Goal: Task Accomplishment & Management: Use online tool/utility

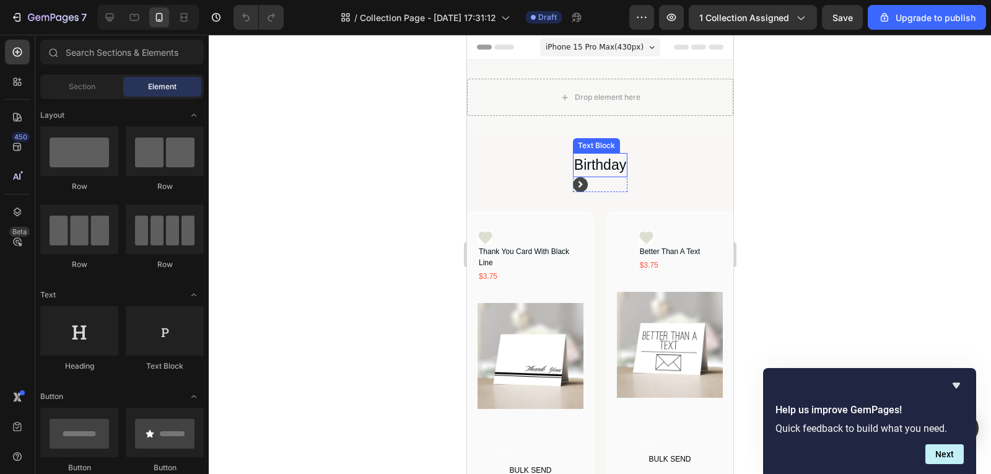
click at [610, 165] on div "Birthday" at bounding box center [600, 165] width 55 height 24
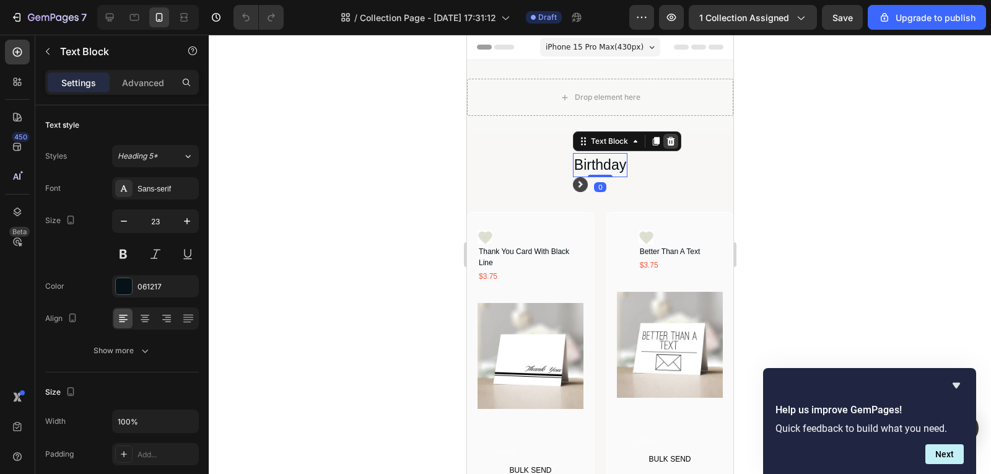
click at [669, 143] on icon at bounding box center [670, 141] width 10 height 10
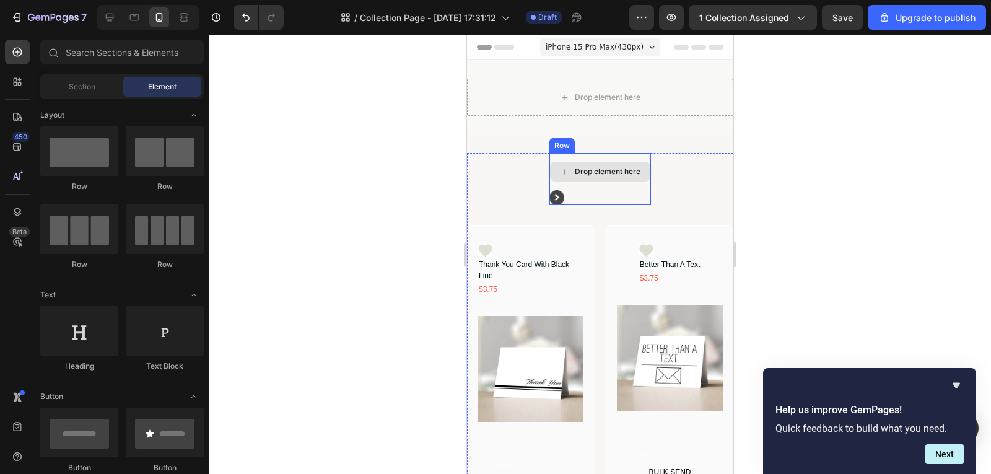
click at [643, 171] on div "Drop element here" at bounding box center [600, 172] width 100 height 20
click at [622, 159] on div "Drop element here" at bounding box center [600, 171] width 102 height 37
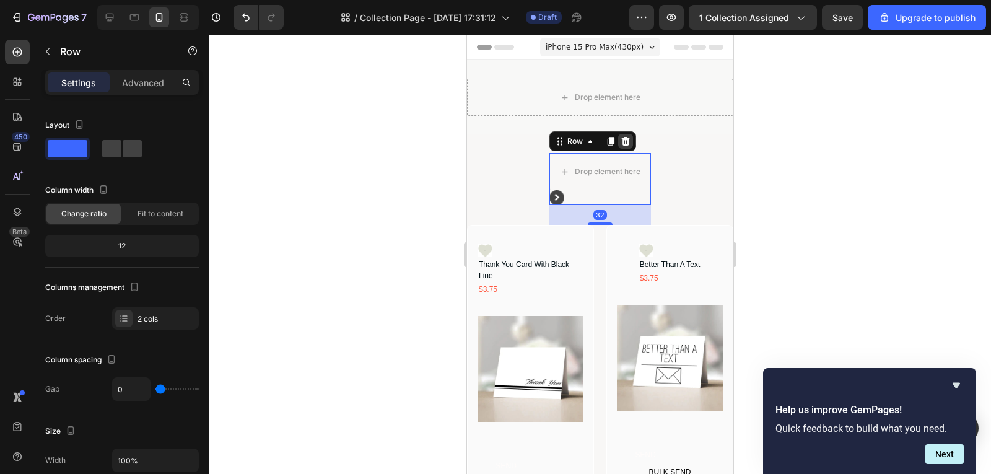
click at [623, 144] on icon at bounding box center [625, 141] width 8 height 9
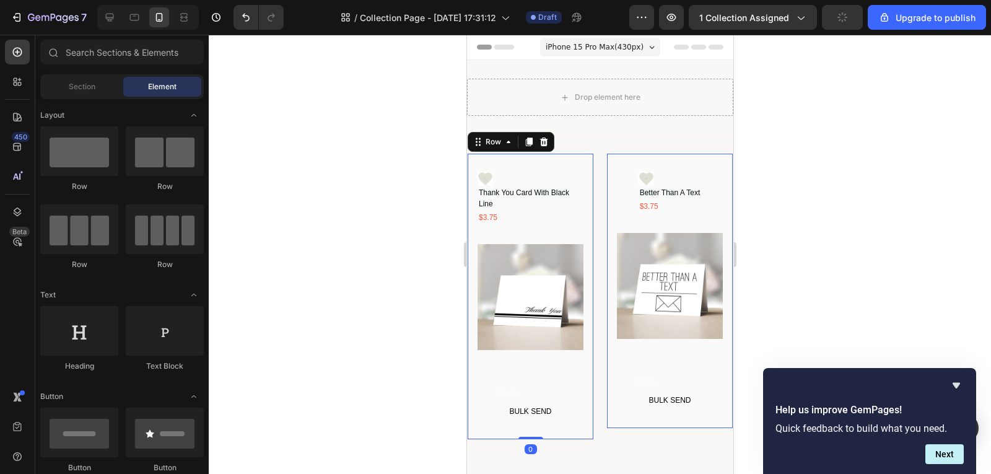
click at [542, 375] on div "Icon Thank You Card With Black Line Product Title $3.75 Text Block Row Product …" at bounding box center [530, 296] width 106 height 251
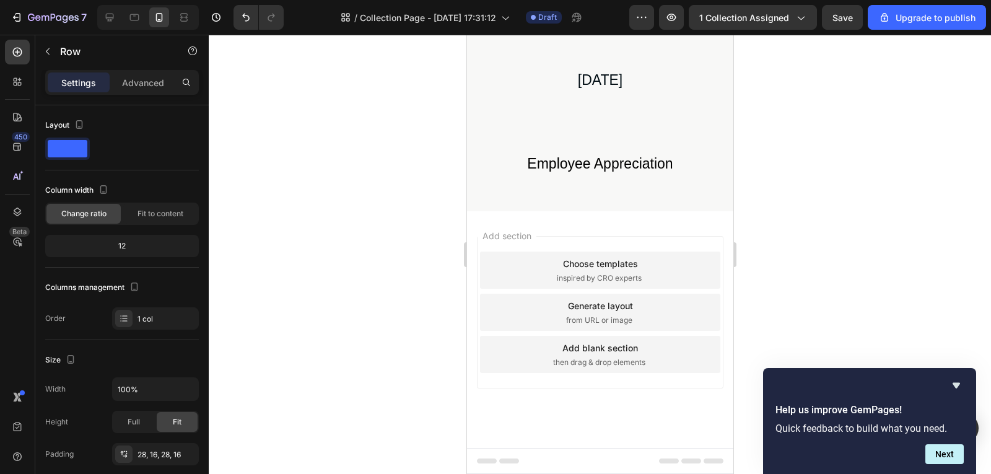
scroll to position [565, 0]
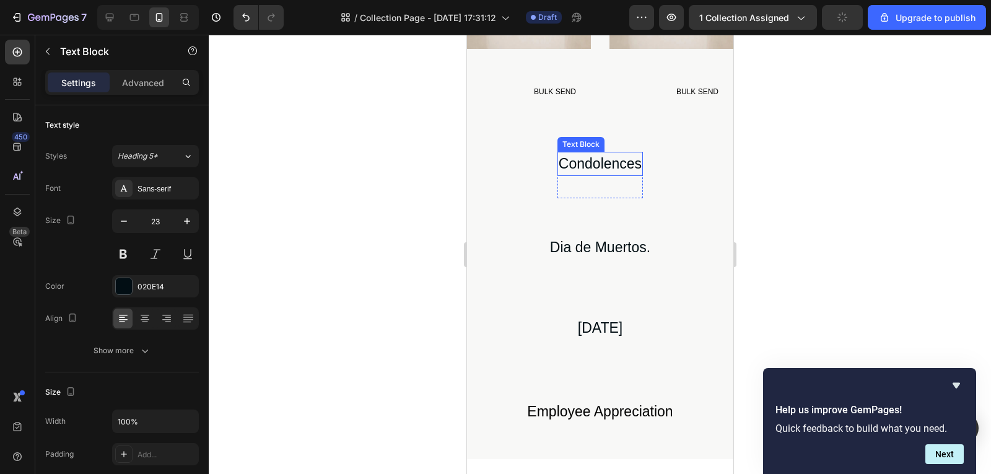
click at [623, 165] on div "Condolences" at bounding box center [600, 164] width 86 height 24
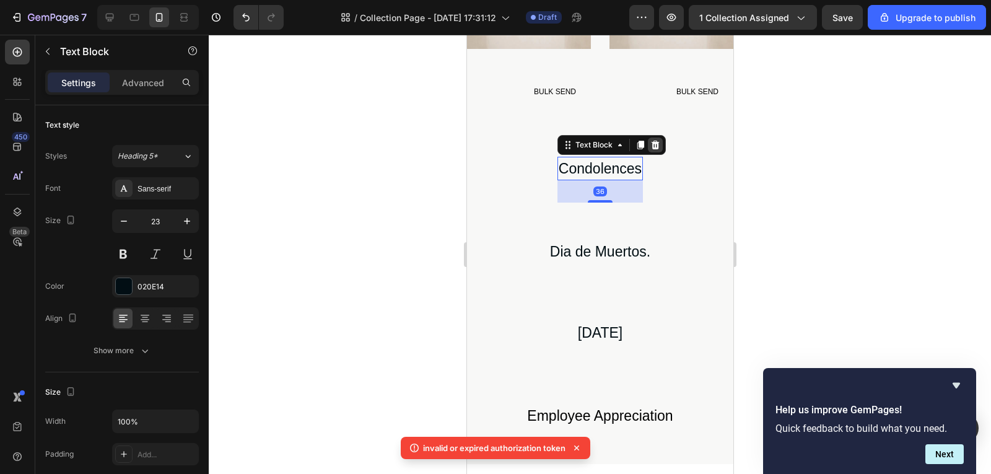
click at [649, 145] on div at bounding box center [655, 145] width 15 height 15
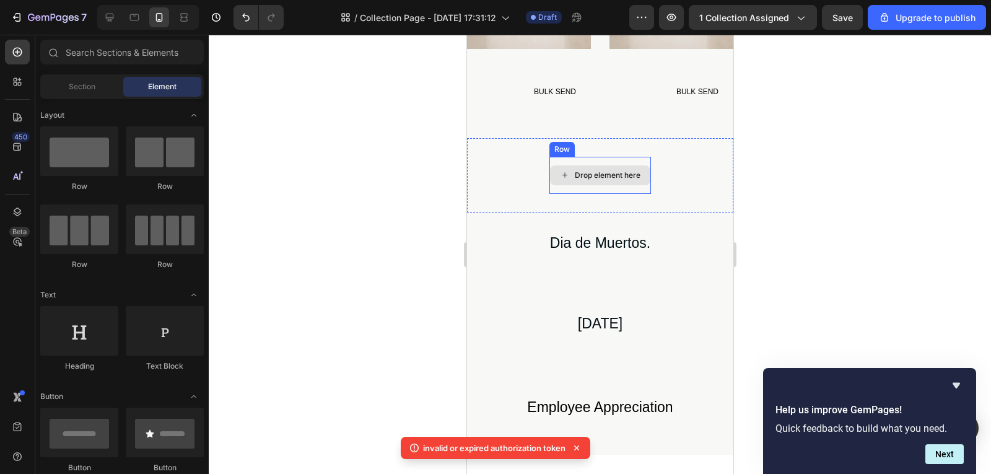
click at [620, 170] on div "Drop element here" at bounding box center [607, 175] width 66 height 10
click at [644, 160] on div "Drop element here" at bounding box center [600, 175] width 102 height 37
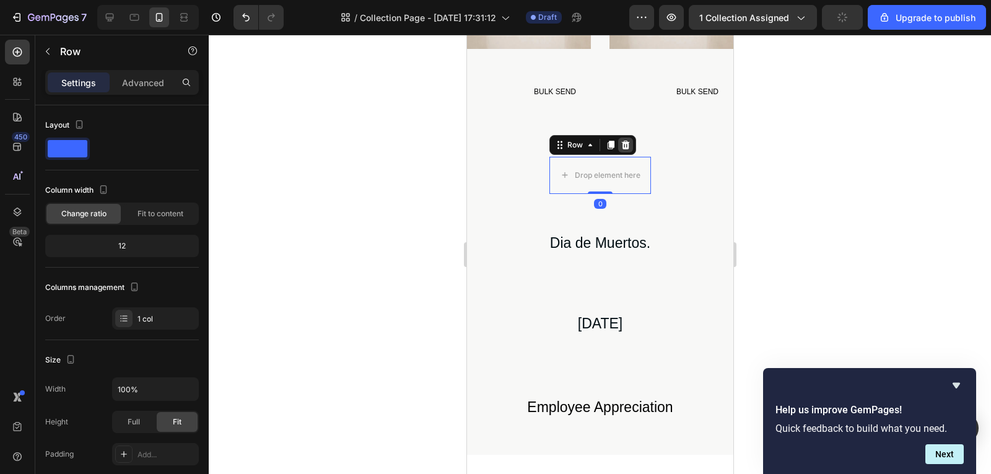
click at [623, 145] on div at bounding box center [625, 145] width 15 height 15
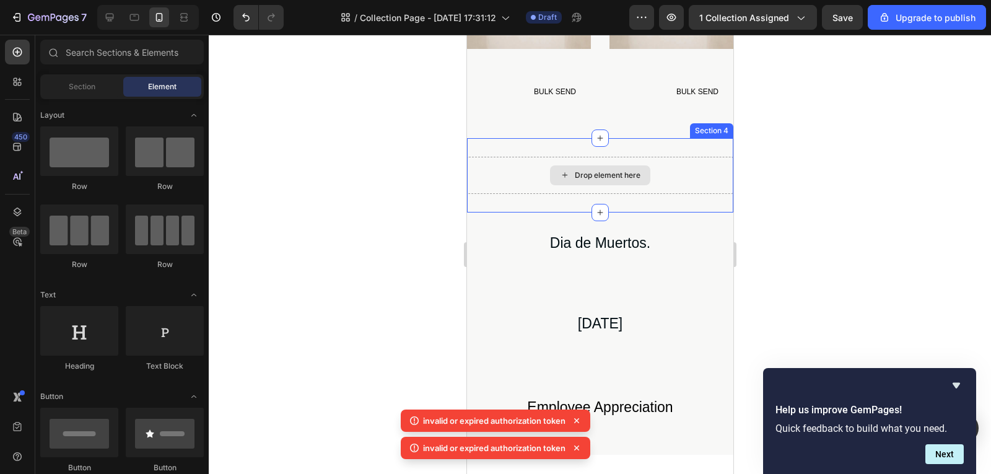
click at [643, 167] on div "Drop element here" at bounding box center [600, 175] width 100 height 20
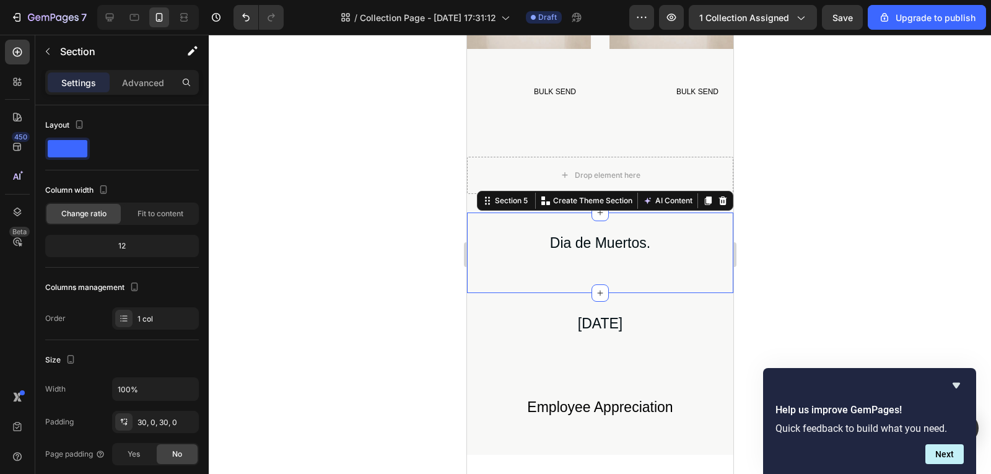
click at [641, 259] on div "Dia de Muertos. Text Block" at bounding box center [600, 253] width 266 height 44
click at [719, 197] on icon at bounding box center [723, 200] width 8 height 9
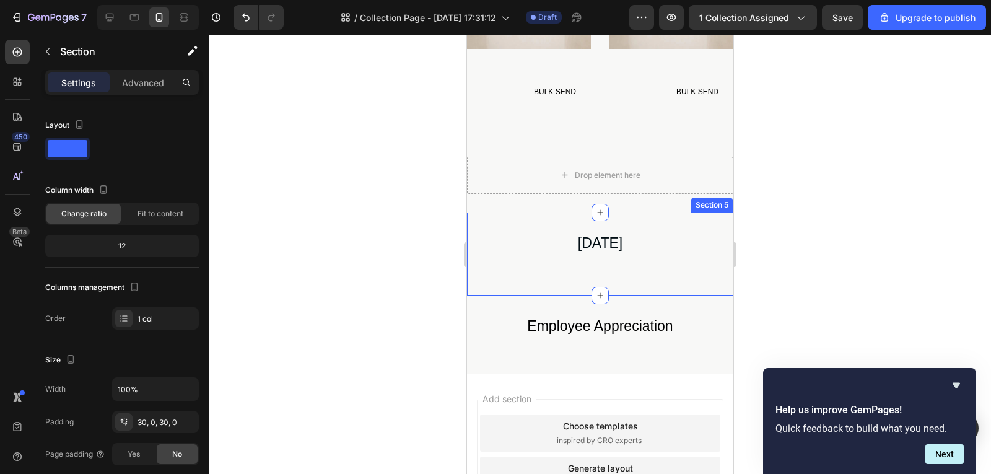
click at [663, 270] on div "[DATE] Text Block Row" at bounding box center [600, 254] width 266 height 46
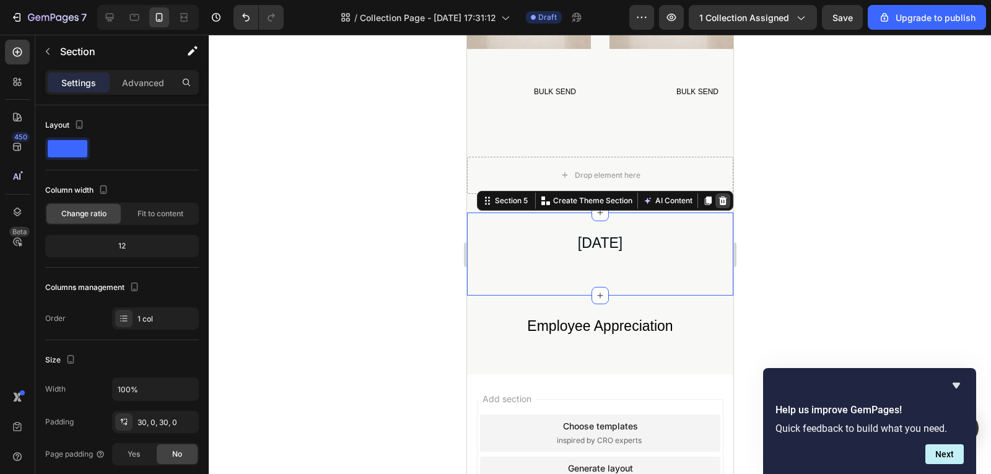
click at [719, 196] on icon at bounding box center [723, 200] width 8 height 9
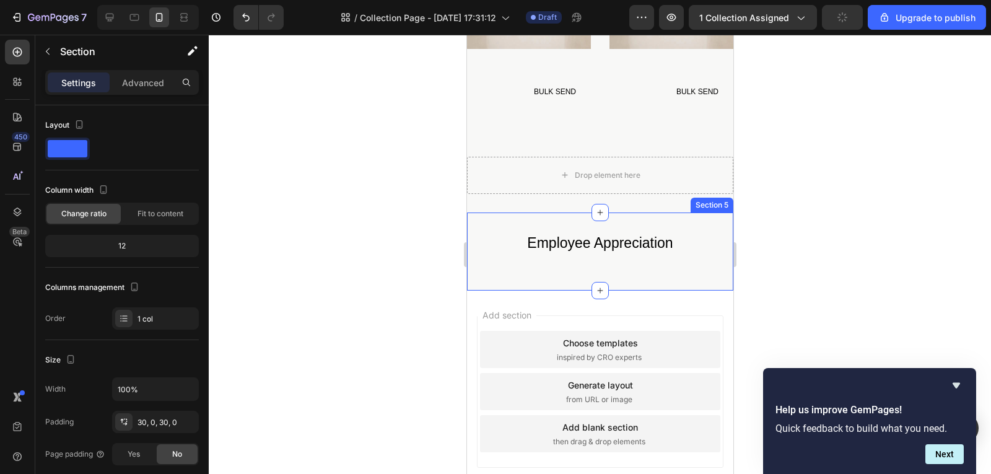
click at [695, 244] on div "Employee Appreciation Text Block Row" at bounding box center [600, 252] width 266 height 42
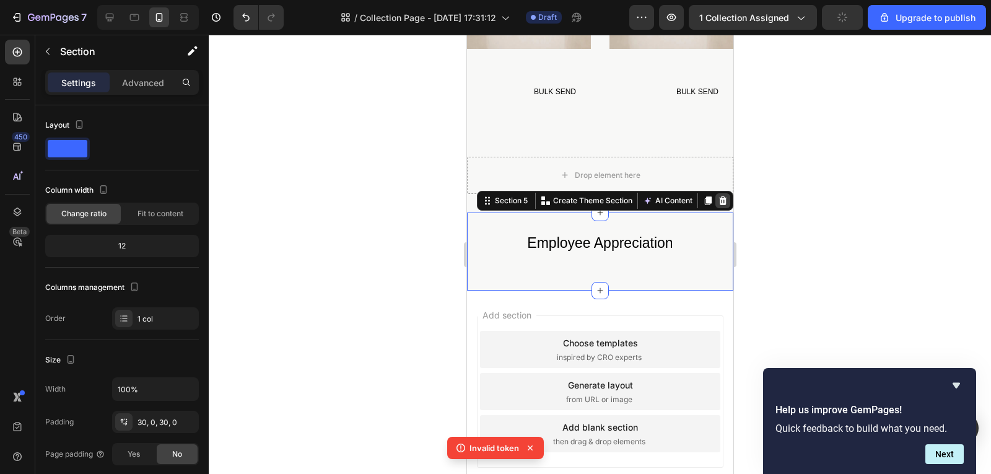
click at [715, 202] on div at bounding box center [722, 200] width 15 height 15
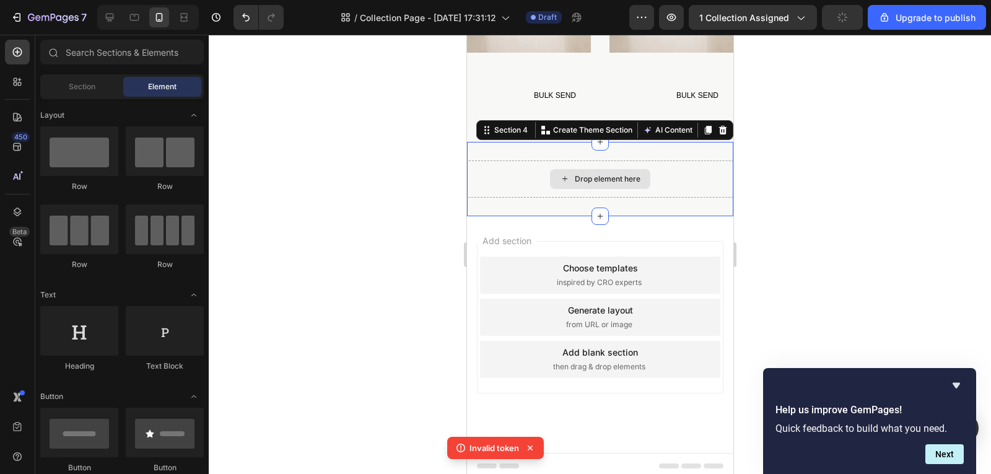
click at [705, 180] on div "Drop element here" at bounding box center [600, 178] width 266 height 37
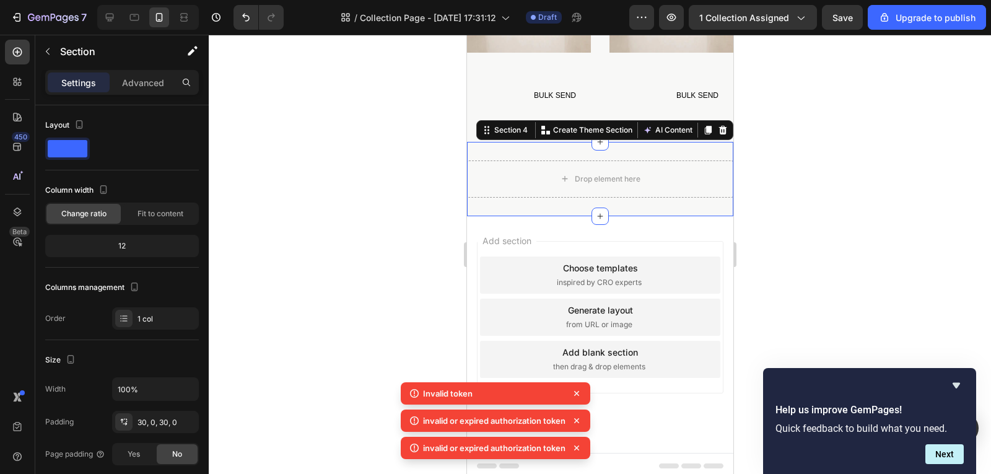
click at [715, 120] on div "Section 4 You can create reusable sections Create Theme Section AI Content Writ…" at bounding box center [604, 130] width 257 height 20
click at [719, 125] on icon at bounding box center [723, 129] width 8 height 9
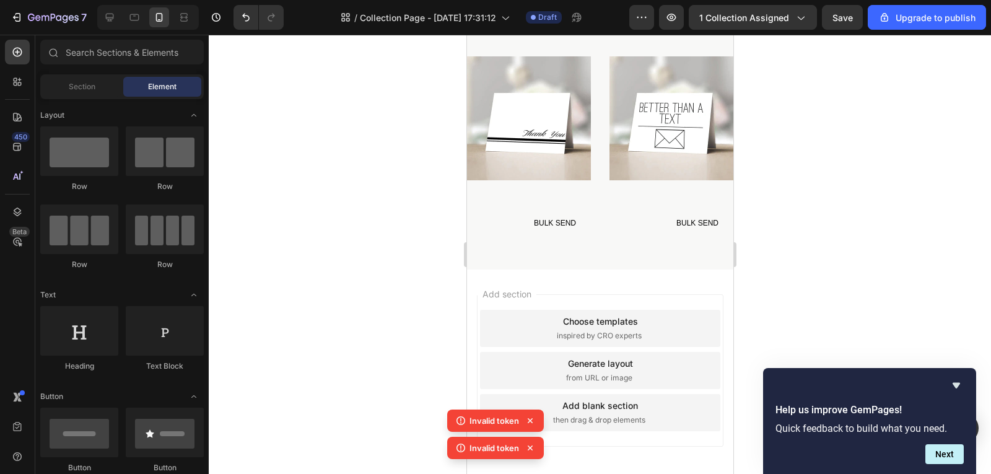
scroll to position [487, 0]
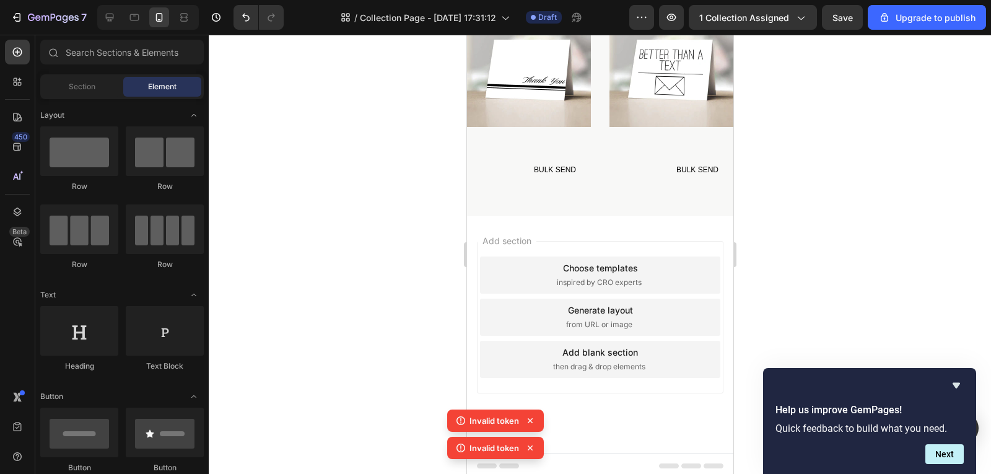
click at [659, 281] on div "Choose templates inspired by CRO experts" at bounding box center [600, 275] width 240 height 37
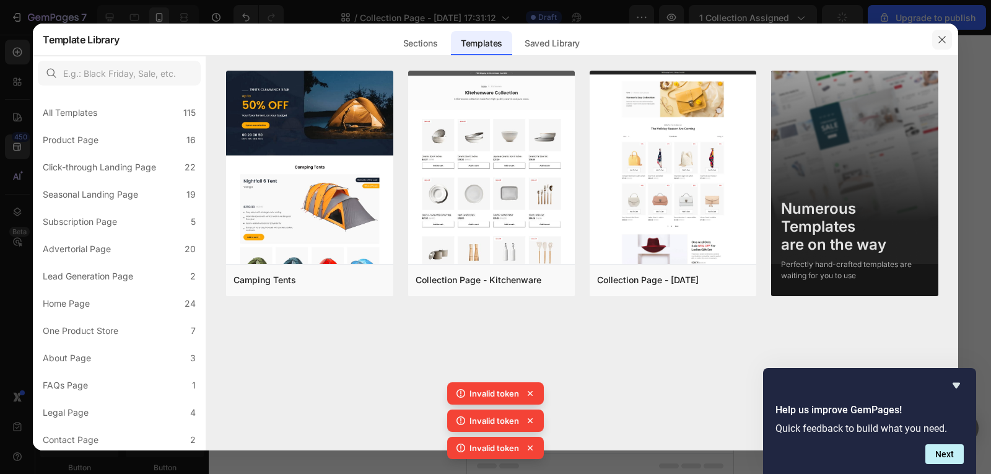
click at [937, 35] on icon "button" at bounding box center [942, 40] width 10 height 10
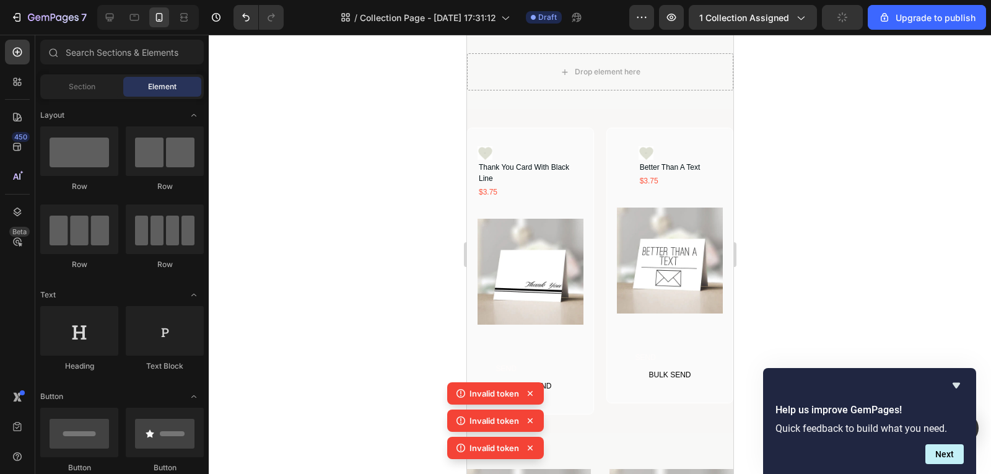
scroll to position [0, 0]
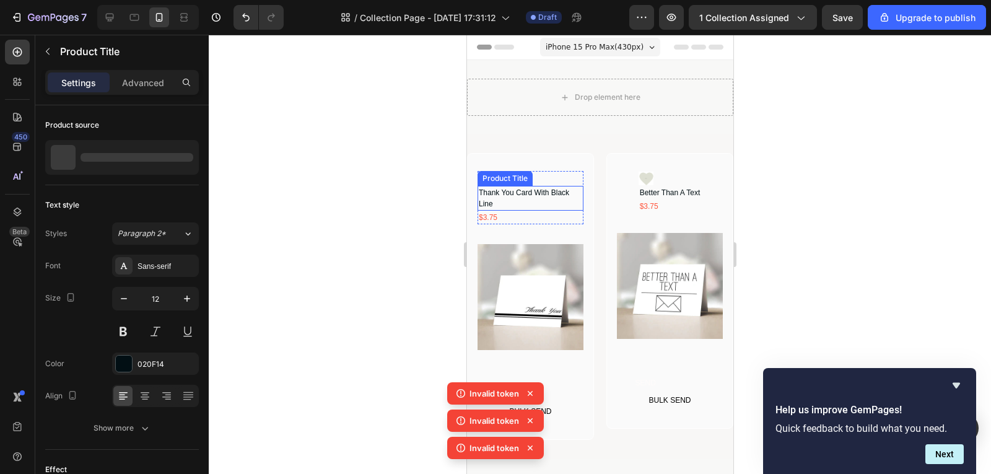
click at [564, 196] on h1 "Thank You Card With Black Line" at bounding box center [530, 198] width 106 height 25
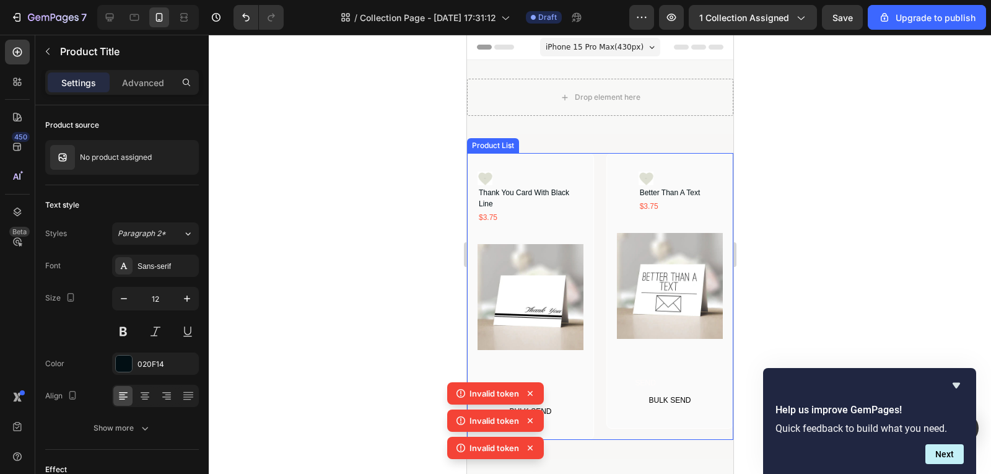
click at [595, 227] on div "Icon Thank You Card With Black Line Product Title $3.75 Text Block Row Product …" at bounding box center [600, 296] width 266 height 287
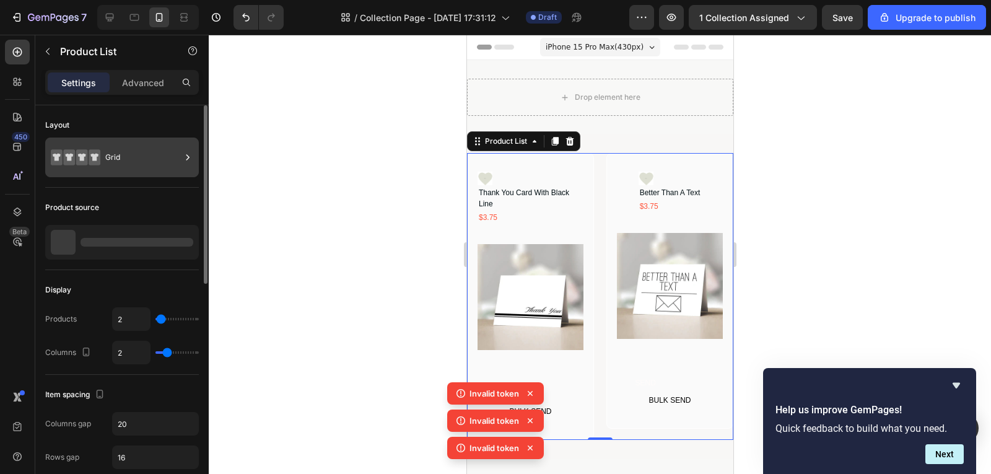
click at [128, 176] on div "Grid" at bounding box center [122, 158] width 154 height 40
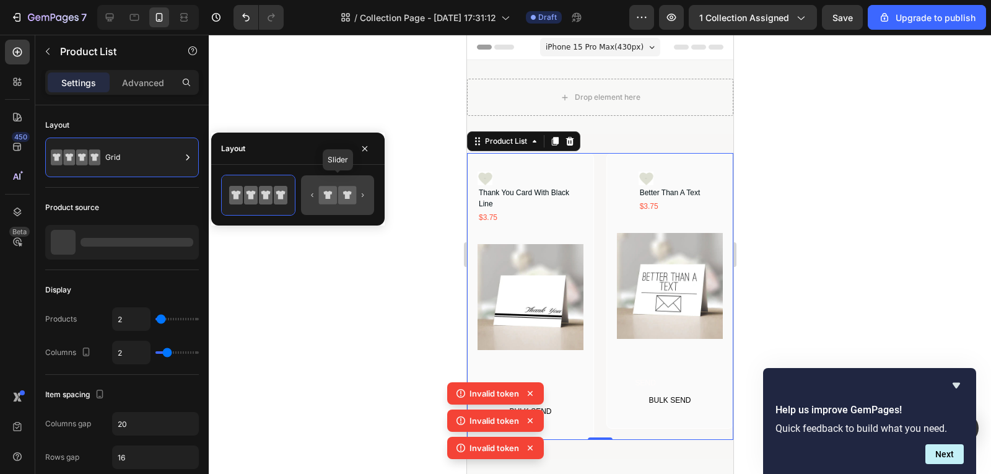
click at [344, 196] on icon at bounding box center [347, 195] width 18 height 18
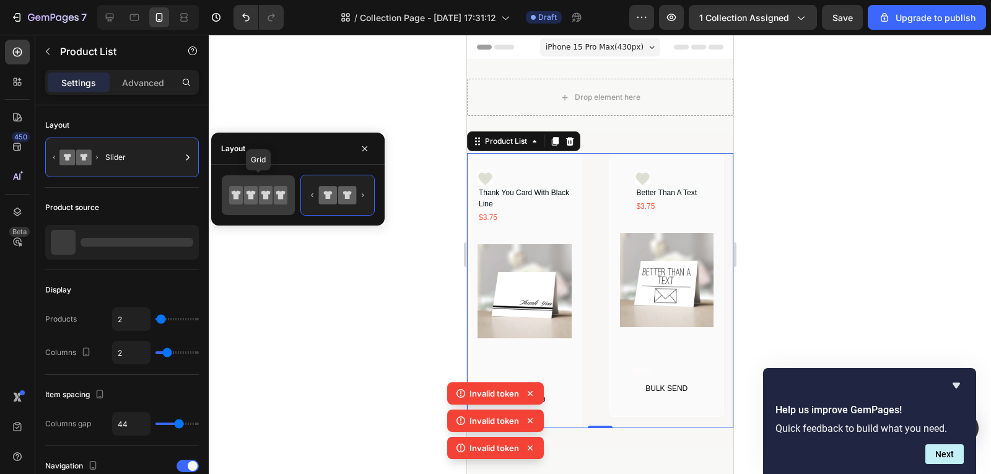
click at [282, 198] on icon at bounding box center [280, 195] width 9 height 9
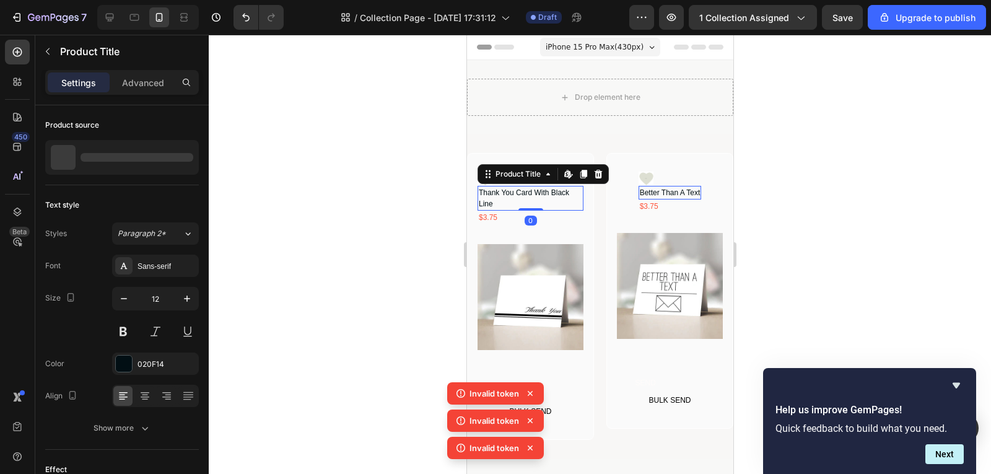
click at [537, 193] on h1 "Thank You Card With Black Line" at bounding box center [530, 198] width 106 height 25
click at [520, 198] on h1 "Thank You Card With Black Line" at bounding box center [530, 198] width 106 height 25
click at [493, 201] on h1 "Thank You Card With Black Line" at bounding box center [530, 198] width 106 height 25
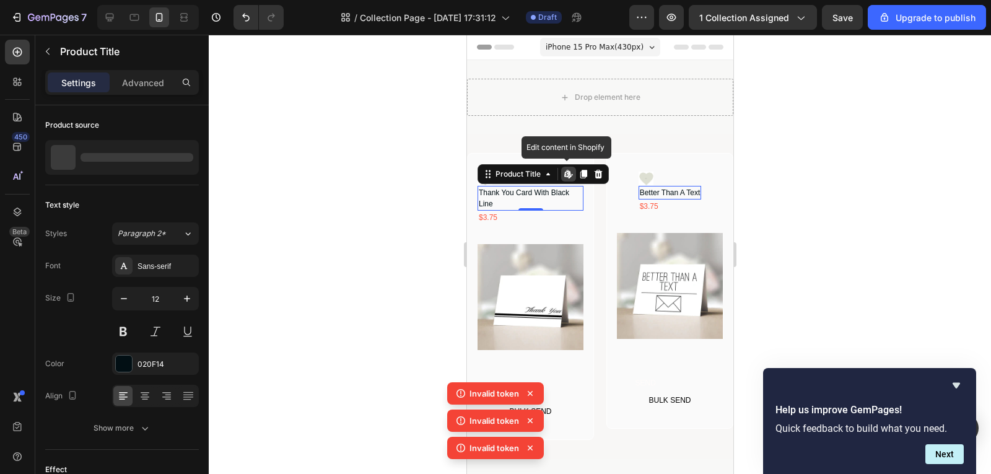
click at [493, 201] on h1 "Thank You Card With Black Line" at bounding box center [530, 198] width 106 height 25
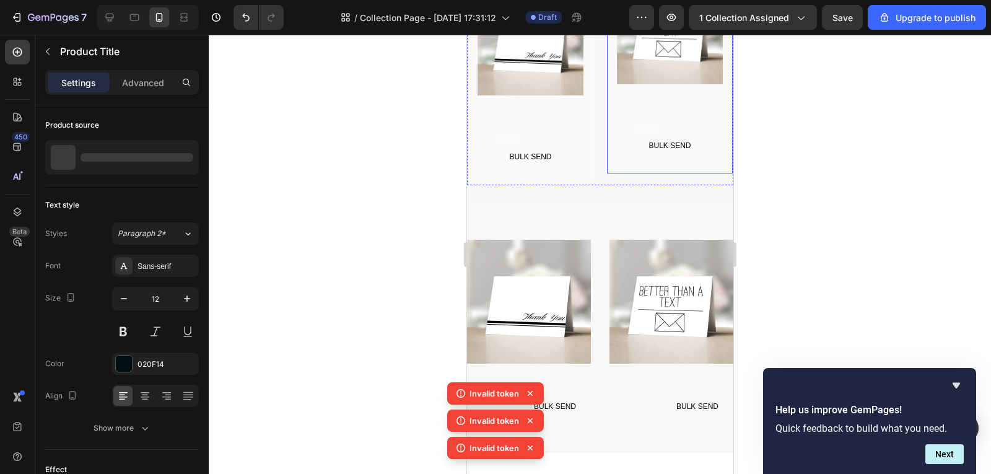
scroll to position [248, 0]
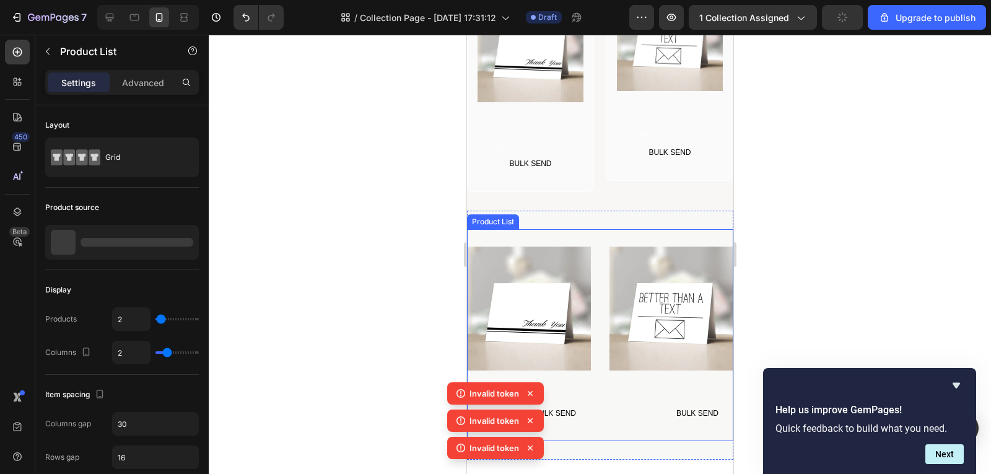
click at [590, 236] on div "Product Images BULK SEND Button Row Product List Product Images BULK SEND Butto…" at bounding box center [600, 335] width 266 height 212
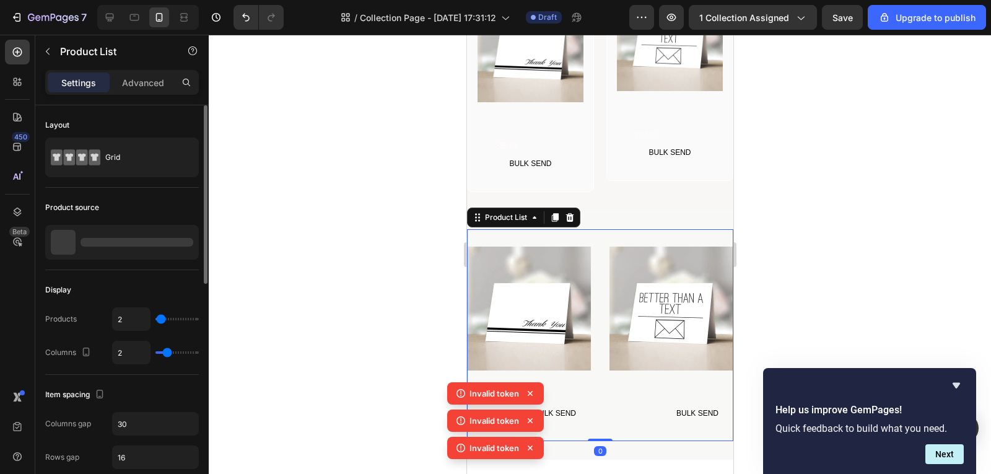
click at [110, 245] on div at bounding box center [137, 242] width 113 height 9
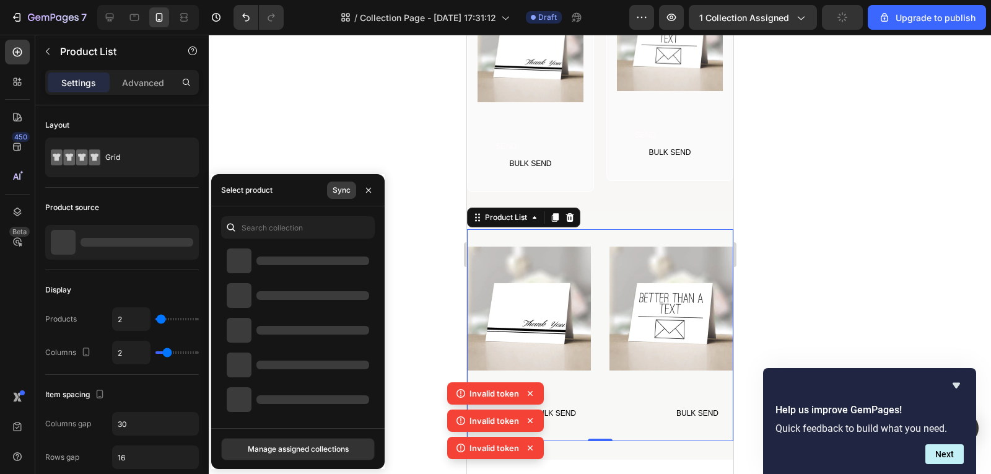
click at [349, 189] on div "Sync" at bounding box center [342, 190] width 18 height 11
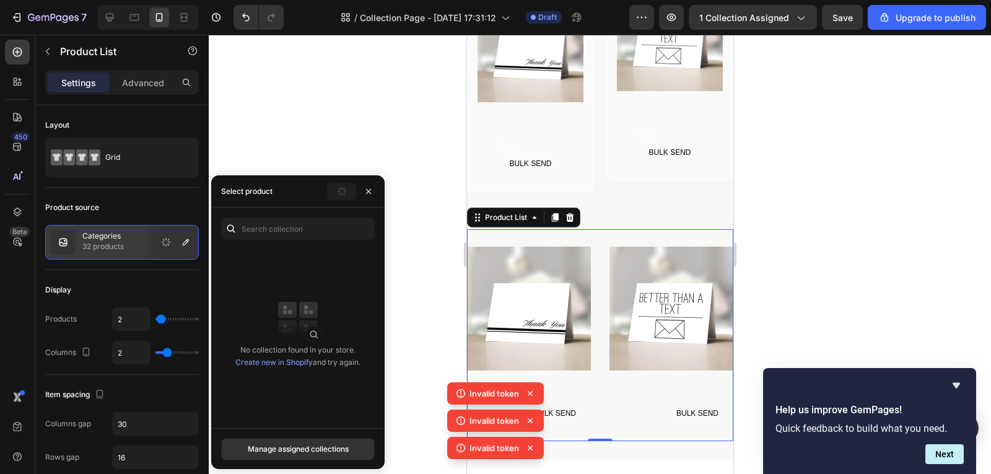
click at [423, 274] on div at bounding box center [600, 254] width 783 height 439
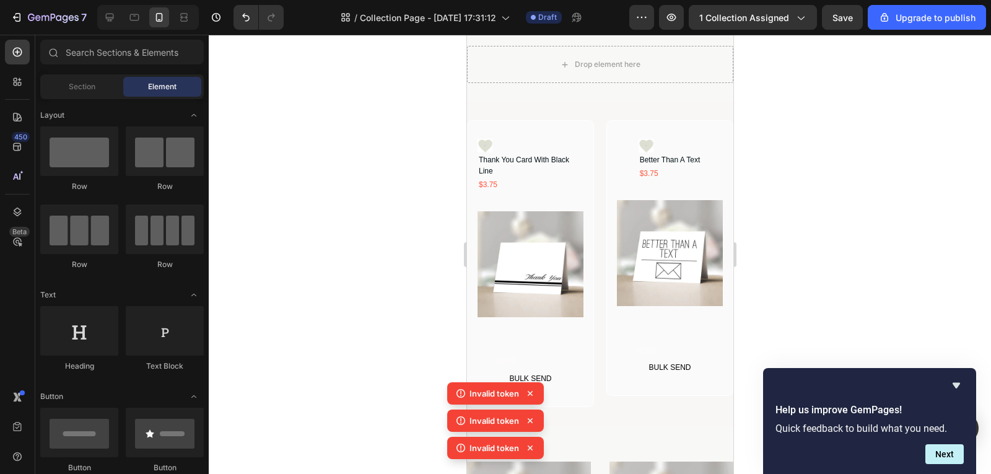
scroll to position [62, 0]
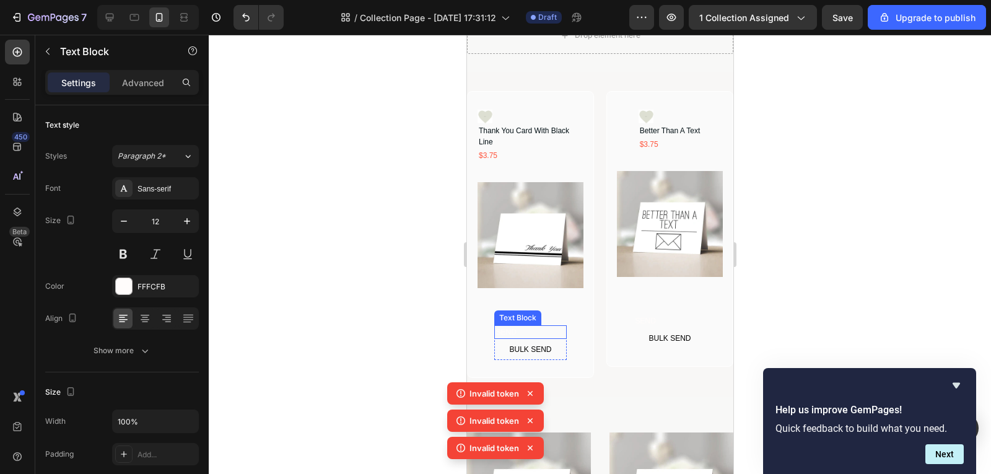
click at [533, 325] on div "SEND" at bounding box center [530, 332] width 72 height 14
click at [21, 51] on icon at bounding box center [17, 52] width 12 height 12
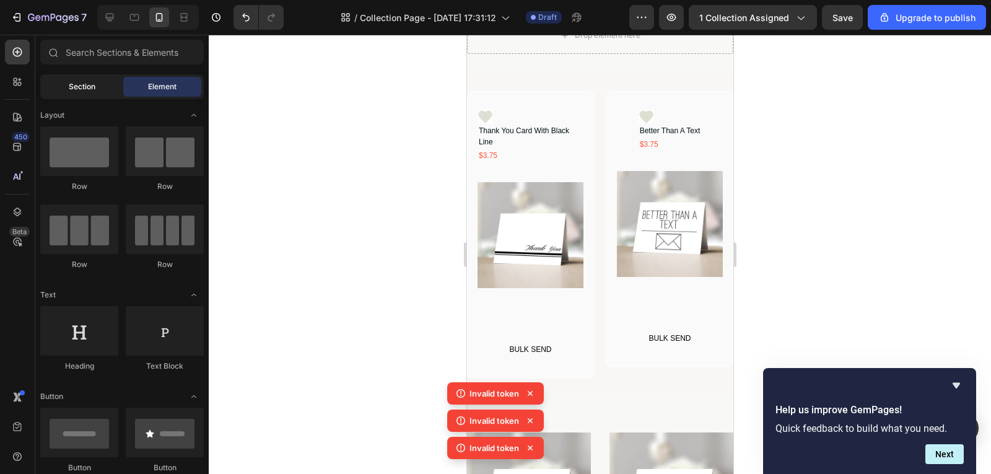
click at [86, 86] on span "Section" at bounding box center [82, 86] width 27 height 11
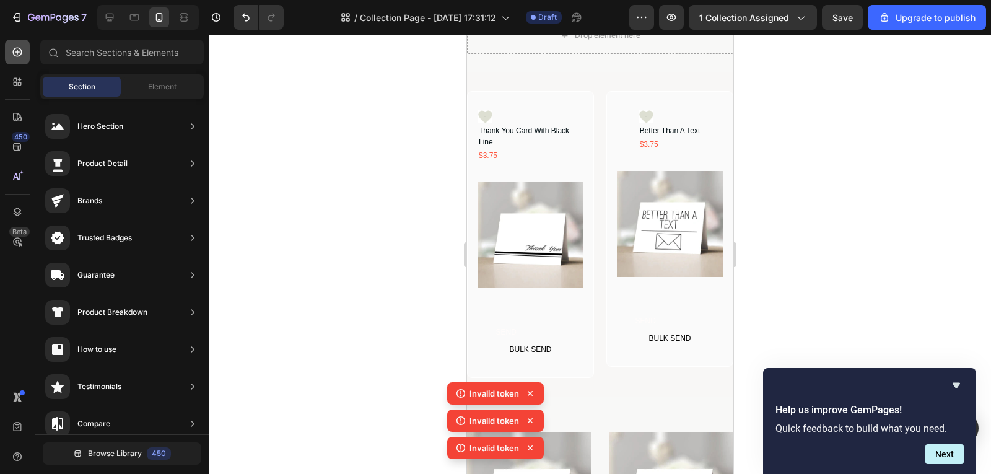
click at [17, 56] on icon at bounding box center [17, 52] width 9 height 9
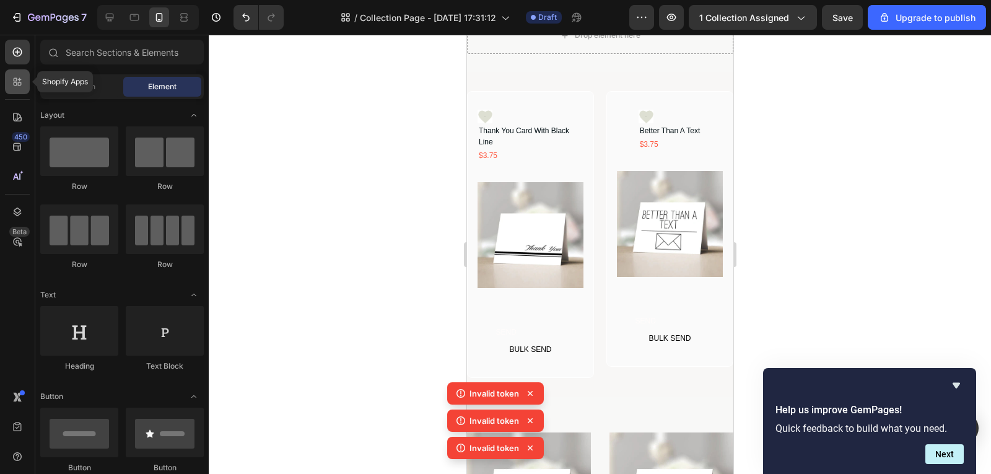
click at [9, 86] on div at bounding box center [17, 81] width 25 height 25
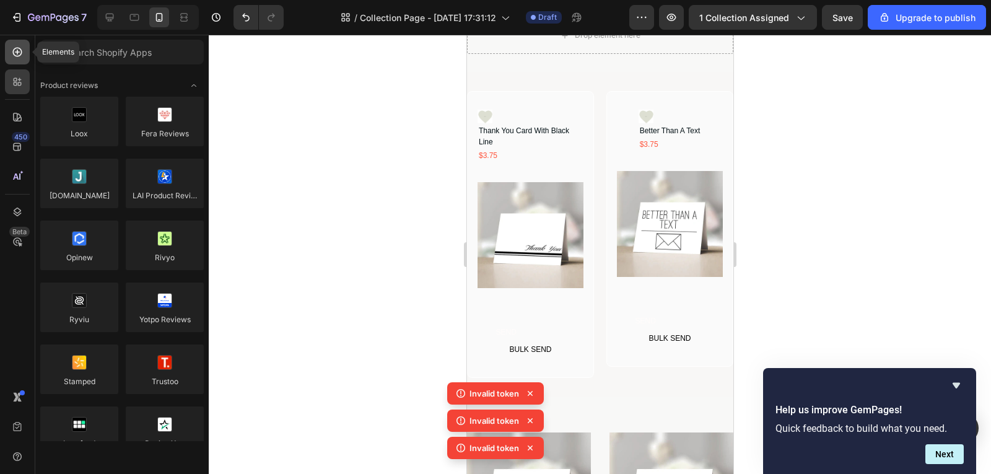
click at [11, 54] on div at bounding box center [17, 52] width 25 height 25
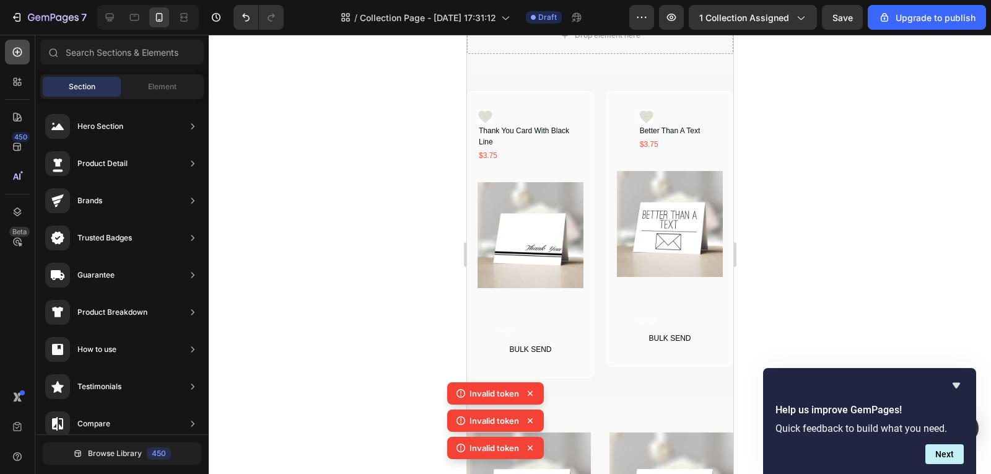
click at [15, 48] on icon at bounding box center [17, 52] width 9 height 9
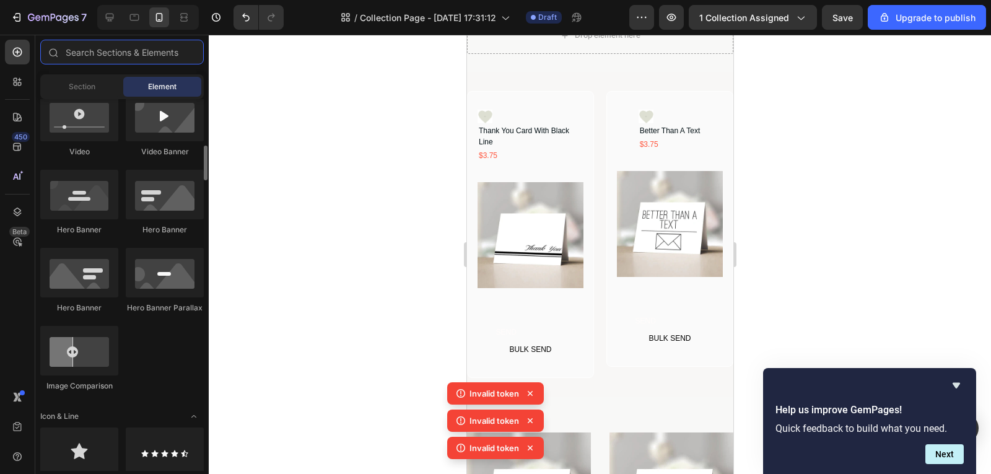
scroll to position [0, 0]
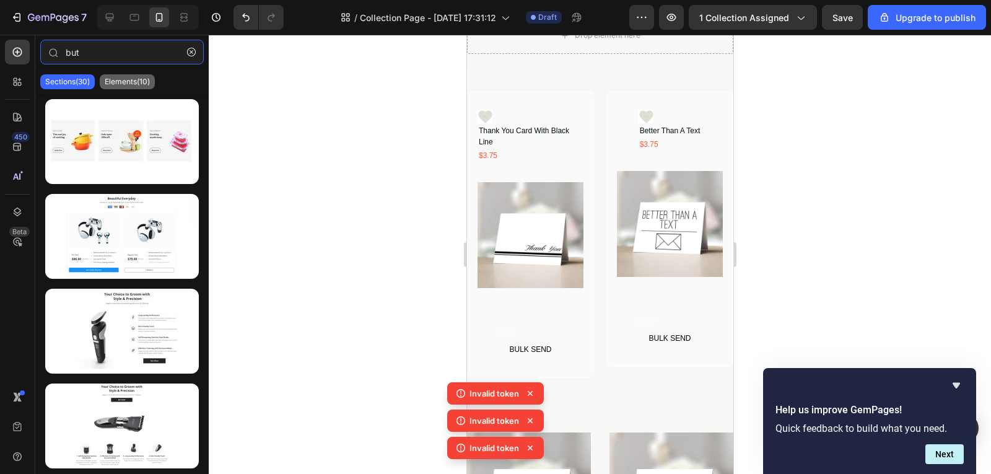
type input "but"
click at [118, 86] on p "Elements(10)" at bounding box center [127, 82] width 45 height 10
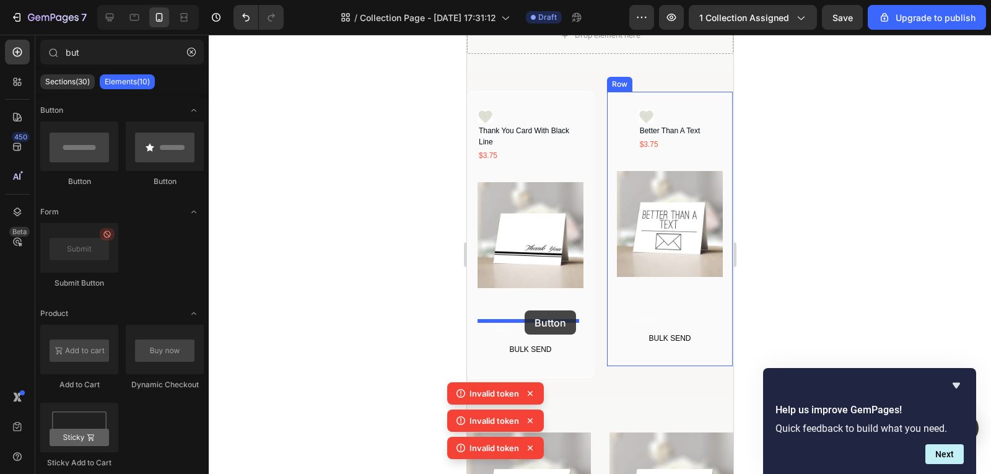
drag, startPoint x: 569, startPoint y: 219, endPoint x: 524, endPoint y: 310, distance: 101.7
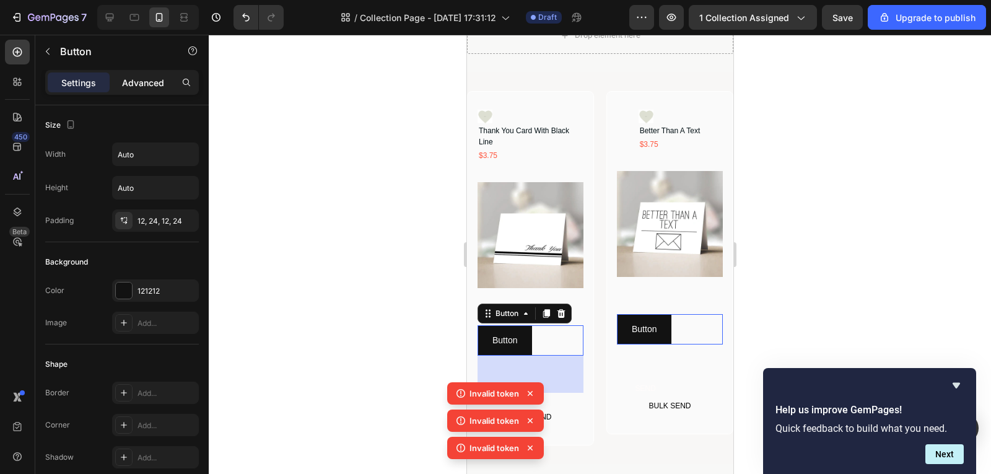
click at [129, 92] on div "Advanced" at bounding box center [143, 82] width 62 height 20
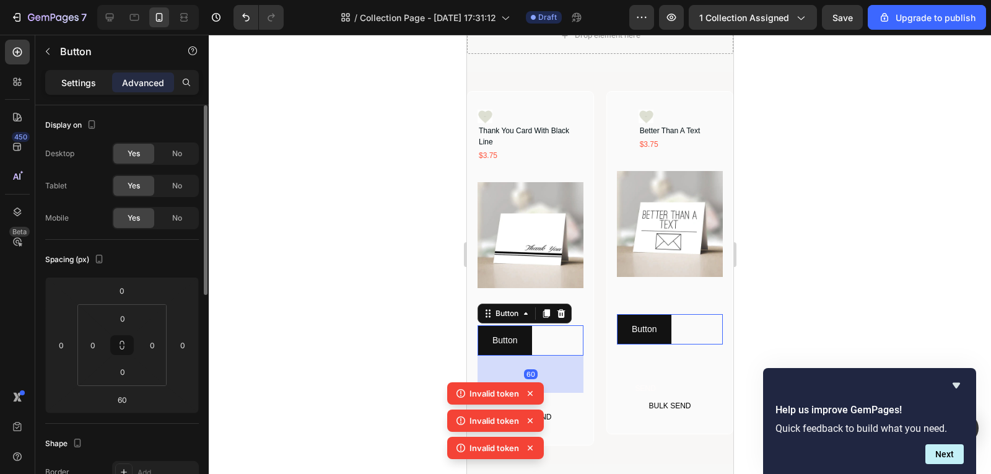
click at [63, 86] on p "Settings" at bounding box center [78, 82] width 35 height 13
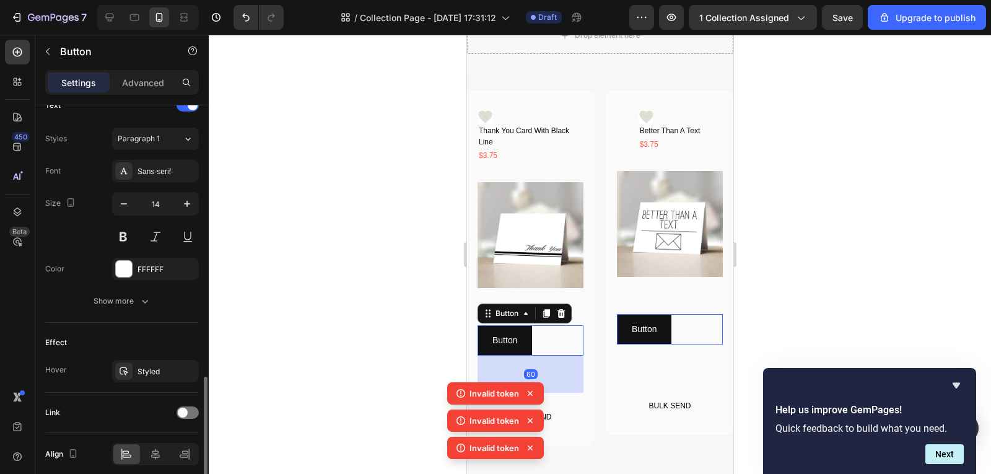
scroll to position [485, 0]
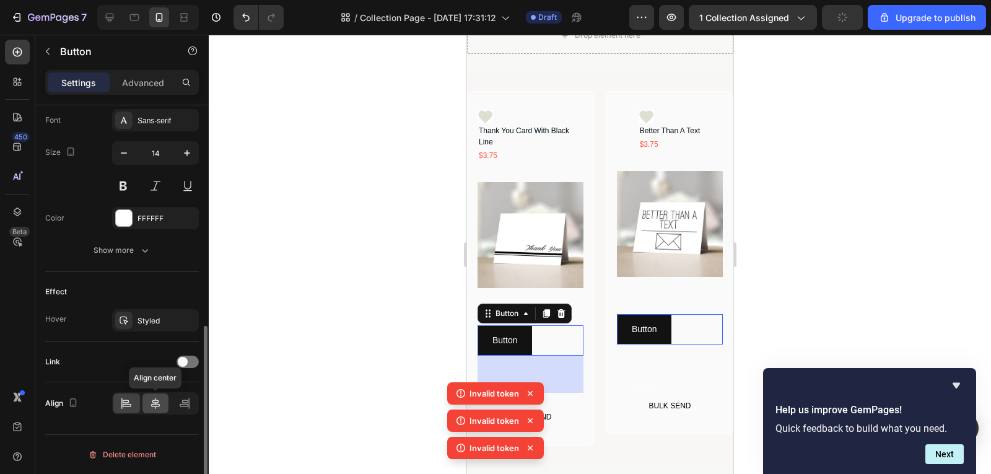
click at [157, 406] on icon at bounding box center [155, 403] width 12 height 12
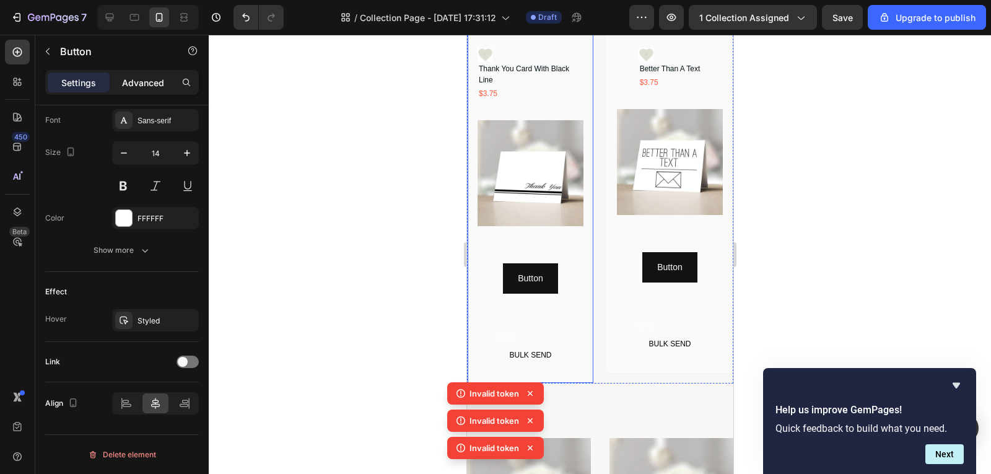
click at [130, 87] on p "Advanced" at bounding box center [143, 82] width 42 height 13
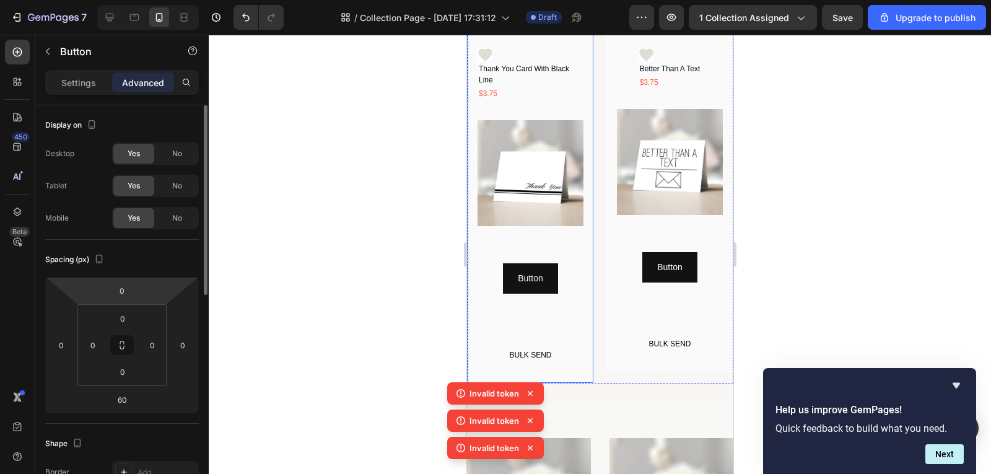
scroll to position [62, 0]
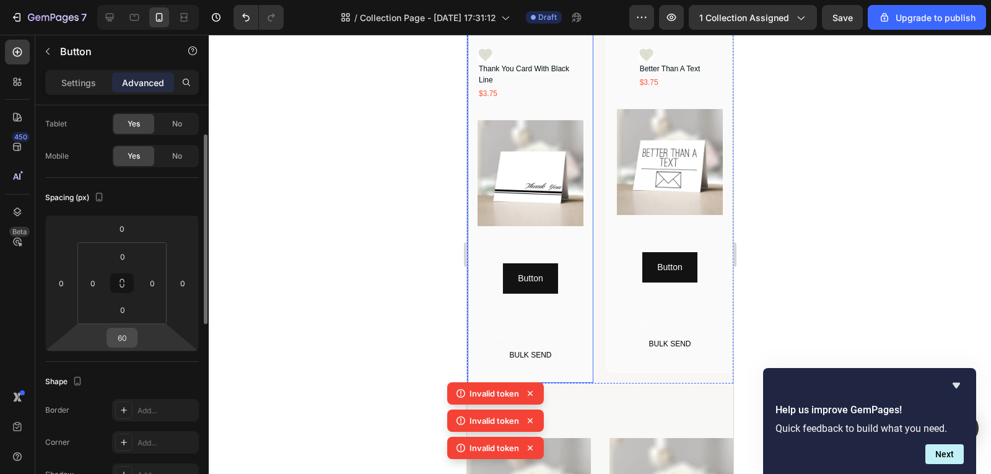
click at [127, 344] on input "60" at bounding box center [122, 337] width 25 height 19
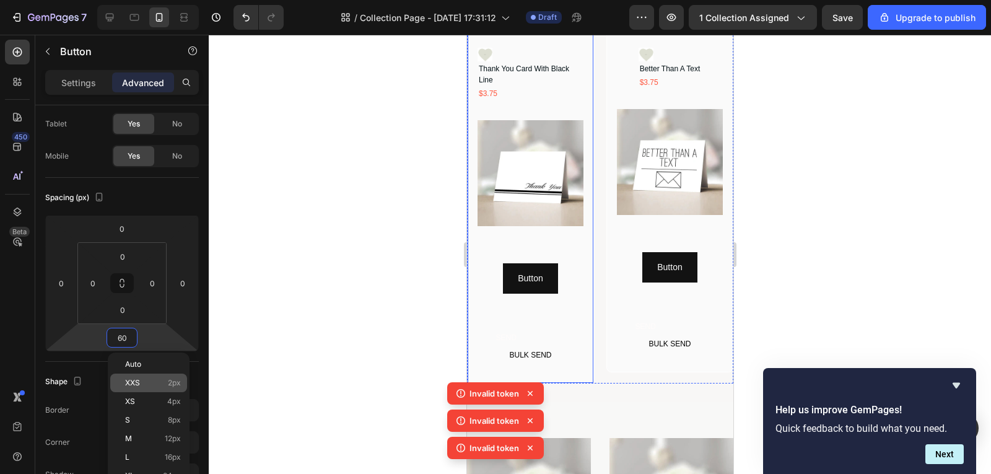
click at [155, 375] on div "XXS 2px" at bounding box center [148, 383] width 77 height 19
type input "2"
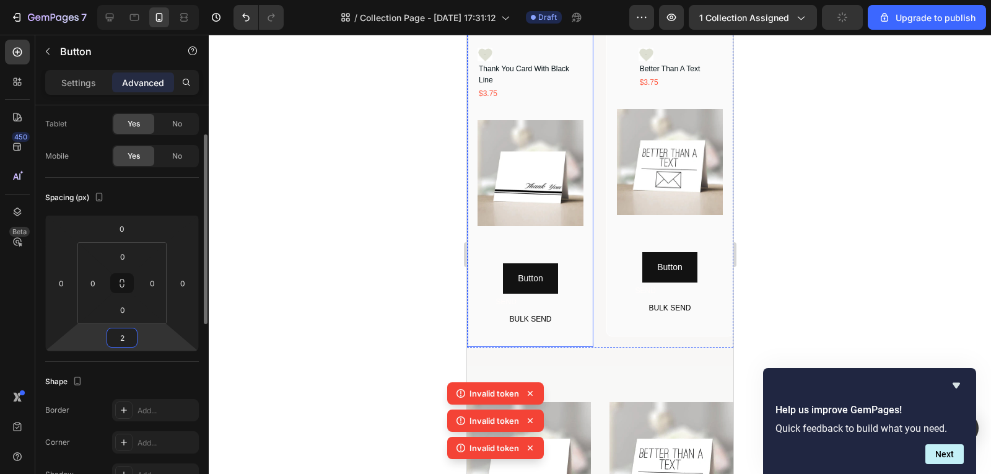
click at [118, 339] on input "2" at bounding box center [122, 337] width 25 height 19
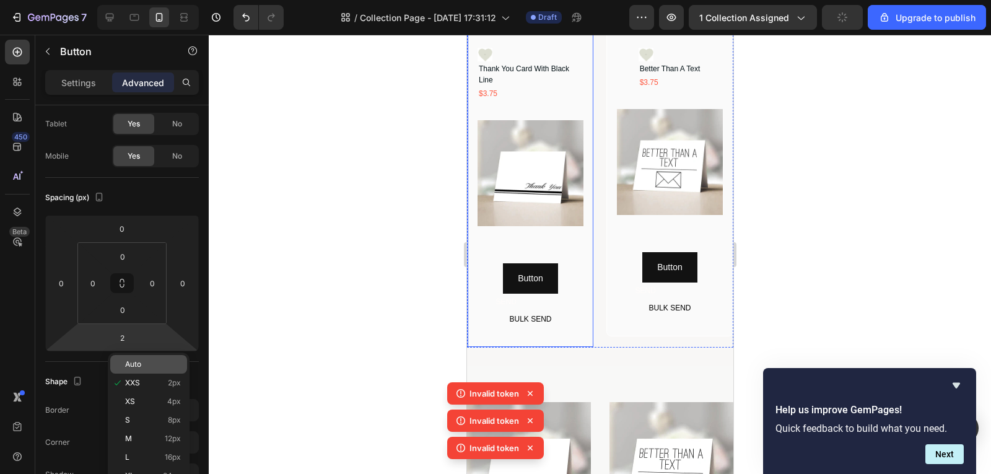
click at [143, 370] on div "Auto" at bounding box center [148, 364] width 77 height 19
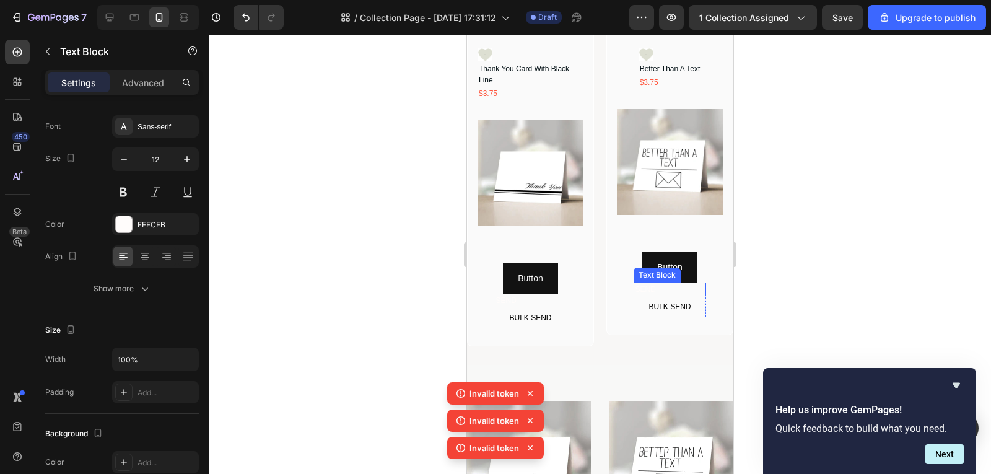
click at [667, 276] on div "Icon Better Than A Text Product Title $3.75 Text Block Row Product Images Butto…" at bounding box center [670, 182] width 106 height 270
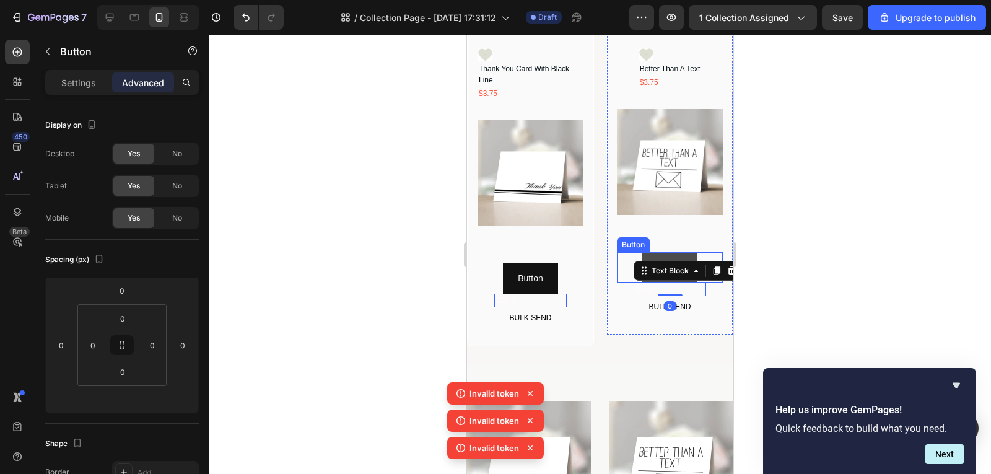
click at [678, 255] on button "Button" at bounding box center [669, 267] width 55 height 30
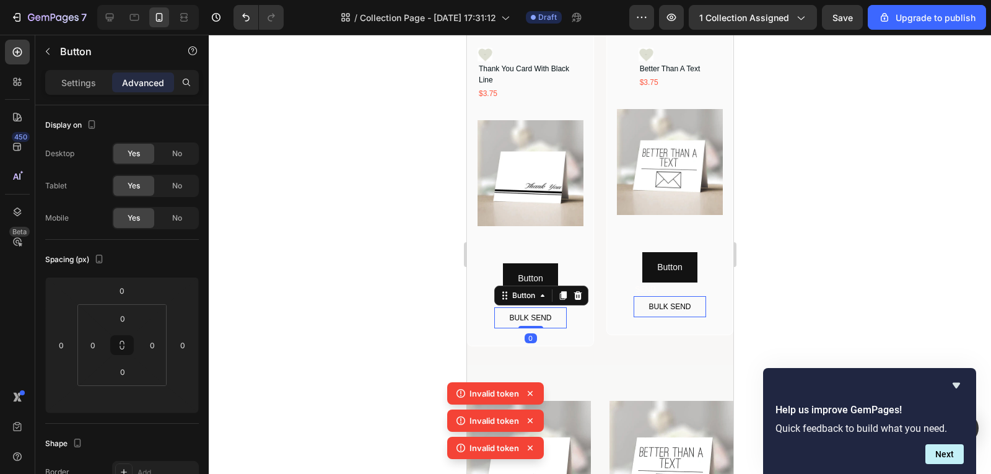
click at [546, 307] on button "BULK SEND" at bounding box center [530, 317] width 72 height 21
click at [124, 338] on button at bounding box center [122, 345] width 24 height 20
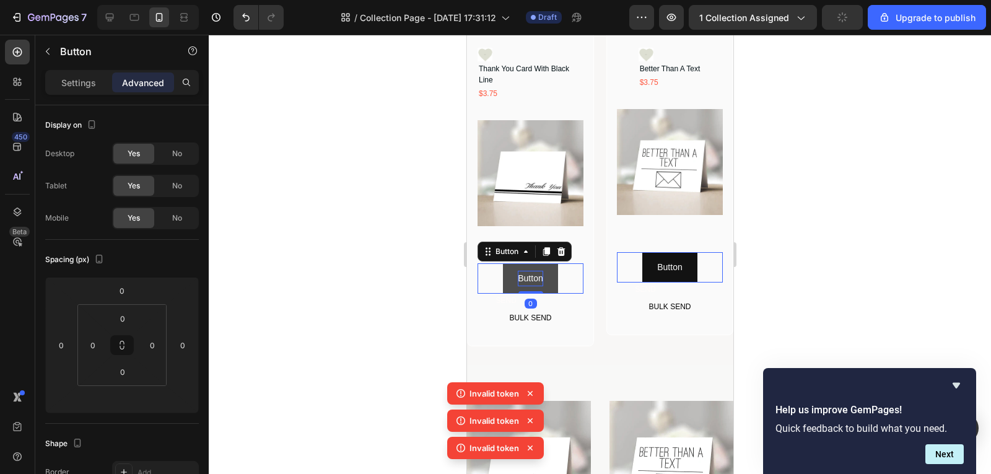
click at [529, 278] on p "Button" at bounding box center [529, 278] width 25 height 15
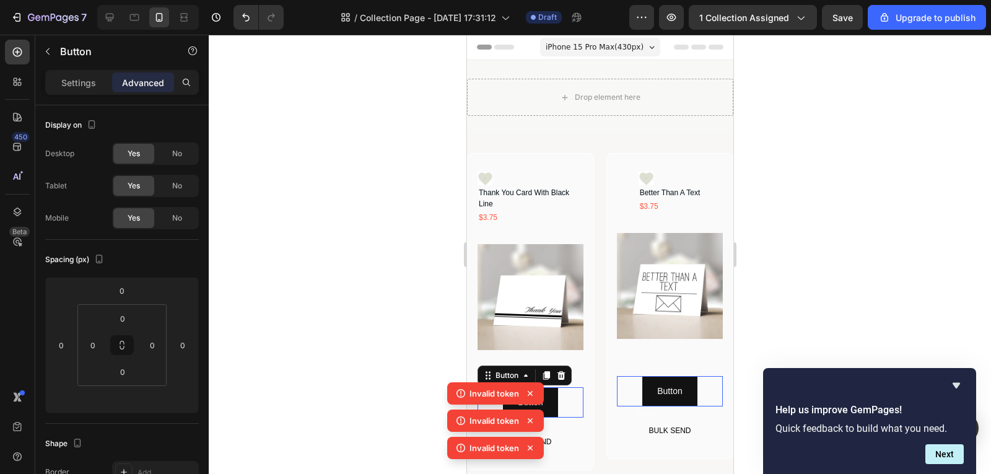
click at [545, 403] on div "Invalid token Invalid token Invalid token" at bounding box center [496, 423] width 102 height 92
click at [531, 392] on icon at bounding box center [530, 393] width 5 height 5
click at [529, 395] on icon at bounding box center [530, 393] width 5 height 5
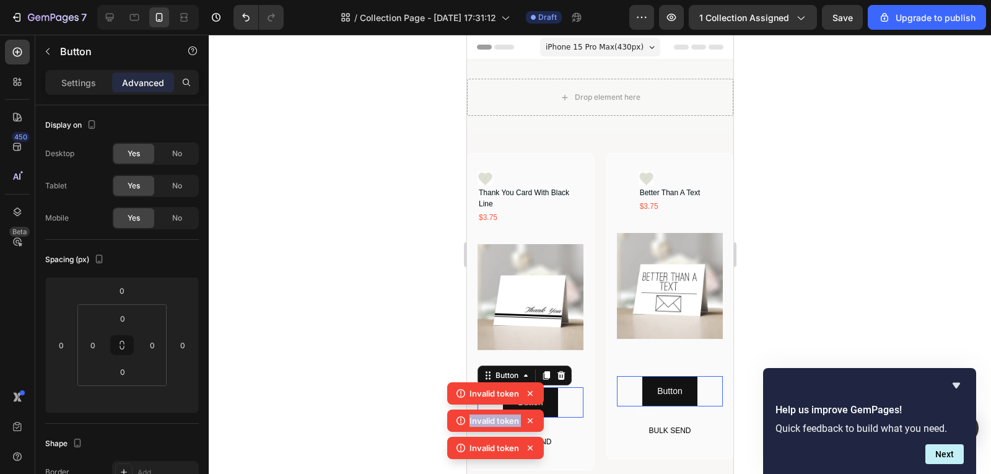
click at [529, 395] on icon at bounding box center [530, 393] width 5 height 5
click at [529, 395] on icon at bounding box center [530, 393] width 12 height 12
click at [529, 395] on div "Invalid token Invalid token Invalid token Invalid token" at bounding box center [495, 409] width 97 height 109
click at [529, 395] on icon at bounding box center [530, 393] width 5 height 5
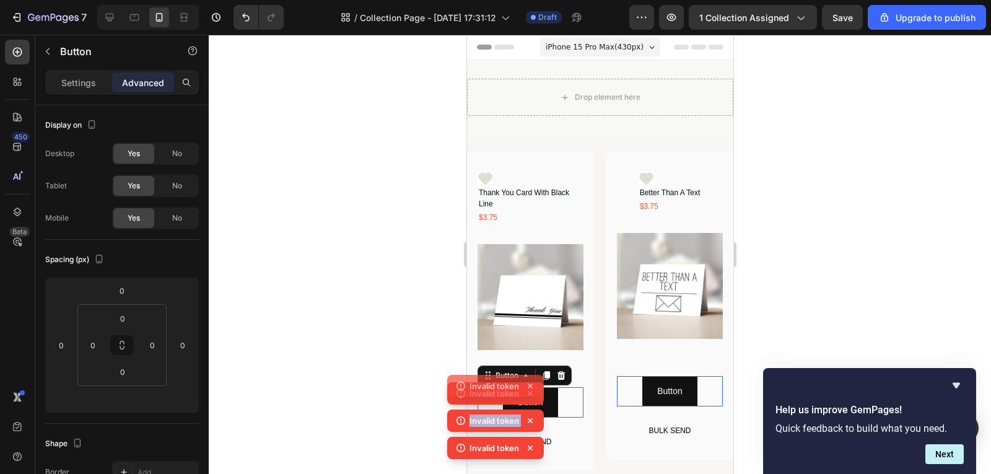
click at [529, 395] on div "Invalid token Invalid token Invalid token Invalid token" at bounding box center [495, 409] width 97 height 109
click at [529, 395] on icon at bounding box center [530, 393] width 5 height 5
click at [529, 395] on div "Invalid token Invalid token Invalid token Invalid token" at bounding box center [495, 409] width 97 height 109
click at [529, 395] on icon at bounding box center [530, 393] width 5 height 5
click at [529, 395] on icon at bounding box center [530, 393] width 12 height 12
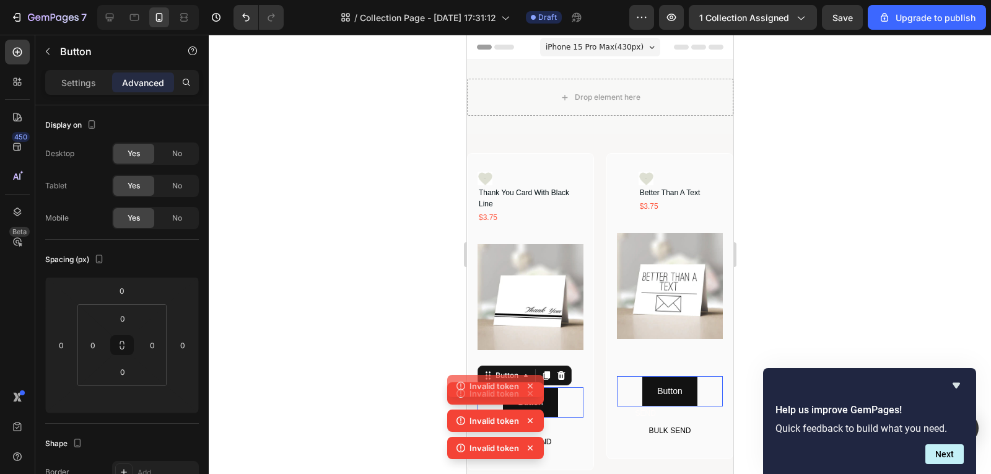
click at [529, 395] on div "Invalid token Invalid token Invalid token Invalid token" at bounding box center [495, 409] width 97 height 109
click at [529, 395] on icon at bounding box center [530, 393] width 5 height 5
click at [529, 395] on div "Invalid token Invalid token Invalid token Invalid token" at bounding box center [495, 409] width 97 height 109
click at [529, 395] on icon at bounding box center [530, 393] width 5 height 5
click at [529, 395] on div "Invalid token Invalid token Invalid token Invalid token" at bounding box center [495, 409] width 97 height 109
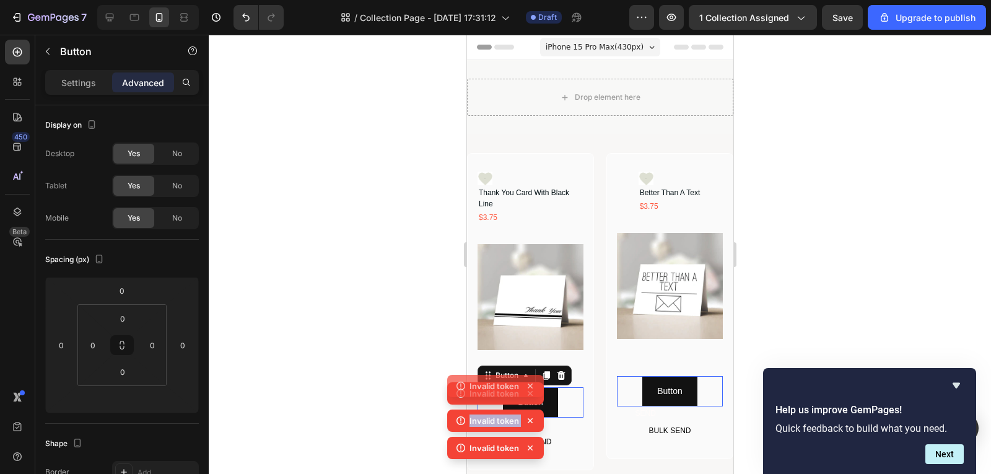
click at [529, 395] on icon at bounding box center [530, 393] width 5 height 5
click at [529, 395] on div "Invalid token Invalid token Invalid token Invalid token" at bounding box center [495, 409] width 97 height 109
click at [529, 395] on icon at bounding box center [530, 393] width 5 height 5
click at [529, 395] on div "Invalid token Invalid token Invalid token Invalid token" at bounding box center [495, 409] width 97 height 109
click at [529, 395] on icon at bounding box center [530, 393] width 5 height 5
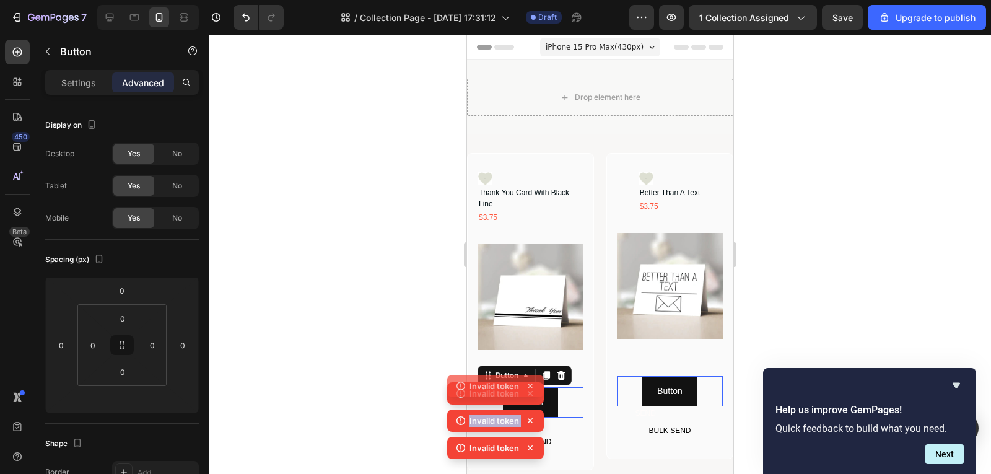
click at [529, 395] on div "Invalid token Invalid token Invalid token Invalid token" at bounding box center [495, 409] width 97 height 109
click at [529, 395] on icon at bounding box center [530, 393] width 5 height 5
click at [529, 395] on div "Invalid token Invalid token Invalid token Invalid token" at bounding box center [495, 409] width 97 height 109
click at [529, 395] on icon at bounding box center [530, 393] width 5 height 5
click at [529, 395] on div "Invalid token Invalid token Invalid token Invalid token" at bounding box center [495, 409] width 97 height 109
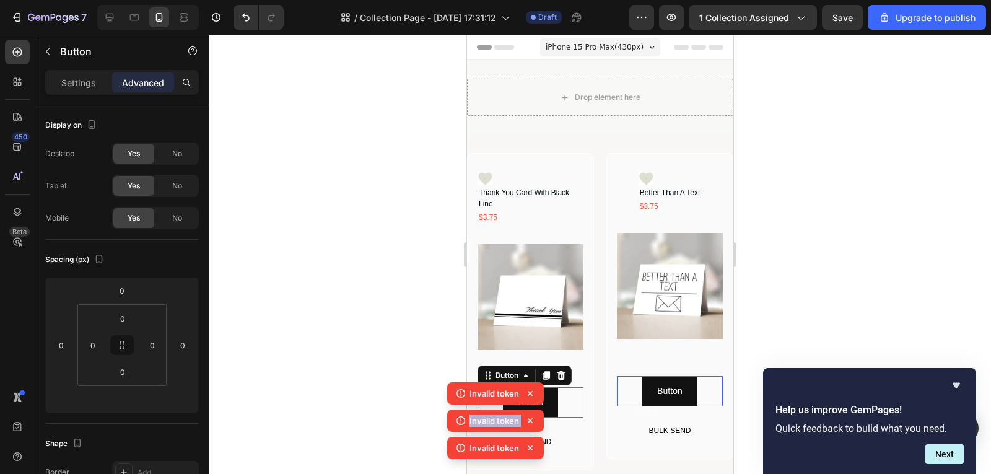
click at [529, 395] on icon at bounding box center [530, 393] width 5 height 5
click at [529, 395] on div "Invalid token Invalid token Invalid token Invalid token" at bounding box center [495, 409] width 97 height 109
click at [529, 396] on icon at bounding box center [530, 393] width 12 height 12
click at [529, 396] on div "Invalid token Invalid token Invalid token" at bounding box center [495, 423] width 97 height 82
click at [529, 397] on icon at bounding box center [530, 393] width 12 height 12
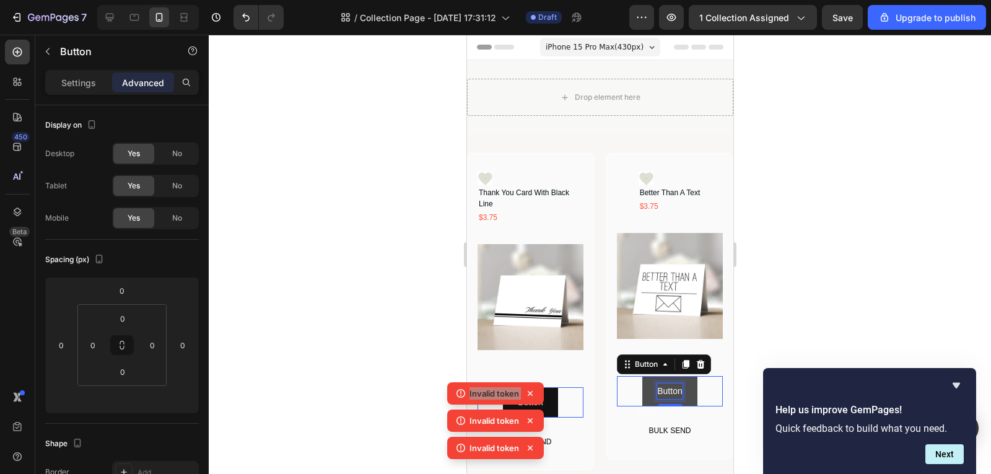
click at [669, 386] on p "Button" at bounding box center [669, 391] width 25 height 15
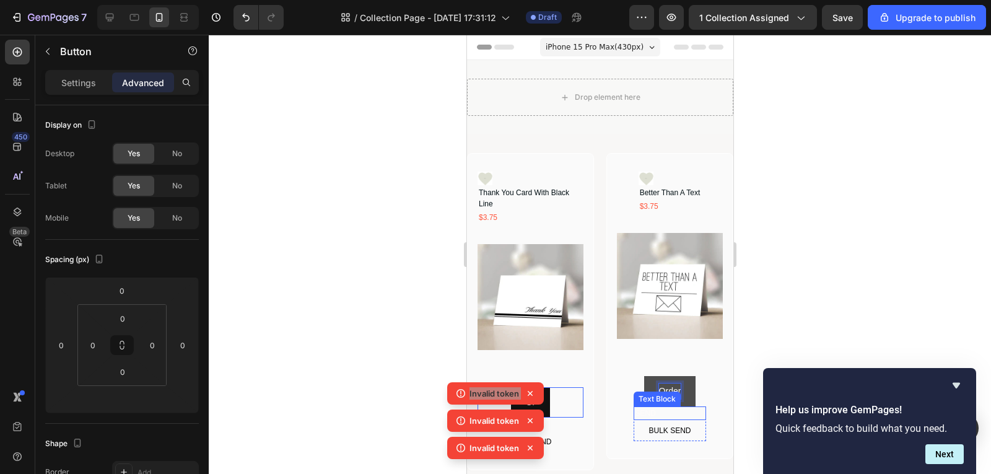
click at [644, 376] on button "Order" at bounding box center [670, 391] width 52 height 30
click at [630, 376] on button "Order Single" at bounding box center [669, 391] width 79 height 30
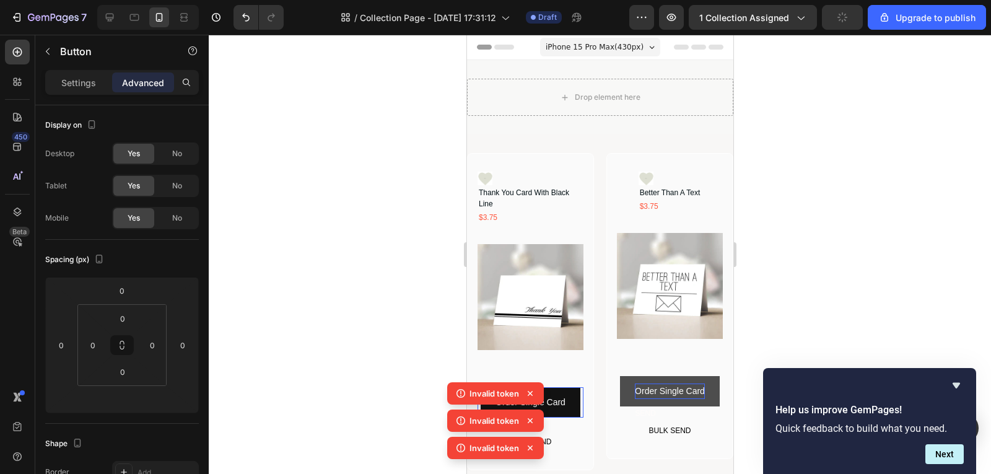
click at [798, 312] on div at bounding box center [600, 254] width 783 height 439
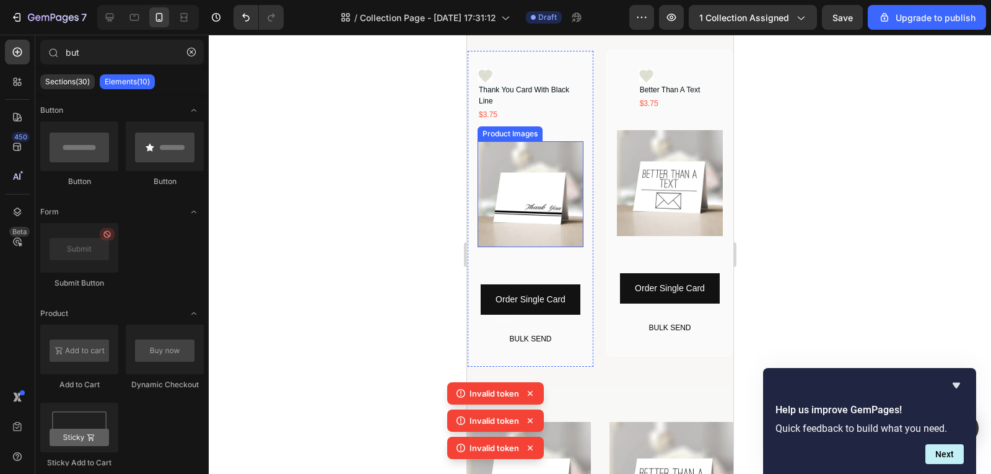
scroll to position [124, 0]
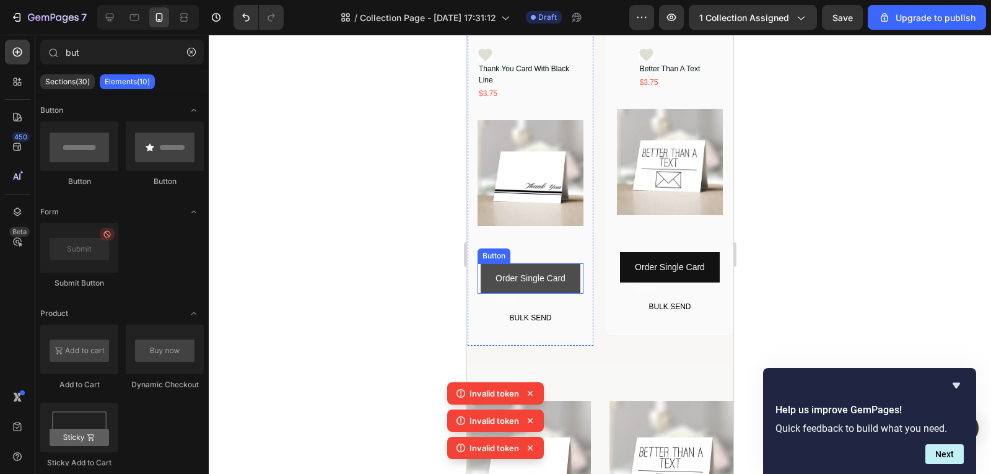
click at [573, 280] on button "Order Single Card" at bounding box center [530, 278] width 100 height 30
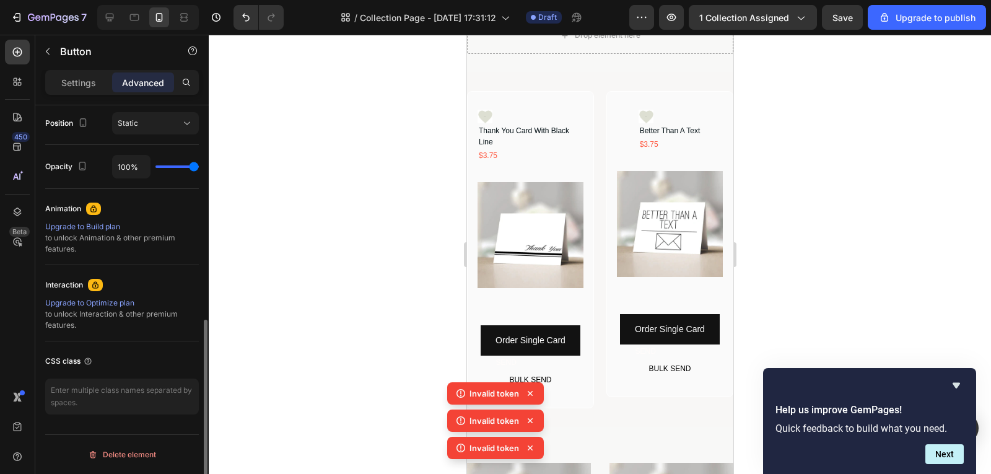
scroll to position [84, 0]
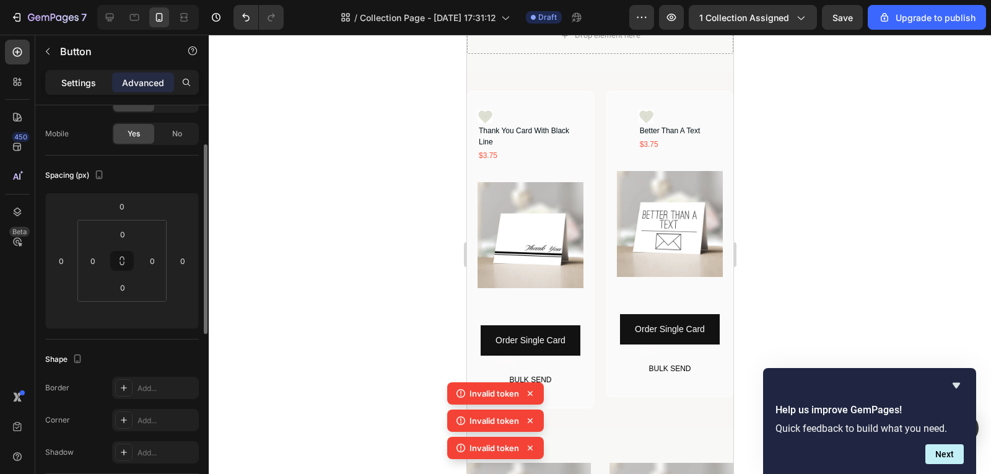
click at [82, 85] on p "Settings" at bounding box center [78, 82] width 35 height 13
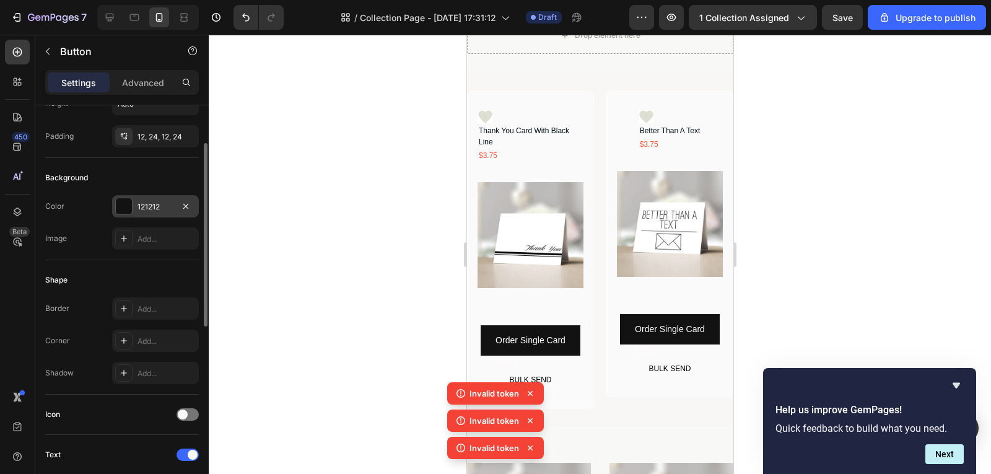
click at [152, 213] on div "121212" at bounding box center [155, 206] width 87 height 22
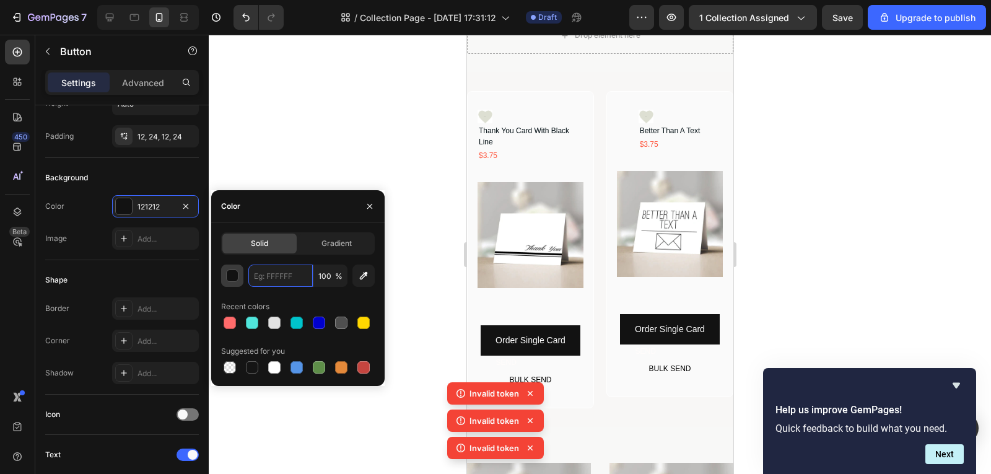
paste input "#FF6B6B"
type input "#FF6B6B"
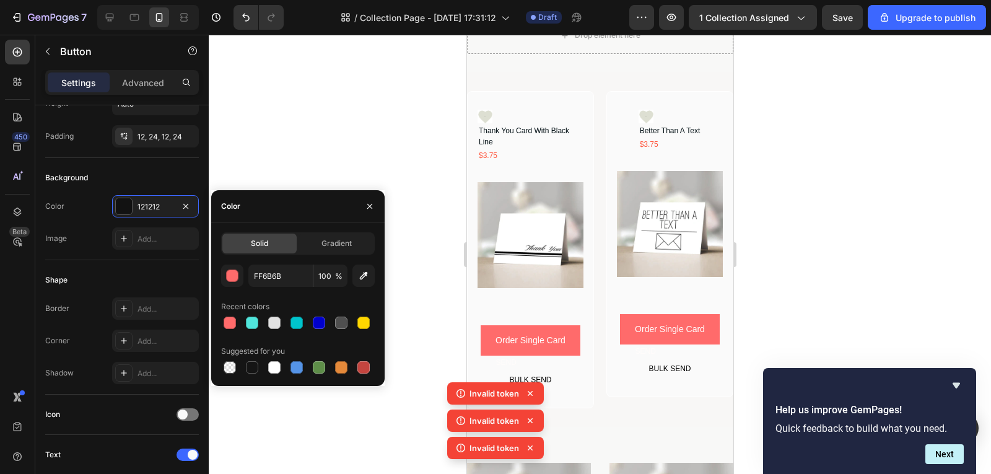
click at [944, 322] on div at bounding box center [600, 254] width 783 height 439
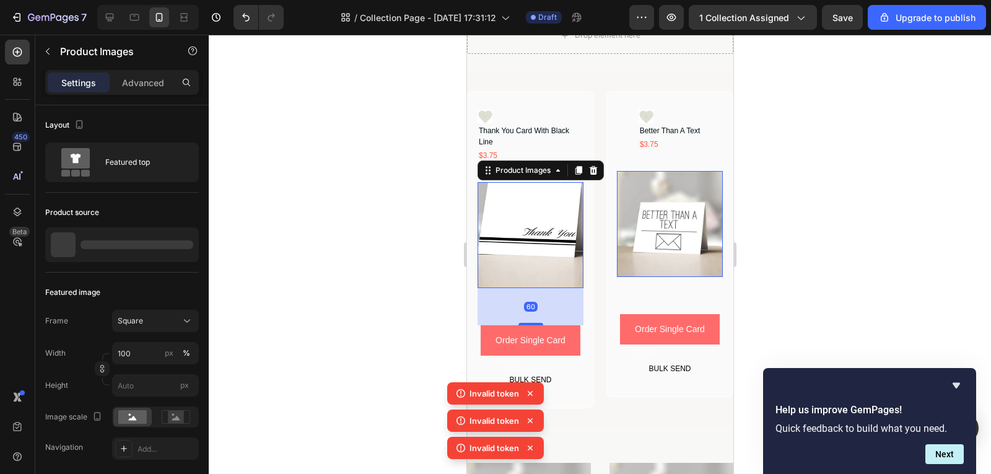
click at [524, 272] on img at bounding box center [530, 235] width 106 height 106
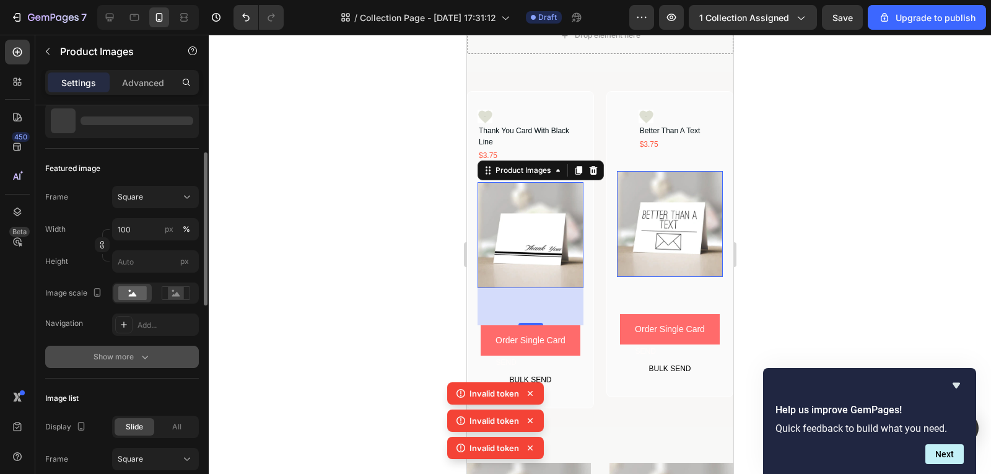
scroll to position [0, 0]
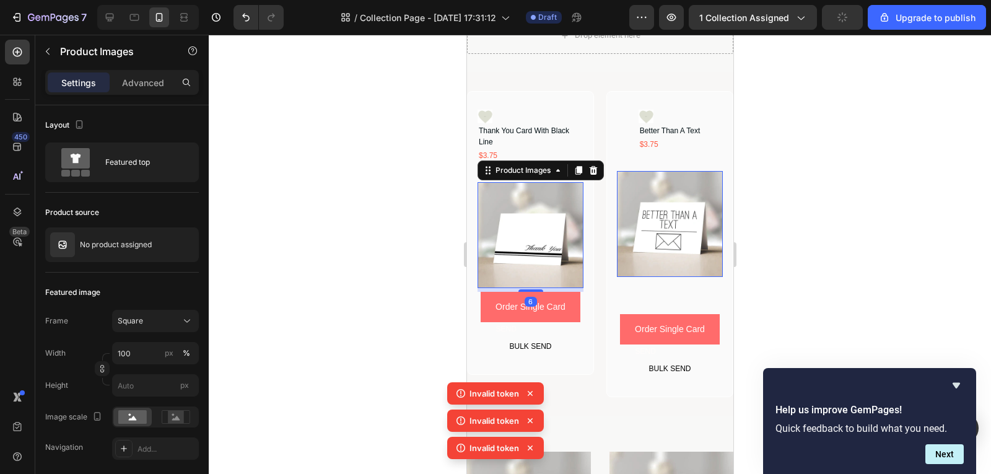
drag, startPoint x: 527, startPoint y: 317, endPoint x: 526, endPoint y: 283, distance: 33.5
click at [526, 288] on div "6" at bounding box center [530, 288] width 106 height 0
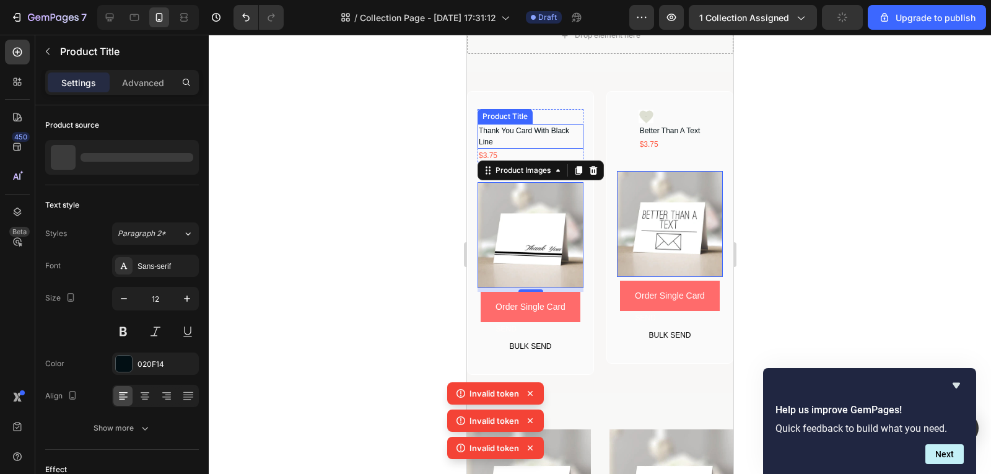
click at [526, 130] on h1 "Thank You Card With Black Line" at bounding box center [530, 136] width 106 height 25
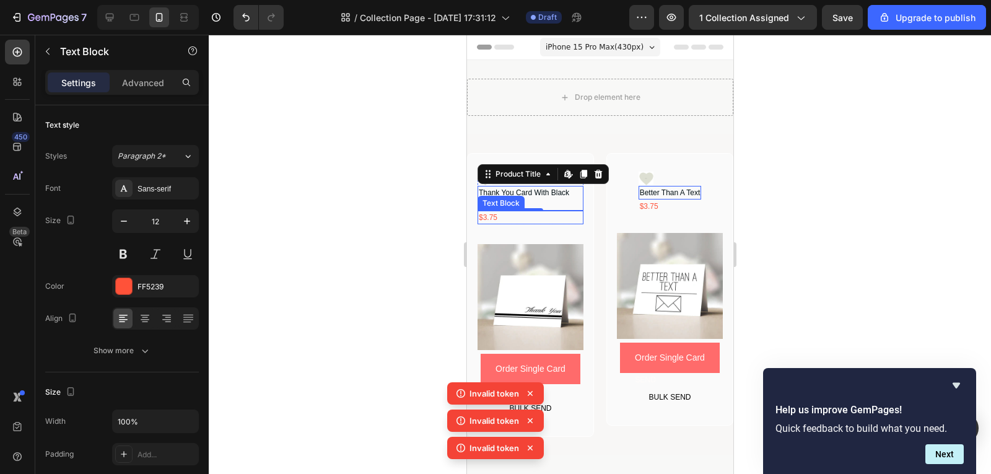
click at [498, 221] on div "$3.75" at bounding box center [530, 218] width 106 height 14
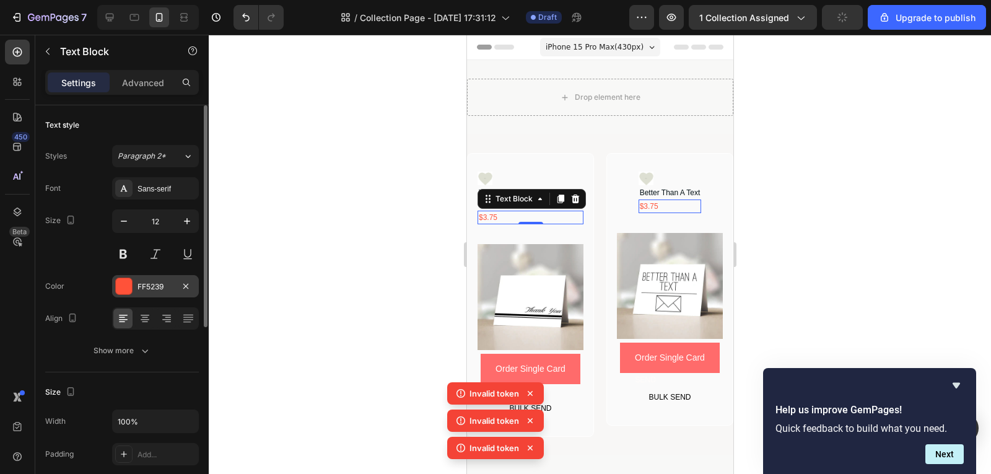
click at [169, 278] on div "FF5239" at bounding box center [155, 286] width 87 height 22
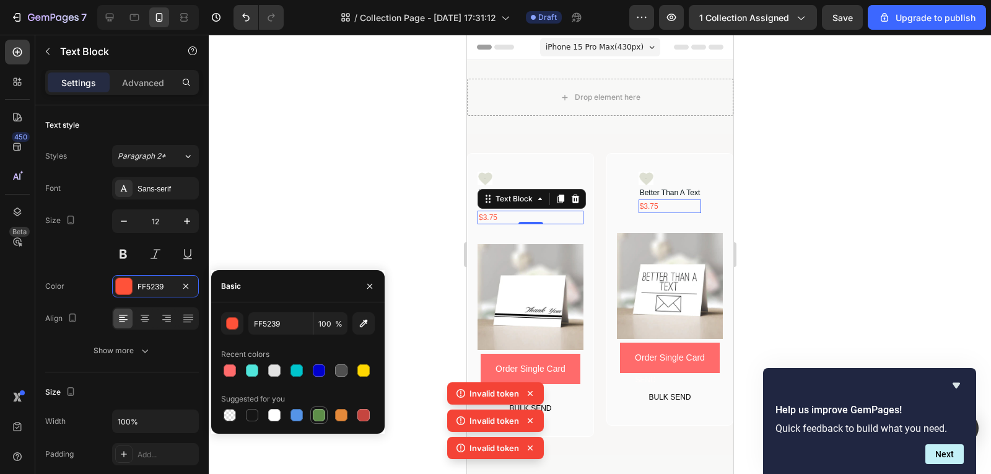
click at [323, 411] on div at bounding box center [319, 415] width 12 height 12
type input "5E8E49"
click at [802, 337] on div at bounding box center [600, 254] width 783 height 439
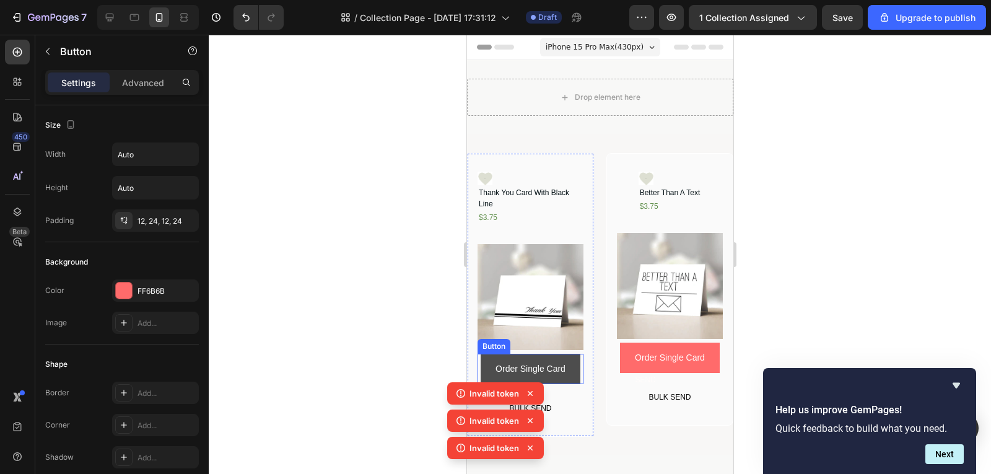
click at [576, 375] on button "Order Single Card" at bounding box center [530, 369] width 100 height 30
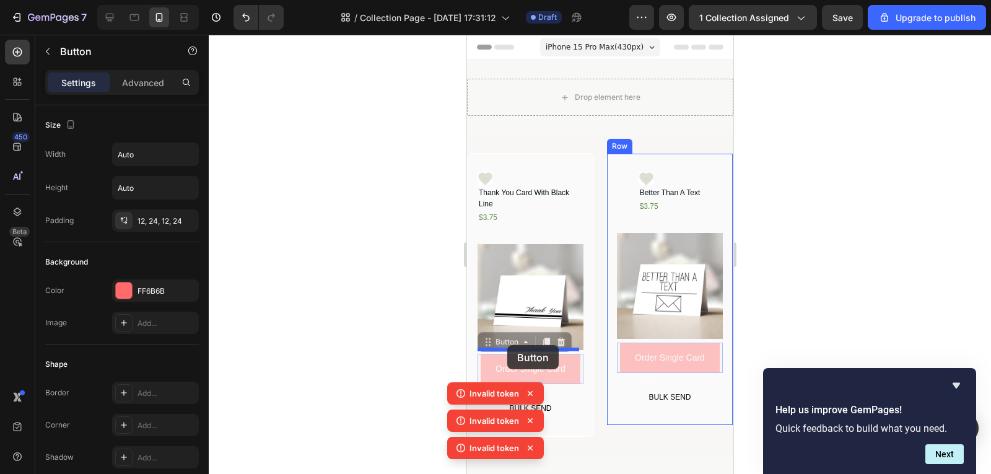
drag, startPoint x: 486, startPoint y: 342, endPoint x: 507, endPoint y: 345, distance: 21.3
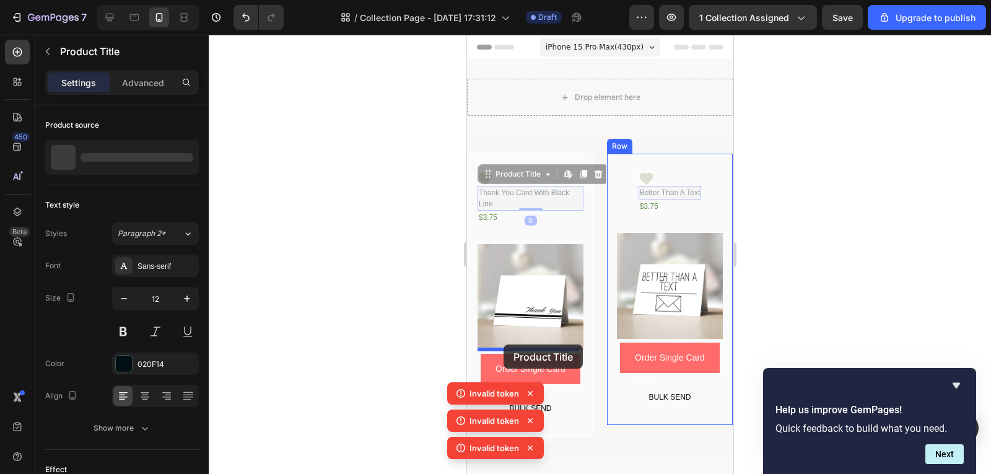
drag, startPoint x: 500, startPoint y: 193, endPoint x: 503, endPoint y: 345, distance: 151.8
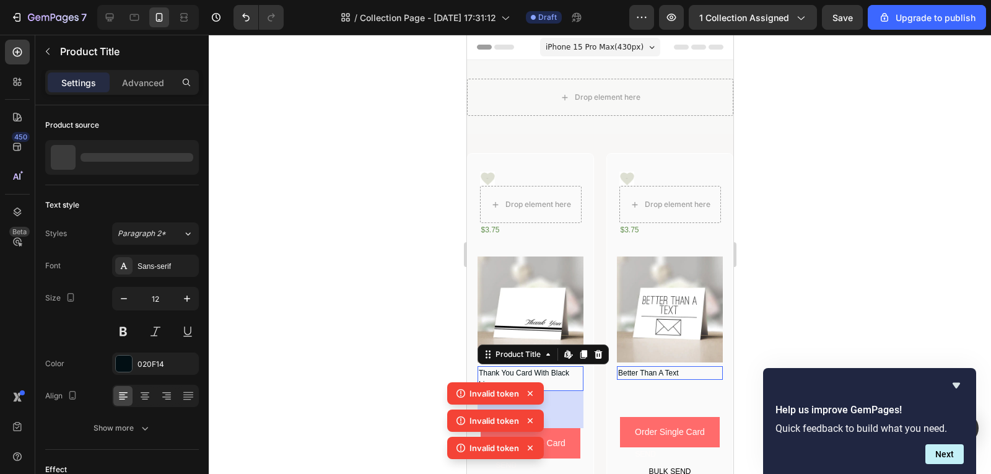
click at [527, 390] on icon at bounding box center [530, 393] width 12 height 12
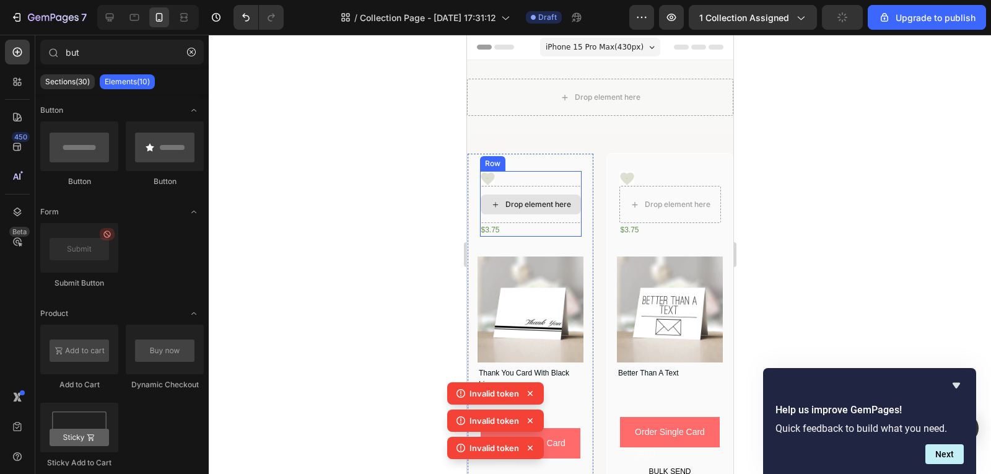
click at [537, 209] on div "Drop element here" at bounding box center [530, 205] width 100 height 20
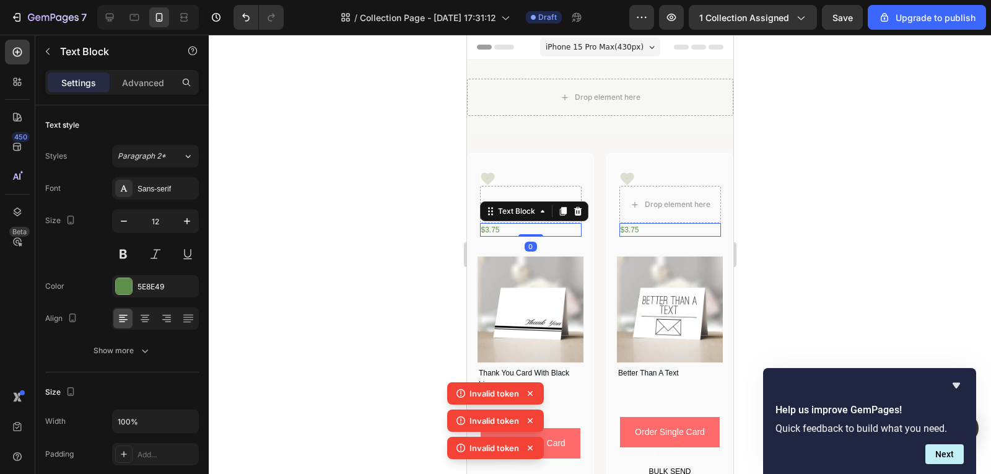
click at [512, 231] on div "$3.75" at bounding box center [531, 230] width 102 height 14
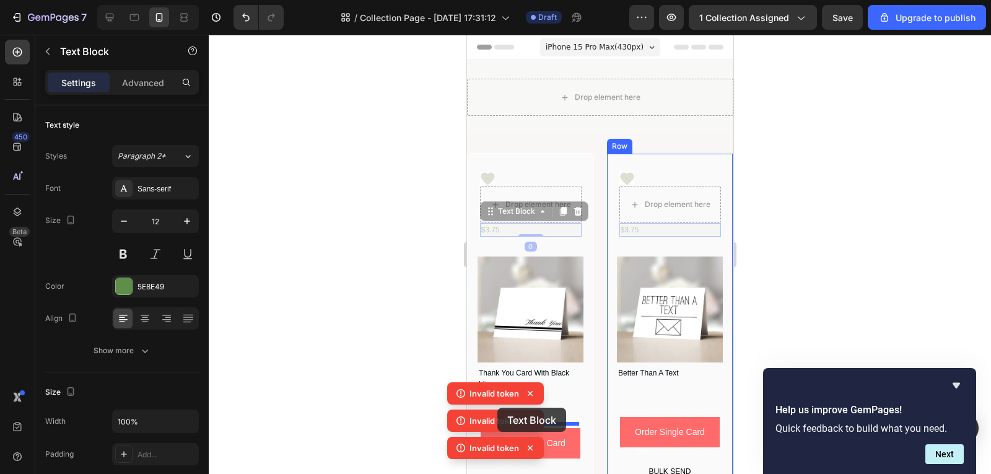
drag, startPoint x: 491, startPoint y: 216, endPoint x: 498, endPoint y: 408, distance: 192.2
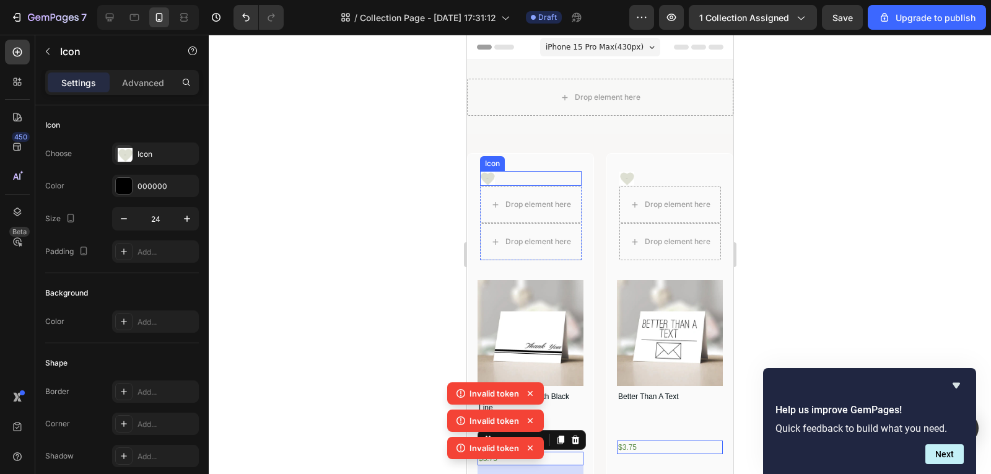
click at [530, 181] on div "Icon" at bounding box center [531, 178] width 102 height 15
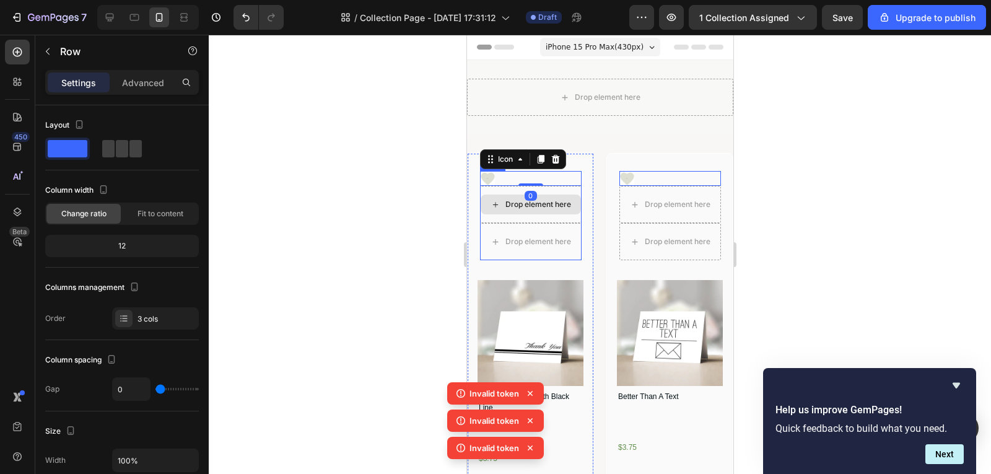
click at [564, 193] on div "Drop element here" at bounding box center [531, 204] width 102 height 37
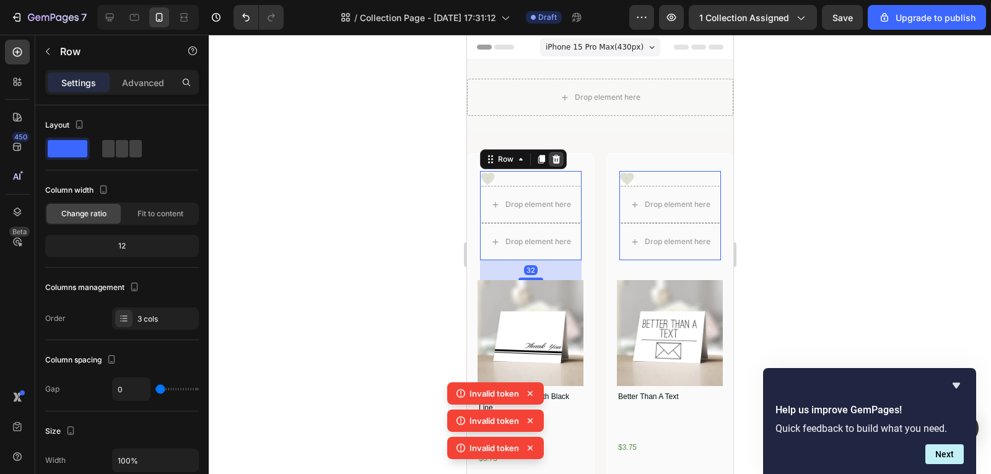
click at [551, 160] on icon at bounding box center [556, 159] width 10 height 10
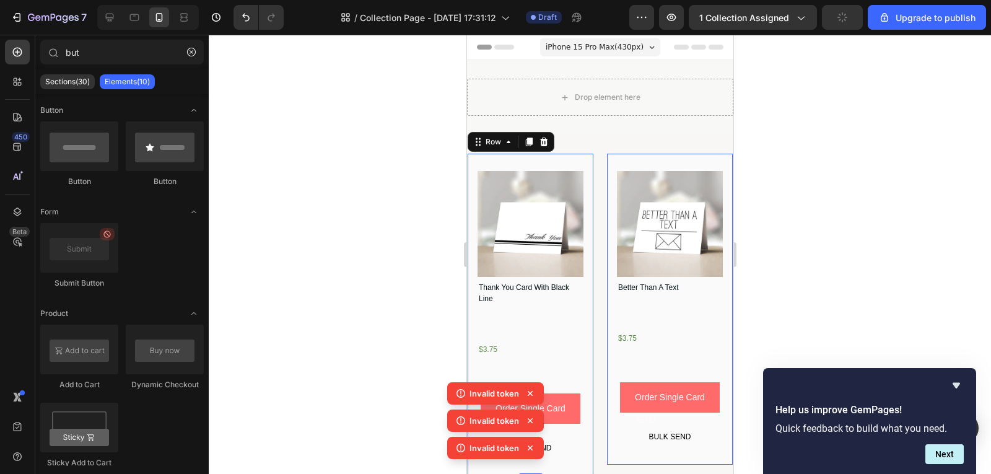
click at [502, 313] on div "Product Images Thank You Card With Black Line Product Title $3.75 Text Block Or…" at bounding box center [530, 315] width 106 height 288
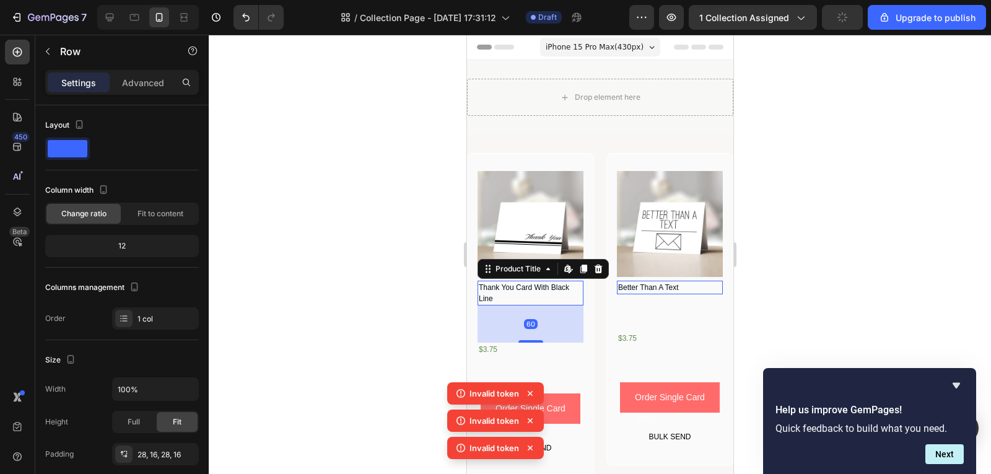
click at [514, 290] on h1 "Thank You Card With Black Line" at bounding box center [530, 293] width 106 height 25
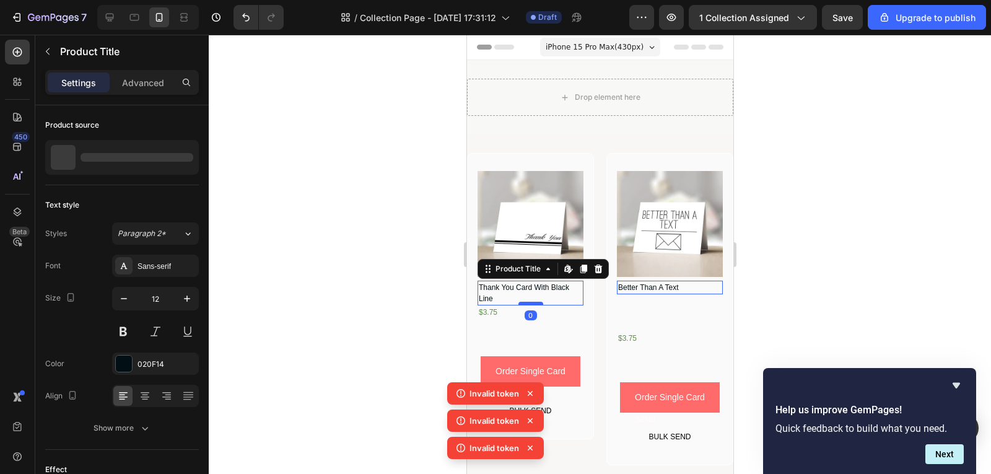
drag, startPoint x: 529, startPoint y: 338, endPoint x: 524, endPoint y: 299, distance: 38.7
click at [524, 302] on div at bounding box center [530, 304] width 25 height 4
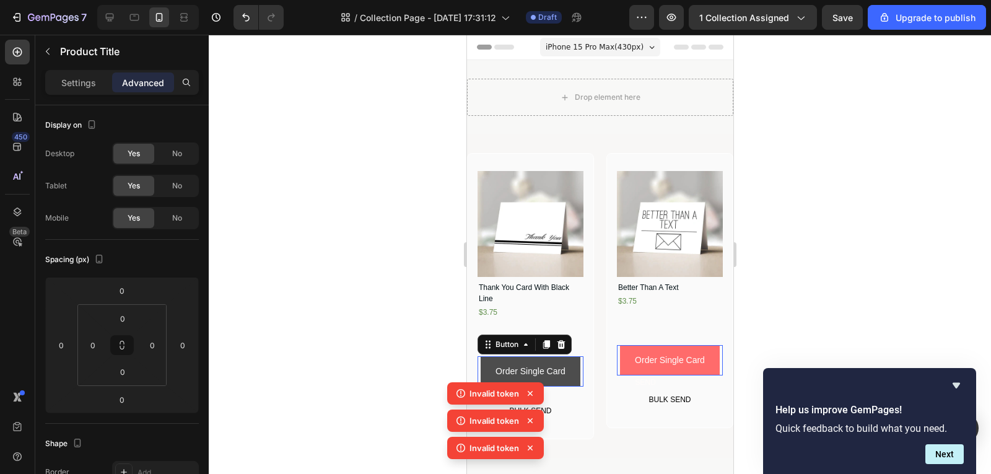
click at [569, 356] on button "Order Single Card" at bounding box center [530, 371] width 100 height 30
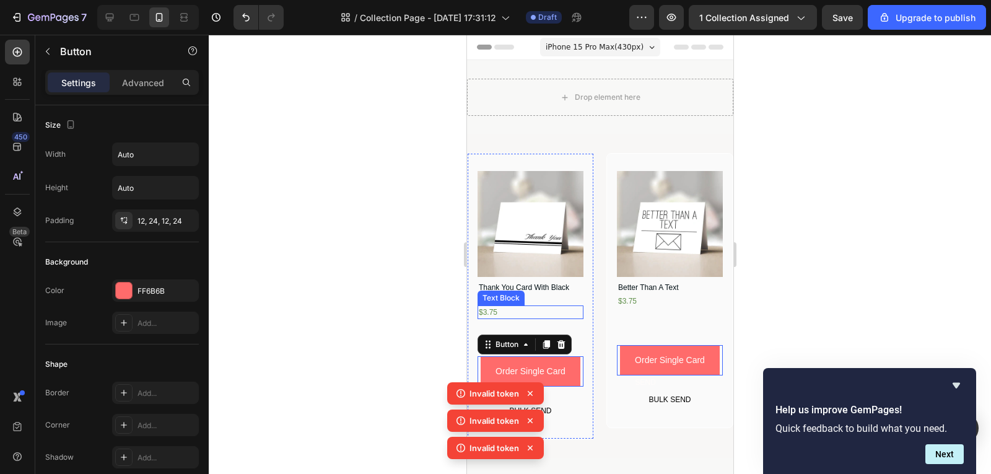
click at [516, 309] on div "$3.75" at bounding box center [530, 312] width 106 height 14
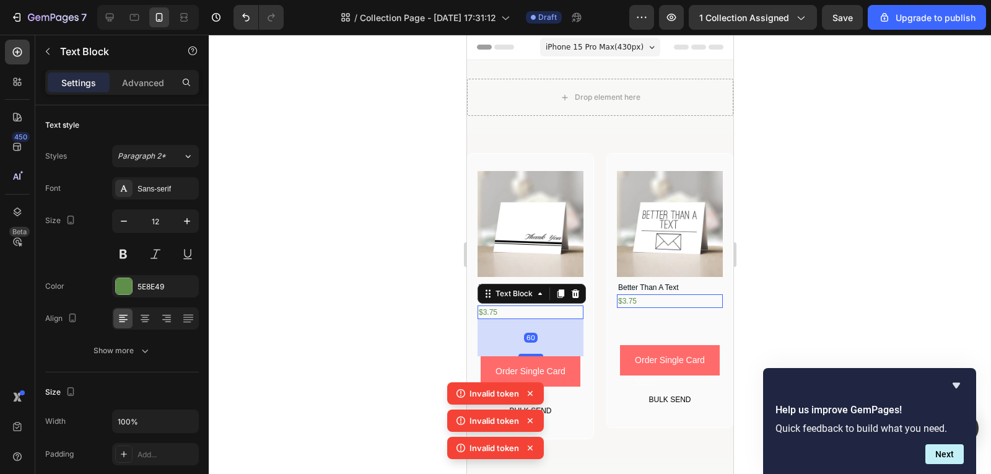
click at [524, 307] on div "$3.75 Text Block 60" at bounding box center [530, 312] width 106 height 14
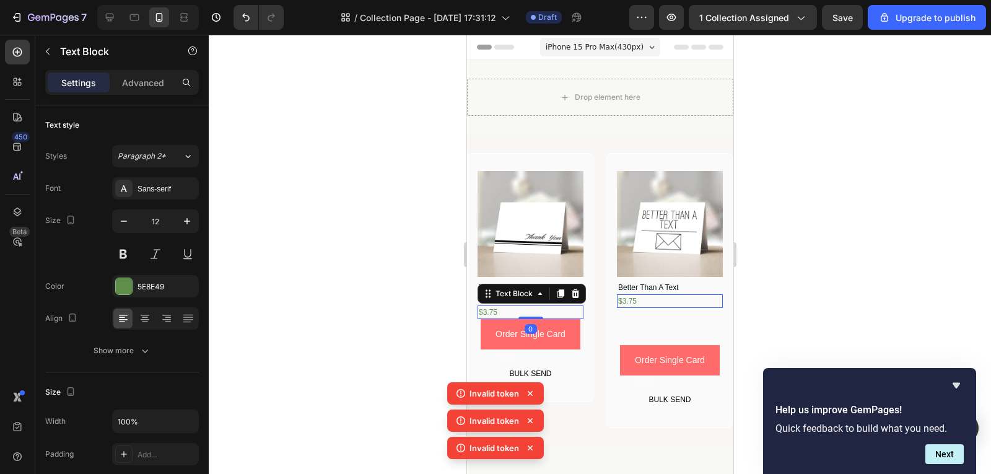
drag, startPoint x: 525, startPoint y: 351, endPoint x: 535, endPoint y: 309, distance: 43.3
click at [535, 309] on div "$3.75 Text Block 0" at bounding box center [530, 312] width 106 height 14
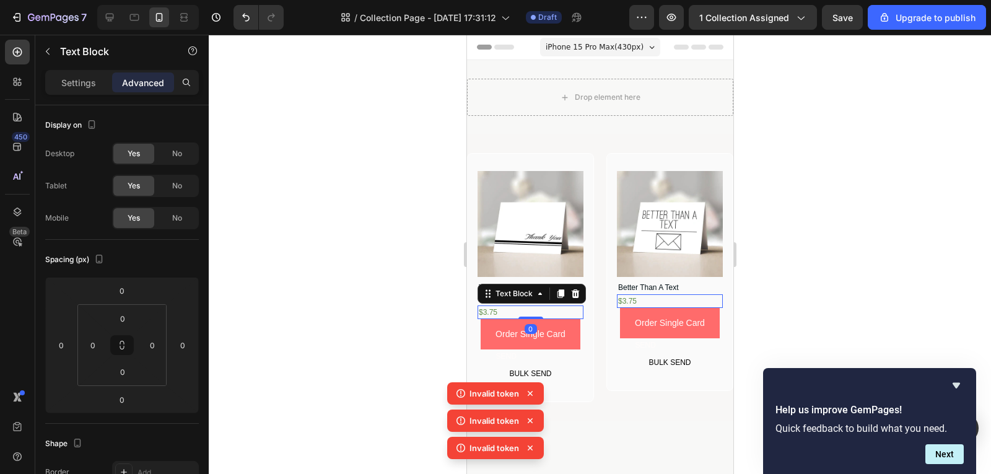
click at [771, 297] on div at bounding box center [600, 254] width 783 height 439
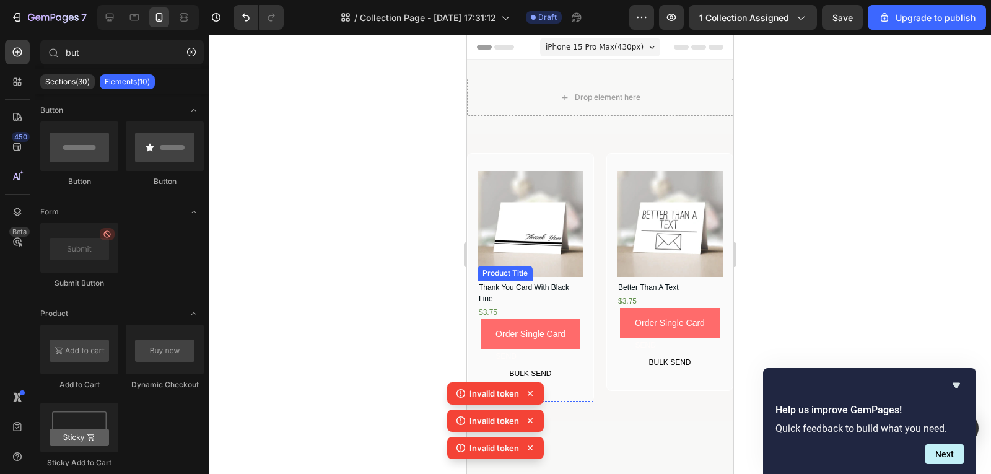
click at [522, 281] on h1 "Thank You Card With Black Line" at bounding box center [530, 293] width 106 height 25
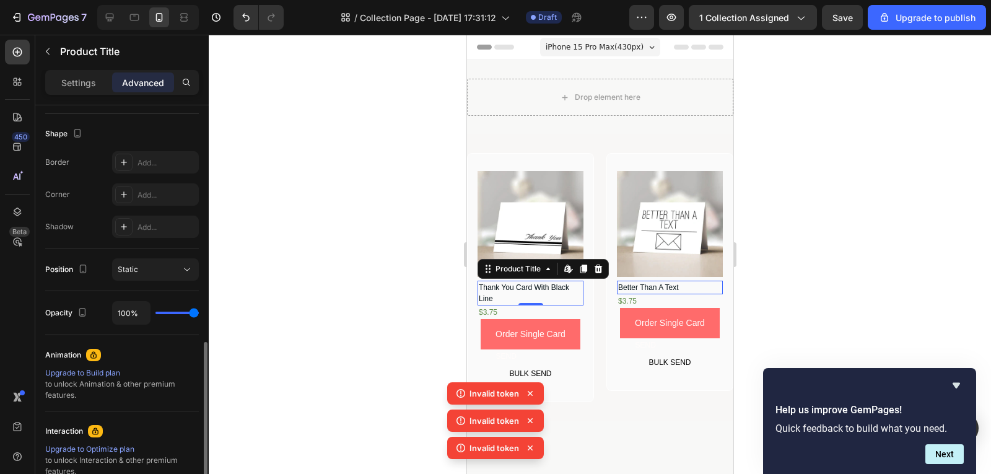
scroll to position [434, 0]
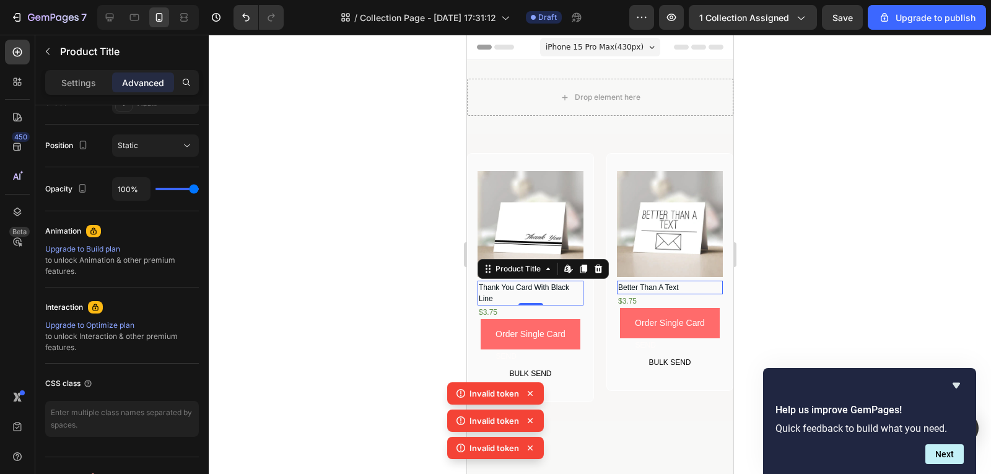
click at [555, 292] on h1 "Thank You Card With Black Line" at bounding box center [530, 293] width 106 height 25
click at [545, 290] on h1 "Thank You Card With Black Line" at bounding box center [530, 293] width 106 height 25
click at [91, 87] on p "Settings" at bounding box center [78, 82] width 35 height 13
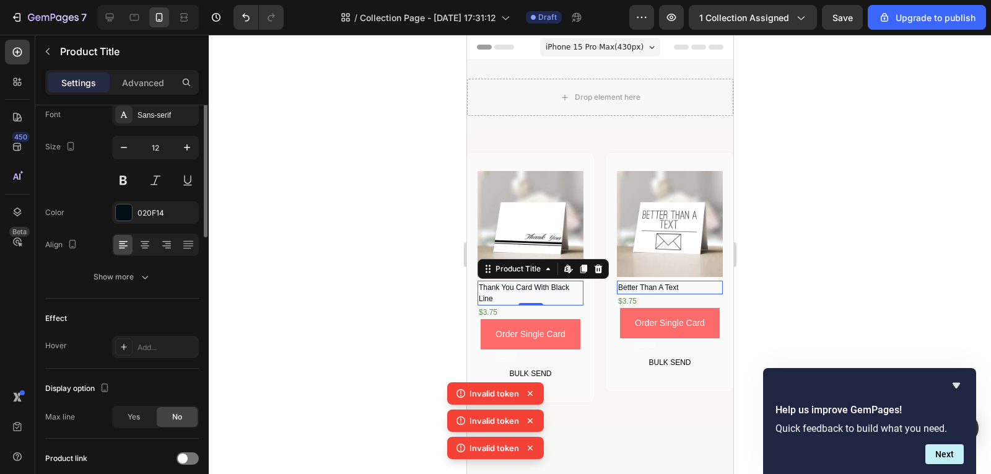
scroll to position [27, 0]
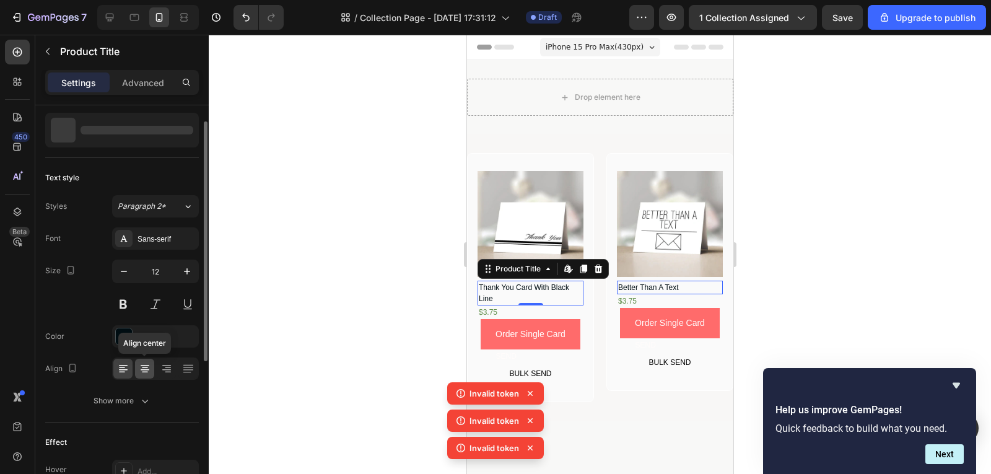
click at [141, 372] on icon at bounding box center [145, 368] width 12 height 12
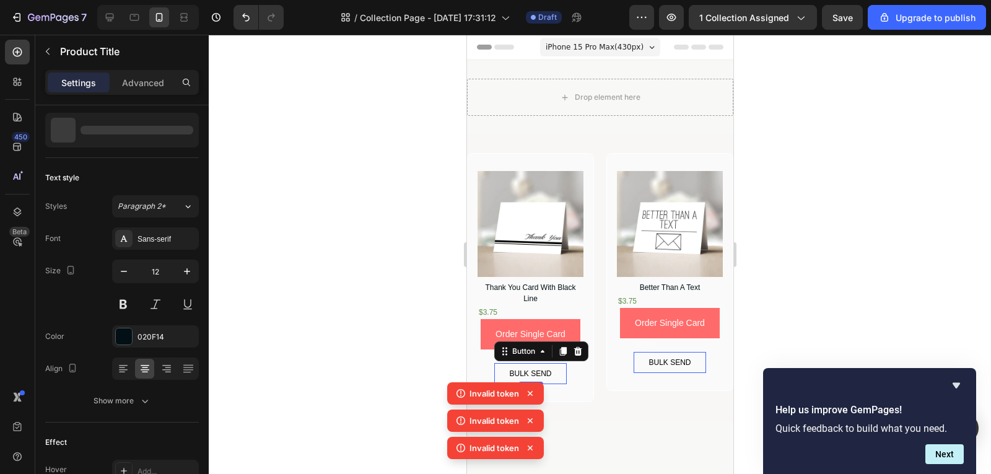
click at [558, 368] on button "BULK SEND" at bounding box center [530, 373] width 72 height 21
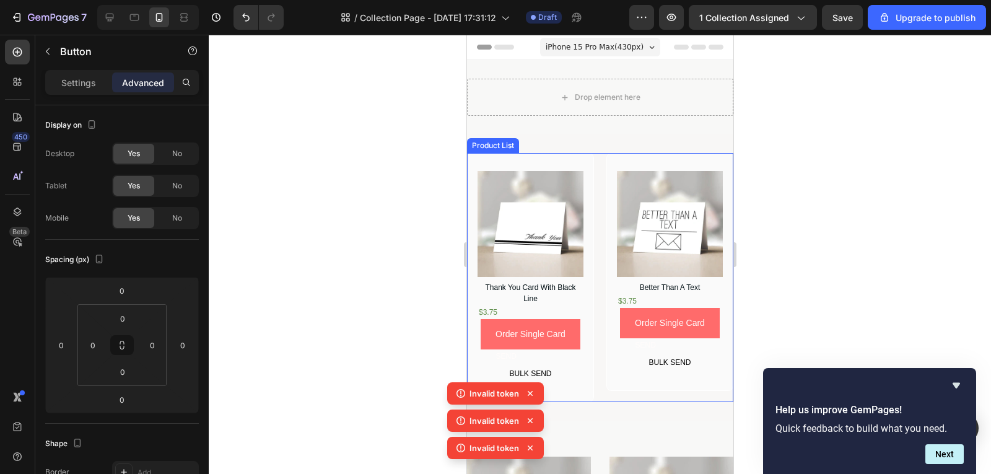
scroll to position [62, 0]
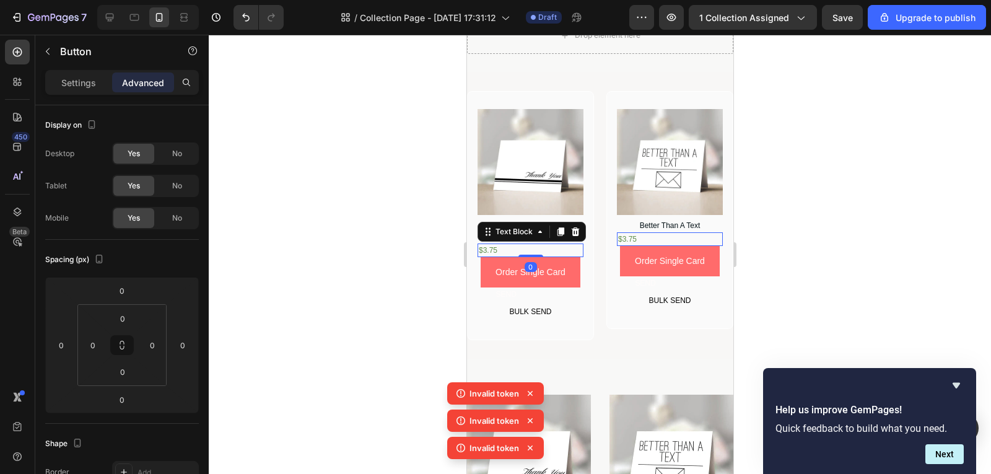
click at [527, 245] on div "$3.75" at bounding box center [530, 251] width 106 height 14
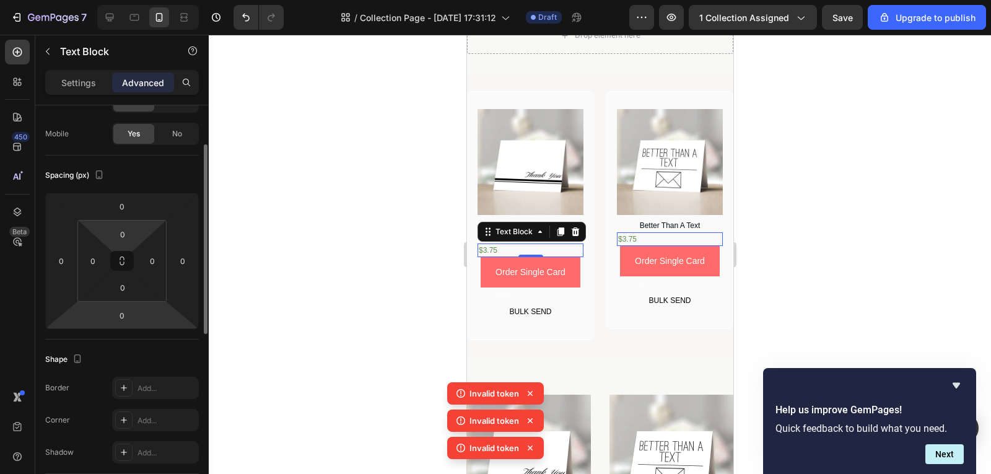
scroll to position [0, 0]
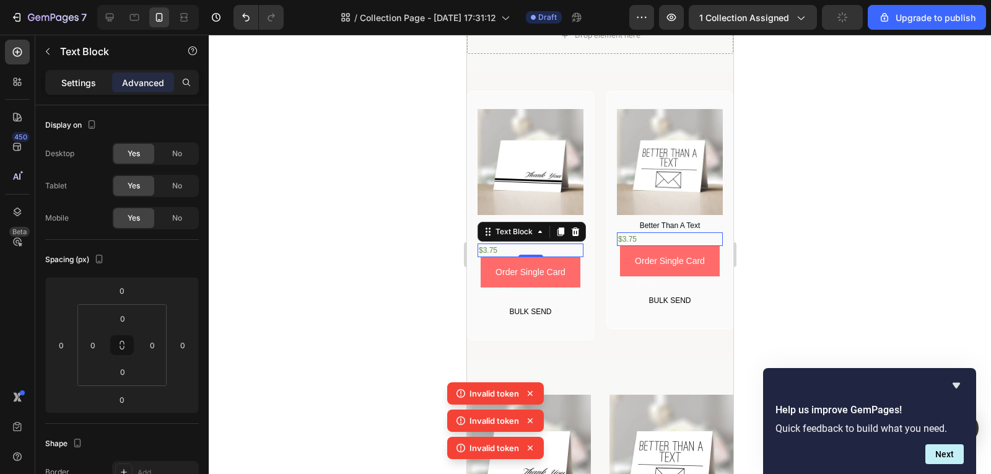
click at [92, 79] on p "Settings" at bounding box center [78, 82] width 35 height 13
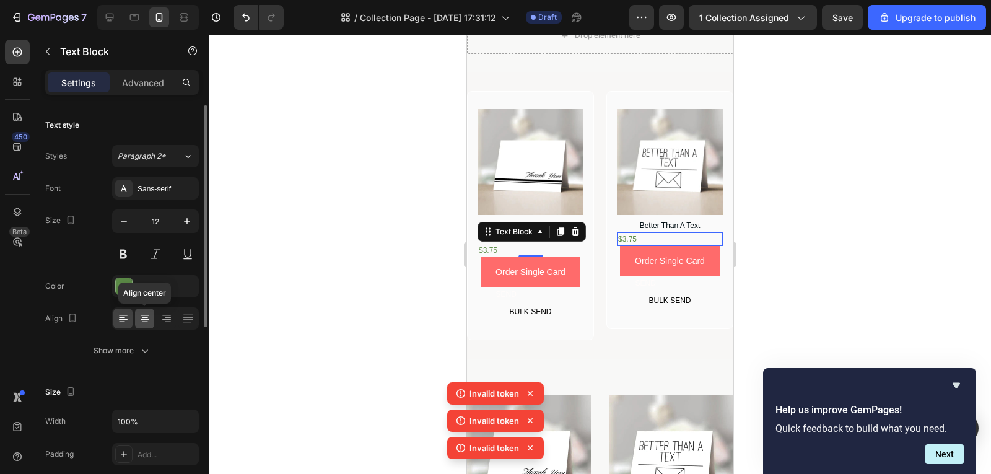
click at [147, 319] on icon at bounding box center [145, 319] width 9 height 1
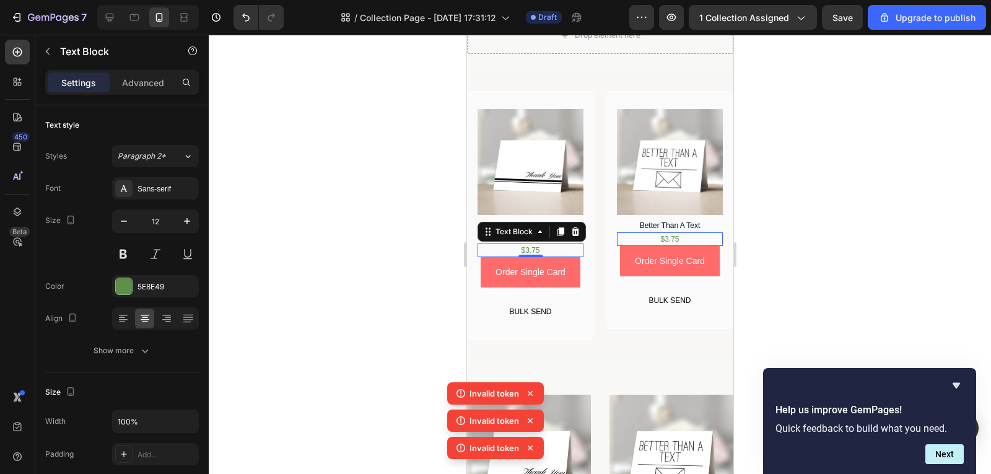
click at [797, 262] on div at bounding box center [600, 254] width 783 height 439
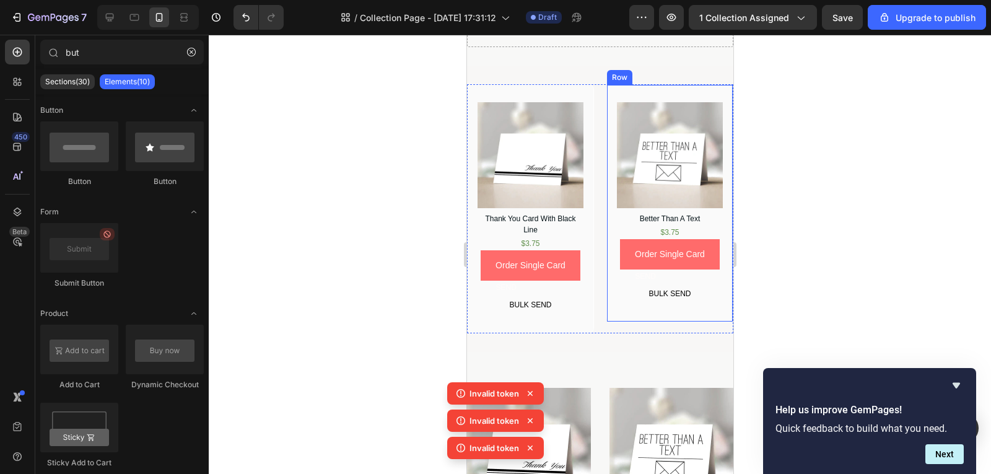
scroll to position [62, 0]
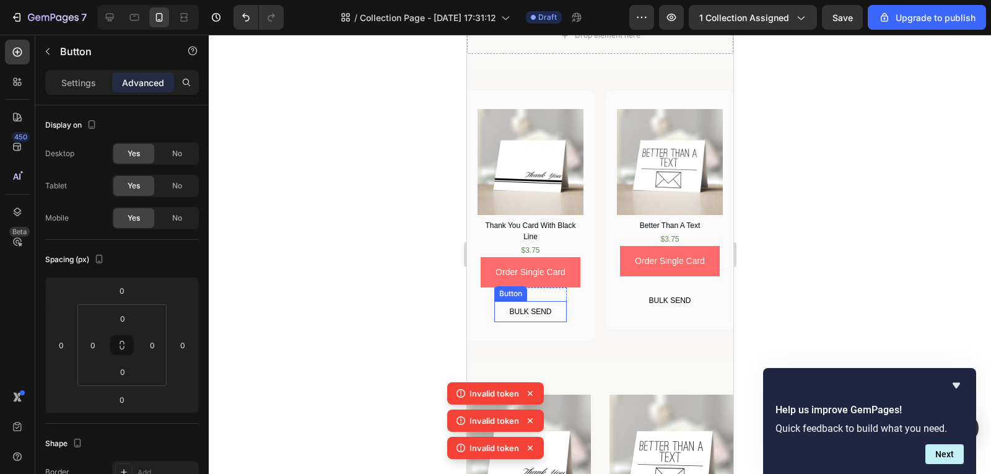
click at [557, 305] on button "BULK SEND" at bounding box center [530, 311] width 72 height 21
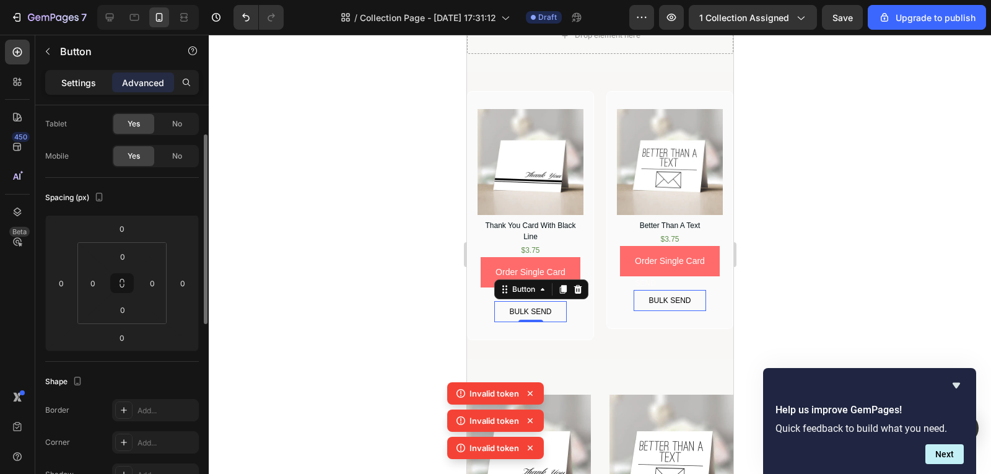
click at [94, 85] on p "Settings" at bounding box center [78, 82] width 35 height 13
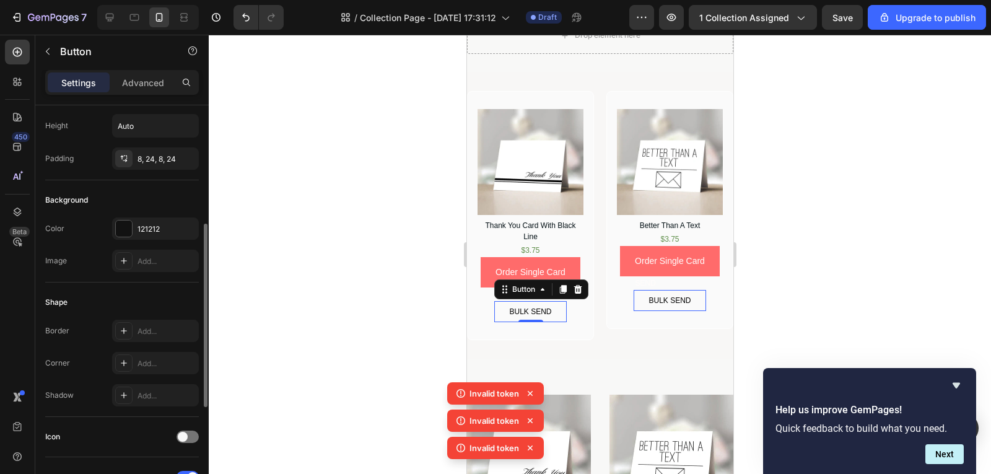
scroll to position [0, 0]
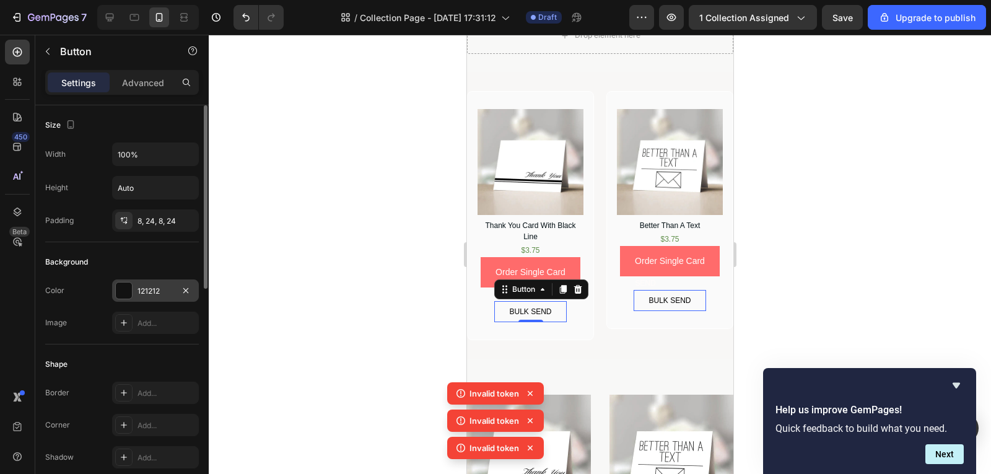
click at [149, 286] on div "121212" at bounding box center [156, 291] width 36 height 11
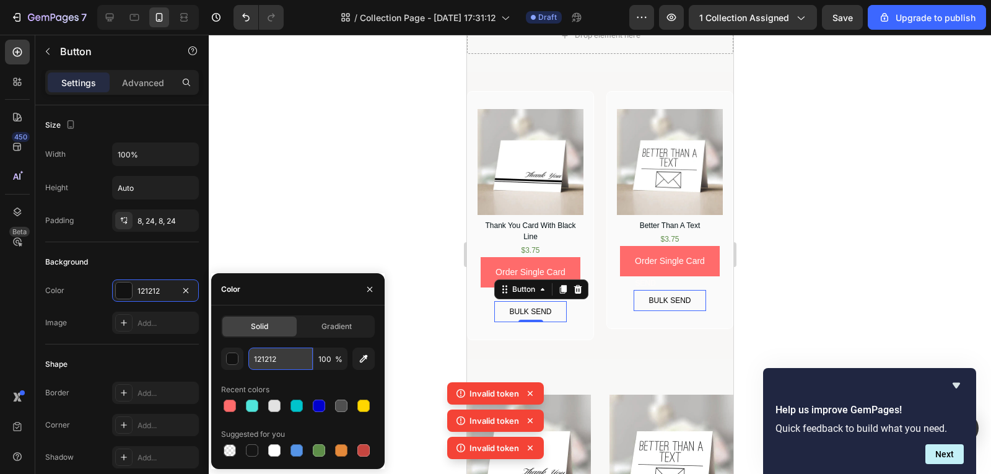
click at [283, 364] on input "121212" at bounding box center [280, 359] width 64 height 22
paste input "#50E5DB"
type input "#50E5DB"
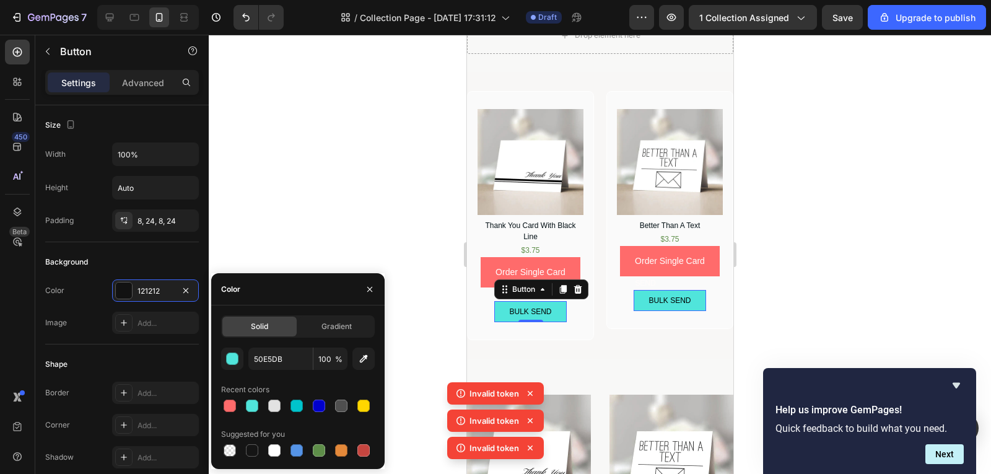
click at [407, 274] on div at bounding box center [600, 254] width 783 height 439
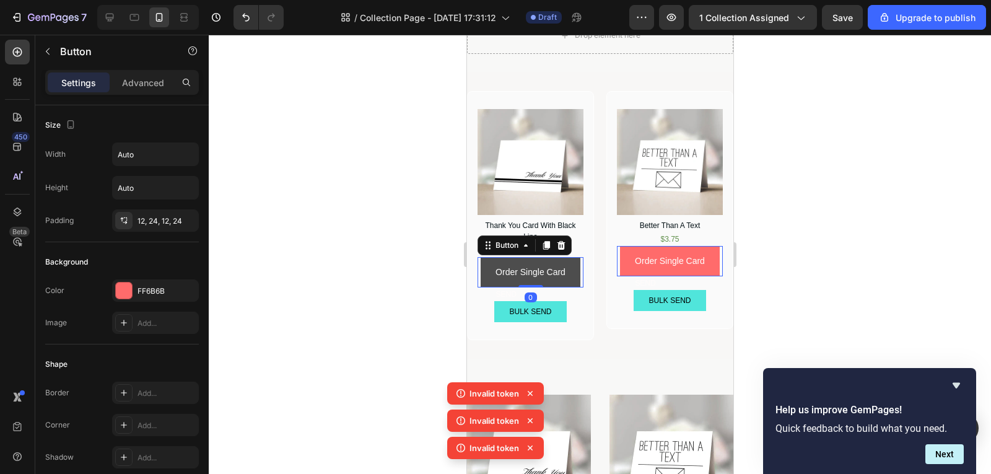
click at [574, 274] on button "Order Single Card" at bounding box center [530, 272] width 100 height 30
click at [570, 270] on button "Order Single Card" at bounding box center [530, 272] width 100 height 30
click at [542, 288] on div "SEND" at bounding box center [530, 295] width 72 height 14
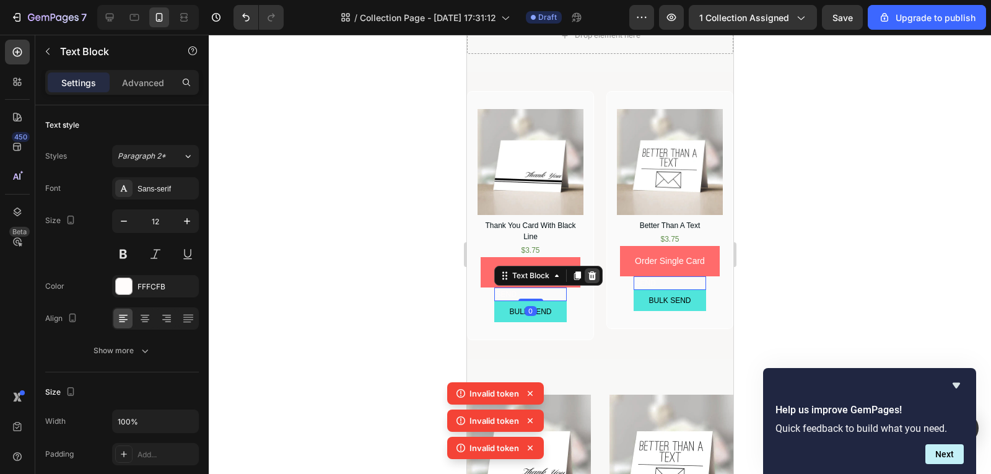
click at [591, 275] on icon at bounding box center [592, 275] width 8 height 9
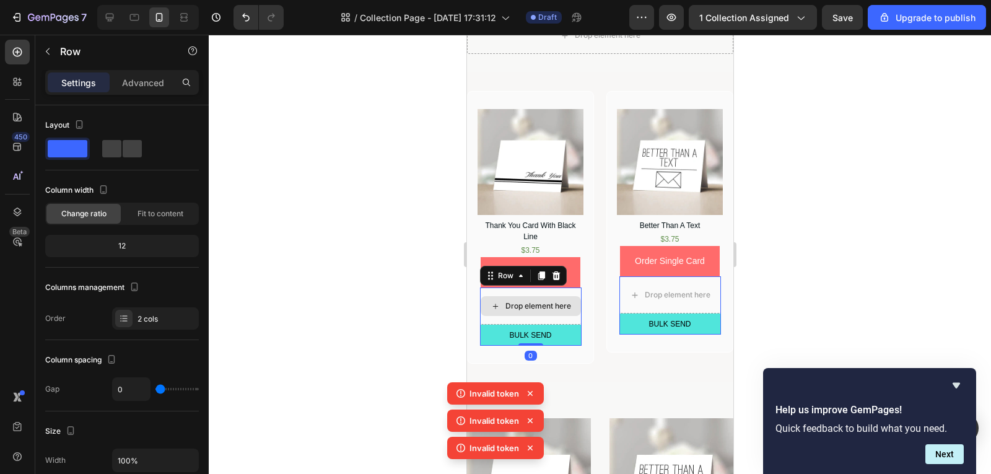
click at [555, 315] on div "Drop element here" at bounding box center [531, 306] width 102 height 37
click at [551, 273] on icon at bounding box center [556, 276] width 10 height 10
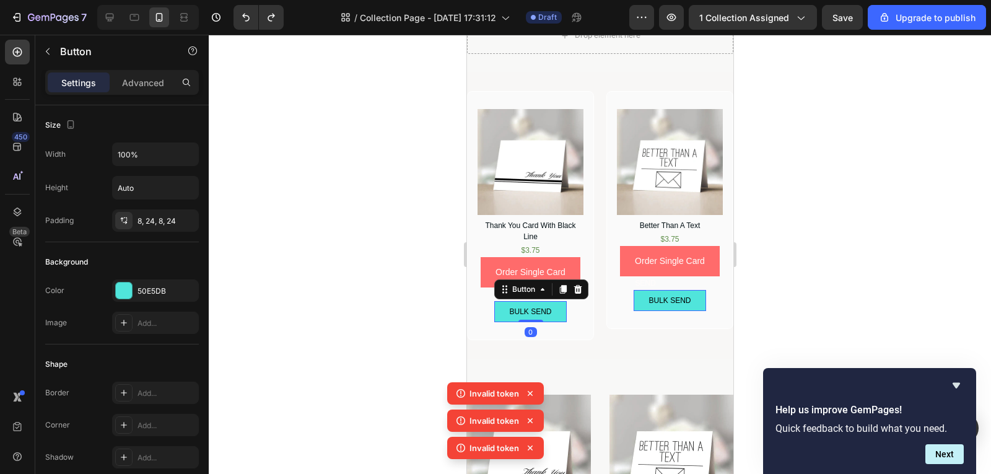
click at [556, 301] on button "BULK SEND" at bounding box center [530, 311] width 72 height 21
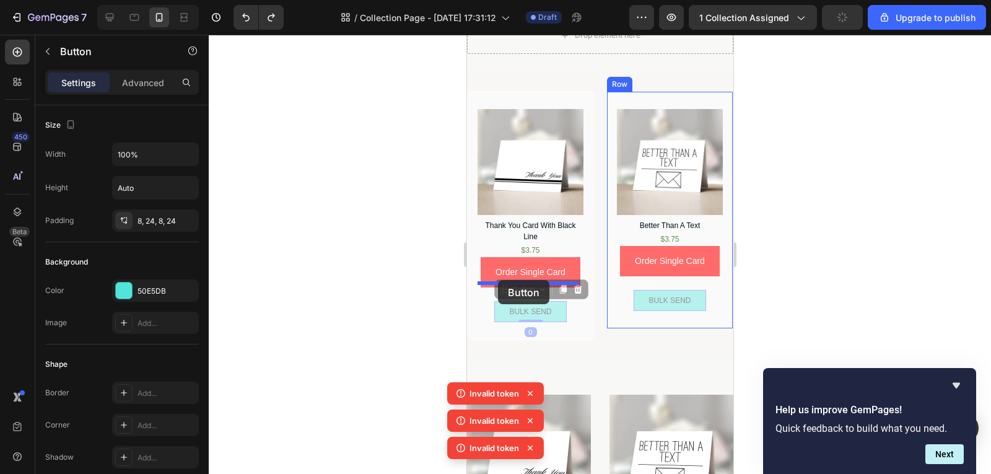
drag, startPoint x: 503, startPoint y: 286, endPoint x: 498, endPoint y: 280, distance: 8.3
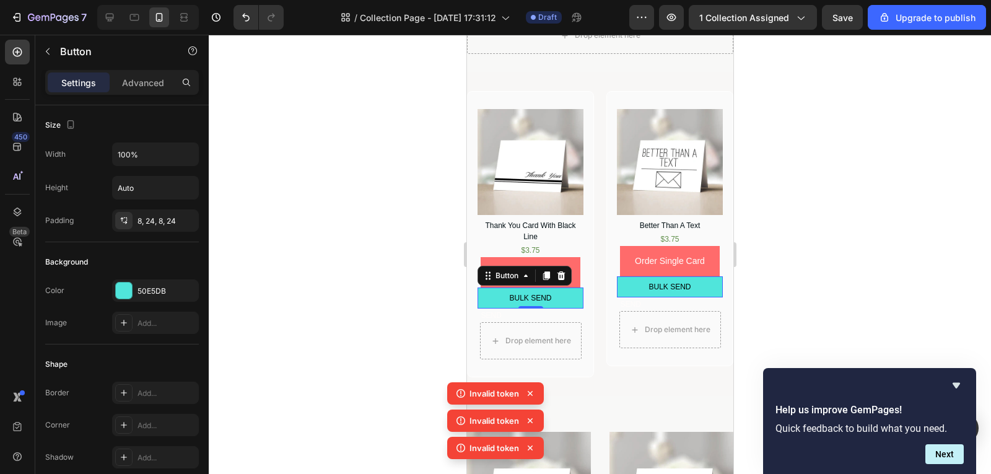
click at [779, 307] on div at bounding box center [600, 254] width 783 height 439
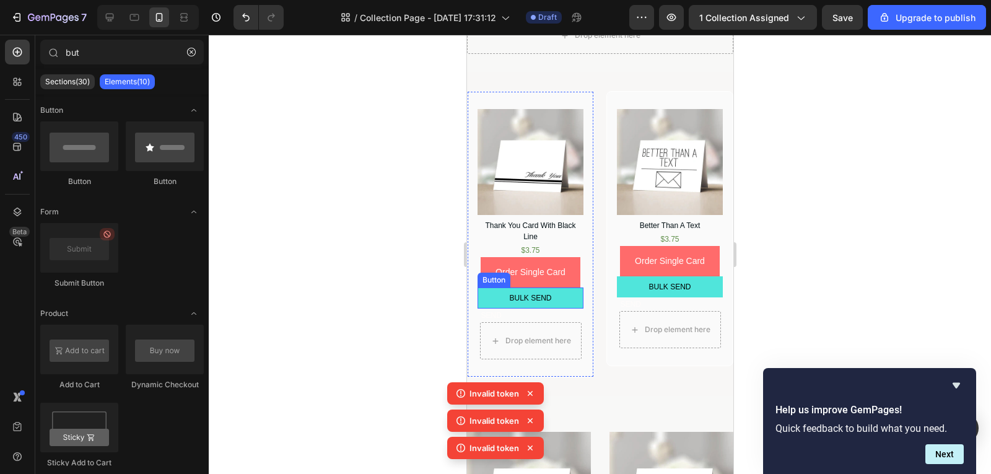
click at [565, 288] on button "BULK SEND" at bounding box center [530, 298] width 106 height 21
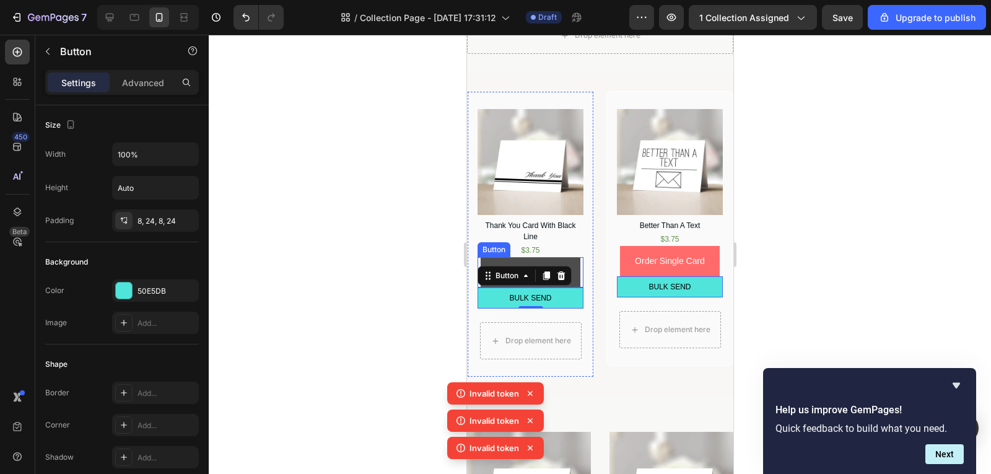
click at [576, 261] on button "Order Single Card" at bounding box center [530, 272] width 100 height 30
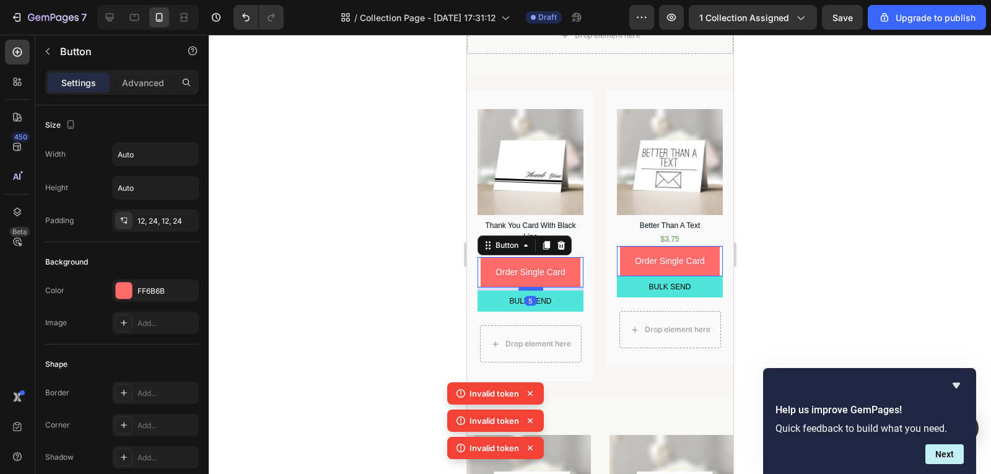
click at [537, 287] on div at bounding box center [530, 289] width 25 height 4
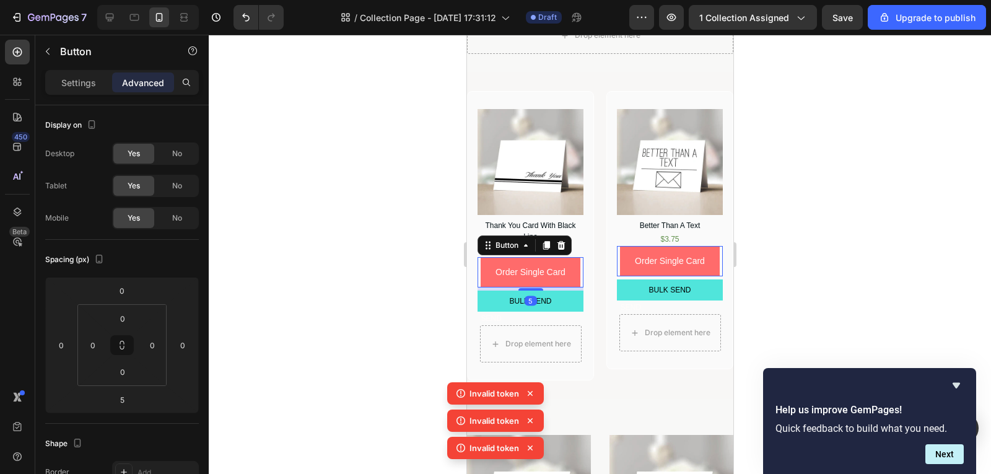
click at [768, 277] on div at bounding box center [600, 254] width 783 height 439
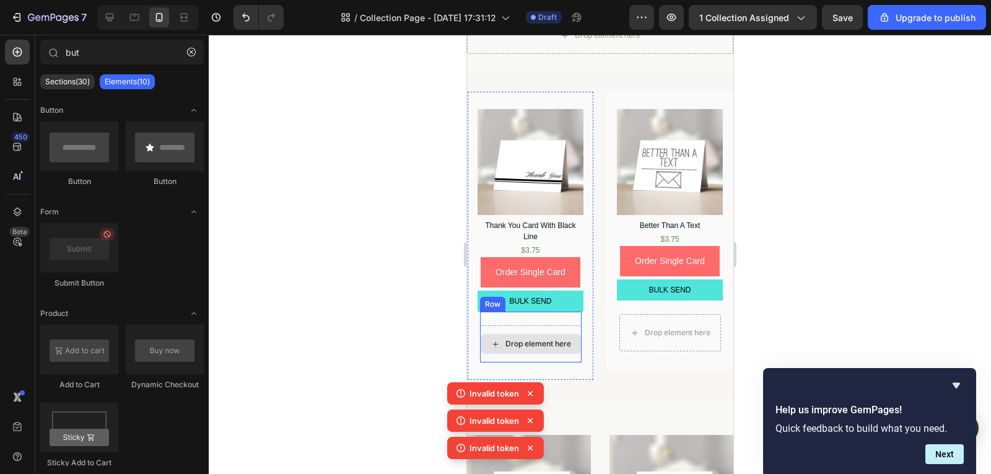
click at [575, 353] on div "Drop element here" at bounding box center [531, 343] width 102 height 37
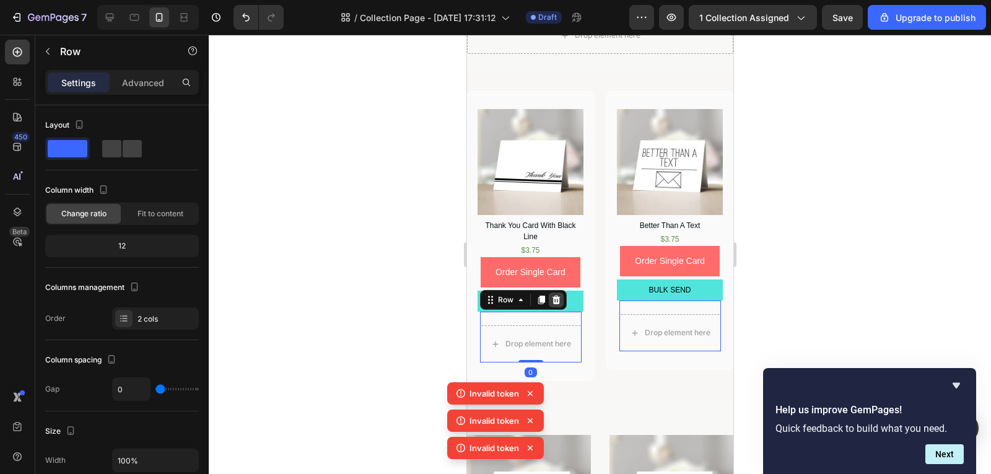
click at [556, 296] on icon at bounding box center [555, 300] width 8 height 9
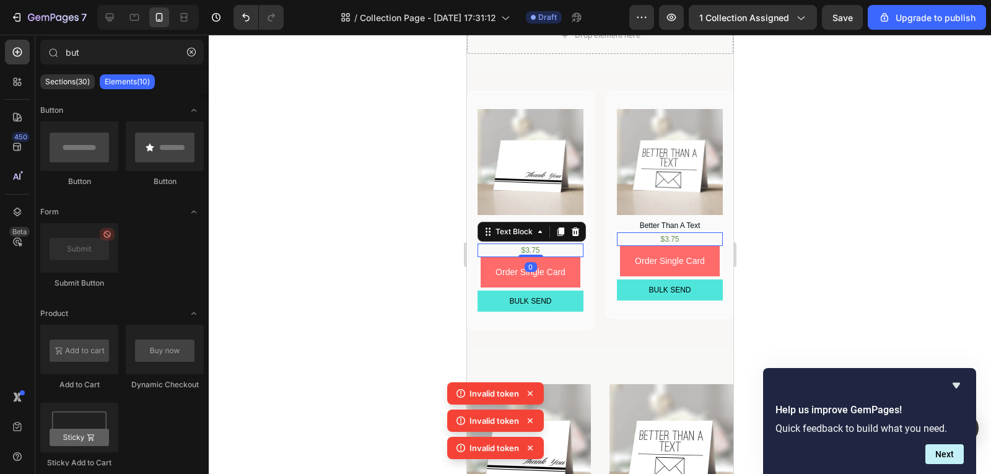
click at [554, 247] on div "$3.75" at bounding box center [530, 251] width 106 height 14
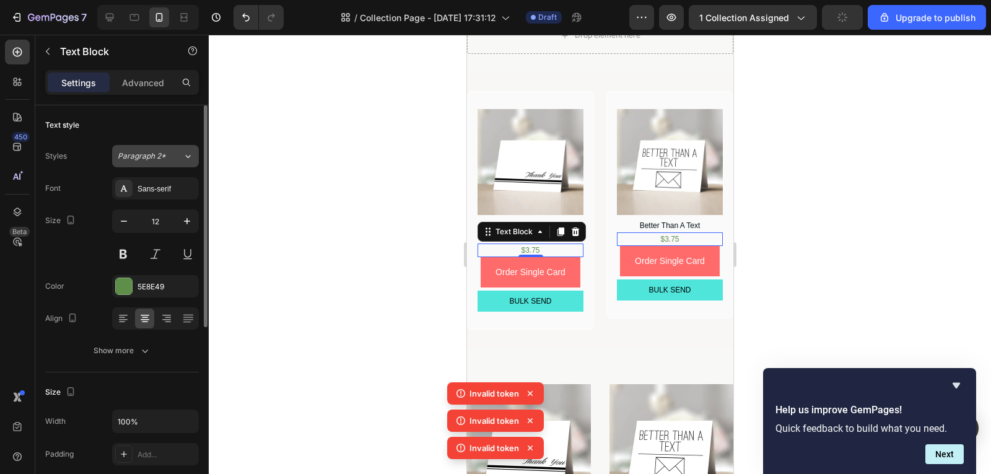
click at [156, 151] on span "Paragraph 2*" at bounding box center [142, 156] width 48 height 11
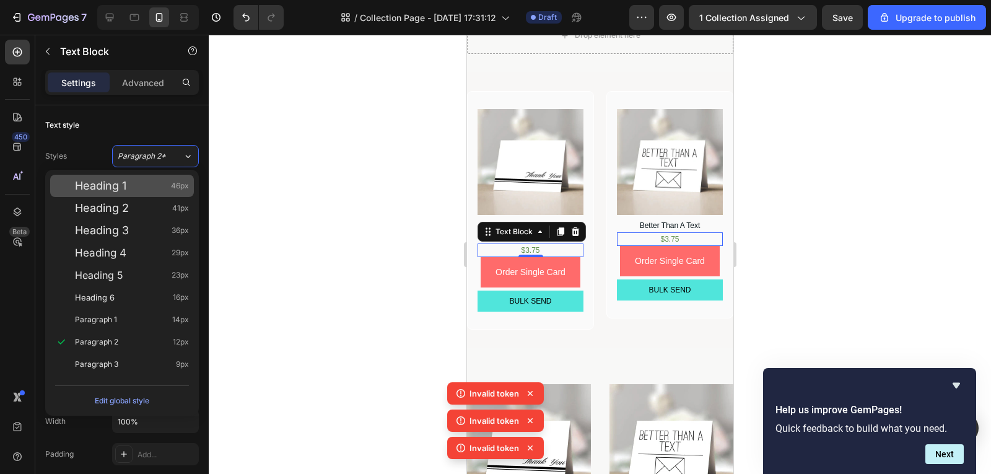
click at [163, 196] on div "Heading 1 46px" at bounding box center [122, 186] width 144 height 22
type input "46"
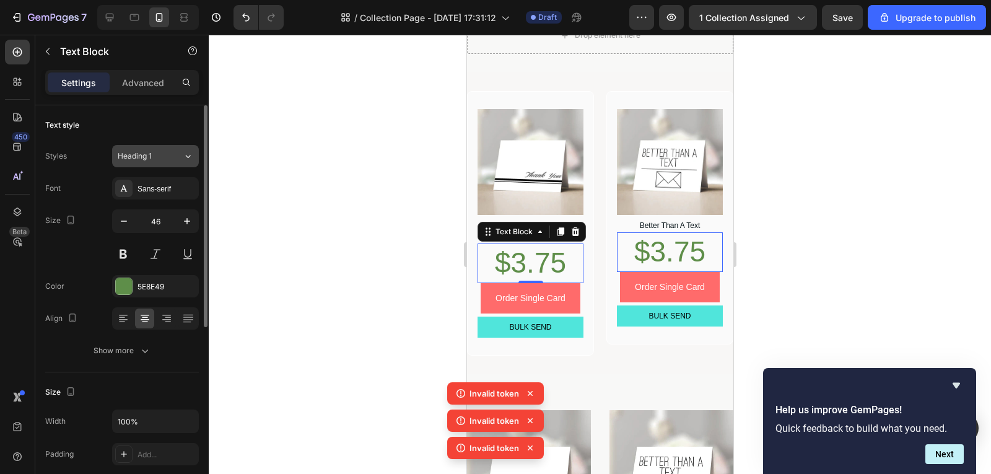
click at [170, 166] on button "Heading 1" at bounding box center [155, 156] width 87 height 22
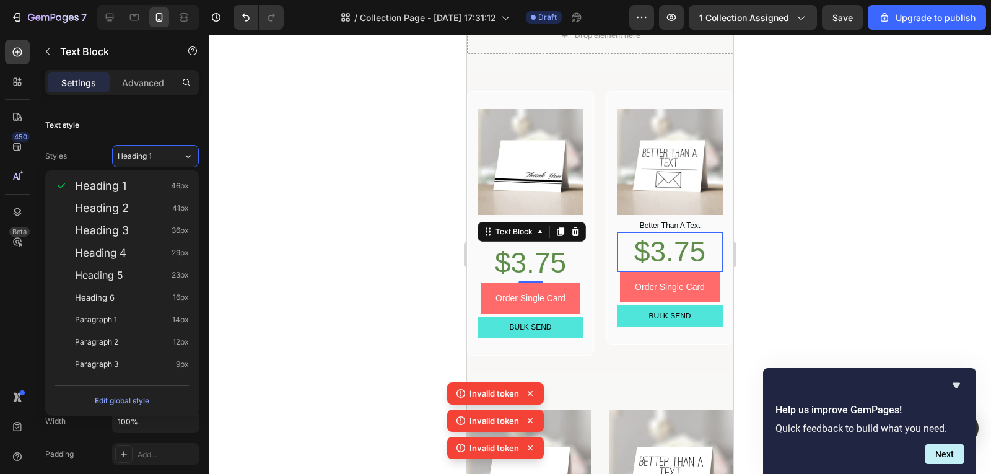
click at [285, 322] on div at bounding box center [600, 254] width 783 height 439
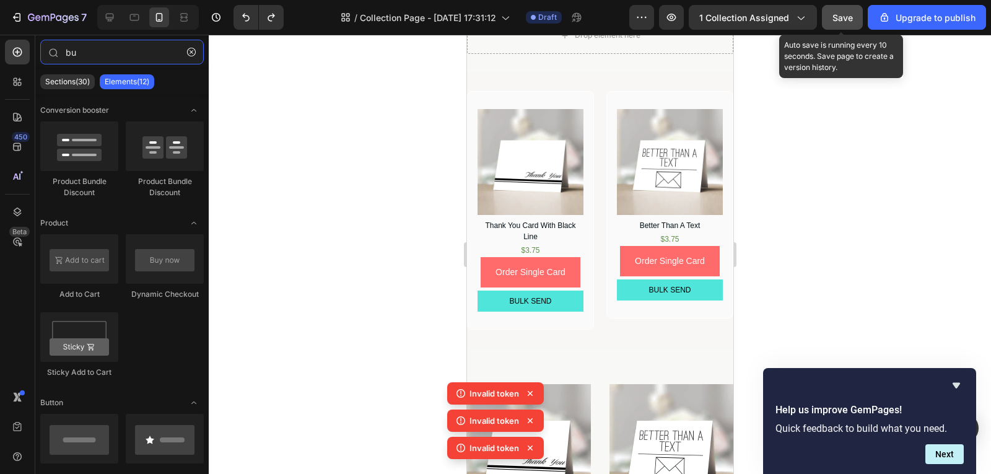
type input "bu"
click at [848, 19] on span "Save" at bounding box center [843, 17] width 20 height 11
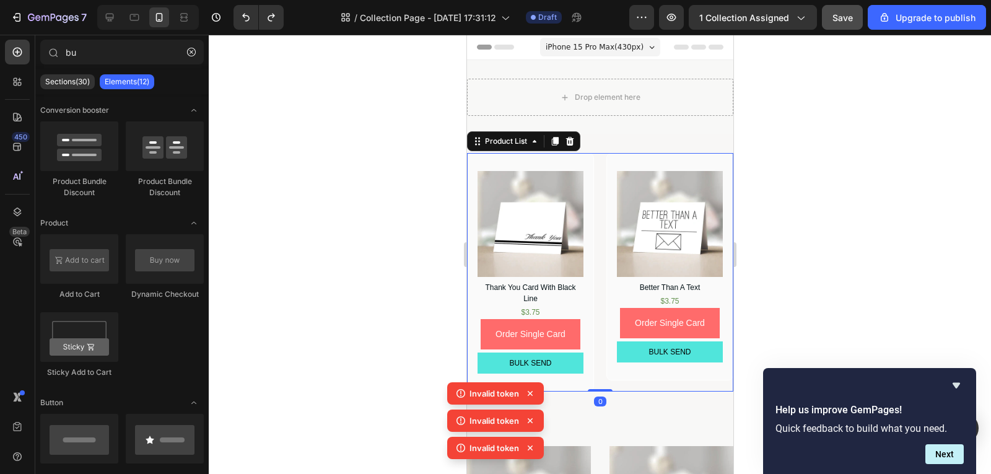
click at [600, 229] on div "Product Images Thank You Card With Black Line Product Title $3.75 Text Block Or…" at bounding box center [600, 272] width 266 height 239
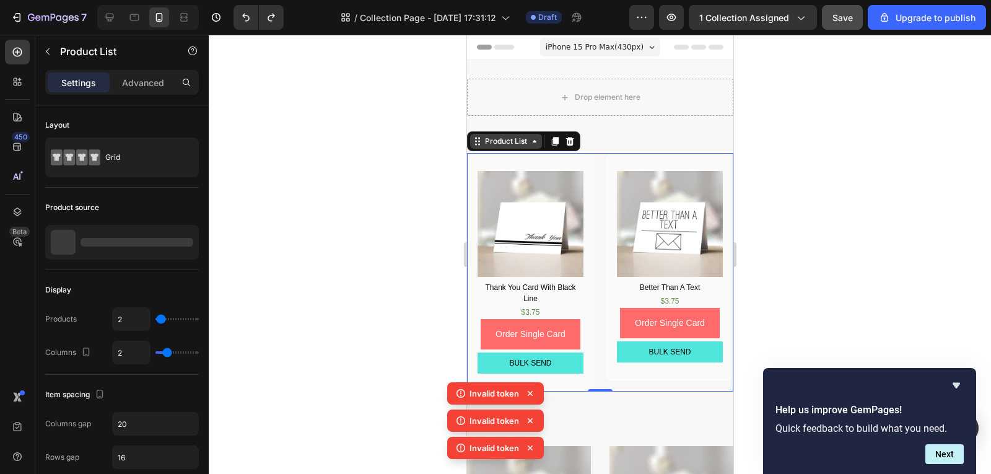
click at [509, 145] on div "Product List" at bounding box center [505, 141] width 47 height 11
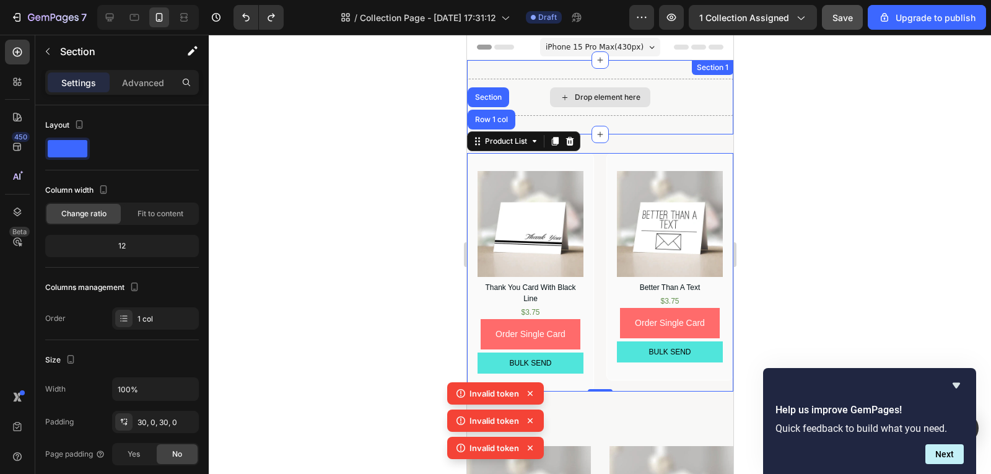
click at [698, 99] on div "Drop element here" at bounding box center [600, 97] width 266 height 37
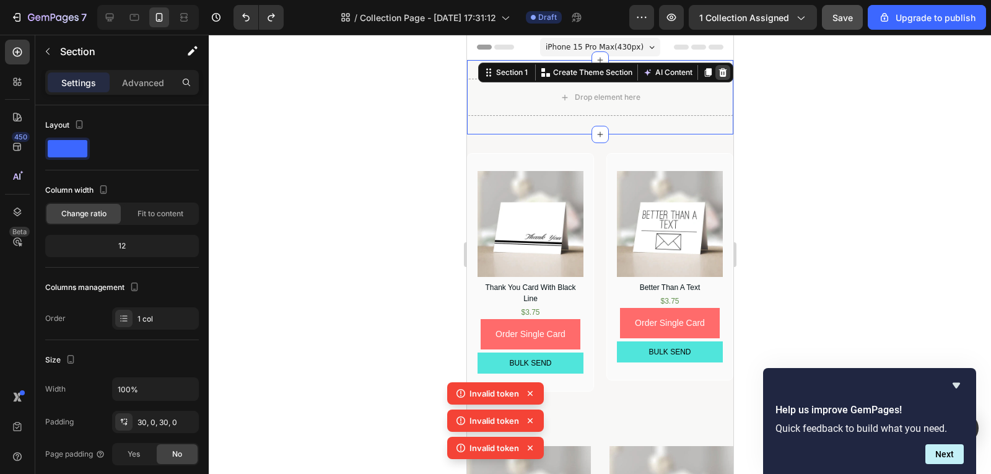
click at [719, 76] on icon at bounding box center [723, 72] width 8 height 9
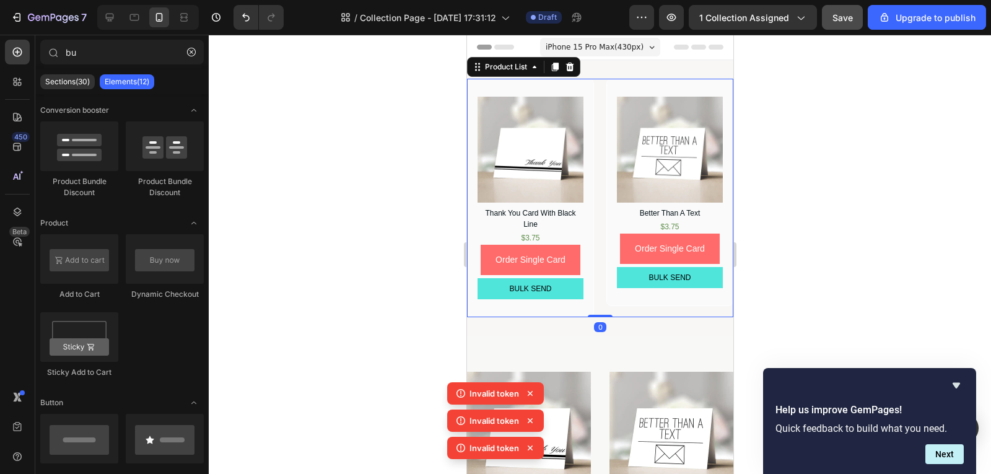
click at [590, 183] on div "Product Images Thank You Card With Black Line Product Title $3.75 Text Block Or…" at bounding box center [600, 198] width 266 height 239
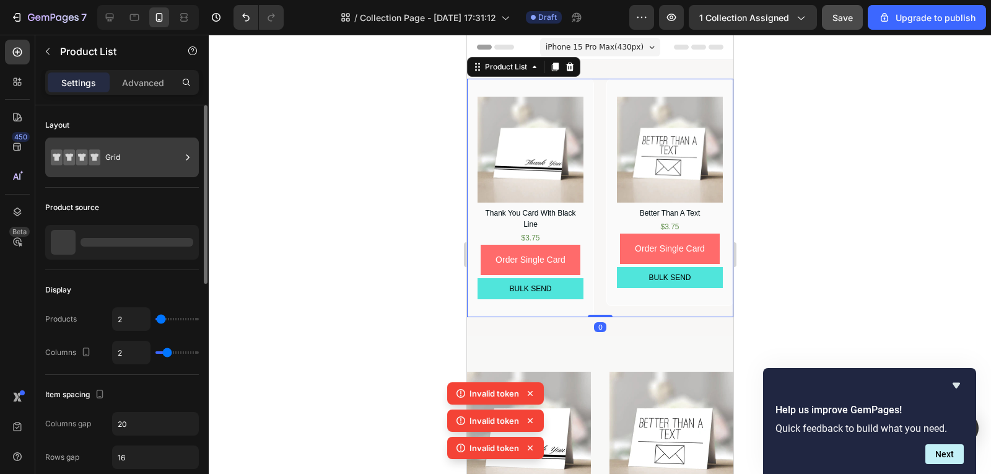
click at [130, 153] on div "Grid" at bounding box center [143, 157] width 76 height 29
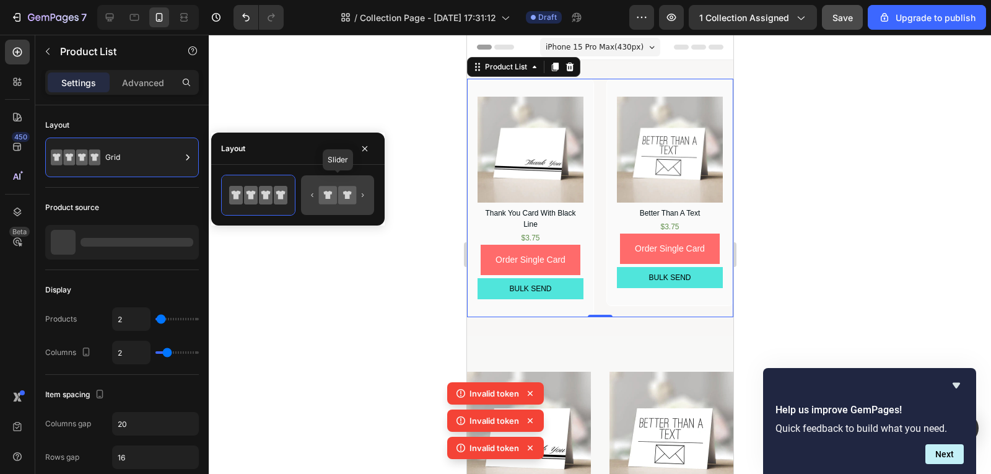
click at [323, 187] on icon at bounding box center [328, 195] width 18 height 18
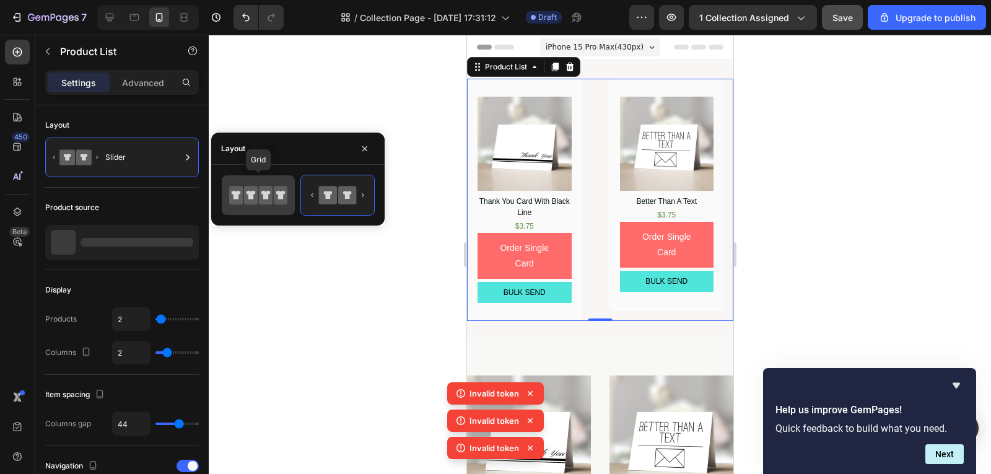
click at [284, 190] on icon at bounding box center [281, 195] width 14 height 19
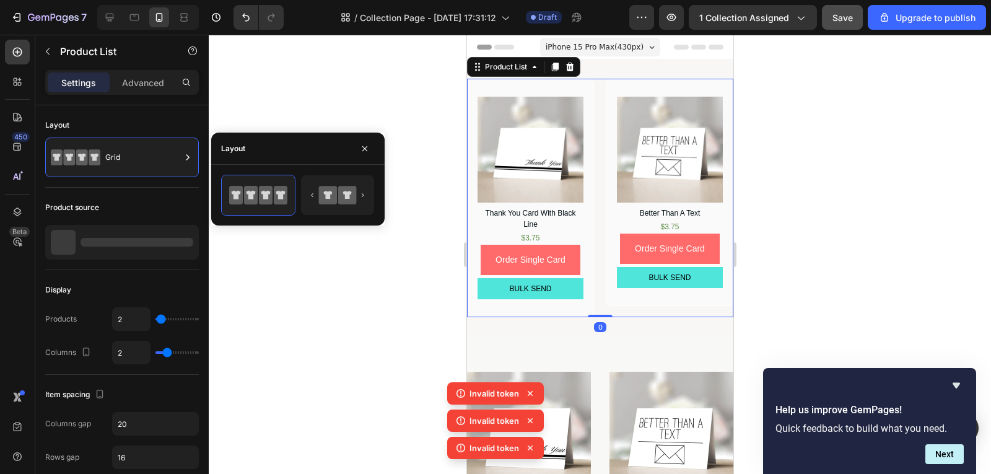
drag, startPoint x: 597, startPoint y: 310, endPoint x: 592, endPoint y: 292, distance: 18.8
click at [592, 295] on div "Product Images Thank You Card With Black Line Product Title $3.75 Text Block Or…" at bounding box center [600, 198] width 266 height 239
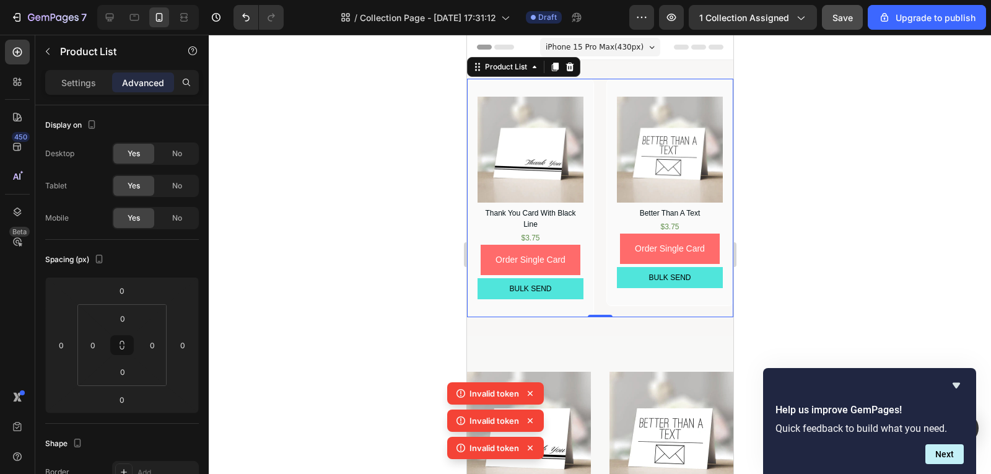
click at [597, 242] on div "Product Images Thank You Card With Black Line Product Title $3.75 Text Block Or…" at bounding box center [600, 198] width 266 height 239
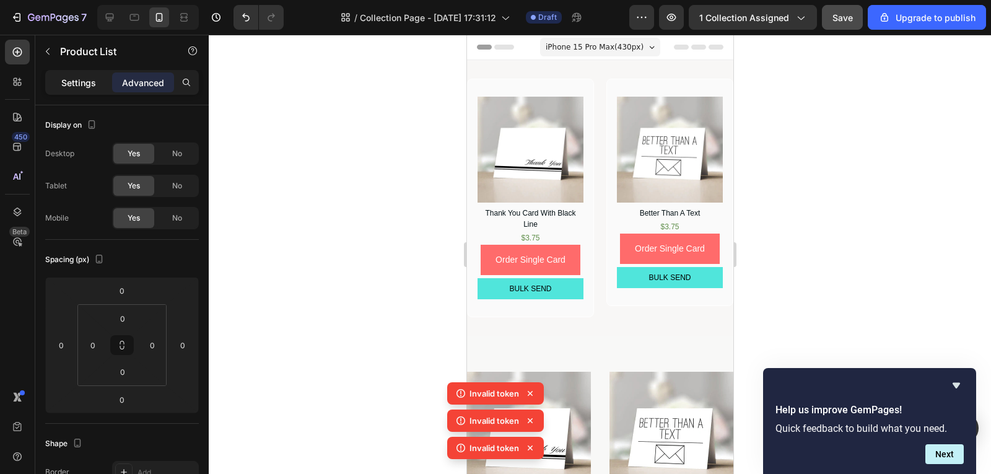
click at [97, 78] on div "Settings" at bounding box center [79, 82] width 62 height 20
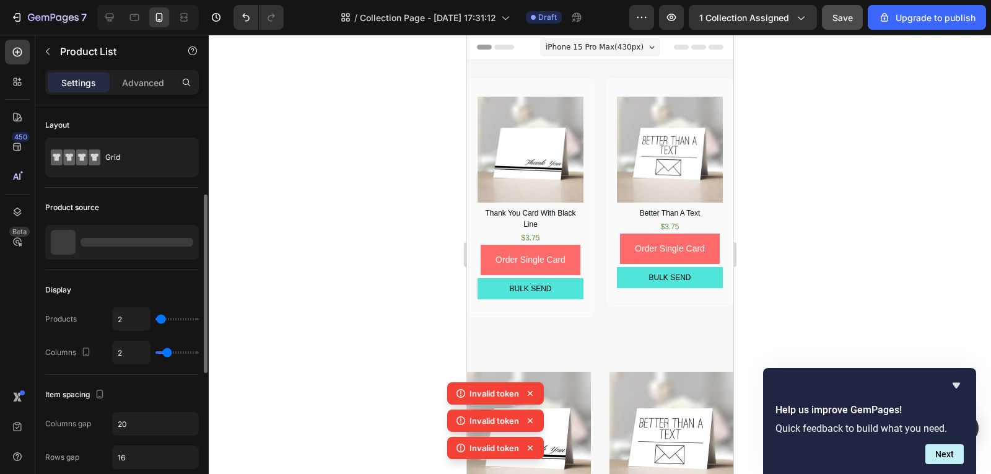
scroll to position [124, 0]
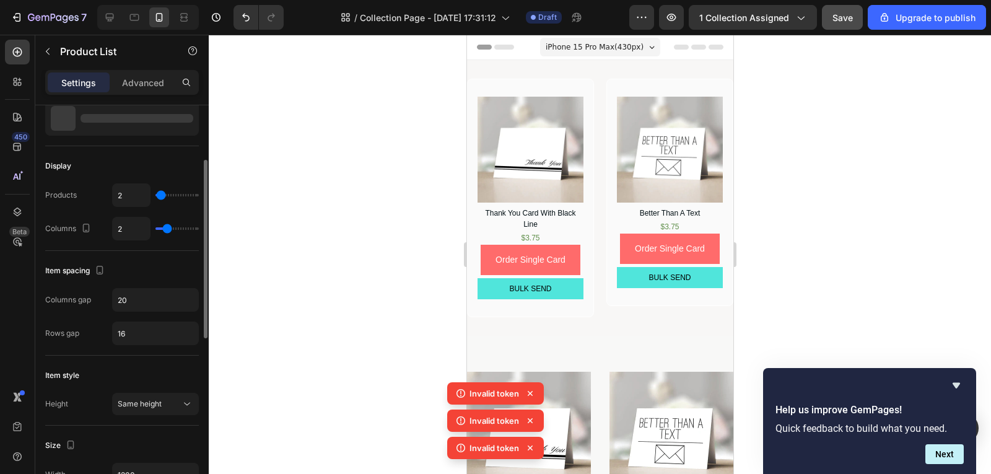
type input "5"
type input "24"
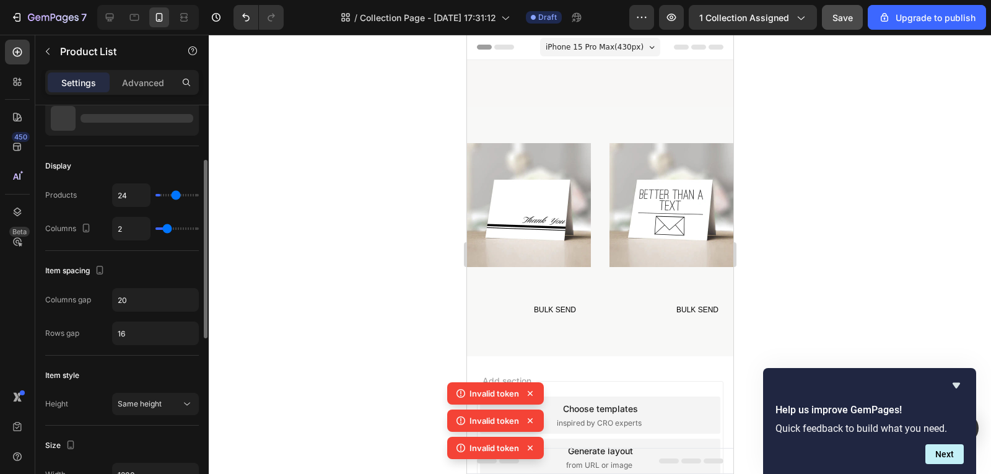
type input "33"
type input "48"
type input "50"
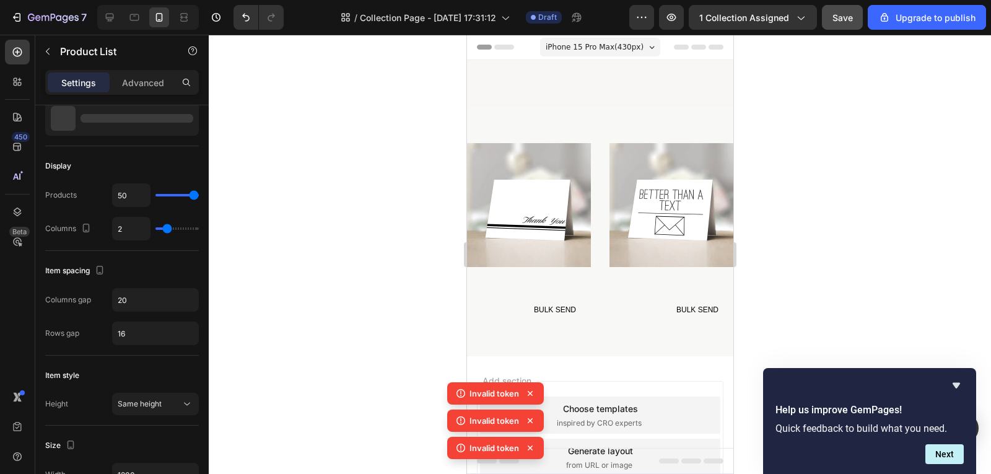
drag, startPoint x: 160, startPoint y: 199, endPoint x: 250, endPoint y: 195, distance: 90.5
type input "50"
click at [199, 195] on input "range" at bounding box center [177, 195] width 43 height 2
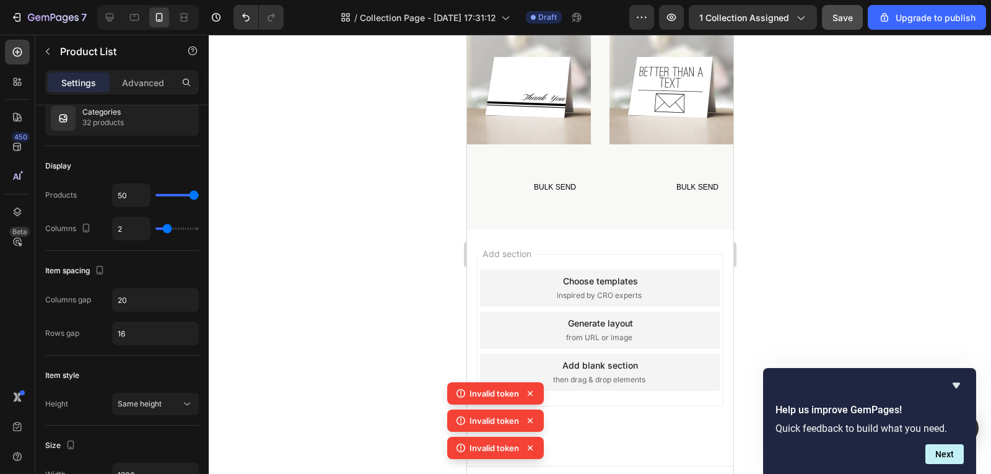
scroll to position [3653, 0]
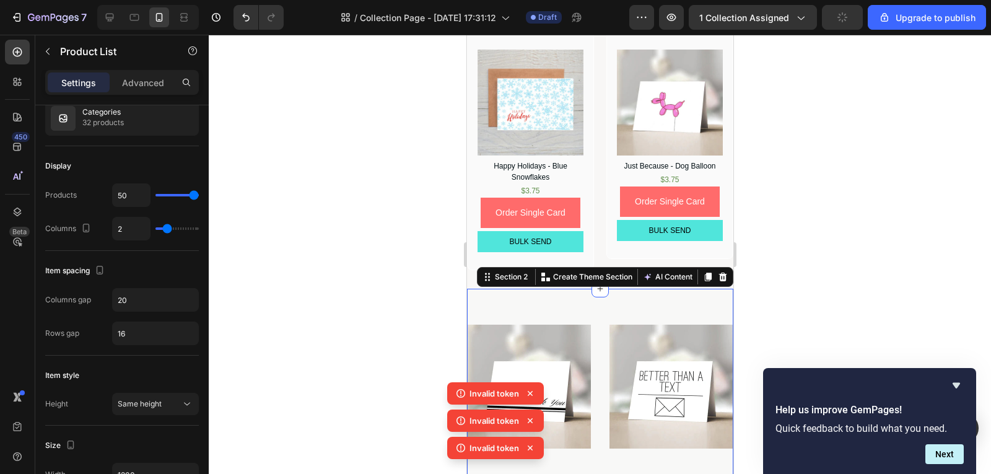
click at [594, 289] on div "Product Images BULK SEND Button Row Product List Product Images BULK SEND Butto…" at bounding box center [600, 413] width 266 height 249
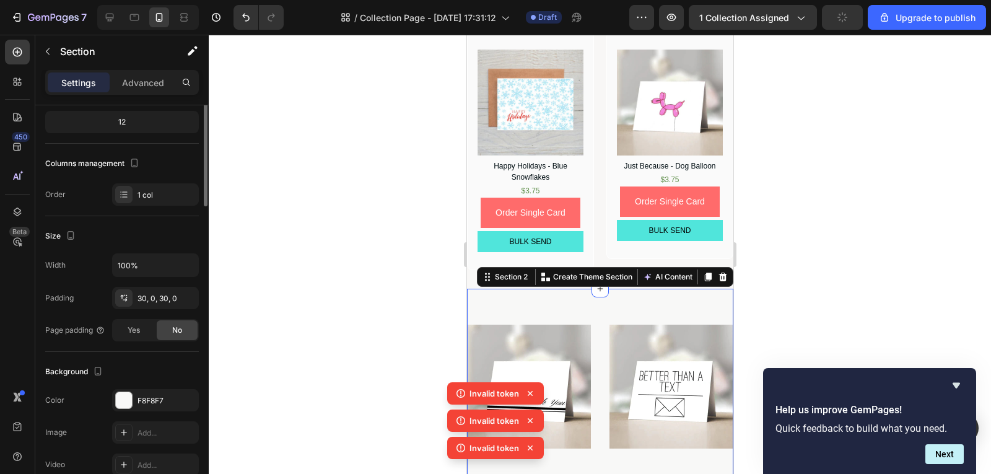
scroll to position [0, 0]
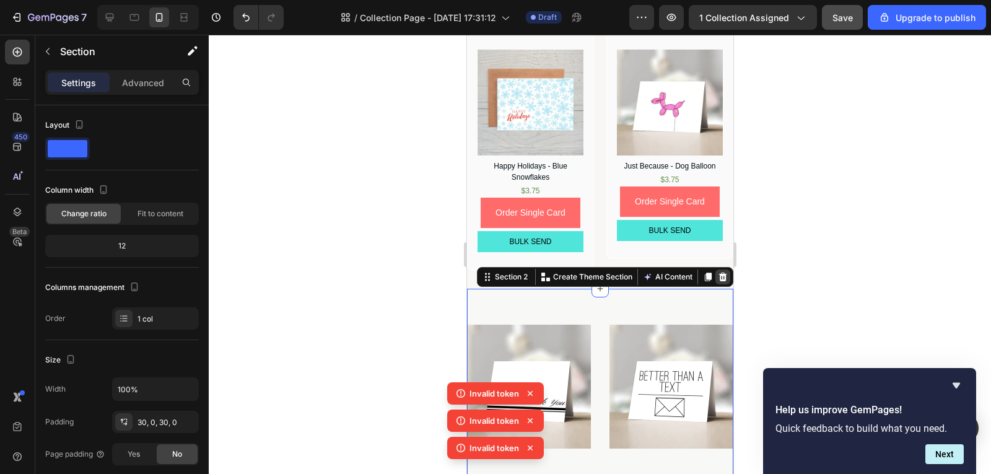
click at [719, 273] on icon at bounding box center [723, 277] width 8 height 9
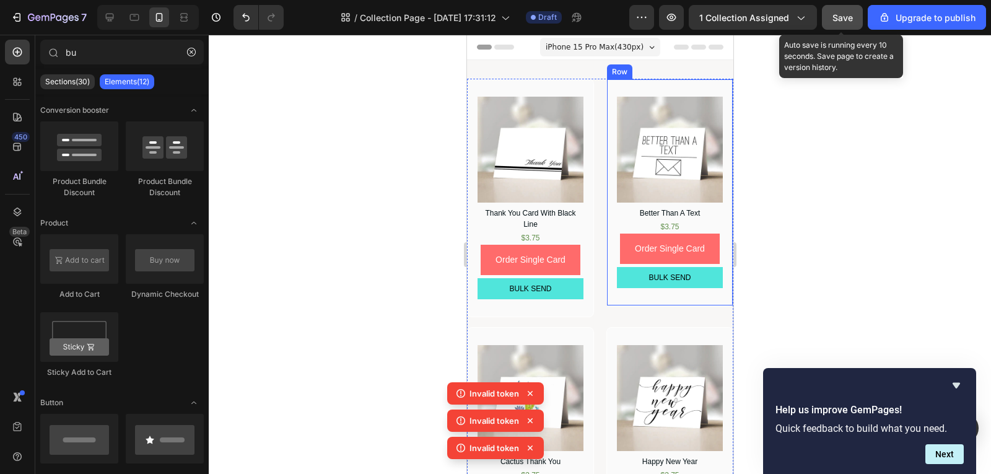
click at [844, 27] on button "Save" at bounding box center [842, 17] width 41 height 25
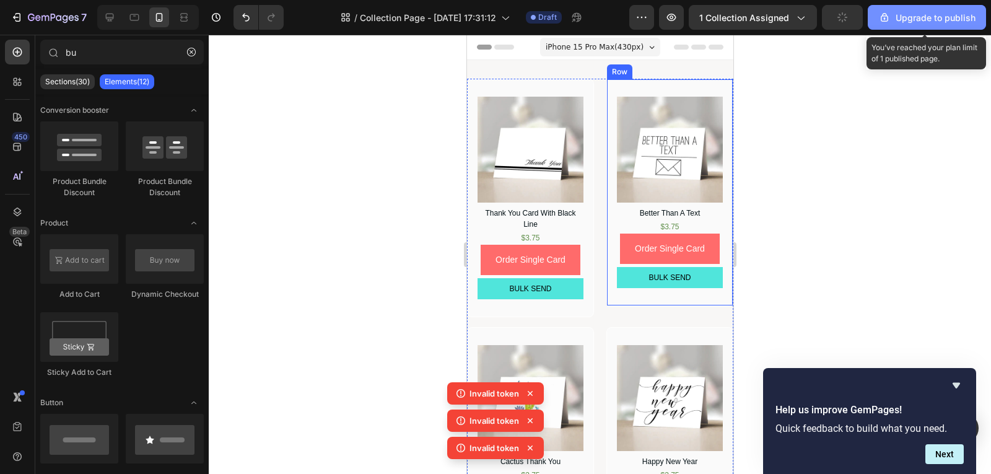
click at [904, 24] on div "Upgrade to publish" at bounding box center [927, 17] width 97 height 13
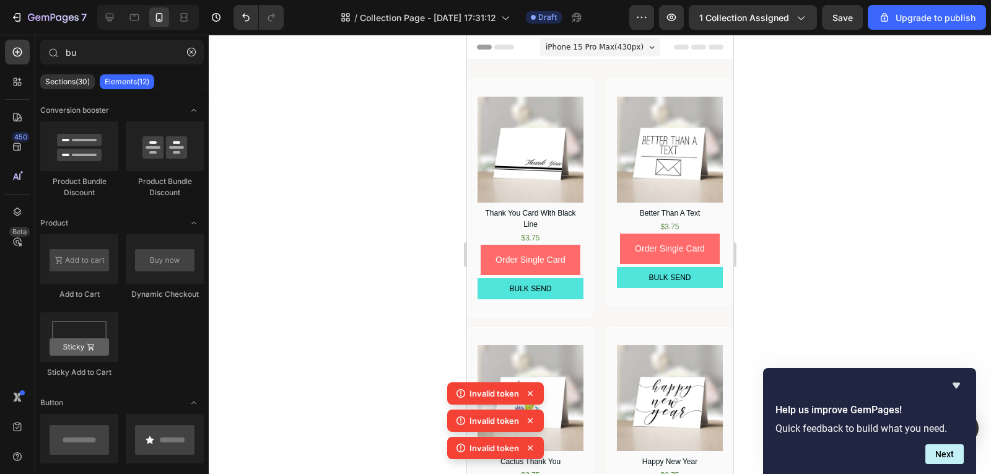
click at [581, 48] on span "iPhone 15 Pro Max ( 430 px)" at bounding box center [594, 47] width 98 height 12
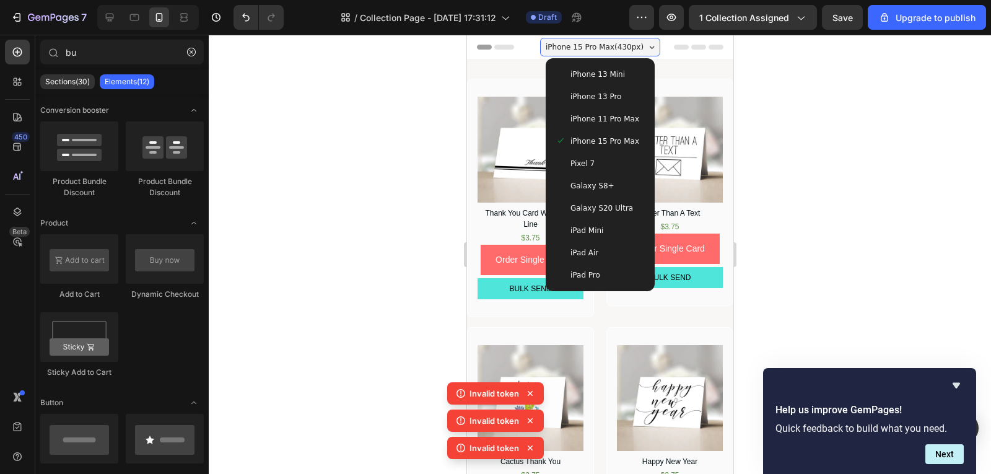
click at [382, 74] on div at bounding box center [600, 254] width 783 height 439
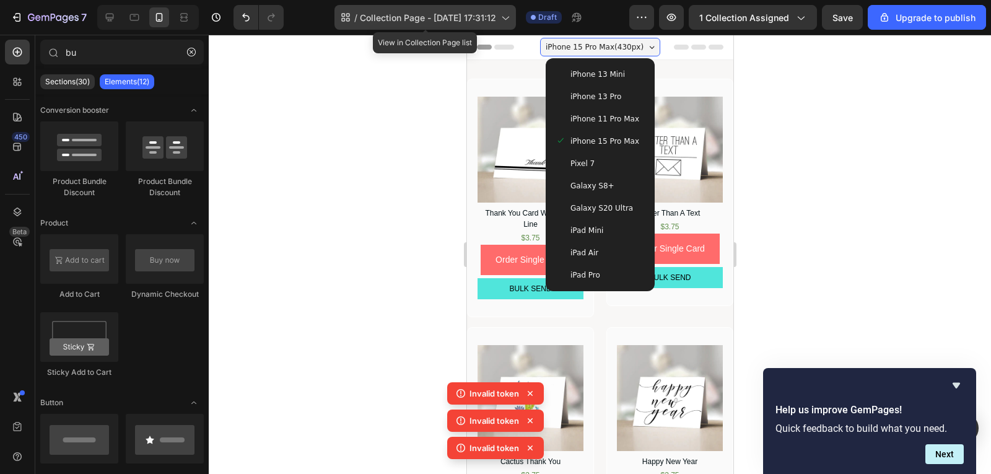
click at [419, 24] on span "Collection Page - [DATE] 17:31:12" at bounding box center [428, 17] width 136 height 13
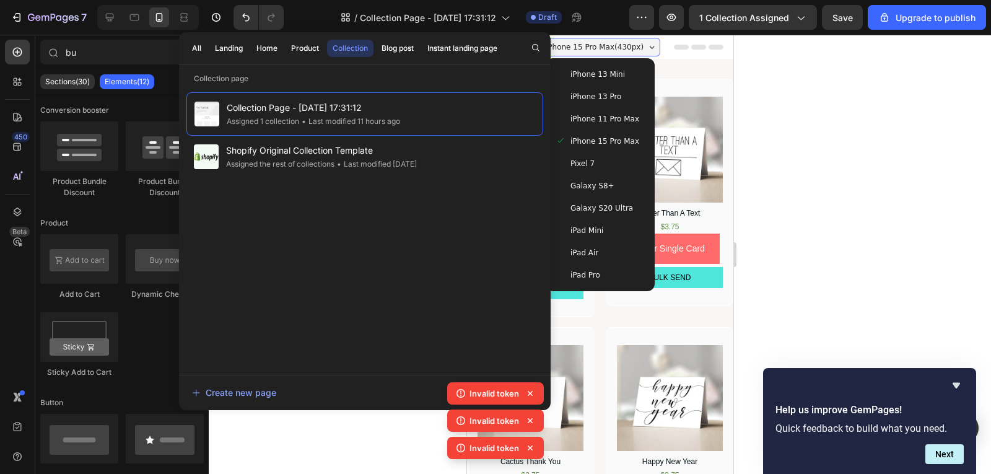
click at [305, 434] on div at bounding box center [600, 254] width 783 height 439
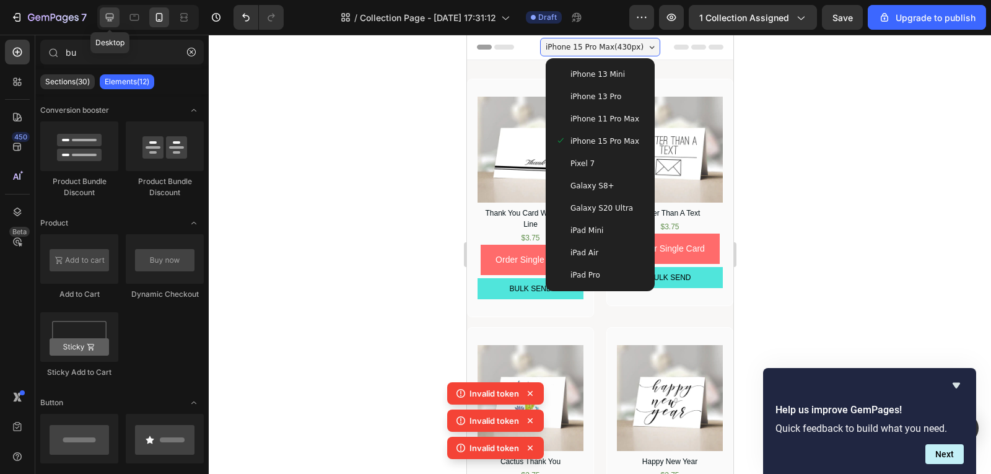
click at [111, 22] on icon at bounding box center [109, 17] width 12 height 12
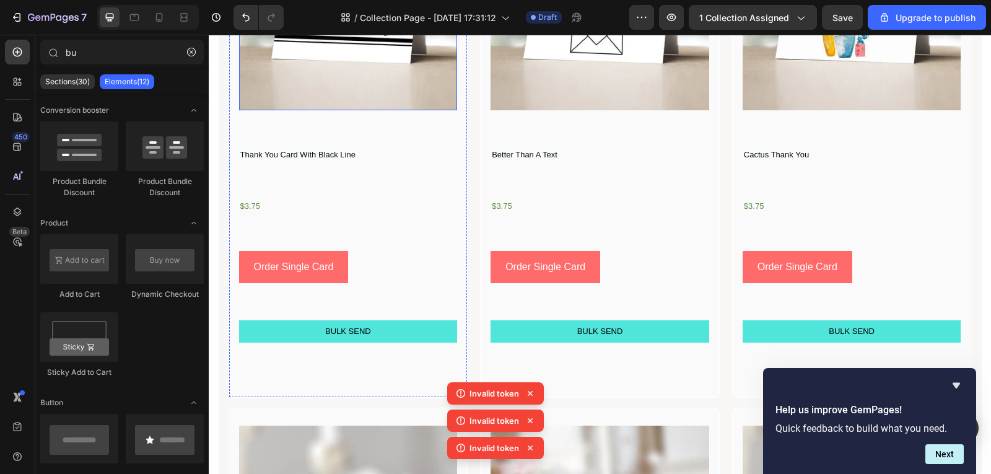
scroll to position [248, 0]
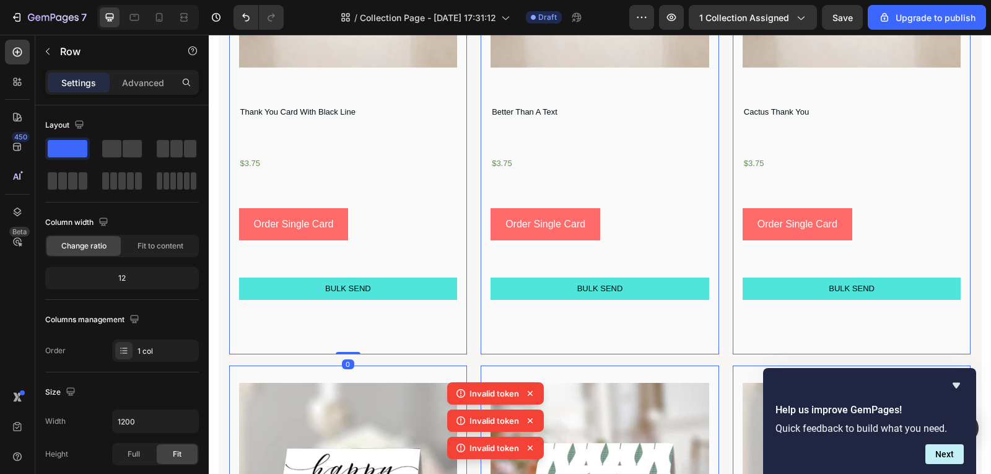
click at [396, 127] on div "Product Images Thank You Card With Black Line Product Title $3.75 Text Block Or…" at bounding box center [348, 93] width 219 height 488
drag, startPoint x: 347, startPoint y: 351, endPoint x: 355, endPoint y: 286, distance: 65.6
click at [355, 289] on div "Product Images Thank You Card With Black Line Product Title $3.75 Text Block Or…" at bounding box center [349, 93] width 240 height 524
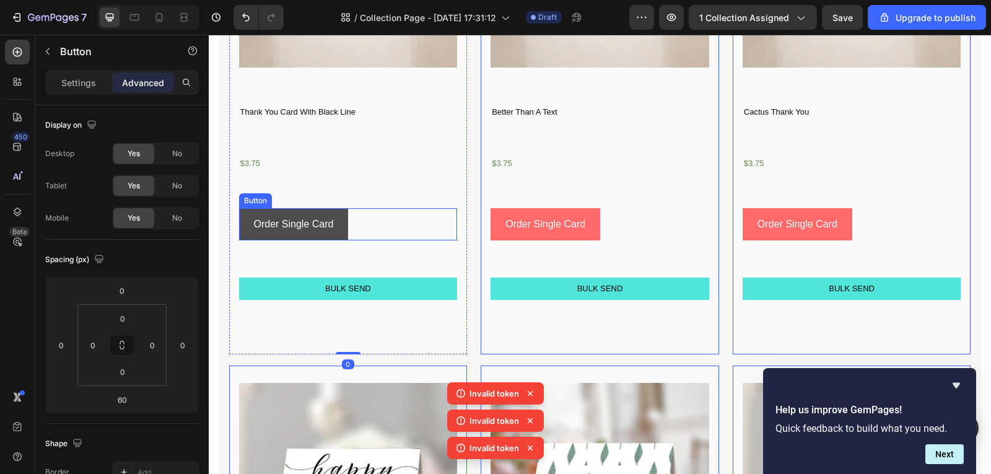
click at [322, 237] on button "Order Single Card" at bounding box center [294, 224] width 110 height 33
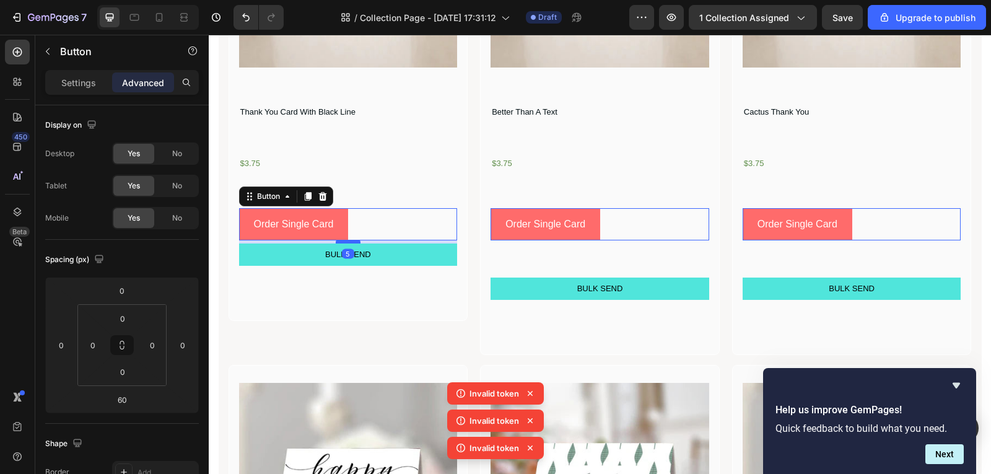
drag, startPoint x: 347, startPoint y: 277, endPoint x: 354, endPoint y: 243, distance: 34.9
click at [354, 243] on div at bounding box center [348, 242] width 25 height 4
type input "5"
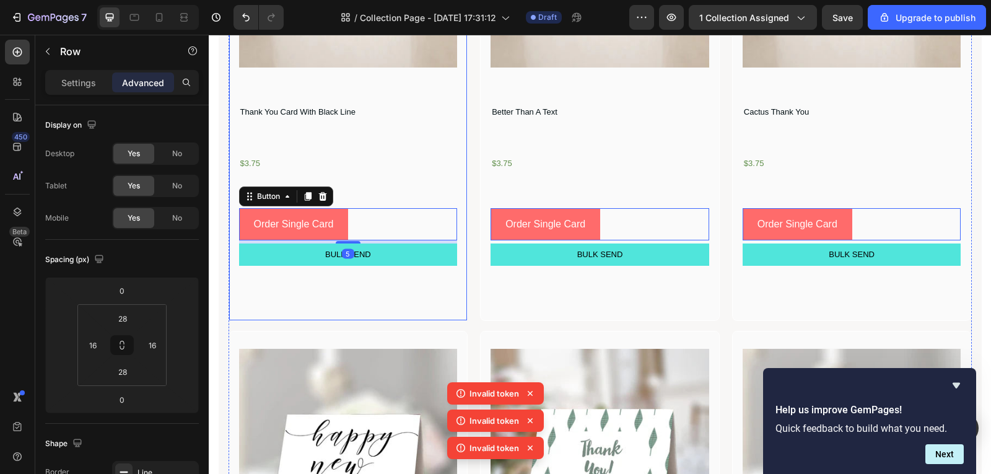
click at [354, 301] on div "BULK SEND Button" at bounding box center [348, 273] width 219 height 59
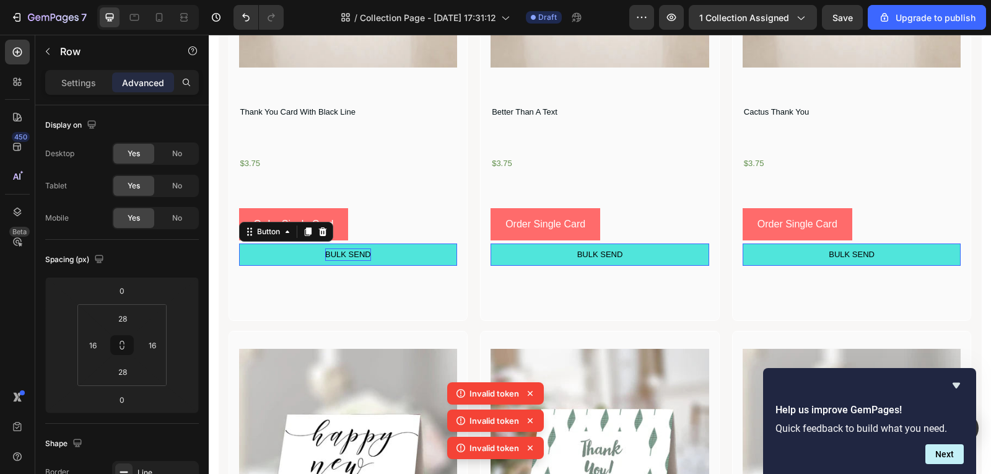
click at [366, 258] on div "BULK SEND" at bounding box center [348, 254] width 46 height 12
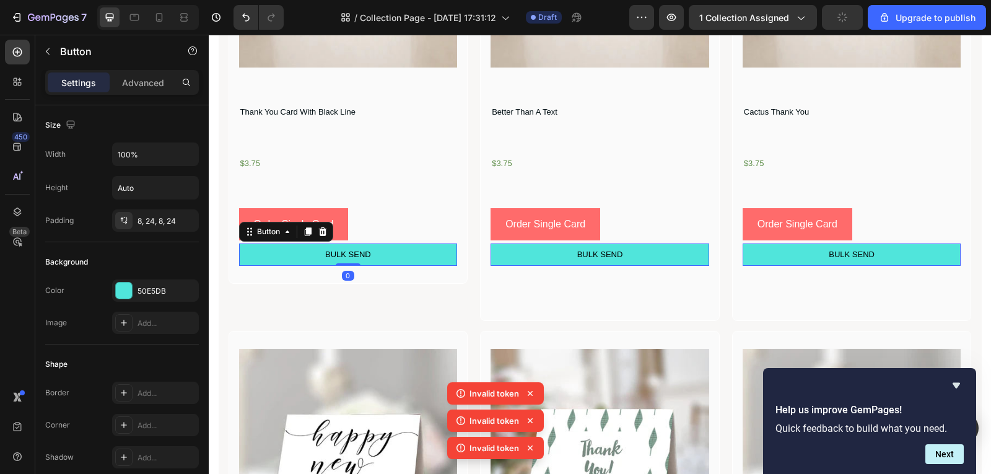
drag, startPoint x: 341, startPoint y: 300, endPoint x: 353, endPoint y: 242, distance: 58.7
click at [353, 242] on div "Product Images Thank You Card With Black Line Product Title $3.75 Text Block Or…" at bounding box center [348, 57] width 219 height 417
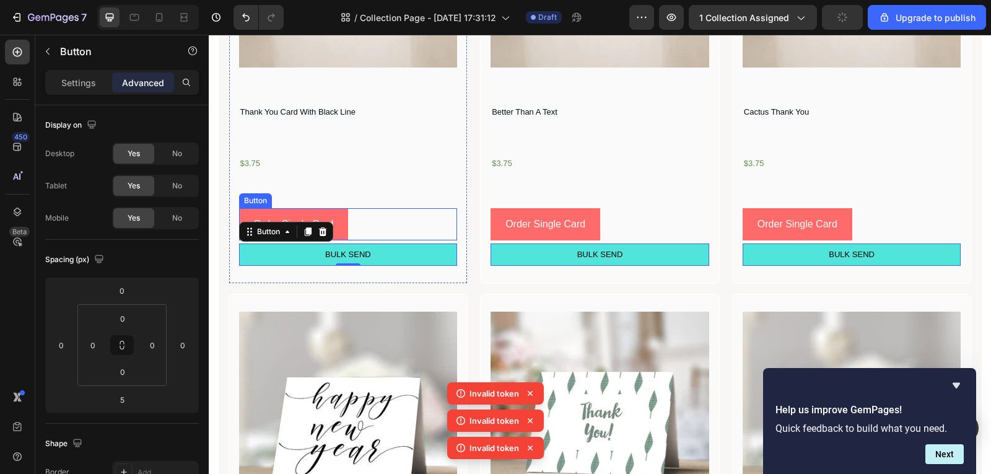
click at [351, 222] on div "Order Single Card Button" at bounding box center [348, 224] width 219 height 33
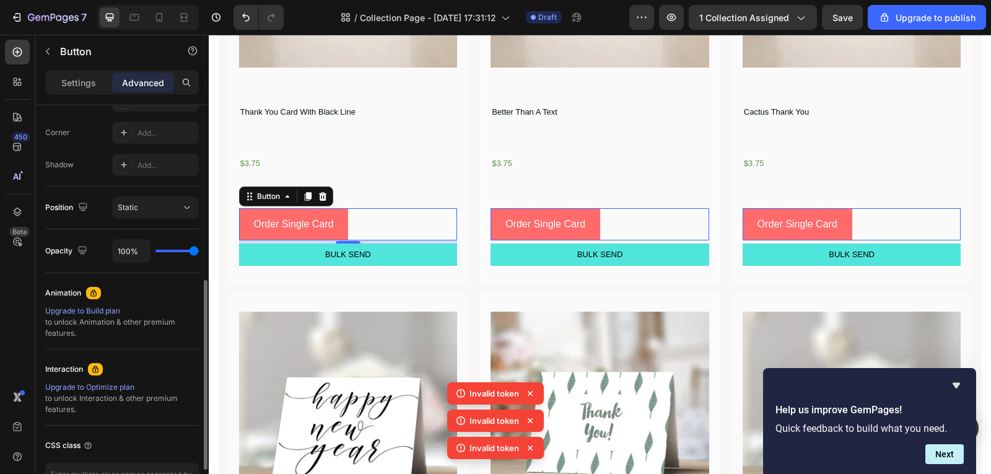
scroll to position [434, 0]
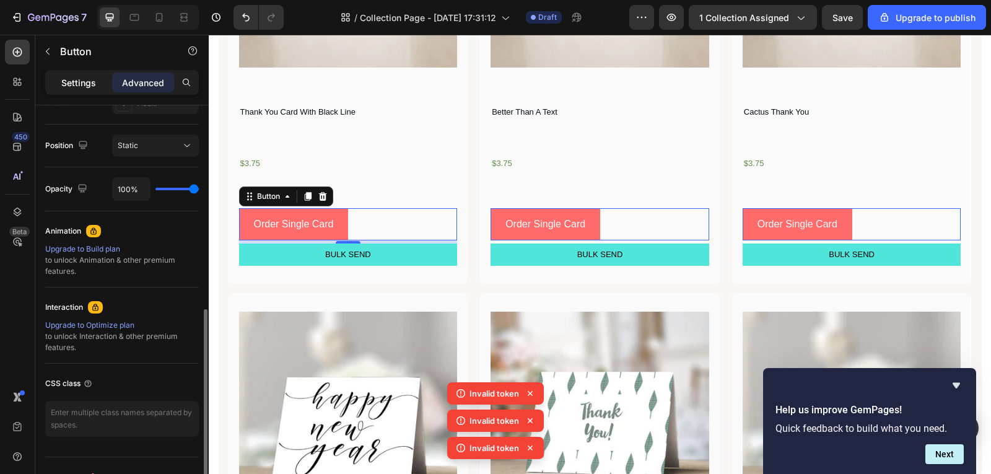
click at [64, 79] on p "Settings" at bounding box center [78, 82] width 35 height 13
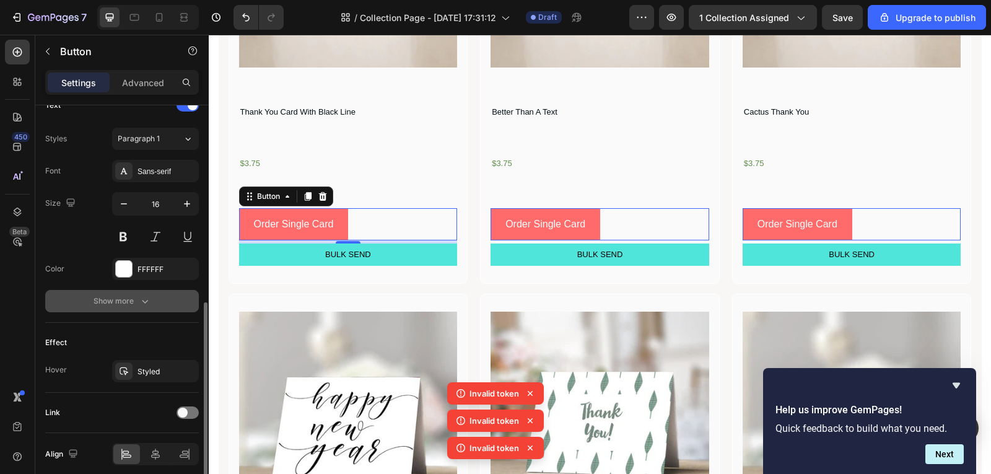
scroll to position [485, 0]
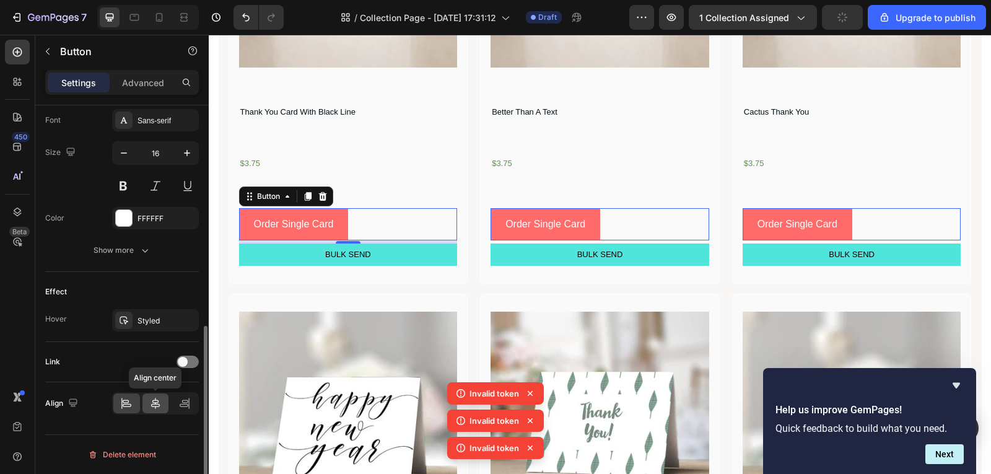
click at [159, 411] on div at bounding box center [156, 403] width 27 height 20
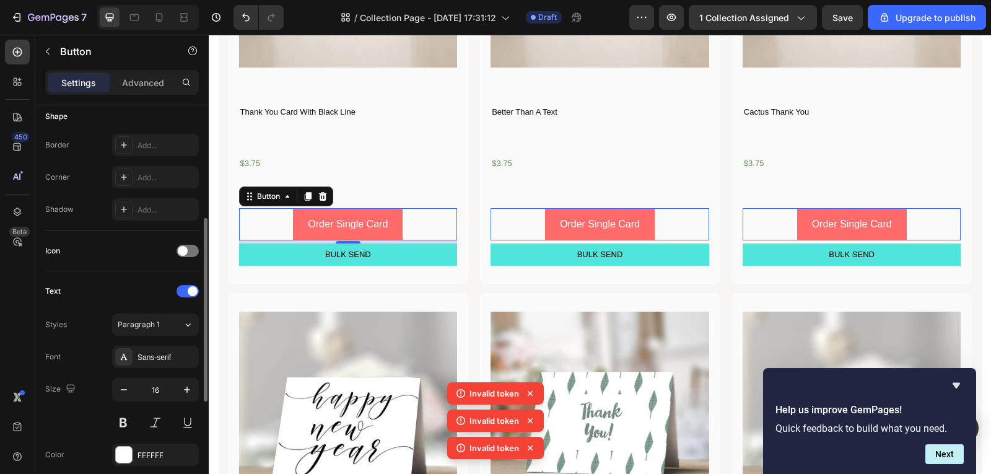
scroll to position [310, 0]
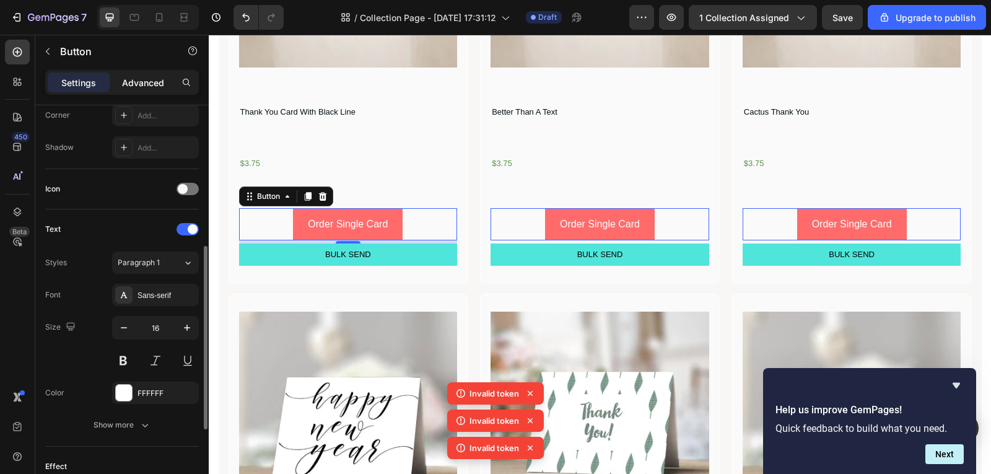
click at [154, 91] on div "Advanced" at bounding box center [143, 82] width 62 height 20
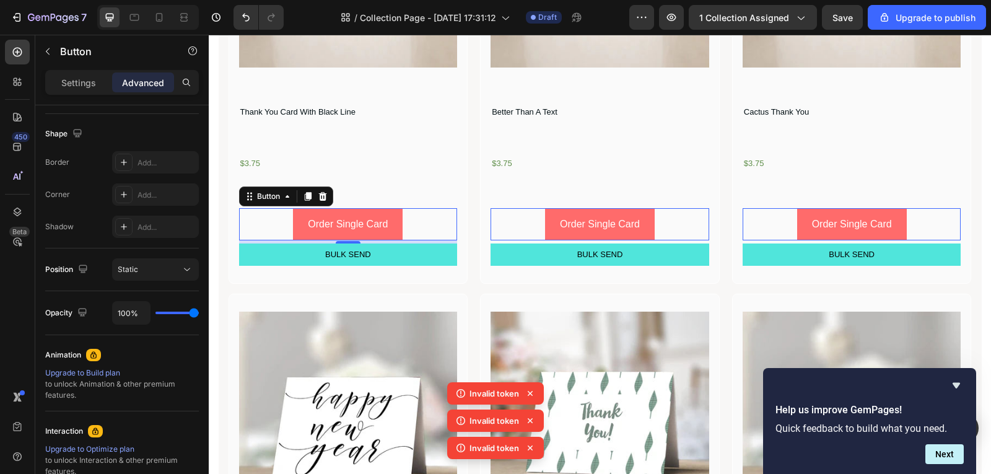
click at [154, 90] on div "Advanced" at bounding box center [143, 82] width 62 height 20
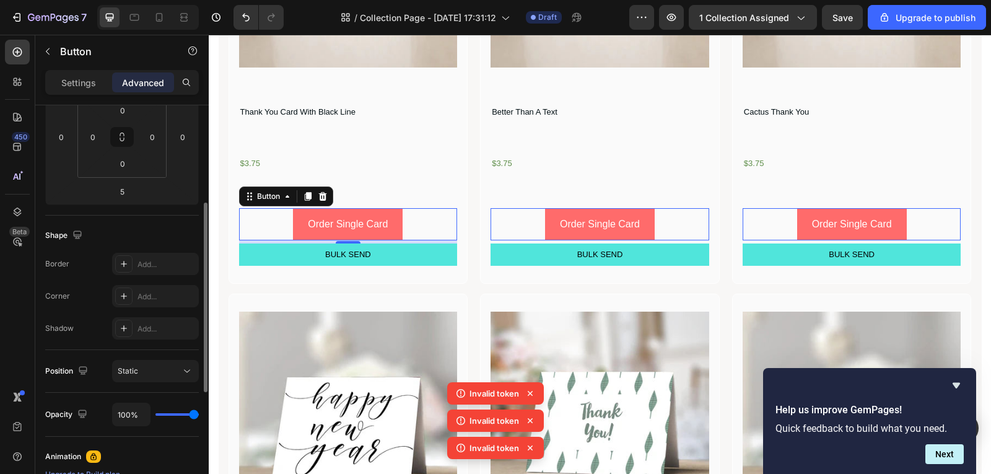
scroll to position [0, 0]
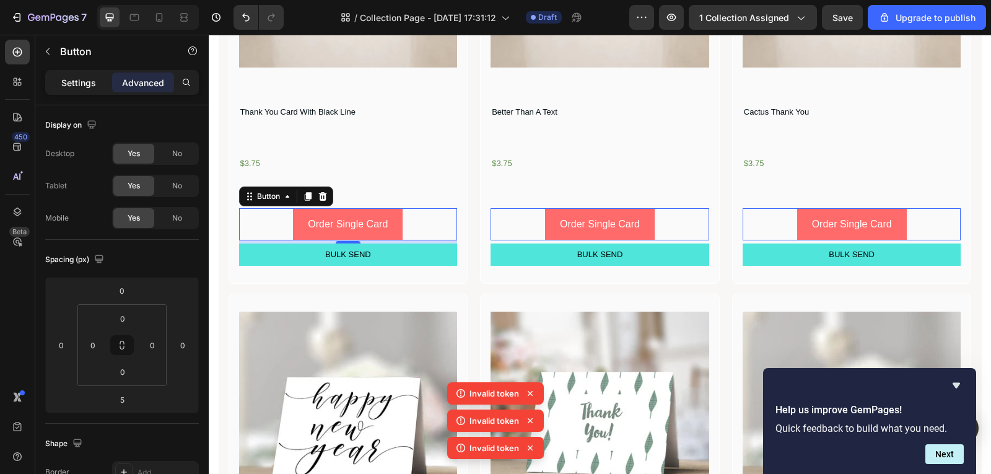
click at [90, 81] on p "Settings" at bounding box center [78, 82] width 35 height 13
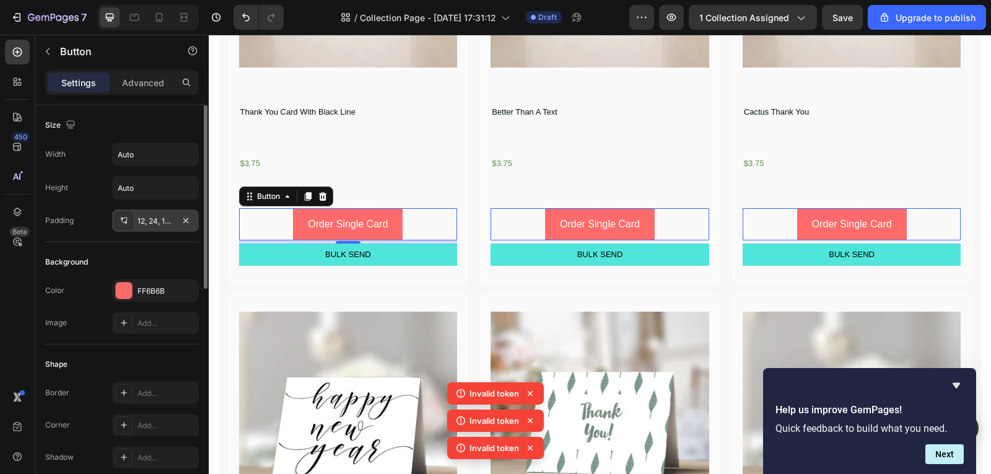
click at [149, 224] on div "12, 24, 12, 24" at bounding box center [156, 221] width 36 height 11
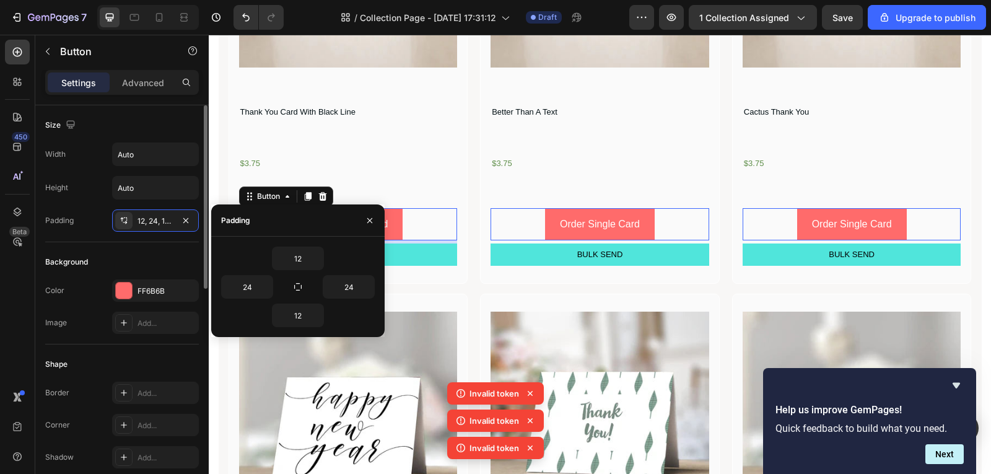
click at [84, 255] on div "Background" at bounding box center [122, 262] width 154 height 20
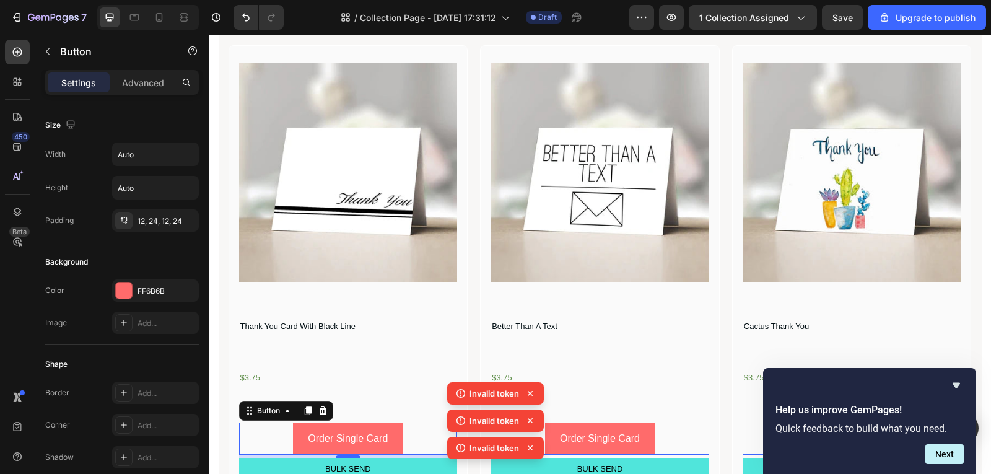
scroll to position [62, 0]
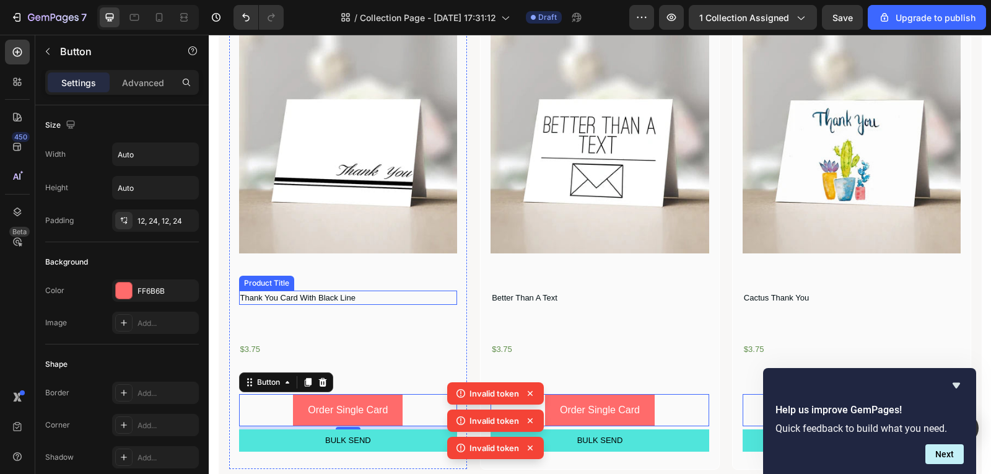
click at [369, 301] on h1 "Thank You Card With Black Line" at bounding box center [348, 298] width 219 height 15
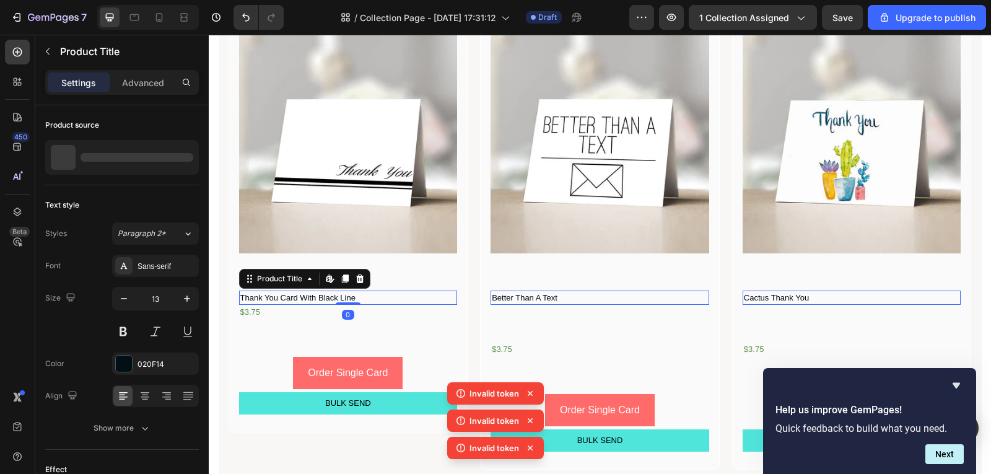
drag, startPoint x: 338, startPoint y: 340, endPoint x: 353, endPoint y: 289, distance: 52.9
click at [353, 289] on div "Product Images Thank You Card With Black Line Product Title Edit content in Sho…" at bounding box center [348, 225] width 219 height 380
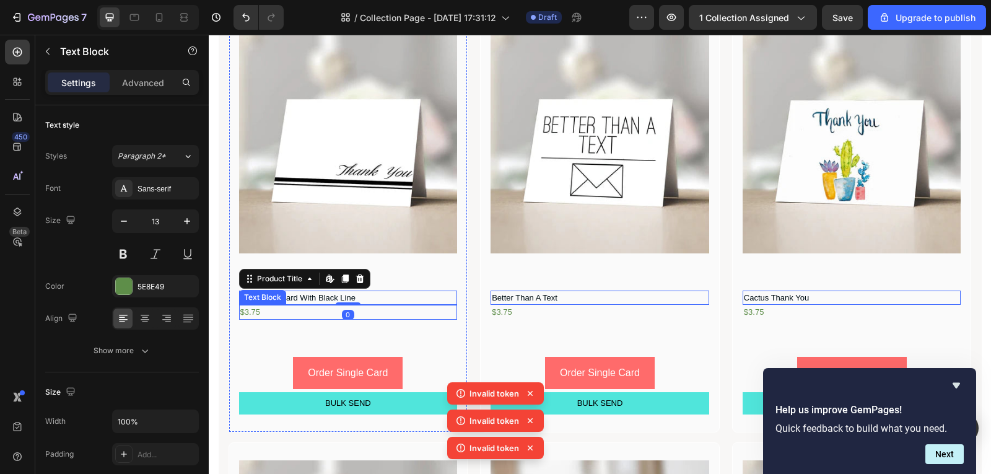
click at [359, 307] on div "$3.75" at bounding box center [348, 312] width 219 height 15
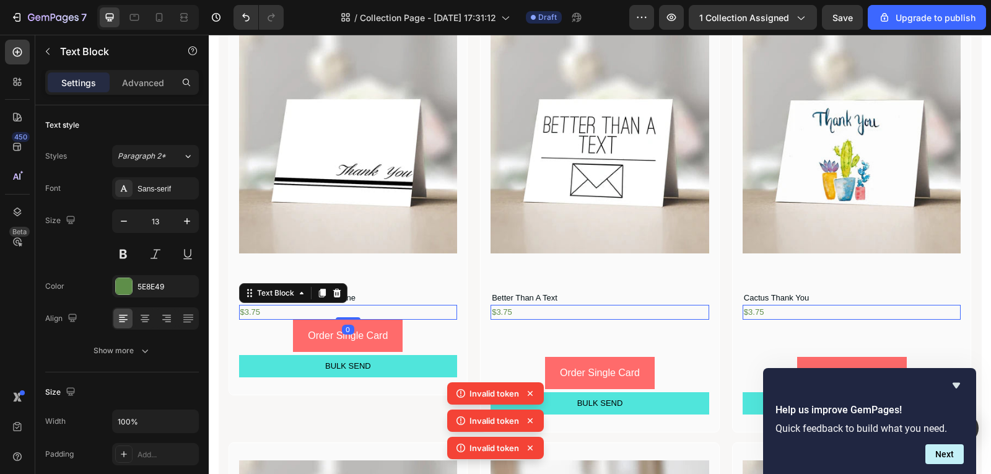
drag, startPoint x: 343, startPoint y: 355, endPoint x: 353, endPoint y: 304, distance: 51.8
click at [353, 304] on div "Product Images Thank You Card With Black Line Product Title $3.75 Text Block 0 …" at bounding box center [348, 206] width 219 height 343
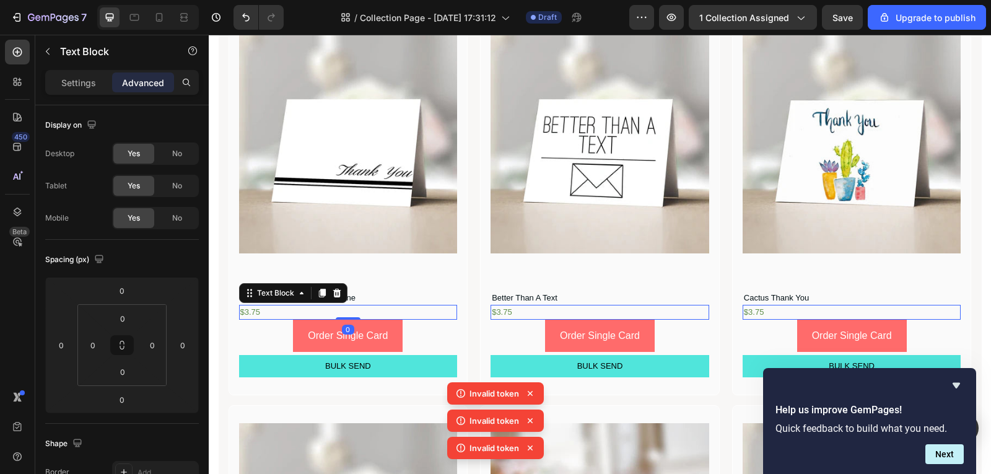
click at [386, 310] on div "$3.75" at bounding box center [348, 312] width 219 height 15
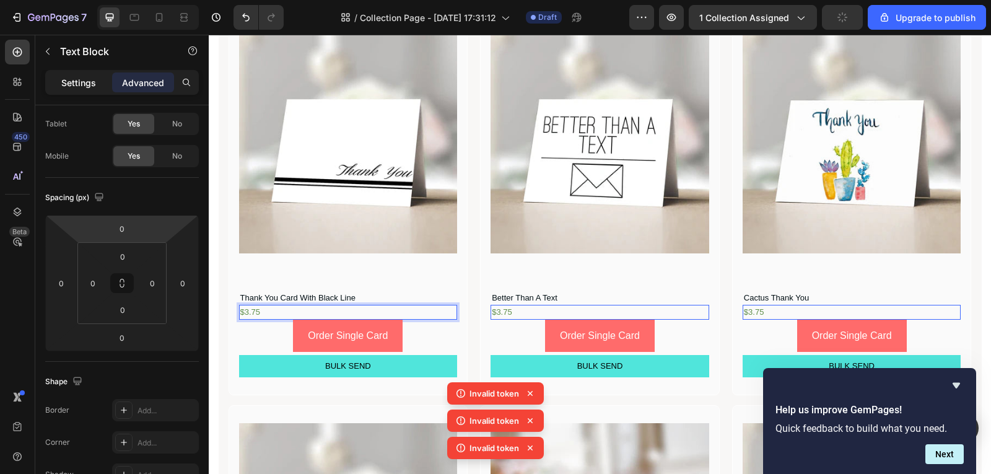
click at [90, 84] on p "Settings" at bounding box center [78, 82] width 35 height 13
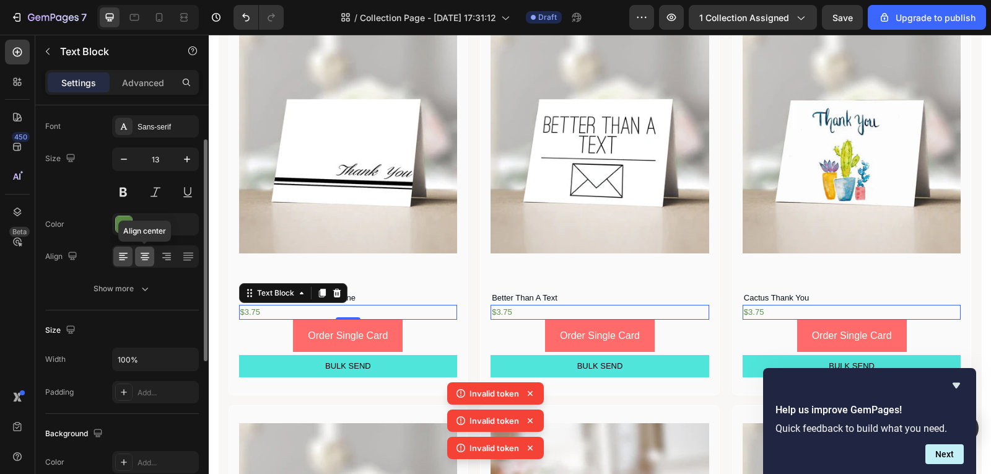
click at [151, 249] on div at bounding box center [144, 257] width 19 height 20
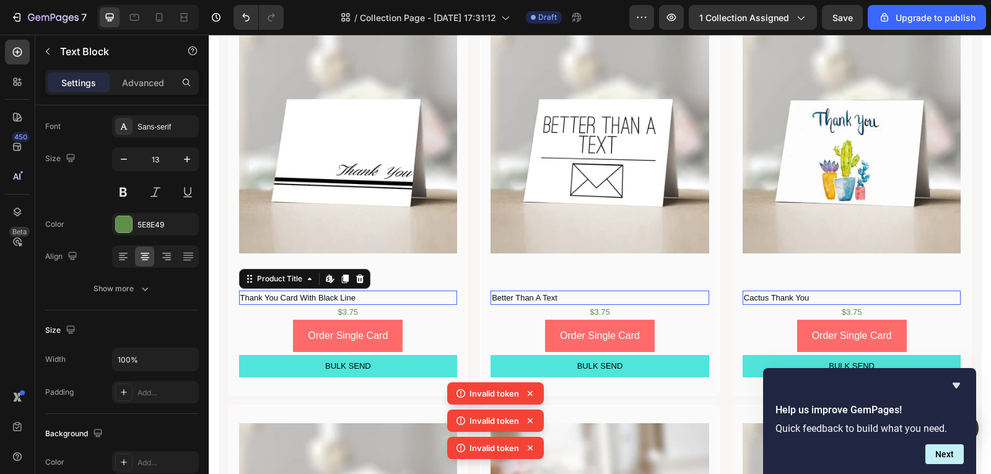
click at [377, 297] on h1 "Thank You Card With Black Line" at bounding box center [348, 298] width 219 height 15
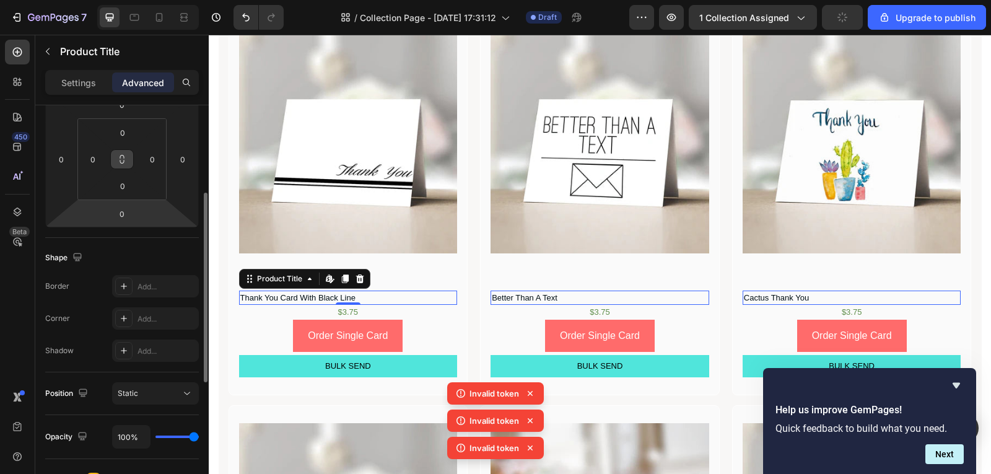
scroll to position [0, 0]
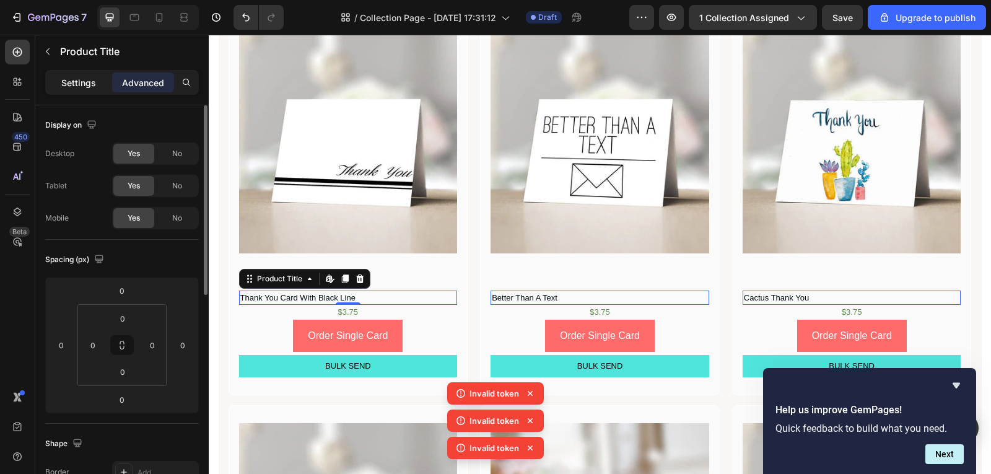
click at [79, 80] on p "Settings" at bounding box center [78, 82] width 35 height 13
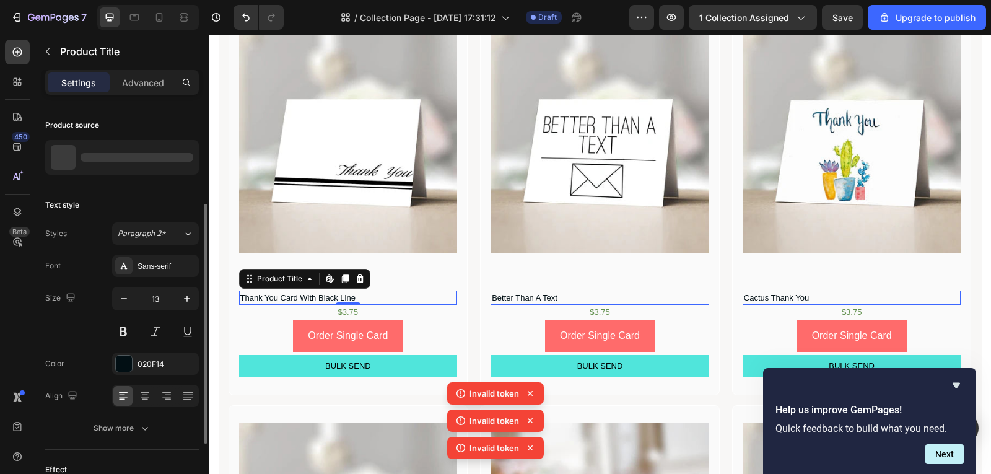
scroll to position [62, 0]
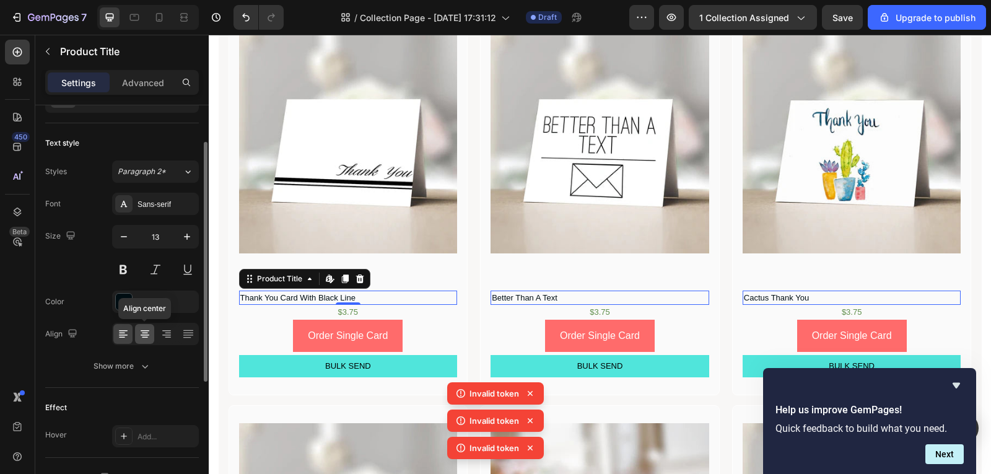
click at [148, 327] on div at bounding box center [144, 334] width 19 height 20
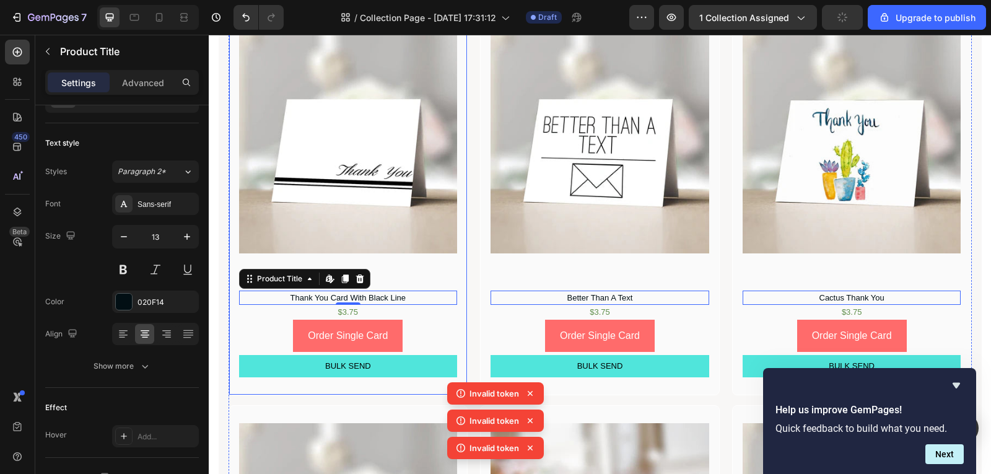
click at [389, 268] on div "Product Images Thank You Card With Black Line Product Title Edit content in Sho…" at bounding box center [348, 206] width 219 height 343
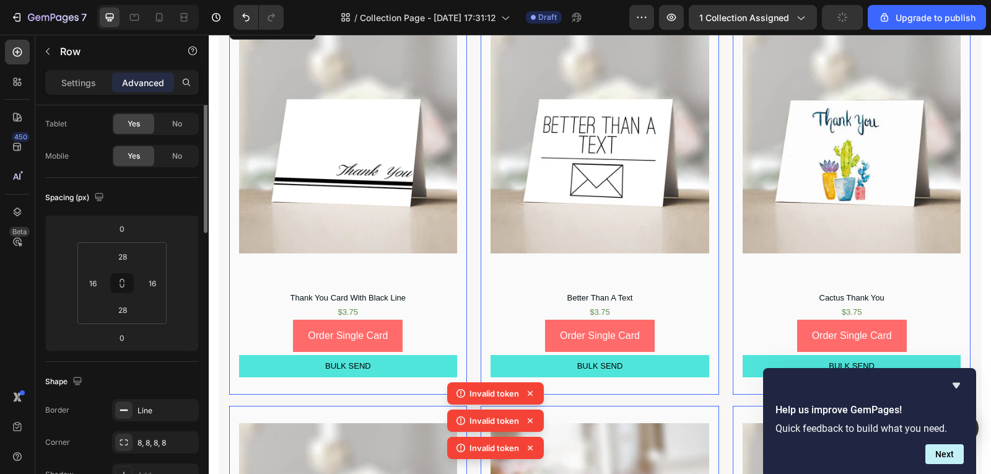
scroll to position [0, 0]
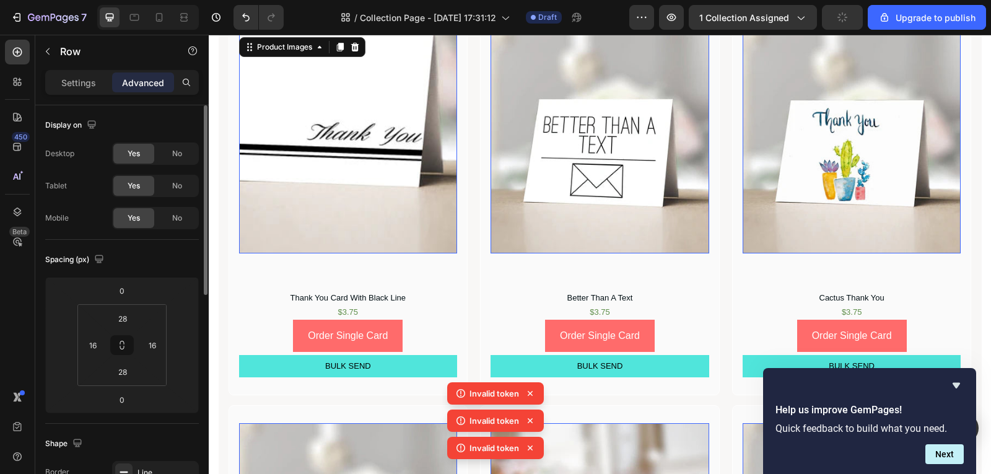
click at [390, 246] on img at bounding box center [348, 144] width 219 height 219
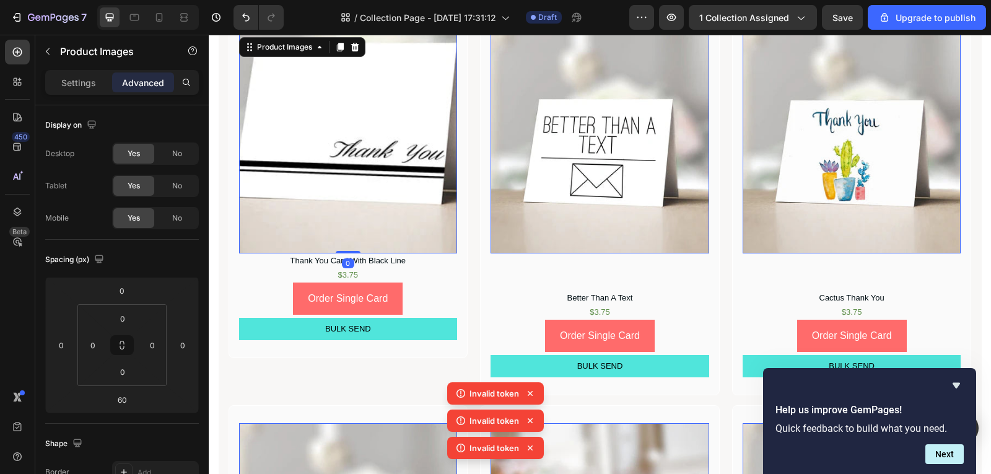
drag, startPoint x: 349, startPoint y: 288, endPoint x: 345, endPoint y: 211, distance: 76.3
click at [345, 211] on div "Product Images 0" at bounding box center [348, 144] width 219 height 219
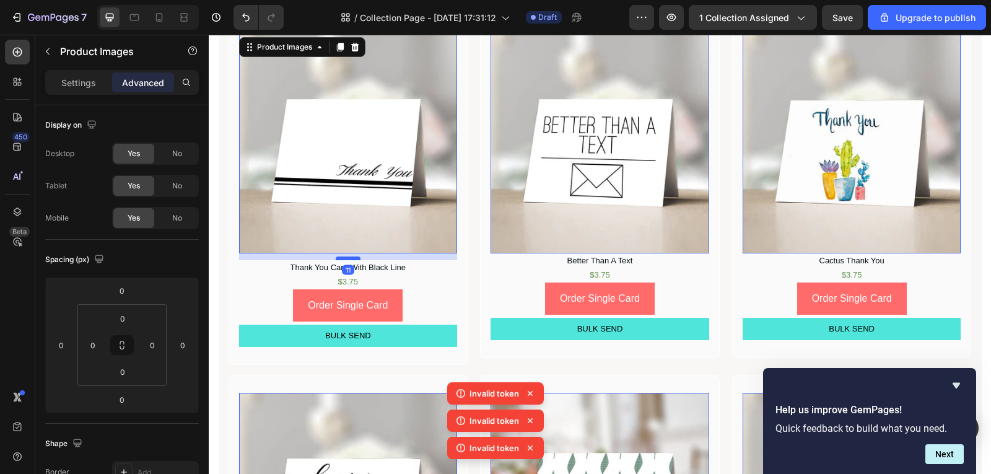
drag, startPoint x: 340, startPoint y: 252, endPoint x: 338, endPoint y: 258, distance: 6.9
click at [338, 258] on div at bounding box center [348, 259] width 25 height 4
type input "11"
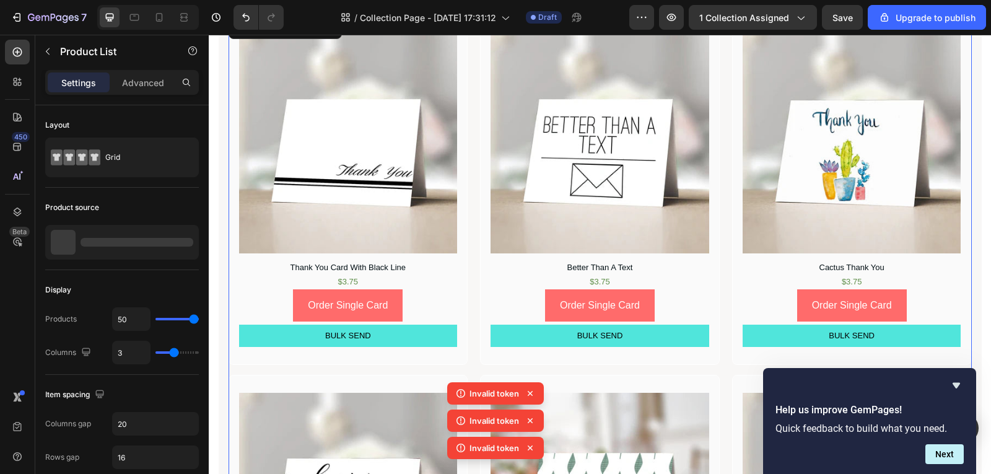
click at [417, 356] on div "Product Images Thank You Card With Black Line Product Title $3.75 Text Block Or…" at bounding box center [349, 191] width 240 height 348
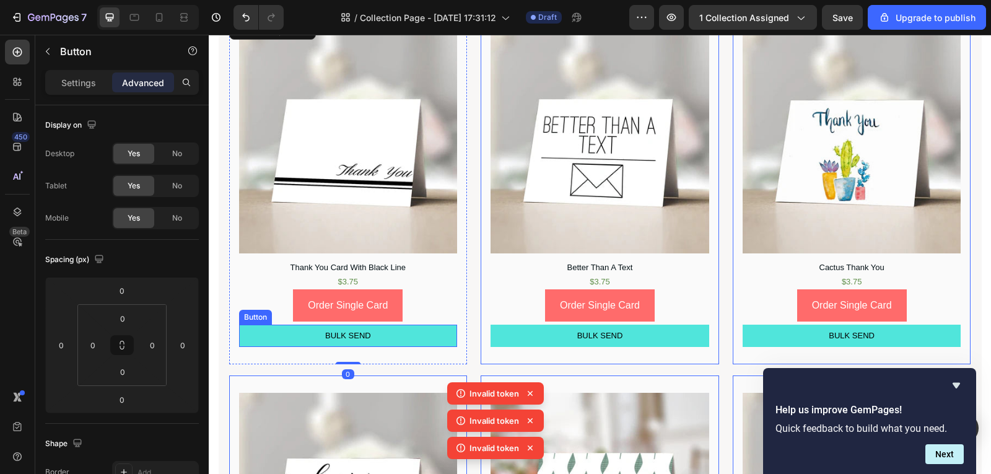
click at [406, 338] on button "BULK SEND" at bounding box center [348, 336] width 219 height 22
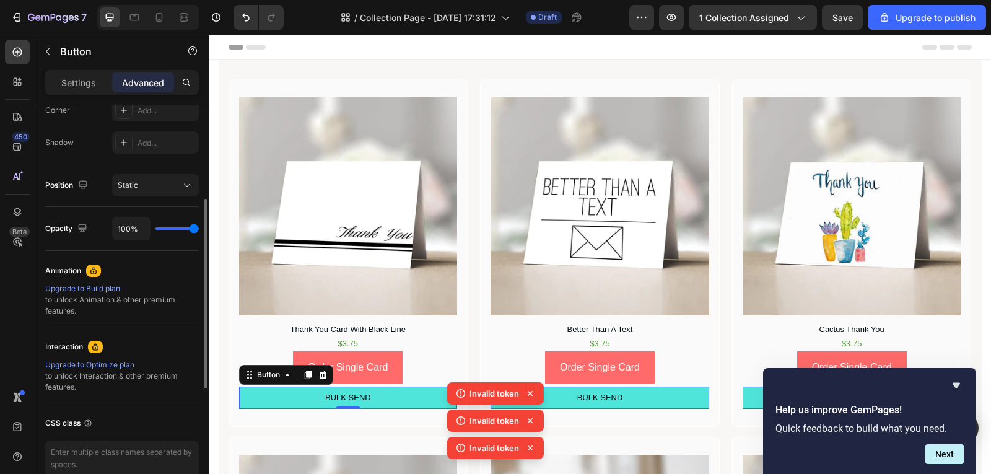
scroll to position [332, 0]
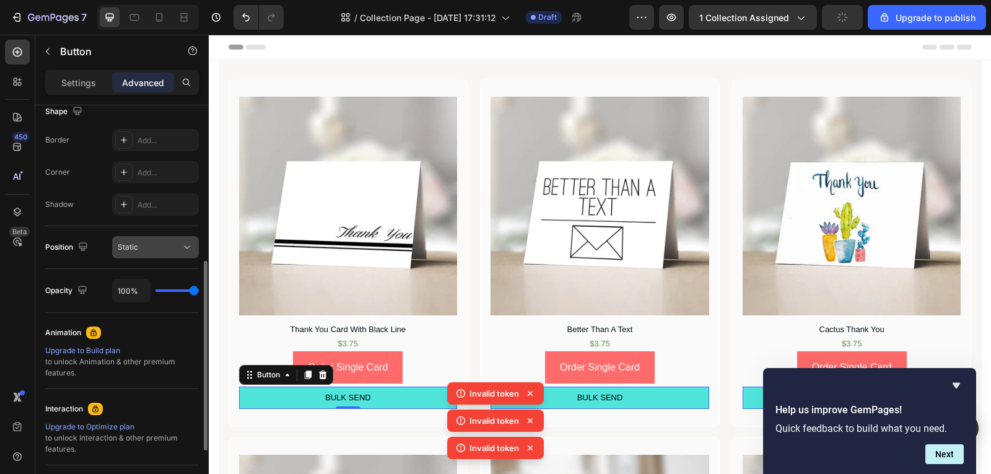
click at [144, 242] on div "Static" at bounding box center [149, 247] width 63 height 11
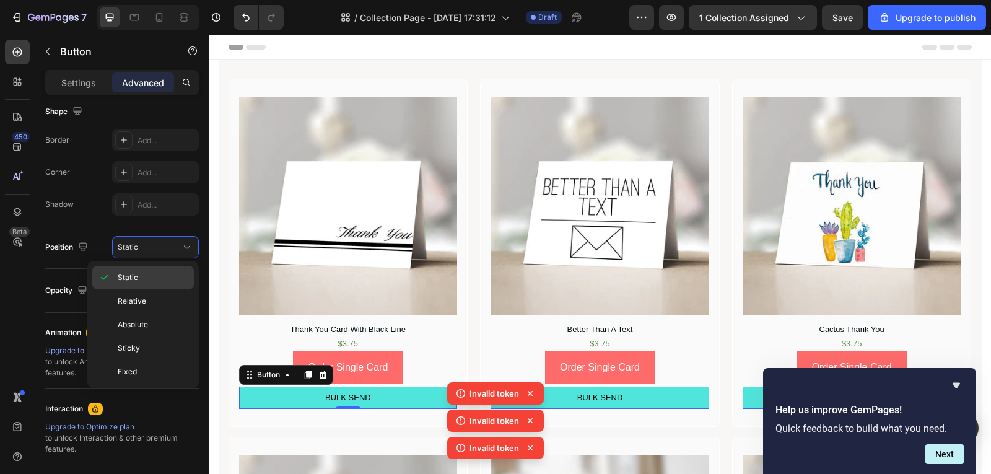
click at [143, 286] on div "Static" at bounding box center [143, 278] width 102 height 24
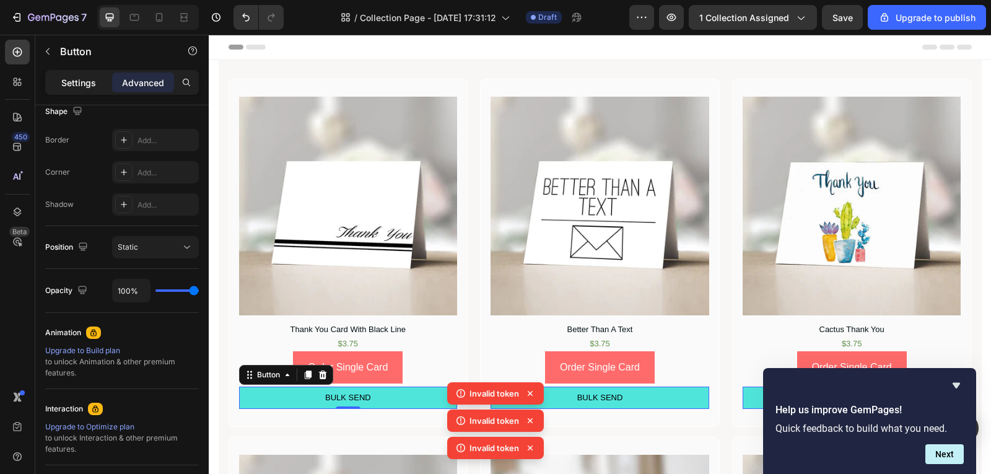
click at [78, 88] on p "Settings" at bounding box center [78, 82] width 35 height 13
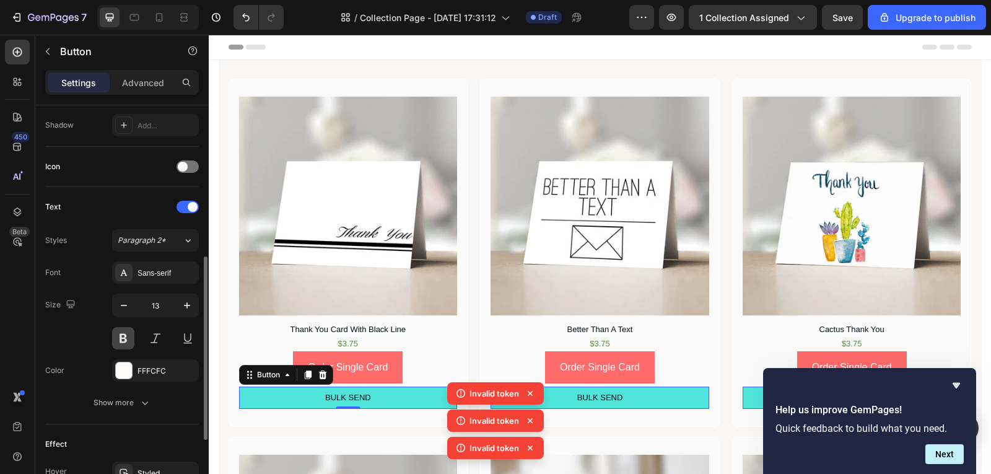
click at [131, 338] on button at bounding box center [123, 338] width 22 height 22
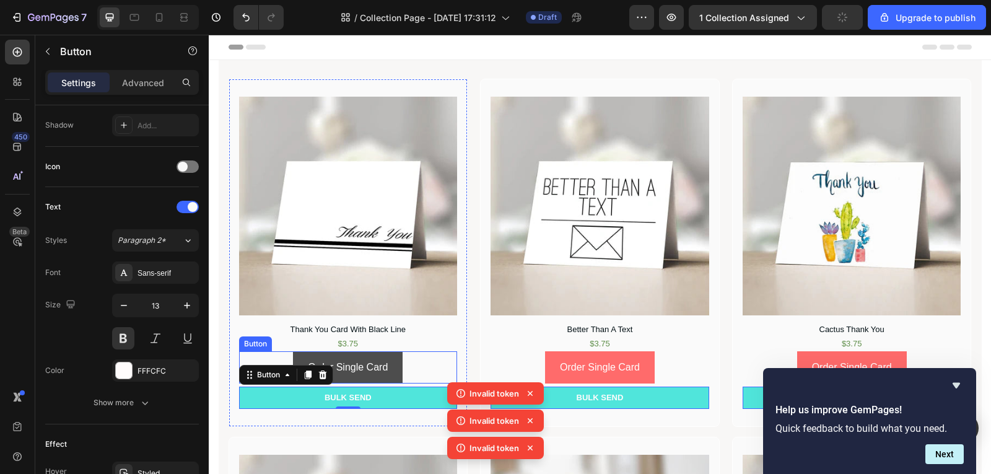
click at [360, 358] on button "Order Single Card" at bounding box center [348, 367] width 110 height 33
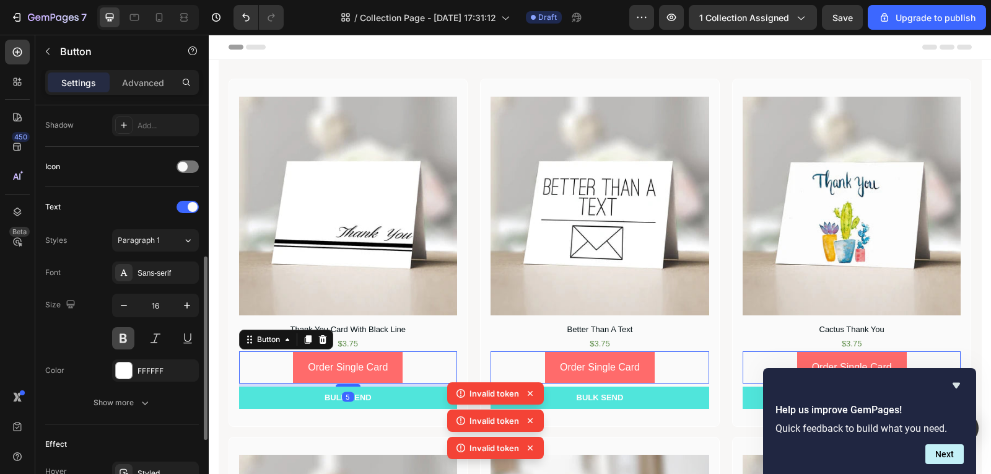
click at [125, 342] on button at bounding box center [123, 338] width 22 height 22
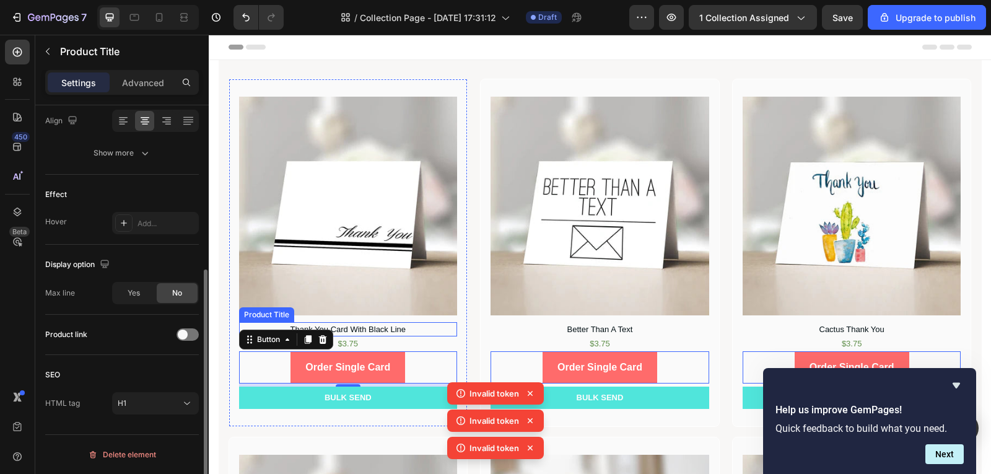
click at [380, 328] on h1 "Thank You Card With Black Line" at bounding box center [348, 329] width 219 height 15
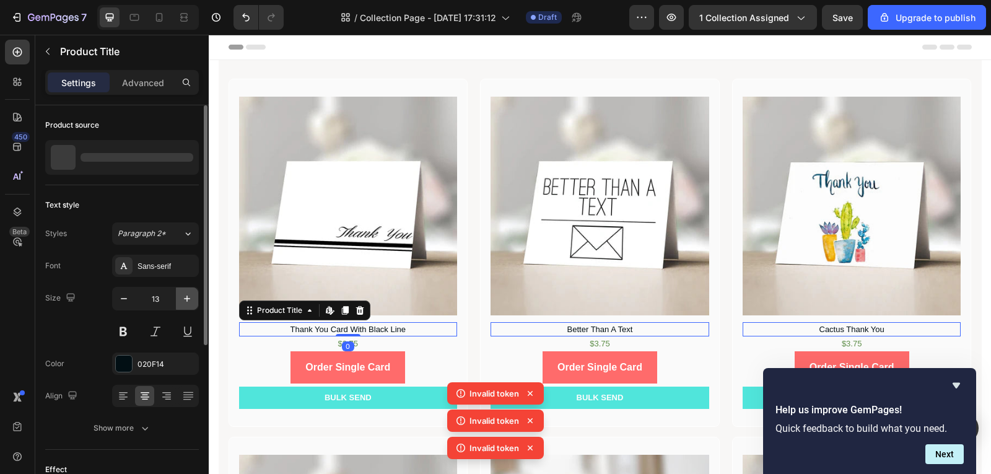
click at [185, 303] on icon "button" at bounding box center [187, 298] width 12 height 12
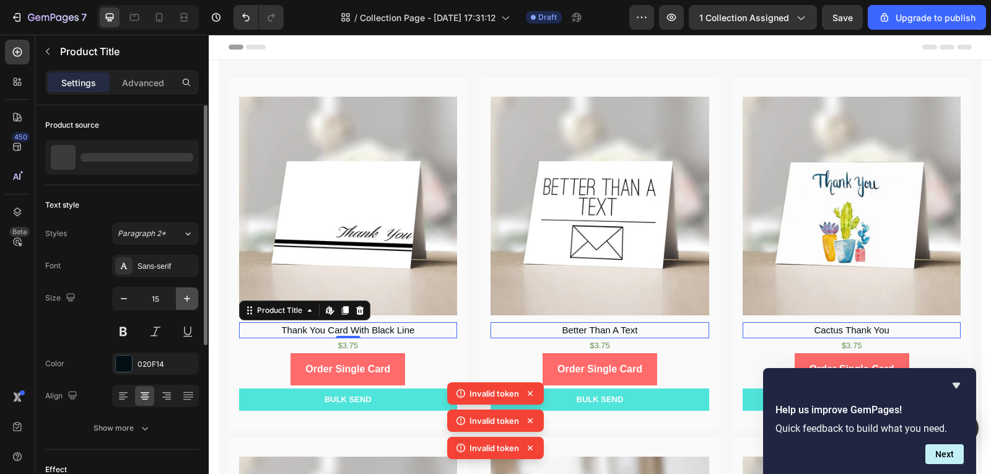
click at [185, 303] on icon "button" at bounding box center [187, 298] width 12 height 12
type input "16"
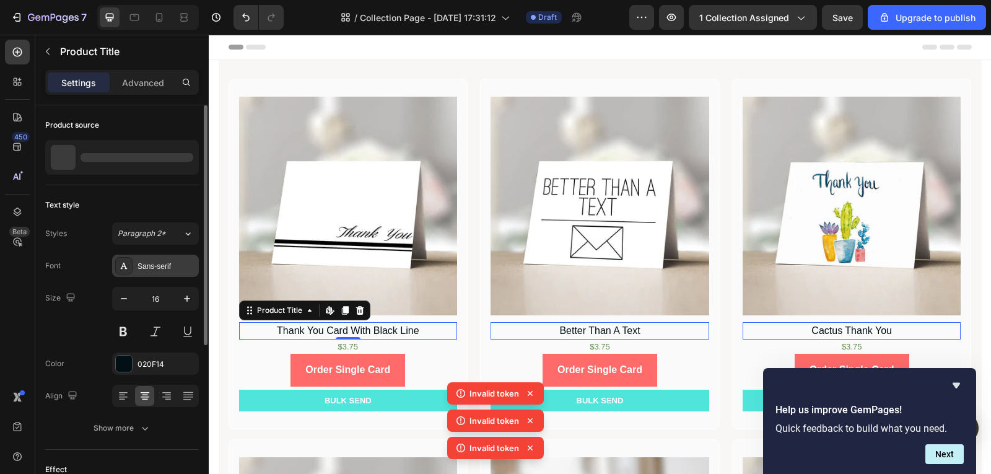
click at [159, 263] on div "Sans-serif" at bounding box center [167, 266] width 58 height 11
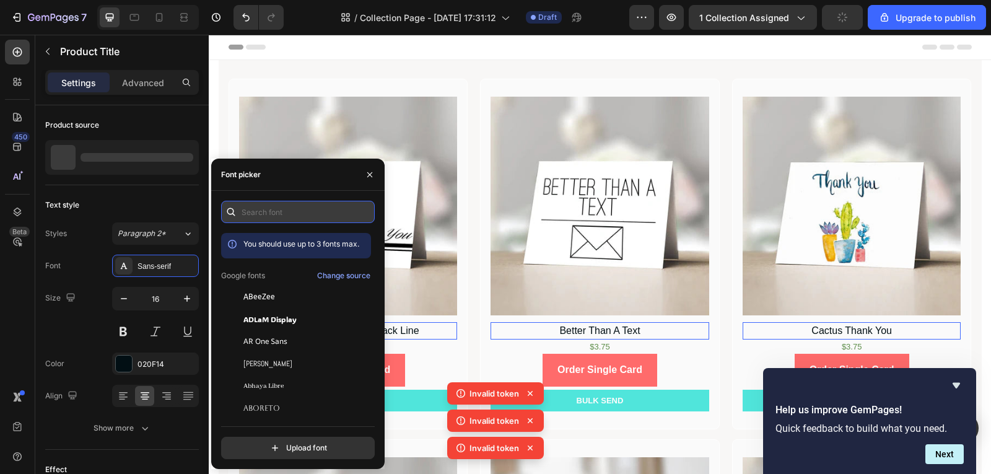
click at [261, 214] on input "text" at bounding box center [298, 212] width 154 height 22
type input "a"
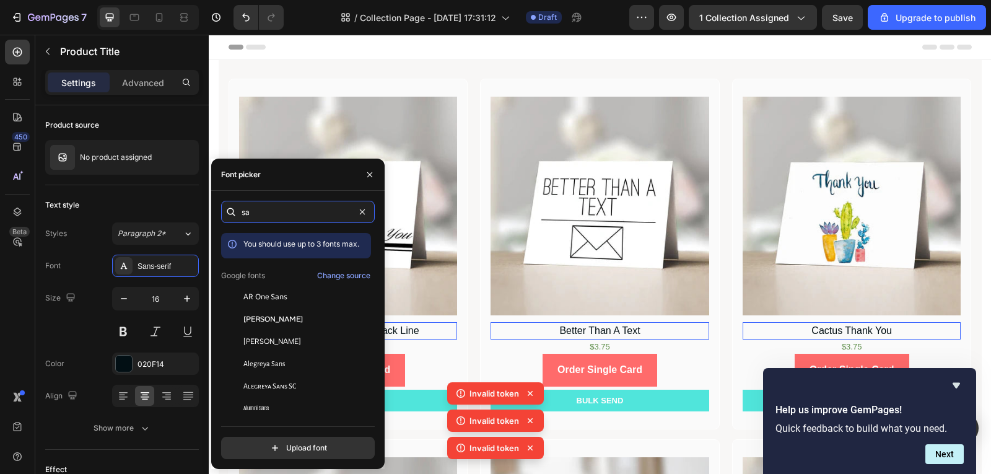
type input "s"
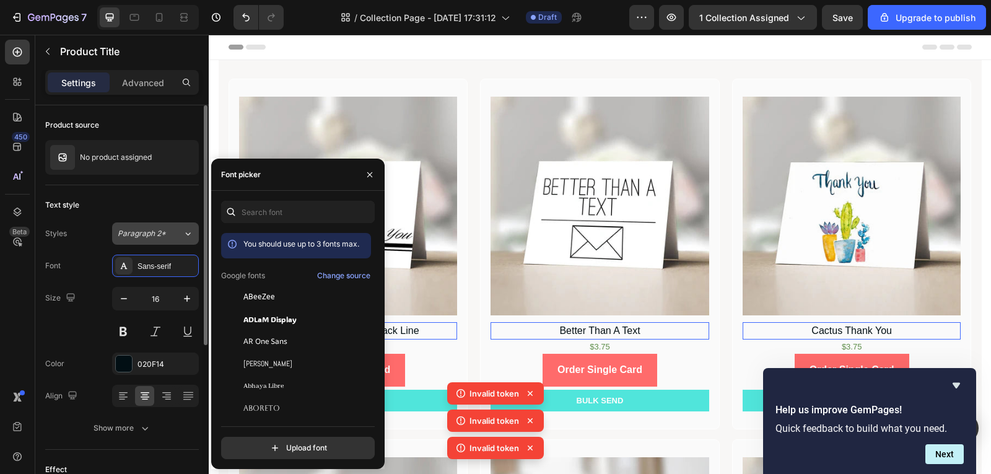
click at [173, 239] on div "Paragraph 2*" at bounding box center [150, 233] width 65 height 11
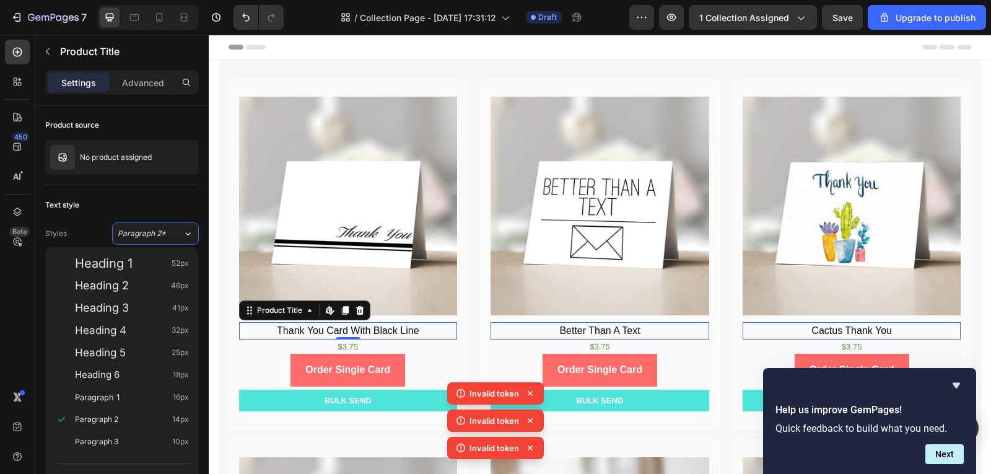
click at [12, 298] on div "450 Beta" at bounding box center [17, 212] width 25 height 345
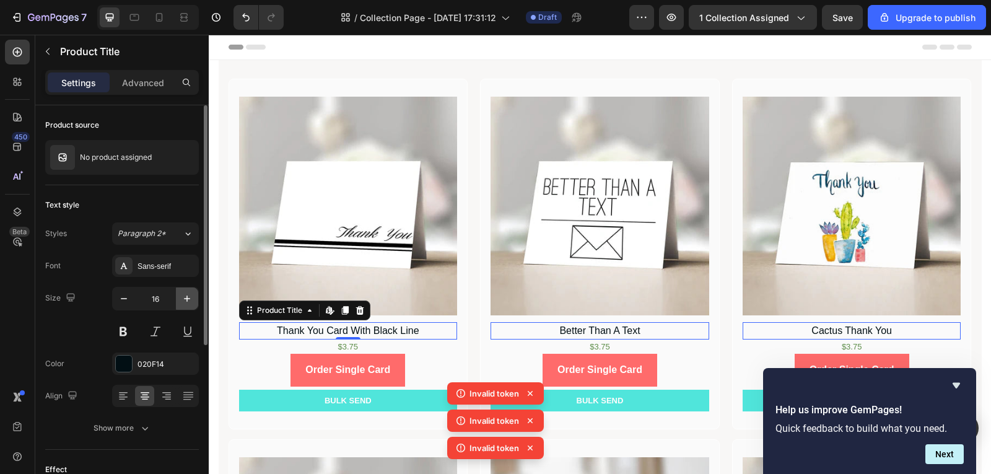
click at [188, 292] on icon "button" at bounding box center [187, 298] width 12 height 12
type input "17"
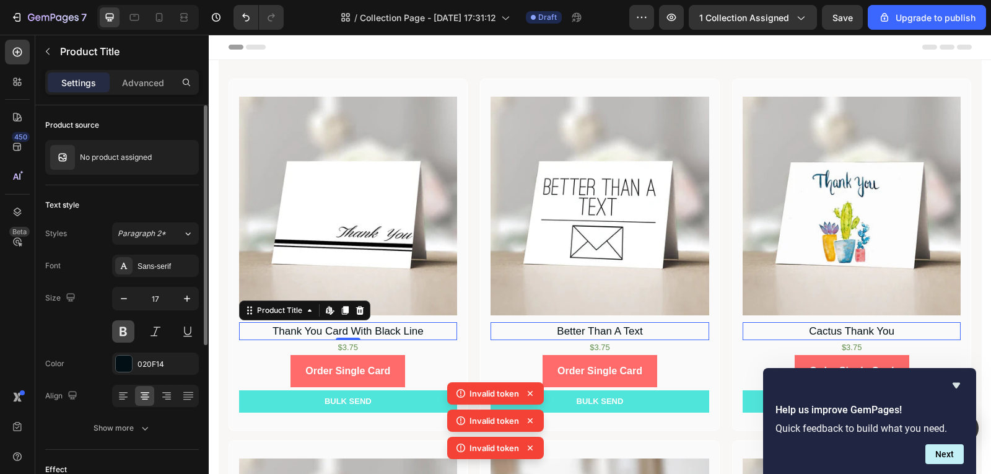
click at [125, 335] on button at bounding box center [123, 331] width 22 height 22
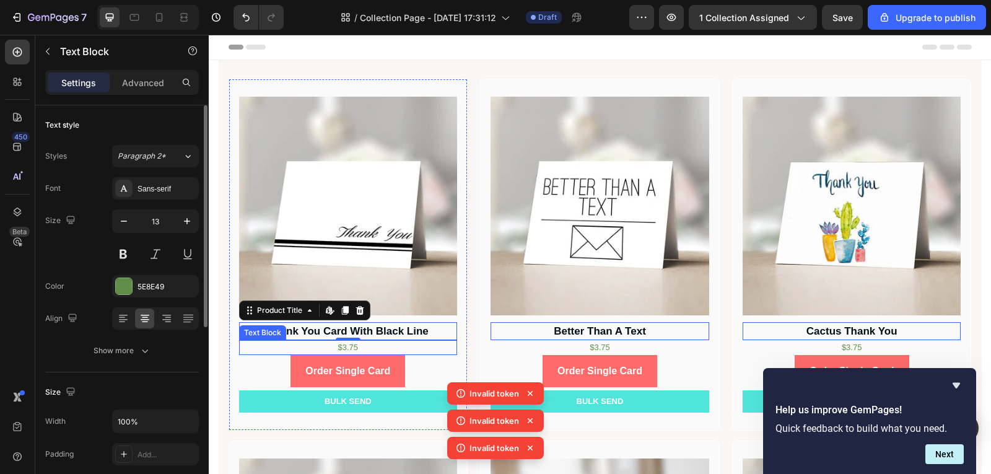
click at [379, 344] on p "$3.75" at bounding box center [348, 347] width 216 height 12
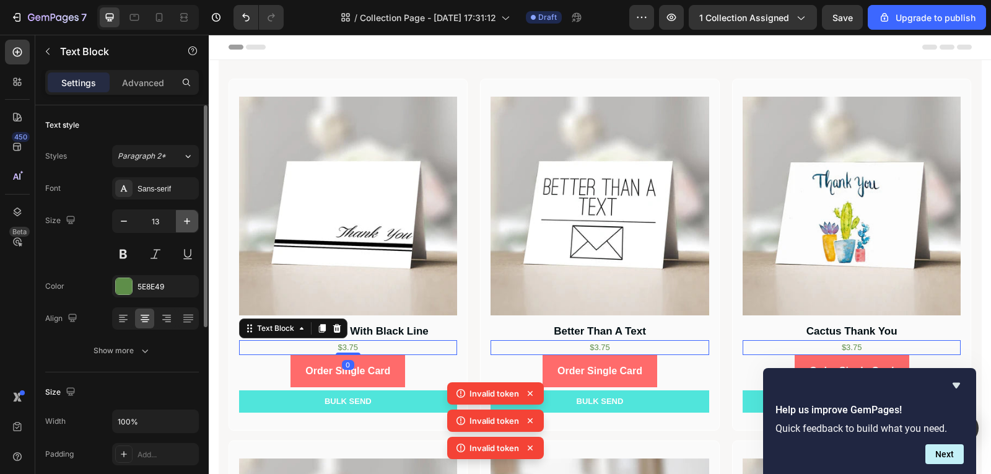
click at [193, 221] on icon "button" at bounding box center [187, 221] width 12 height 12
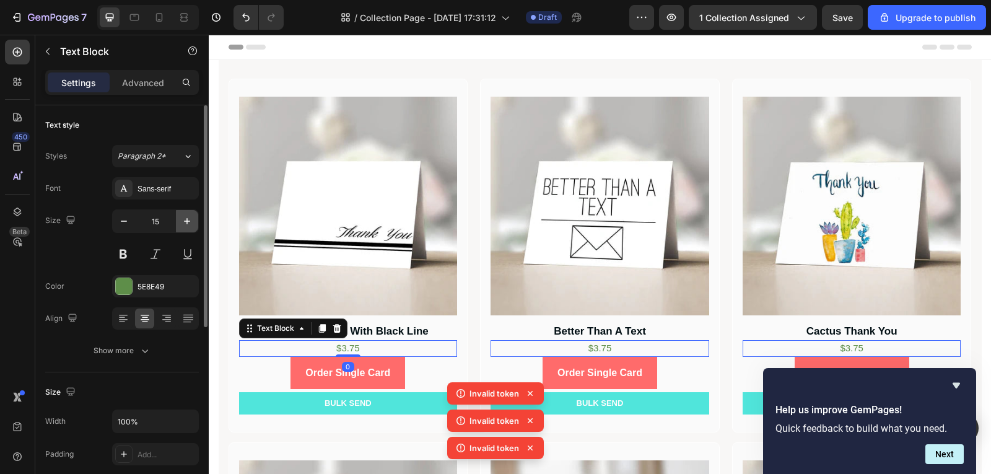
click at [193, 221] on icon "button" at bounding box center [187, 221] width 12 height 12
type input "17"
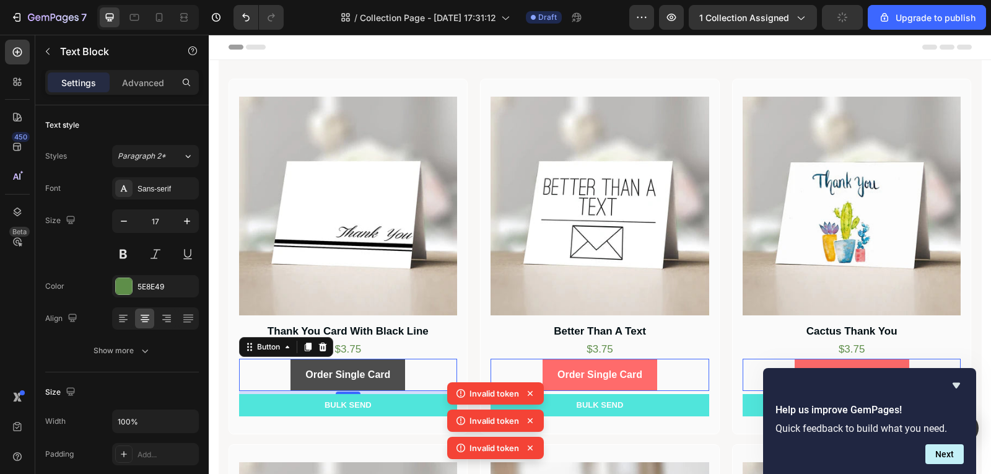
click at [395, 380] on button "Order Single Card" at bounding box center [348, 375] width 115 height 33
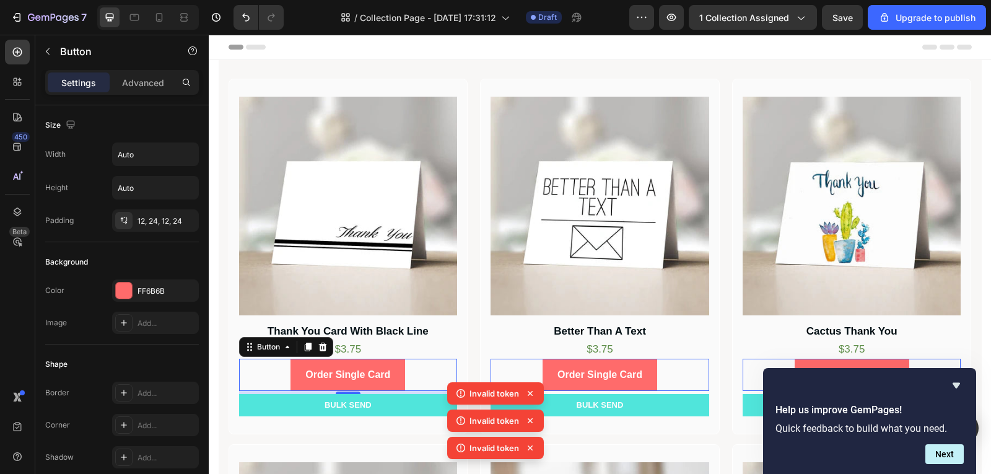
click at [413, 380] on div "Order Single Card Button 5" at bounding box center [348, 375] width 219 height 33
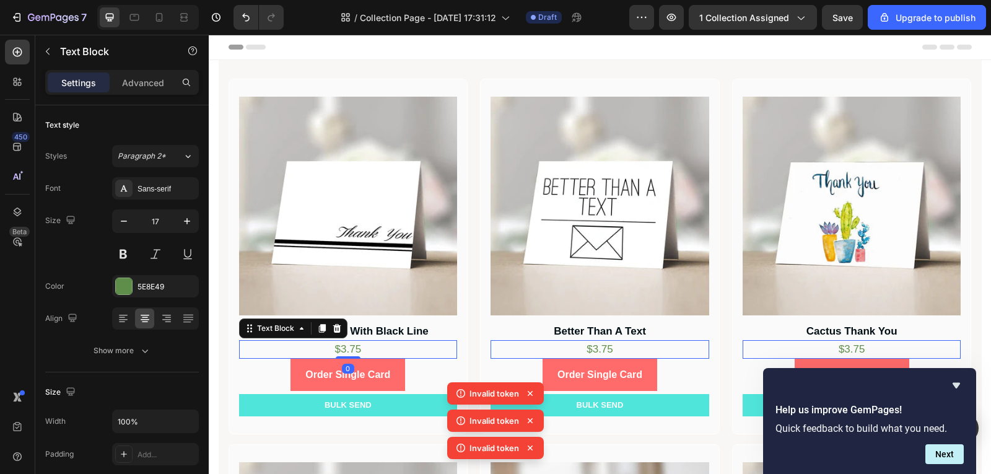
click at [416, 346] on p "$3.75" at bounding box center [348, 349] width 216 height 16
click at [121, 260] on button at bounding box center [123, 254] width 22 height 22
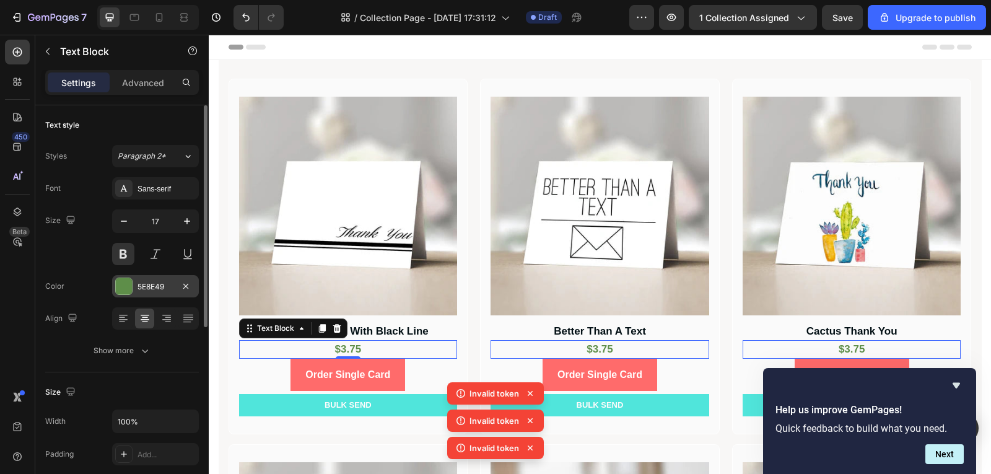
click at [165, 289] on div "5E8E49" at bounding box center [156, 286] width 36 height 11
click at [0, 333] on div "450 Beta" at bounding box center [17, 254] width 35 height 439
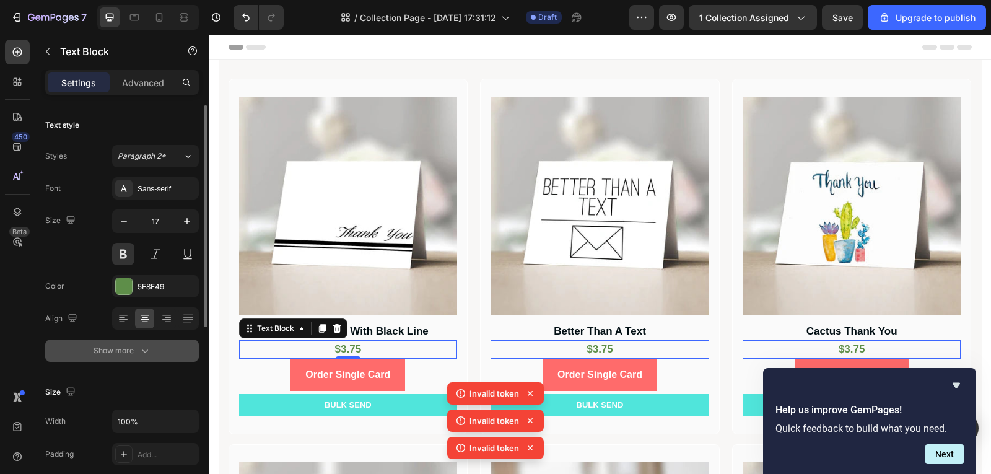
scroll to position [124, 0]
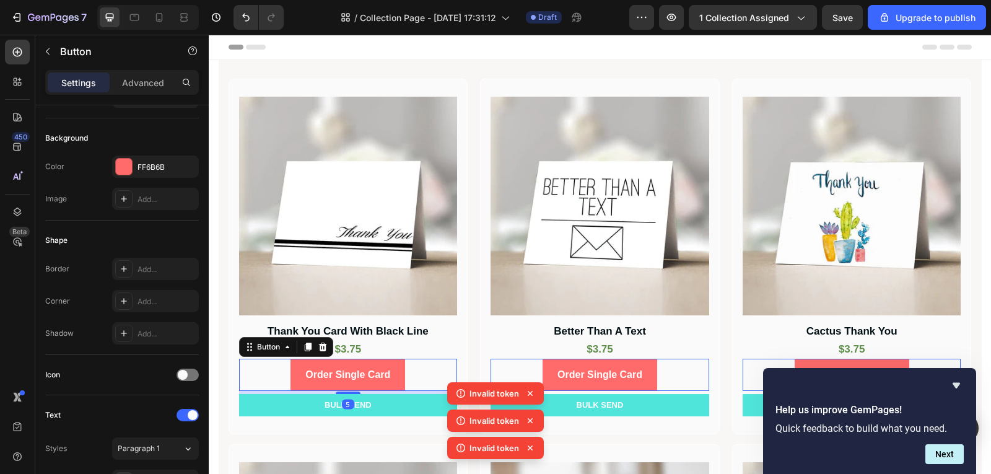
click at [413, 369] on div "Order Single Card Button 5" at bounding box center [348, 375] width 219 height 33
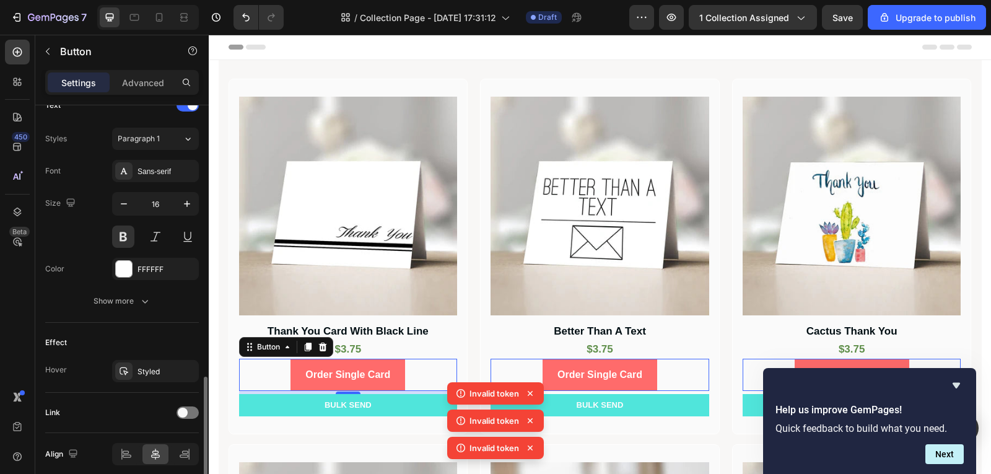
scroll to position [485, 0]
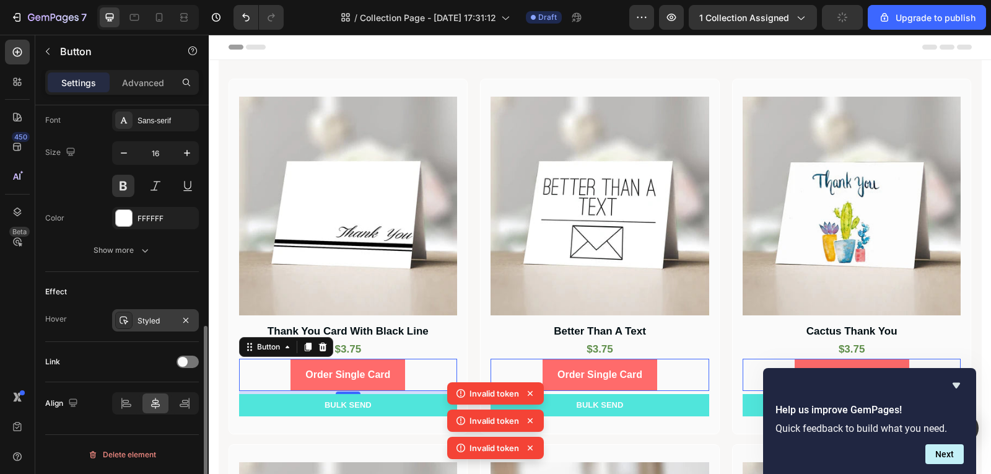
click at [157, 325] on div "Styled" at bounding box center [156, 320] width 36 height 11
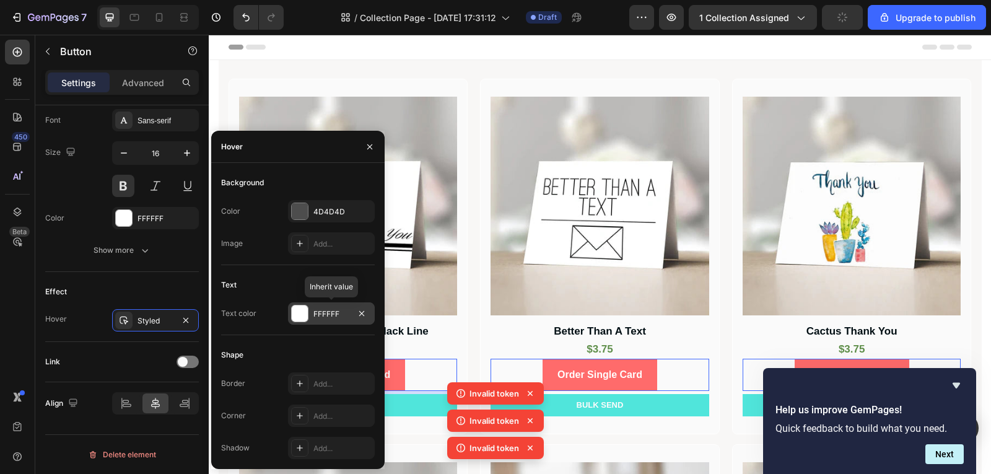
click at [312, 312] on div "FFFFFF" at bounding box center [331, 313] width 87 height 22
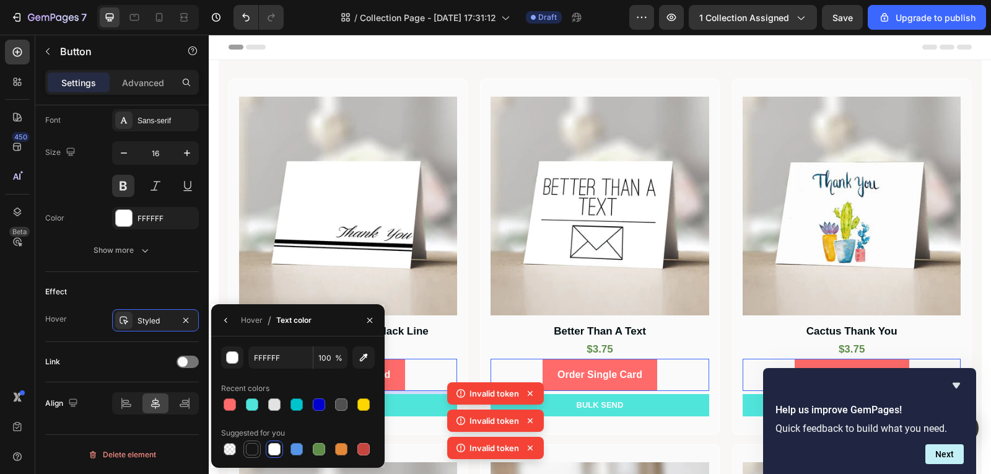
click at [253, 449] on div at bounding box center [252, 449] width 12 height 12
type input "151515"
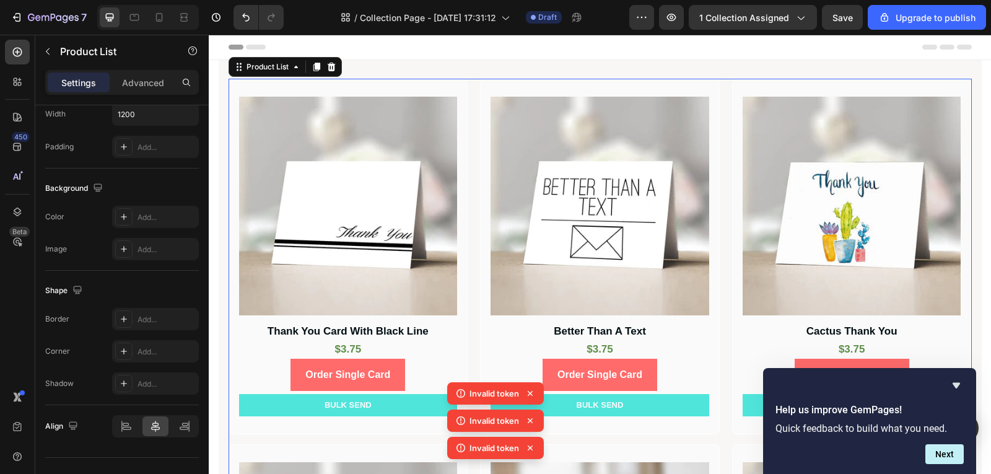
scroll to position [0, 0]
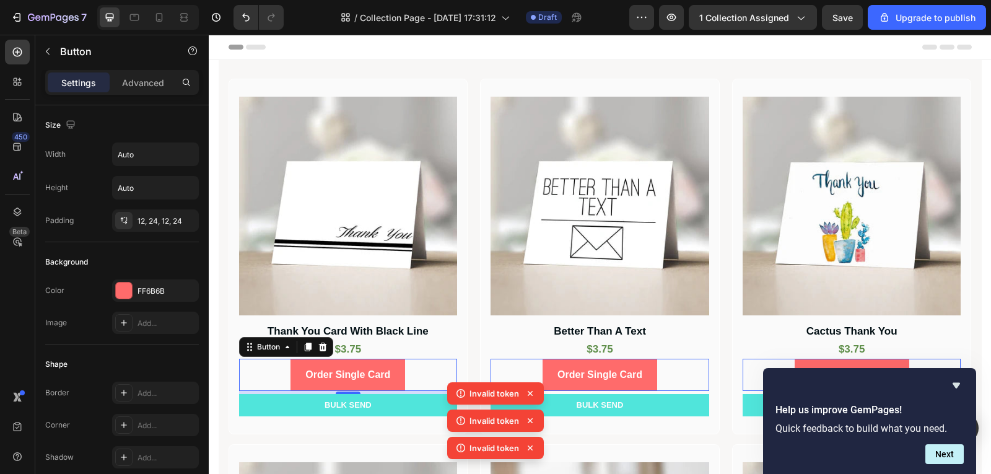
click at [404, 372] on div "Order Single Card Button 0" at bounding box center [348, 375] width 219 height 33
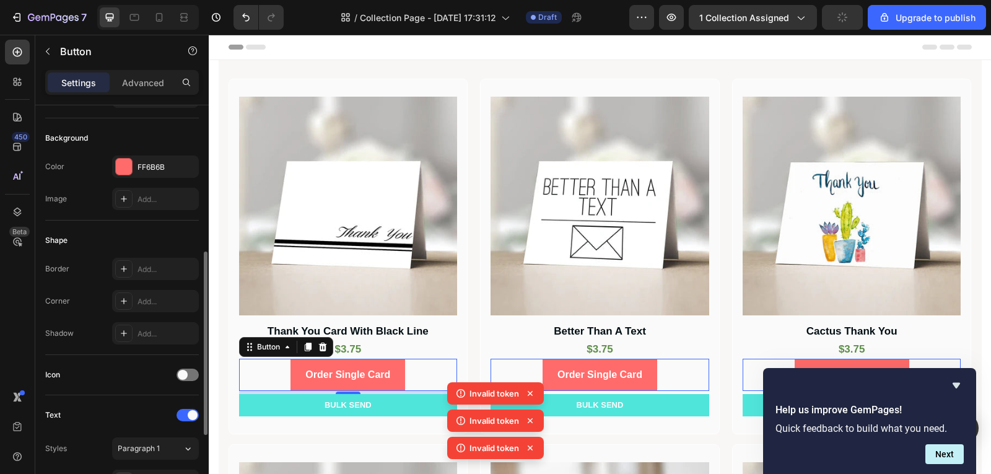
scroll to position [372, 0]
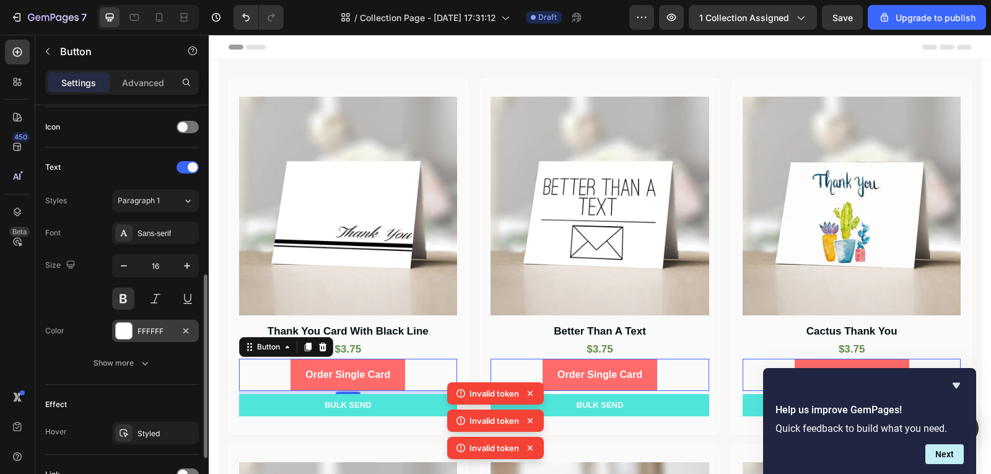
click at [152, 332] on div "FFFFFF" at bounding box center [156, 331] width 36 height 11
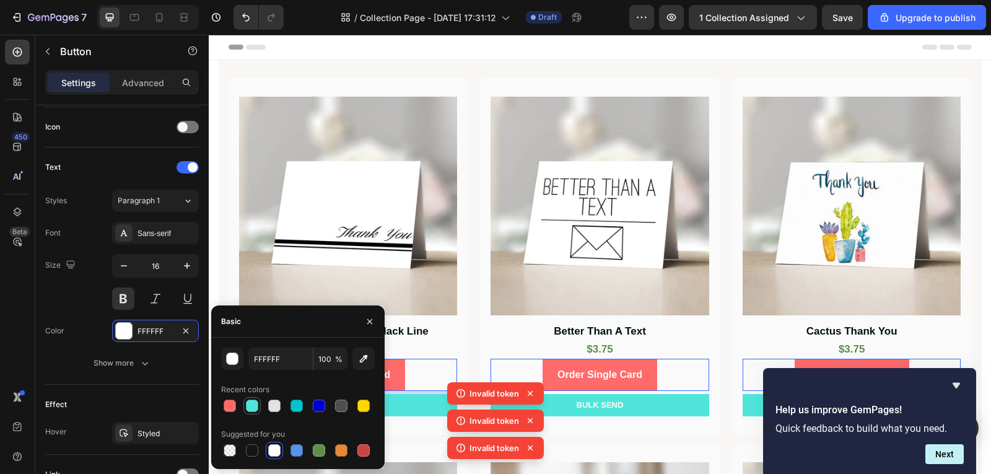
click at [255, 410] on div at bounding box center [252, 406] width 12 height 12
click at [251, 453] on div at bounding box center [252, 450] width 12 height 12
click at [276, 408] on div at bounding box center [274, 406] width 12 height 12
click at [271, 452] on div at bounding box center [274, 450] width 12 height 12
type input "FFFFFF"
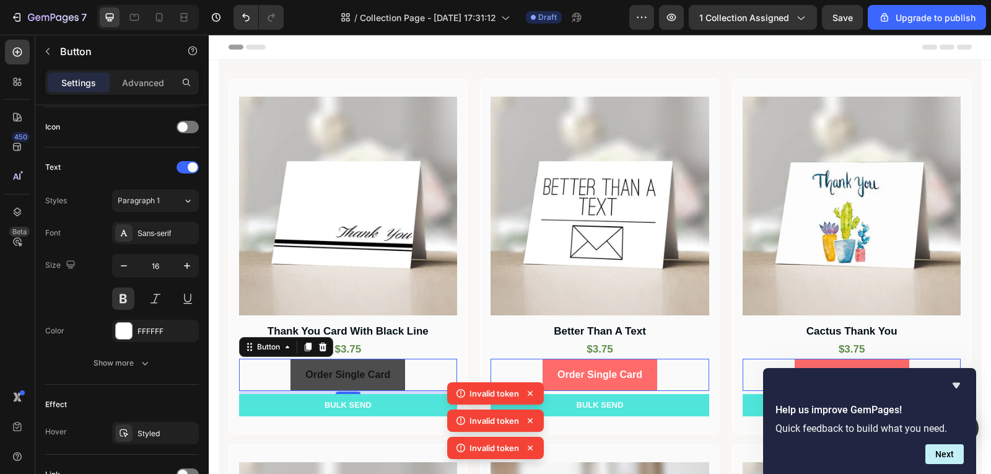
click at [398, 382] on button "Order Single Card" at bounding box center [348, 375] width 115 height 33
click at [385, 371] on p "Order Single Card" at bounding box center [347, 375] width 85 height 18
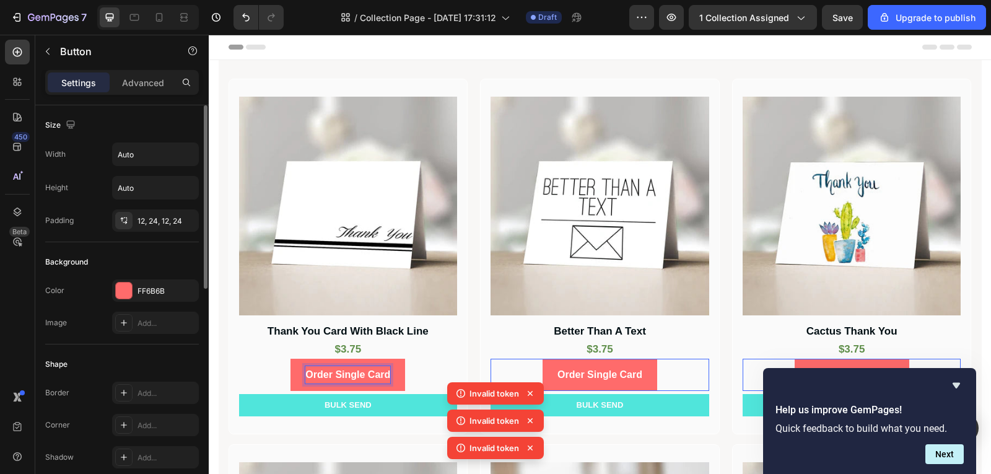
scroll to position [186, 0]
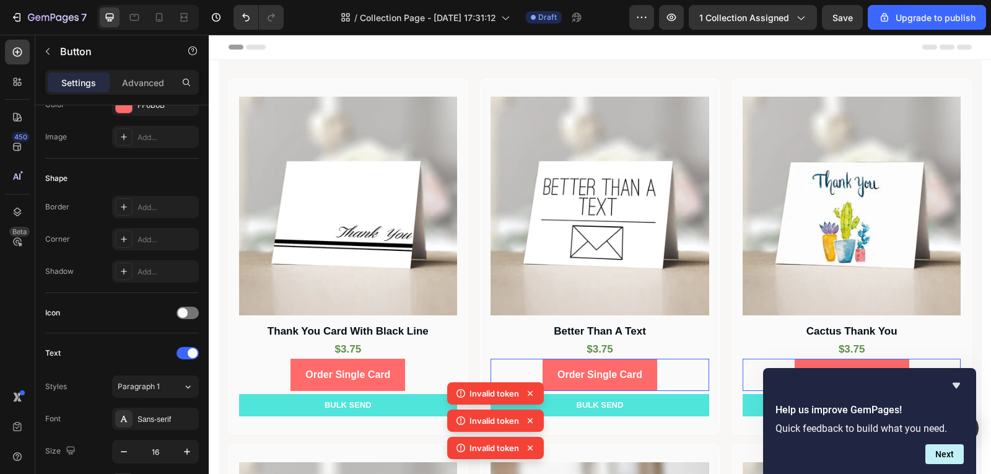
click at [405, 373] on div "Order Single Card Button 5" at bounding box center [348, 375] width 219 height 33
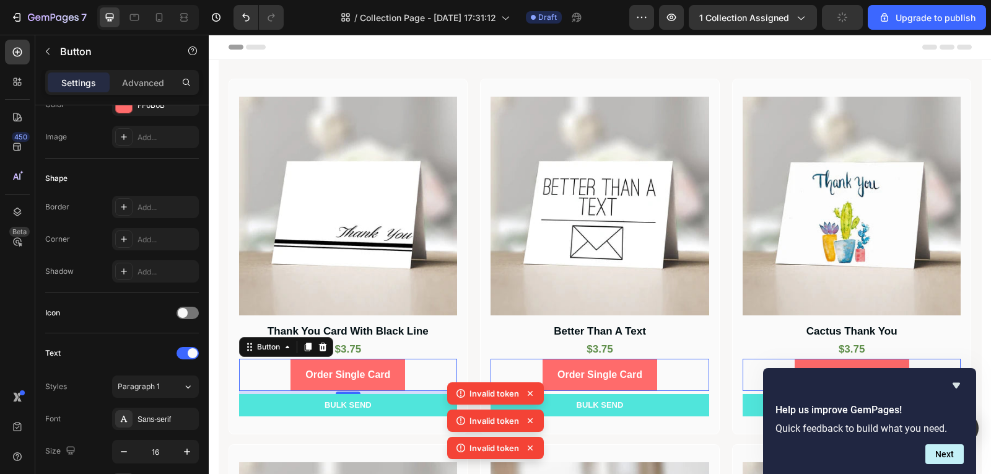
click at [416, 372] on div "Order Single Card Button 5" at bounding box center [348, 375] width 219 height 33
click at [188, 316] on div at bounding box center [188, 313] width 22 height 12
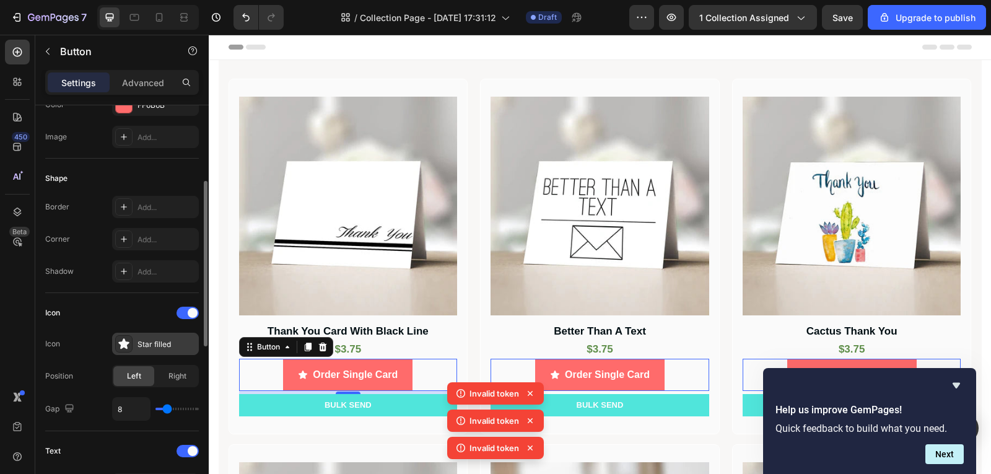
click at [175, 339] on div "Star filled" at bounding box center [167, 344] width 58 height 11
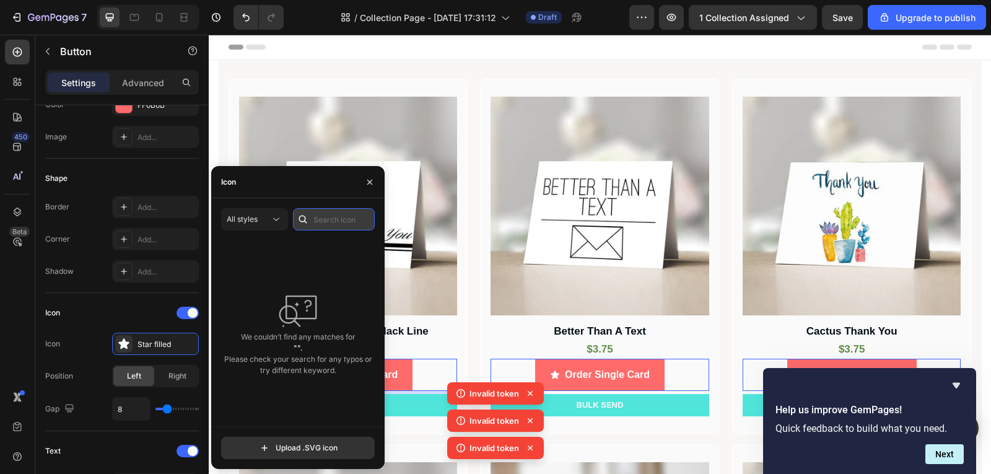
click at [325, 219] on input "text" at bounding box center [334, 219] width 82 height 22
click at [185, 315] on div at bounding box center [188, 313] width 22 height 12
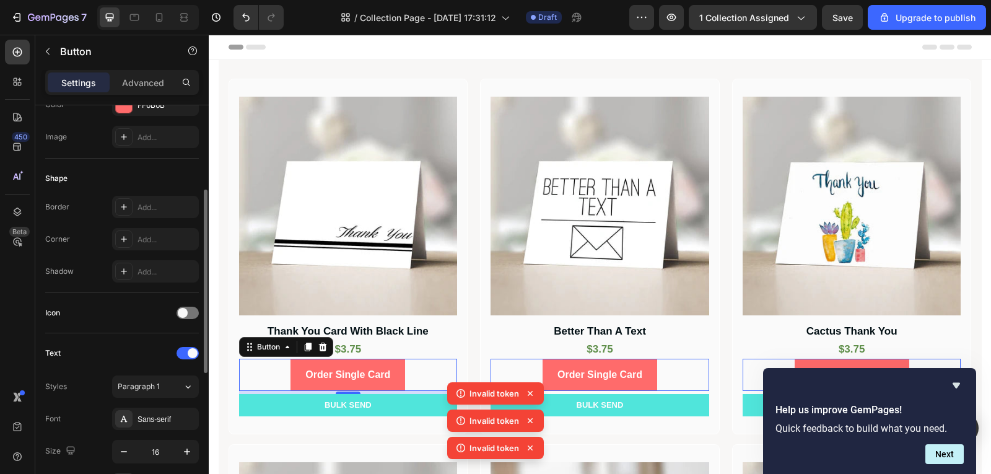
scroll to position [248, 0]
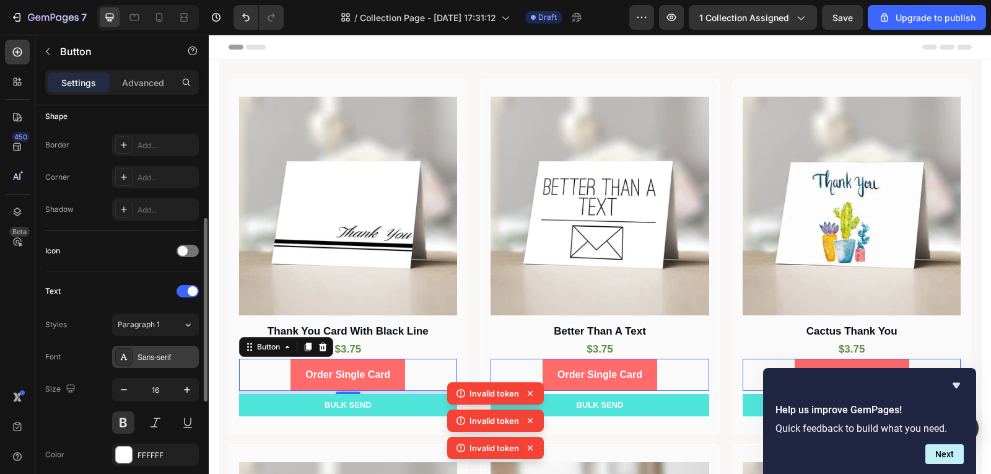
click at [144, 363] on div "Sans-serif" at bounding box center [155, 357] width 87 height 22
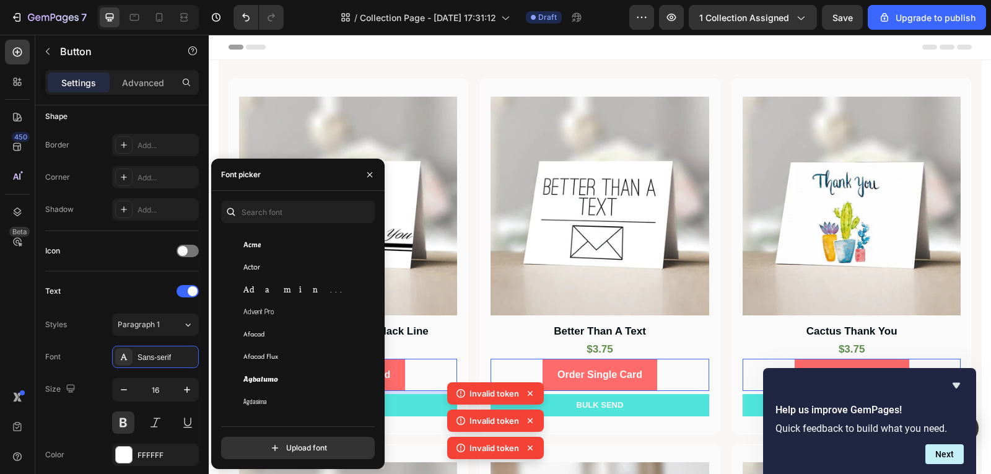
click at [2, 337] on div "450 Beta" at bounding box center [17, 254] width 35 height 439
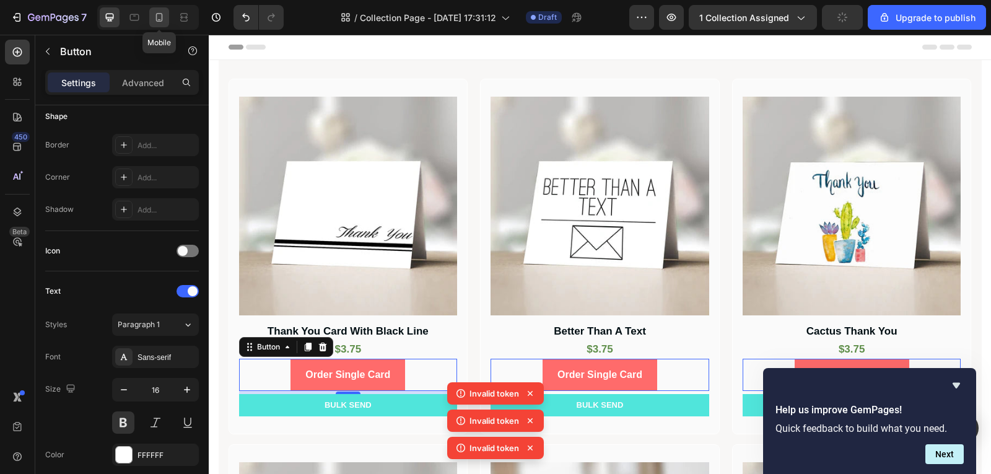
click at [154, 14] on icon at bounding box center [159, 17] width 12 height 12
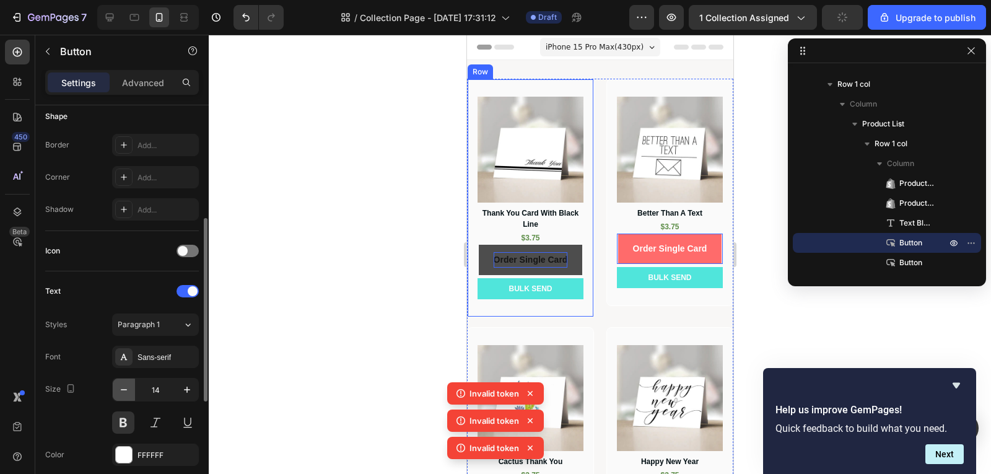
click at [122, 394] on icon "button" at bounding box center [124, 390] width 12 height 12
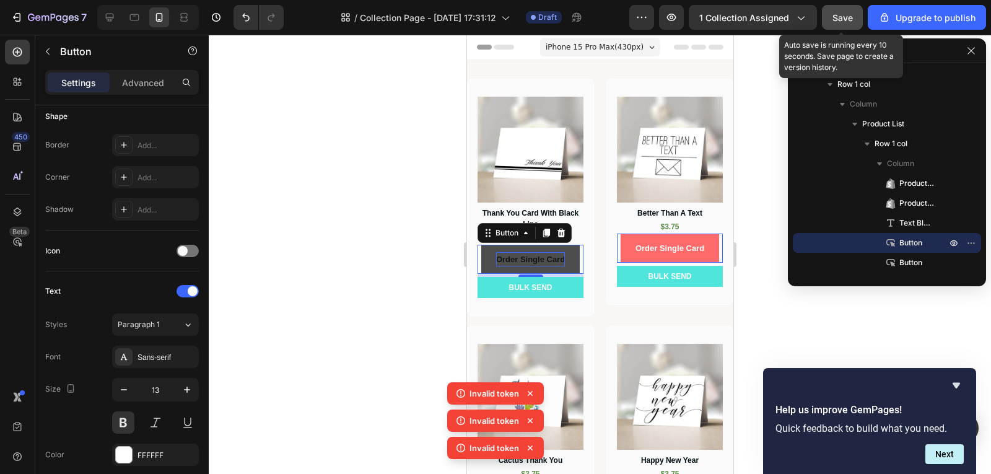
click at [840, 11] on div "Save" at bounding box center [843, 17] width 20 height 13
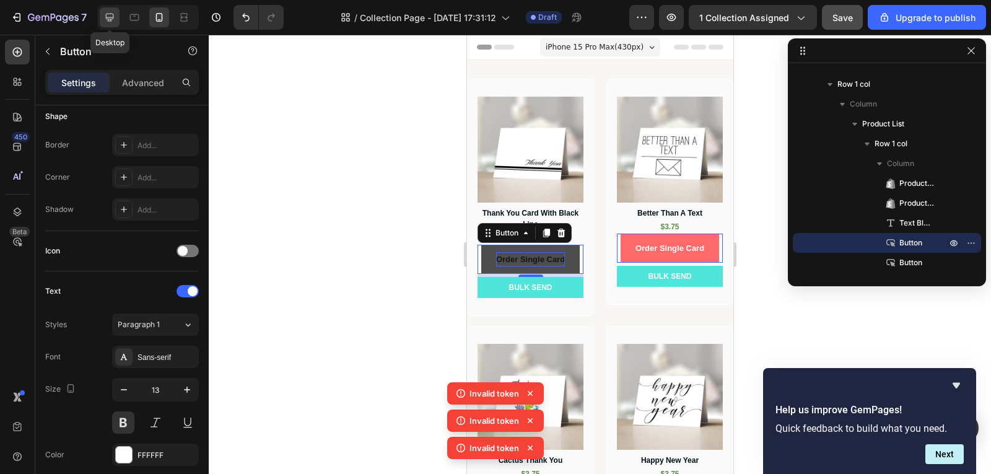
click at [105, 15] on icon at bounding box center [109, 17] width 12 height 12
type input "16"
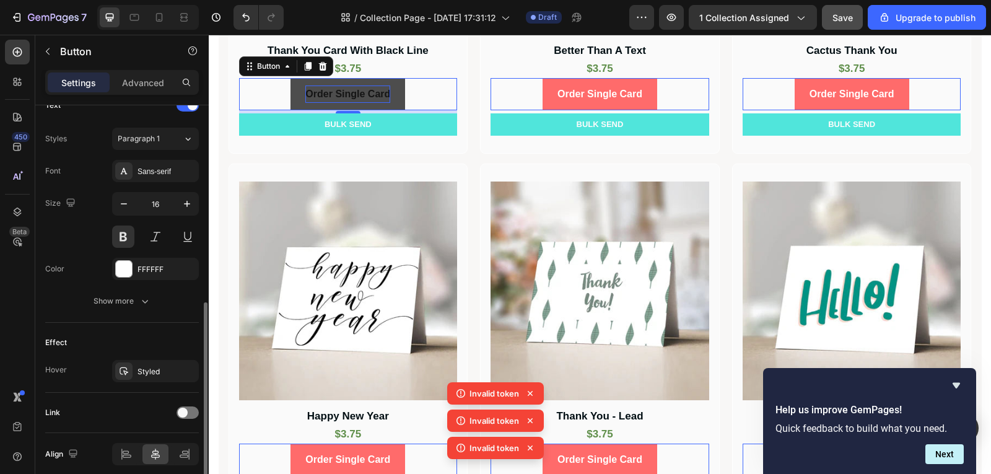
scroll to position [485, 0]
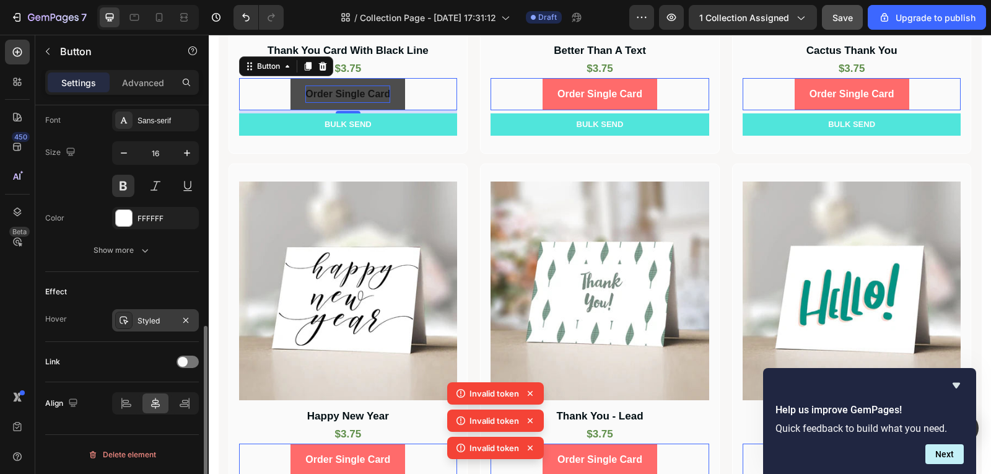
click at [167, 326] on div "Styled" at bounding box center [156, 320] width 36 height 11
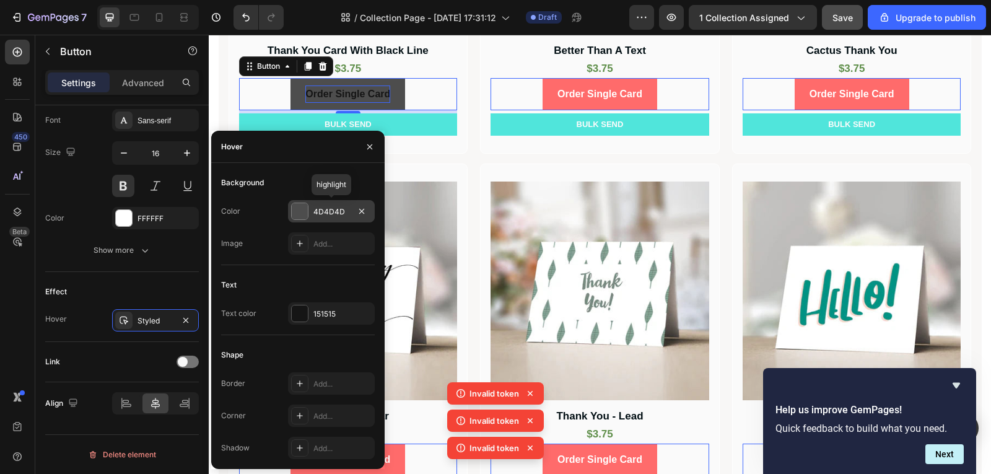
click at [323, 212] on div "4D4D4D" at bounding box center [332, 211] width 36 height 11
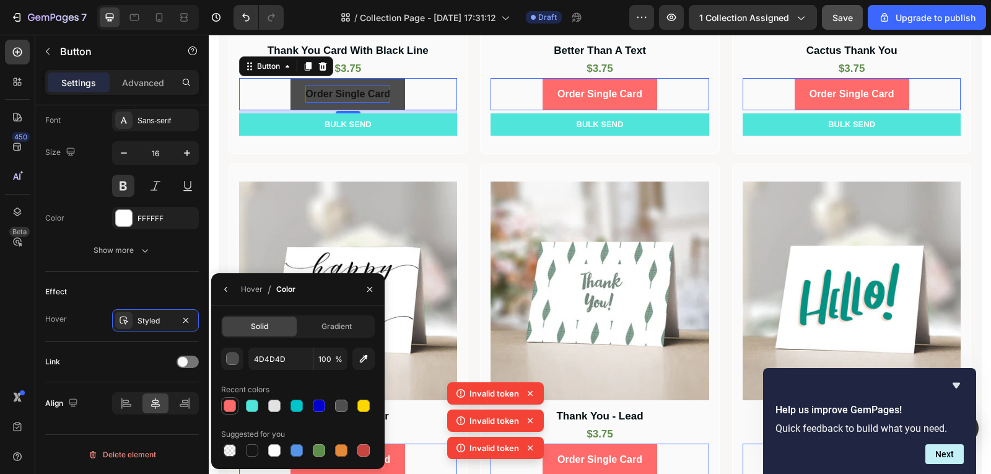
click at [234, 410] on div at bounding box center [230, 406] width 12 height 12
type input "FF6B6B"
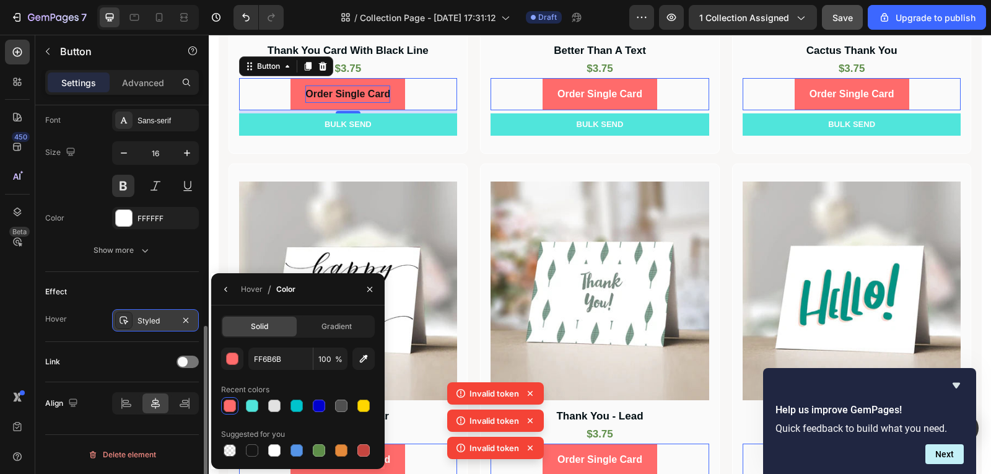
click at [169, 323] on div "Styled" at bounding box center [156, 320] width 36 height 11
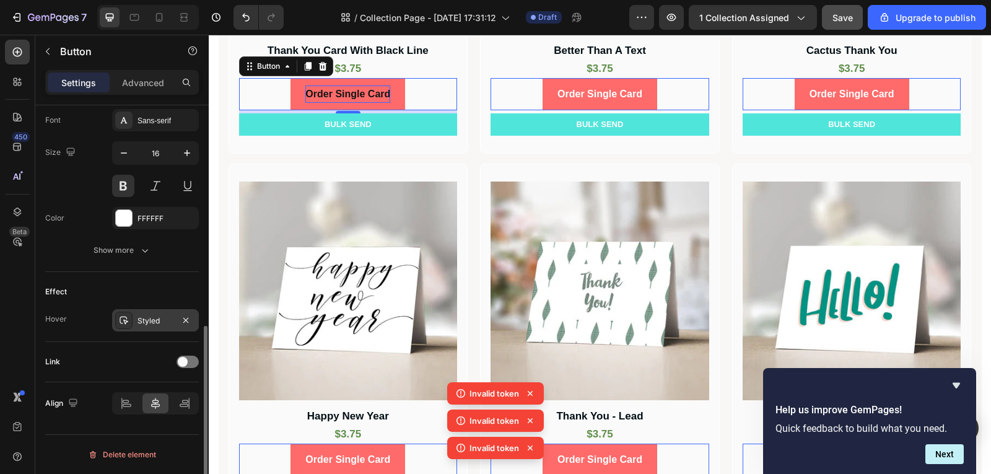
click at [169, 323] on div "Styled" at bounding box center [156, 320] width 36 height 11
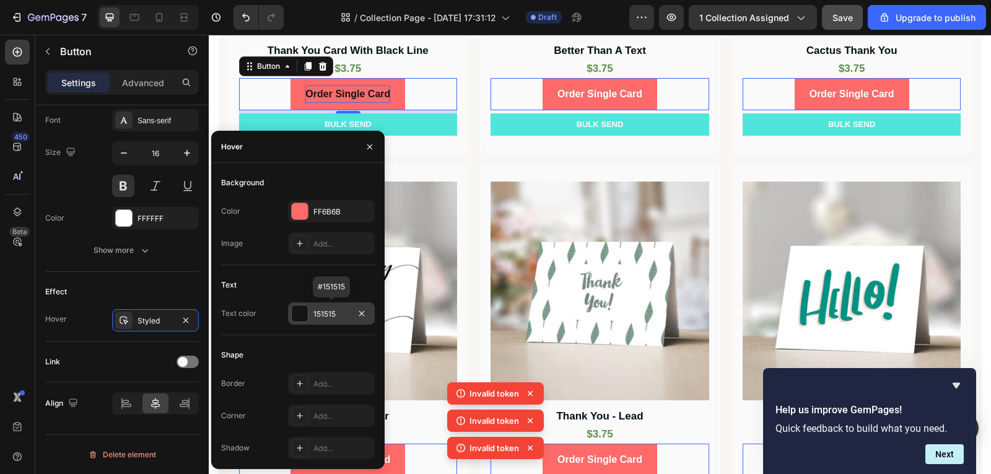
click at [330, 303] on div "151515" at bounding box center [331, 313] width 87 height 22
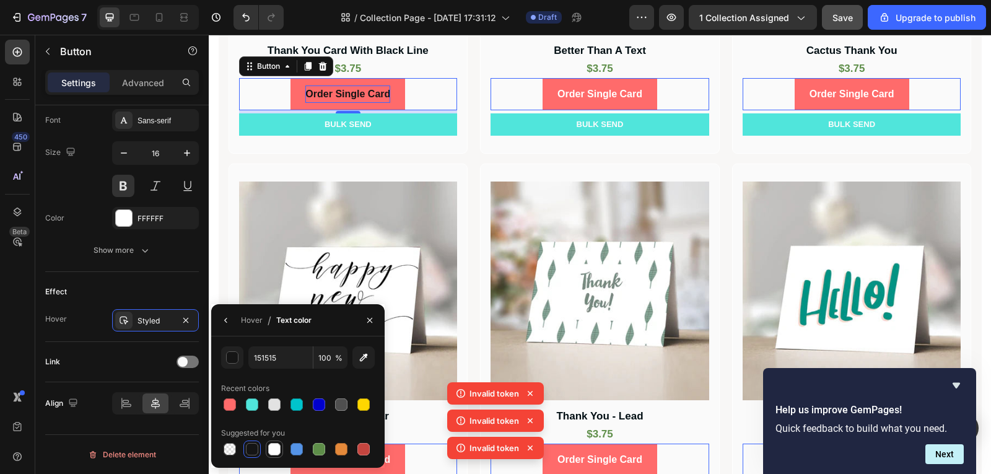
click at [267, 446] on div at bounding box center [274, 449] width 15 height 15
type input "FFFFFF"
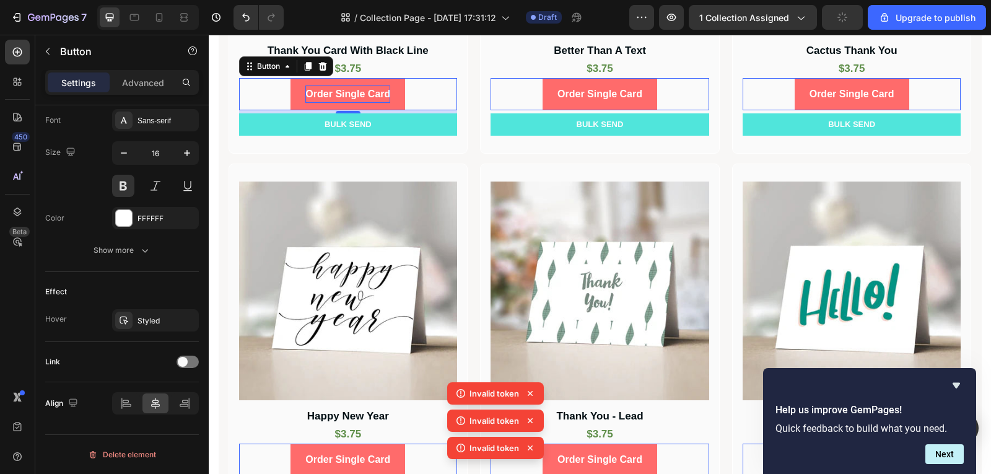
click at [392, 100] on button "Order Single Card" at bounding box center [348, 94] width 115 height 33
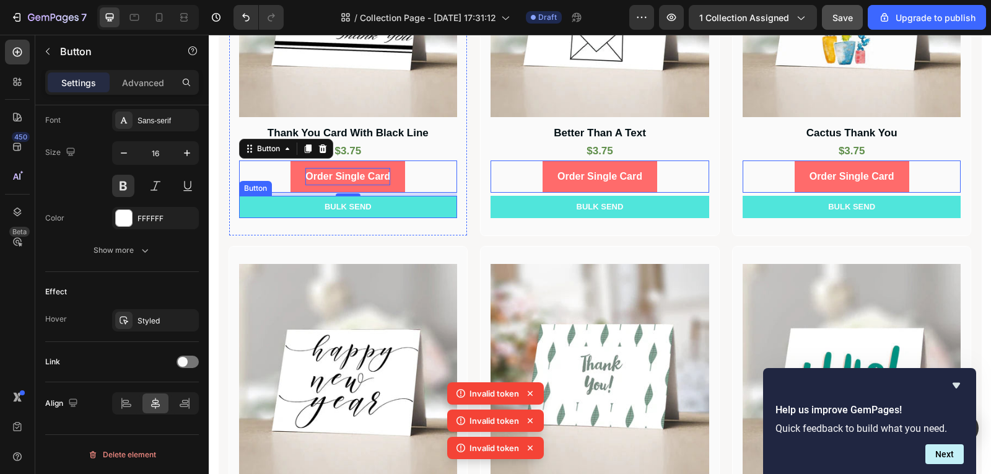
scroll to position [95, 0]
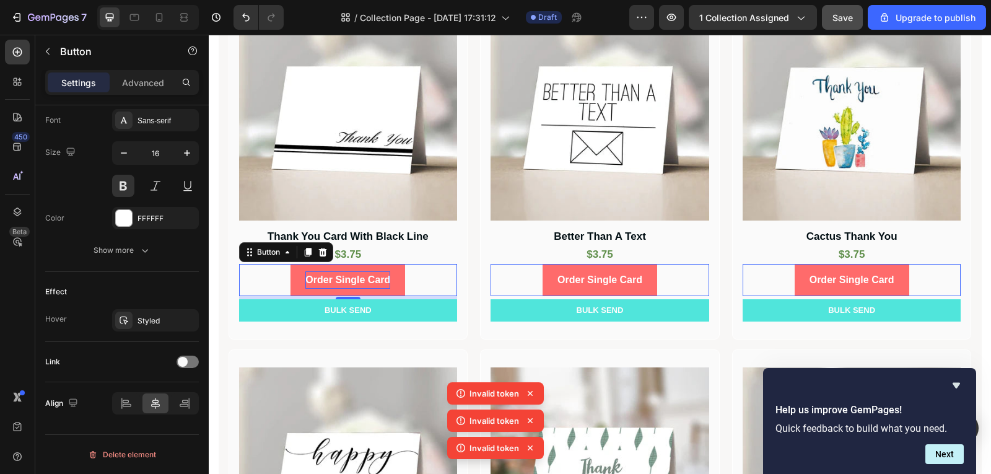
click at [405, 284] on div "Order Single Card Button 5" at bounding box center [348, 280] width 219 height 33
click at [164, 323] on div "Styled" at bounding box center [156, 320] width 36 height 11
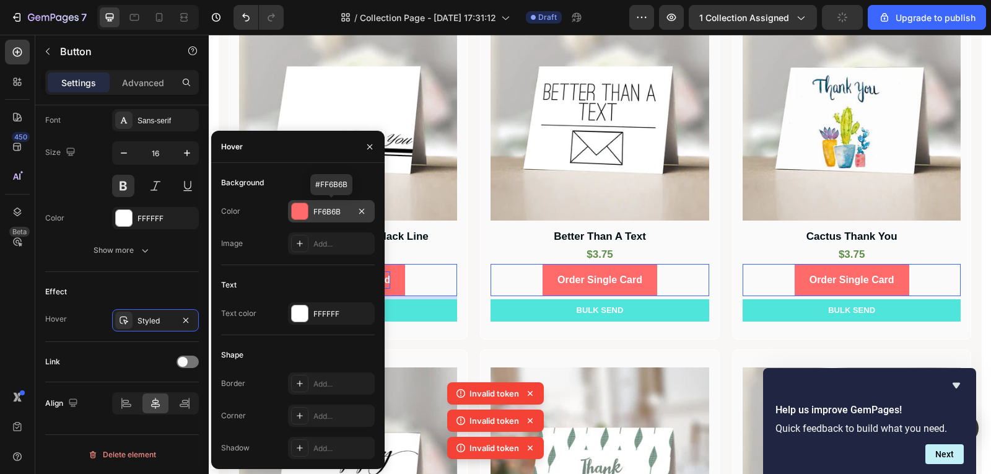
click at [333, 213] on div "FF6B6B" at bounding box center [332, 211] width 36 height 11
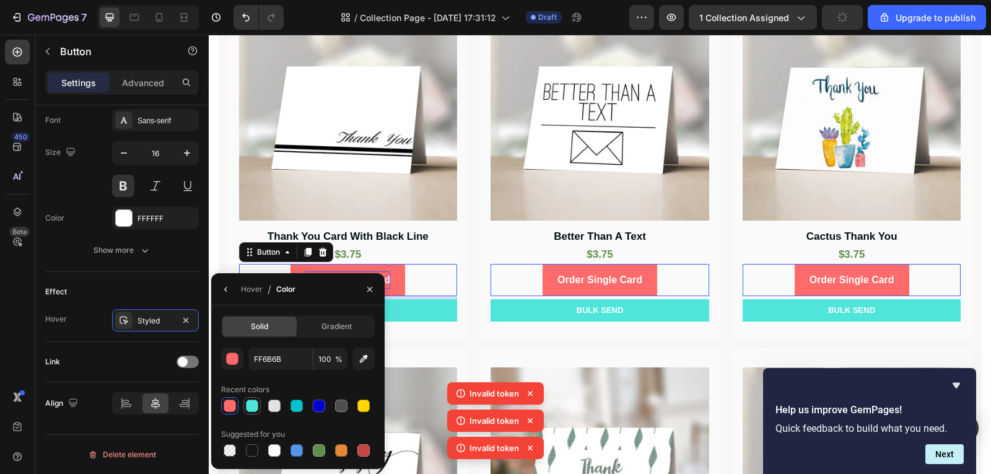
click at [247, 411] on div at bounding box center [252, 405] width 15 height 15
type input "50E5DB"
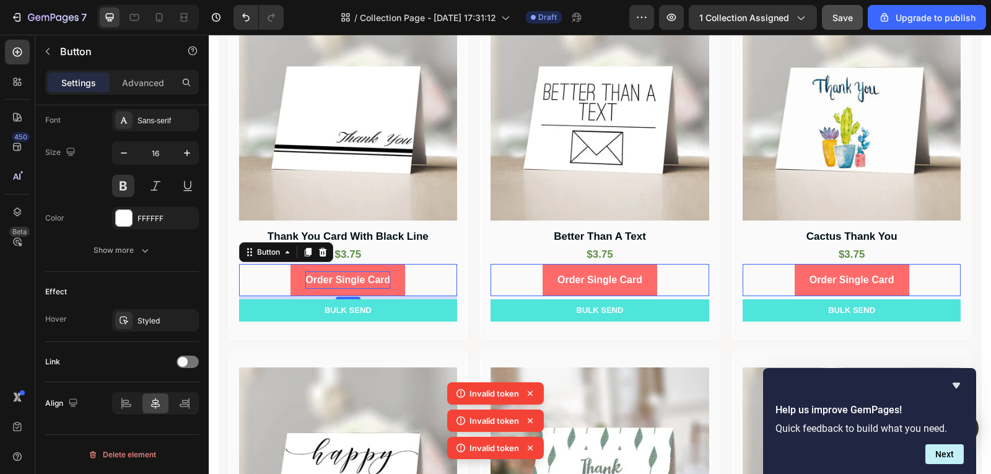
click at [33, 336] on div "450 Beta" at bounding box center [17, 254] width 35 height 439
click at [382, 316] on button "BULK SEND" at bounding box center [348, 310] width 219 height 22
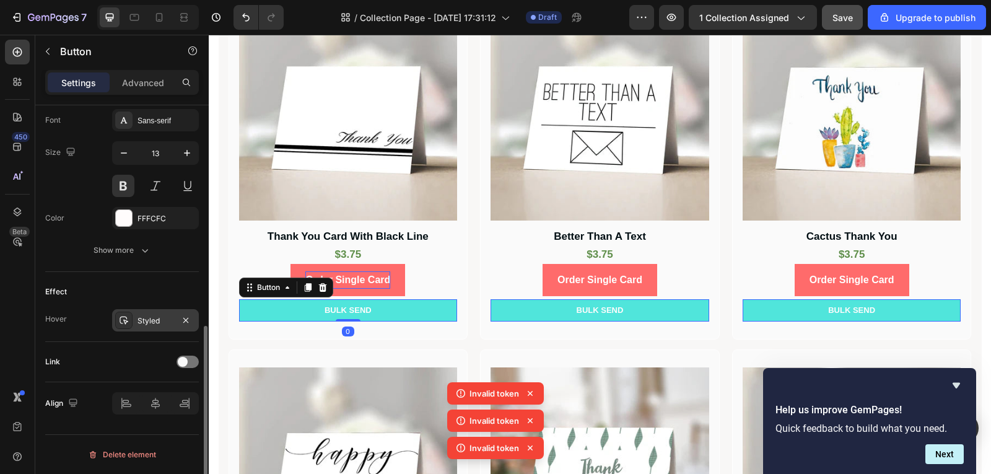
click at [164, 322] on div "Styled" at bounding box center [156, 320] width 36 height 11
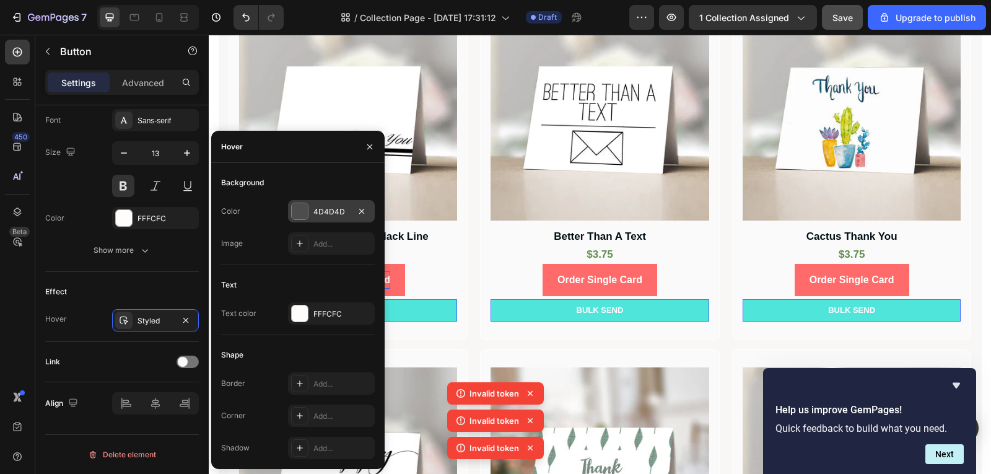
click at [322, 217] on div "4D4D4D" at bounding box center [332, 211] width 36 height 11
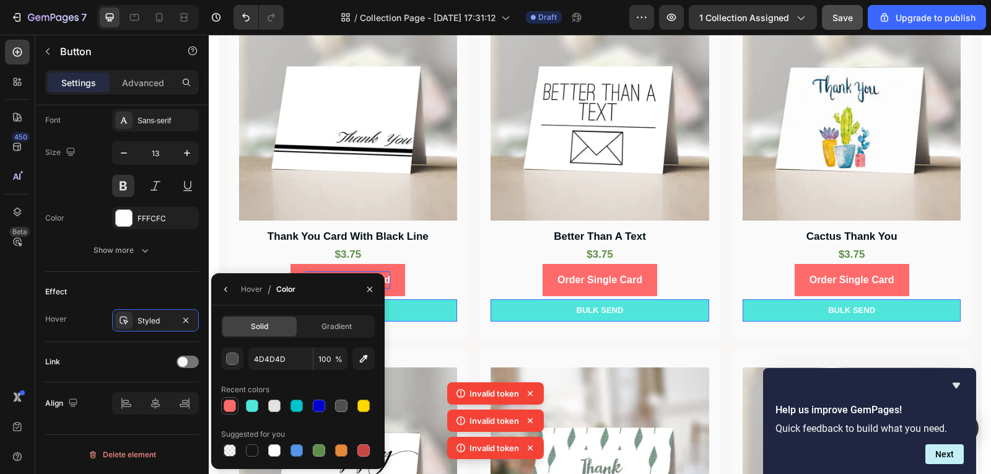
click at [229, 405] on div at bounding box center [230, 406] width 12 height 12
type input "FF6B6B"
click at [230, 402] on div at bounding box center [230, 406] width 12 height 12
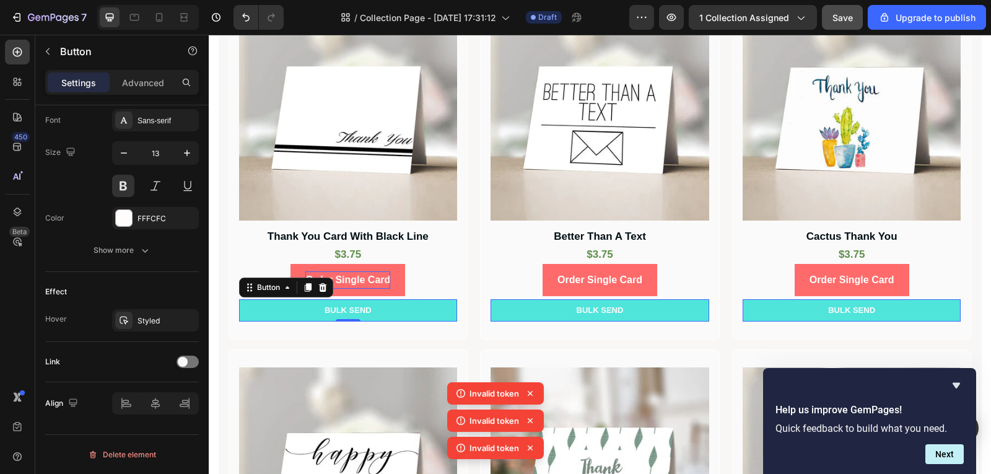
click at [0, 302] on div "450 Beta" at bounding box center [17, 254] width 35 height 439
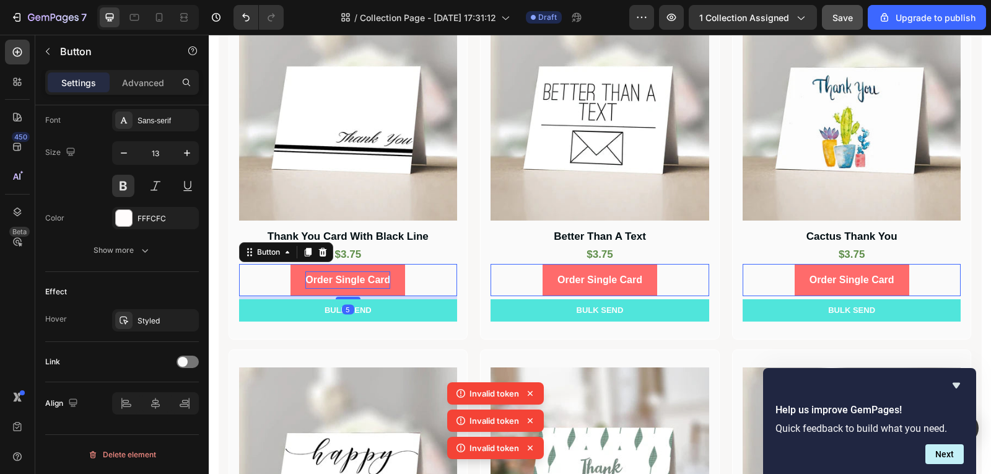
click at [345, 285] on p "Order Single Card" at bounding box center [347, 280] width 85 height 18
click at [364, 306] on div "BULK SEND" at bounding box center [348, 310] width 47 height 12
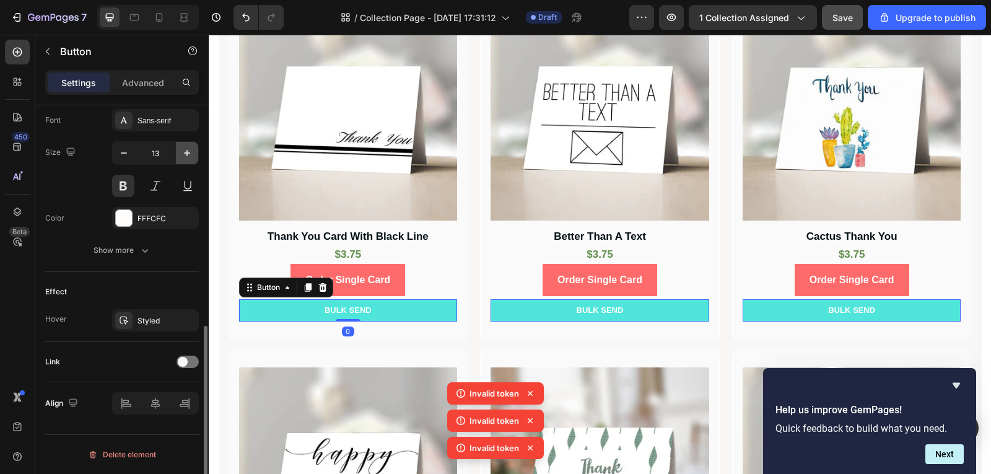
click at [182, 153] on icon "button" at bounding box center [187, 153] width 12 height 12
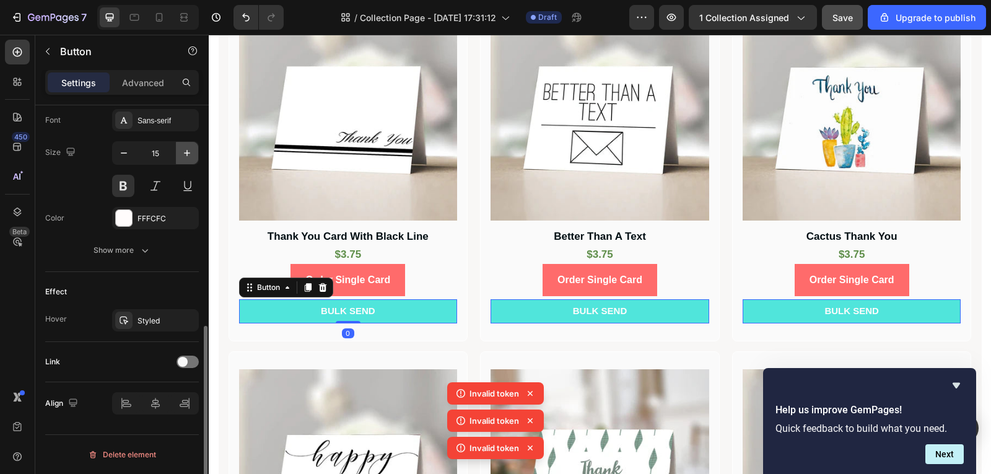
click at [182, 153] on icon "button" at bounding box center [187, 153] width 12 height 12
type input "16"
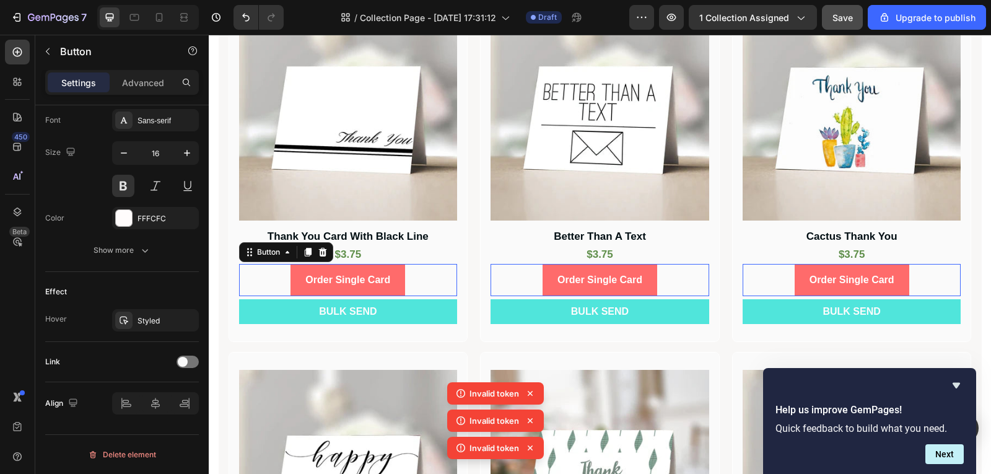
click at [411, 279] on div "Order Single Card Button 0" at bounding box center [348, 280] width 219 height 33
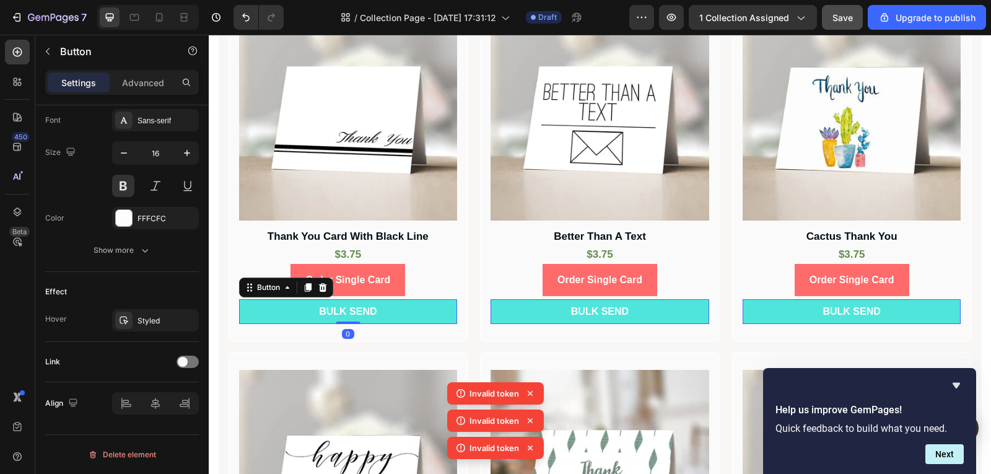
click at [390, 315] on button "BULK SEND" at bounding box center [348, 311] width 219 height 25
click at [175, 327] on div "Styled" at bounding box center [155, 320] width 87 height 22
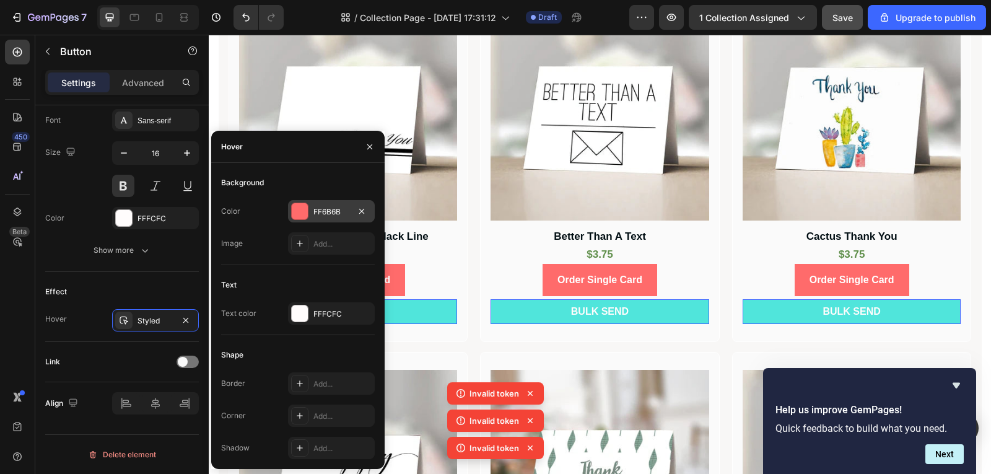
click at [317, 215] on div "FF6B6B" at bounding box center [332, 211] width 36 height 11
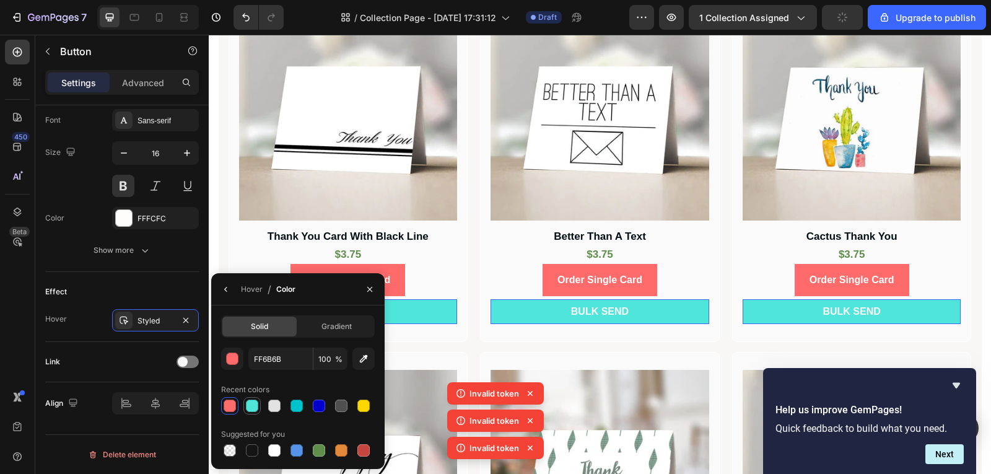
click at [250, 403] on div at bounding box center [252, 406] width 12 height 12
click at [233, 403] on div at bounding box center [230, 406] width 12 height 12
click at [371, 291] on icon "button" at bounding box center [370, 289] width 10 height 10
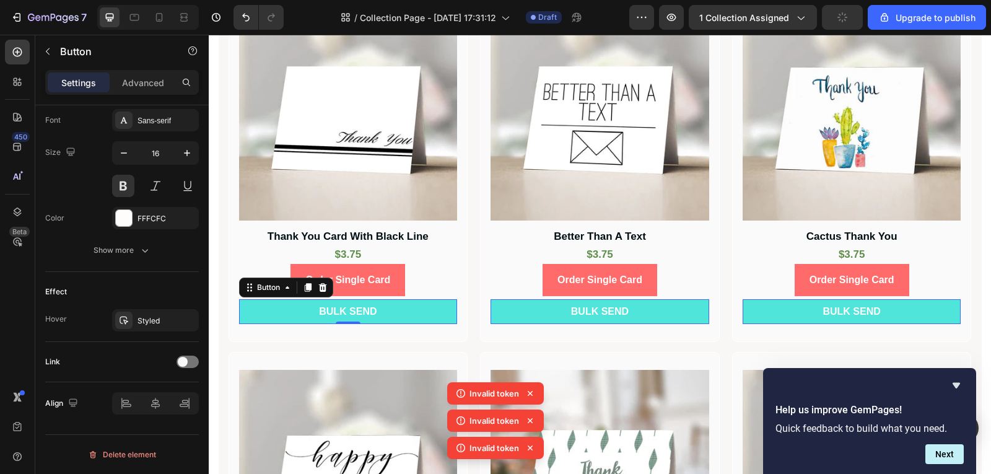
click at [408, 314] on button "BULK SEND" at bounding box center [348, 311] width 219 height 25
click at [181, 317] on icon "button" at bounding box center [186, 320] width 10 height 10
click at [163, 322] on div "Add..." at bounding box center [167, 320] width 58 height 11
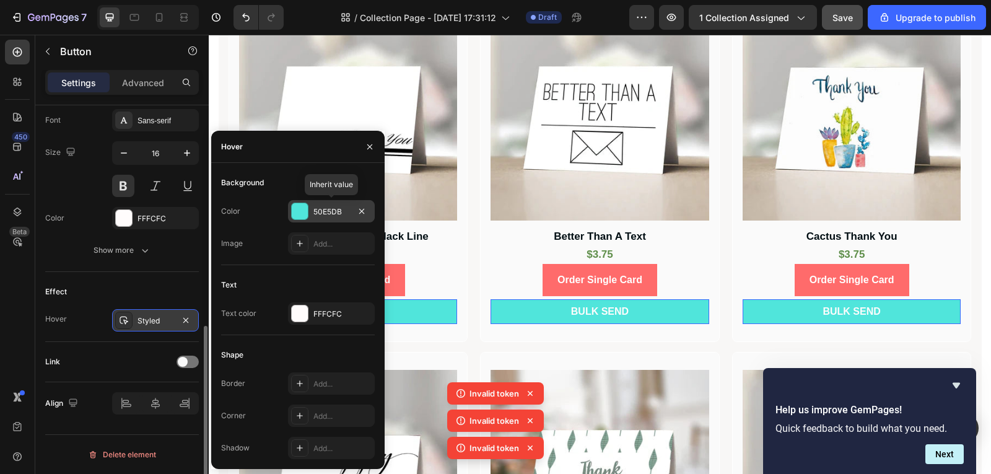
click at [330, 213] on div "50E5DB" at bounding box center [332, 211] width 36 height 11
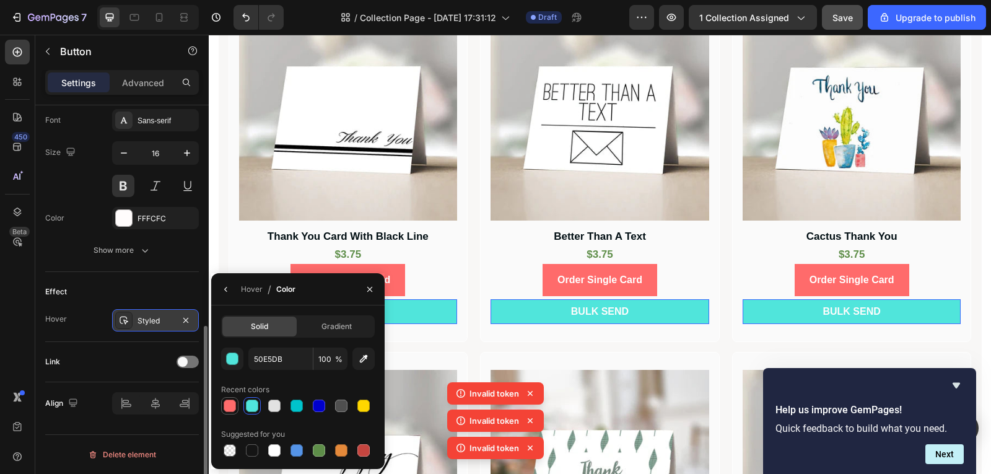
click at [227, 399] on div at bounding box center [229, 405] width 15 height 15
type input "FF6B6B"
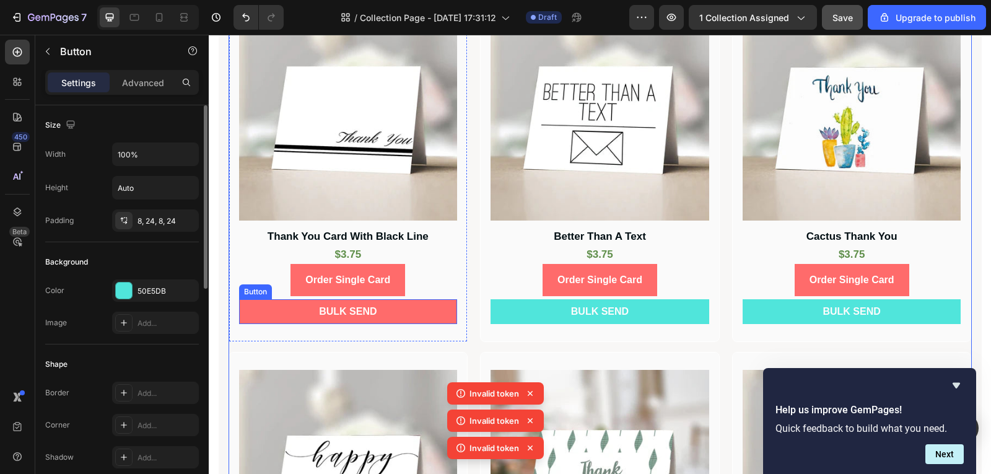
click at [402, 315] on button "BULK SEND" at bounding box center [348, 311] width 219 height 25
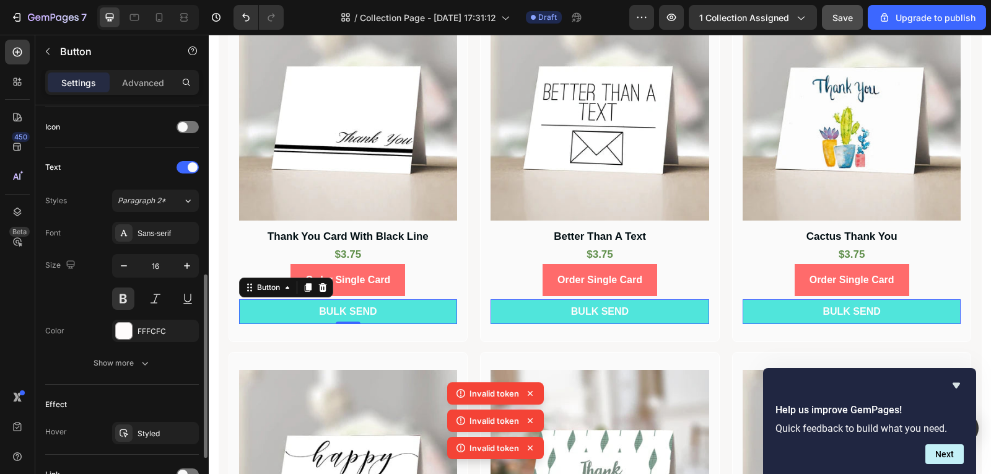
scroll to position [485, 0]
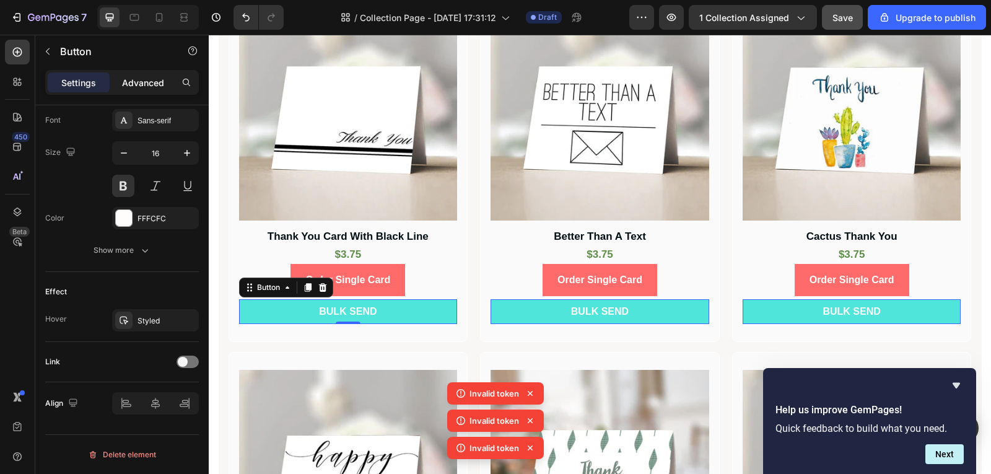
click at [149, 80] on p "Advanced" at bounding box center [143, 82] width 42 height 13
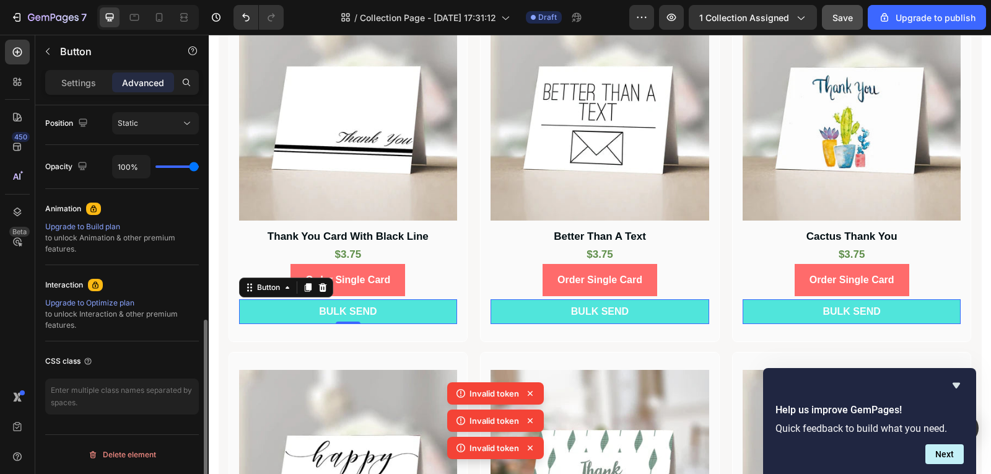
scroll to position [208, 0]
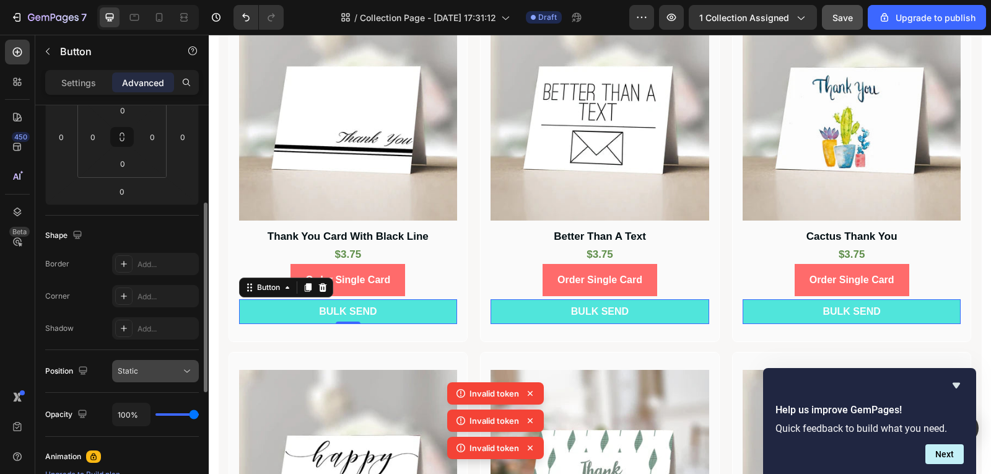
click at [133, 377] on div "Static" at bounding box center [156, 371] width 76 height 12
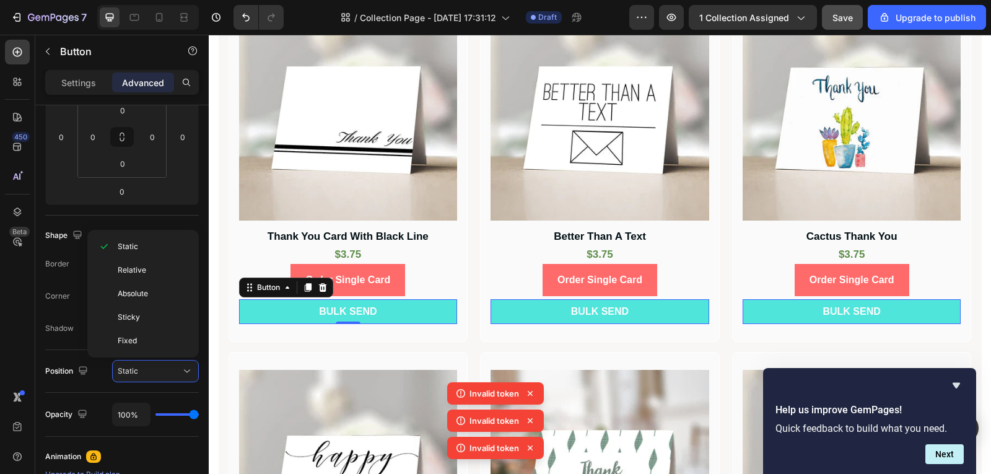
click at [15, 352] on div "450 Beta" at bounding box center [17, 212] width 25 height 345
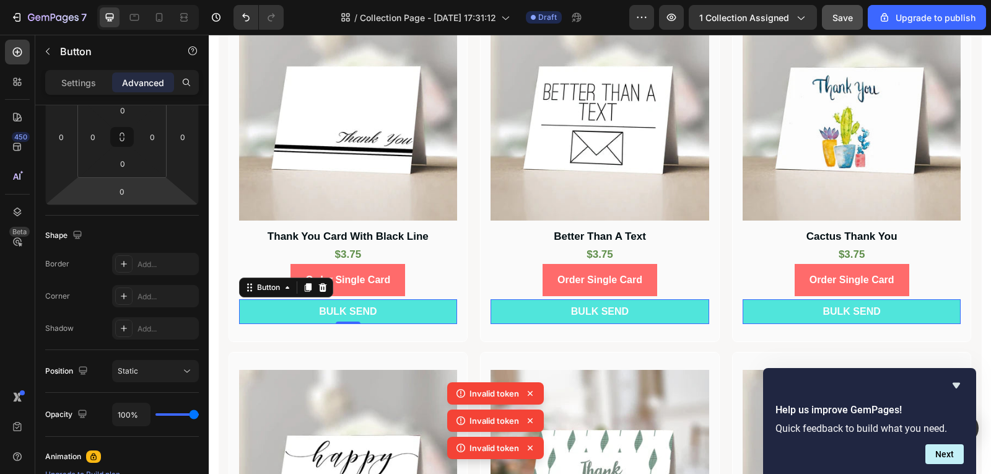
scroll to position [0, 0]
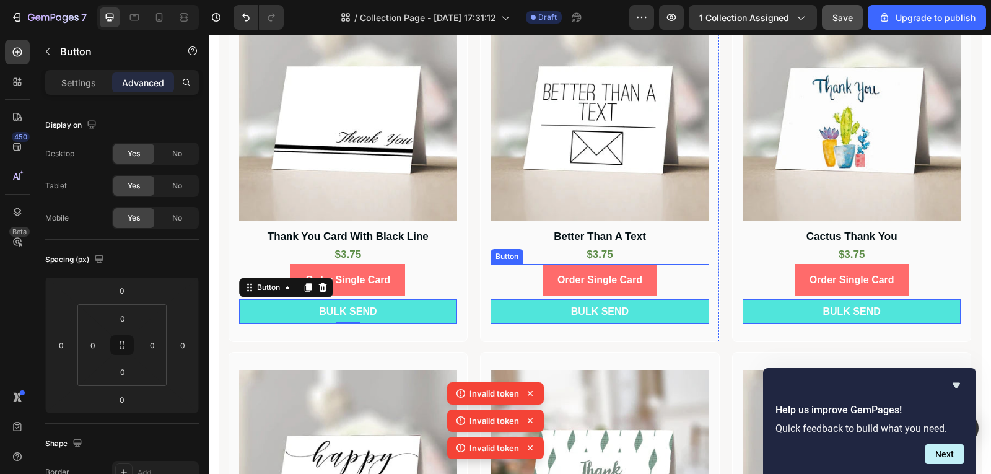
click at [682, 281] on div "Order Single Card Button" at bounding box center [600, 280] width 219 height 33
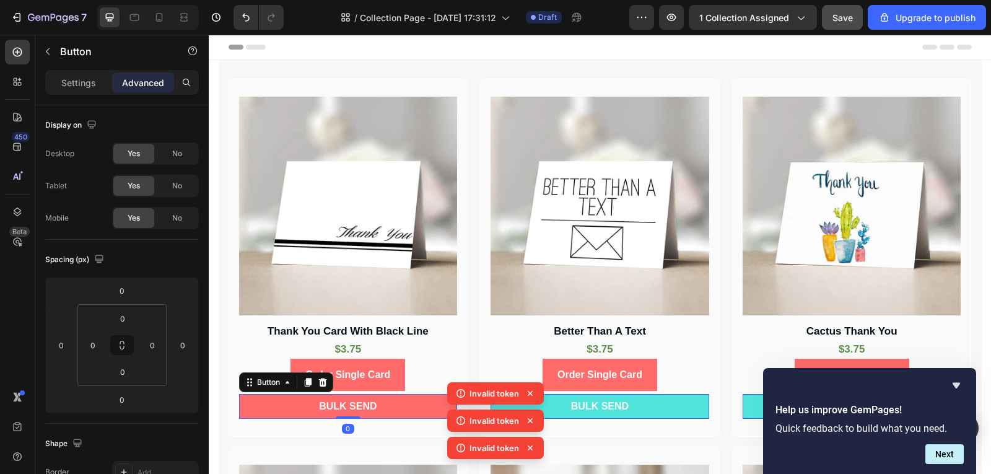
click at [410, 400] on button "BULK SEND" at bounding box center [348, 406] width 219 height 25
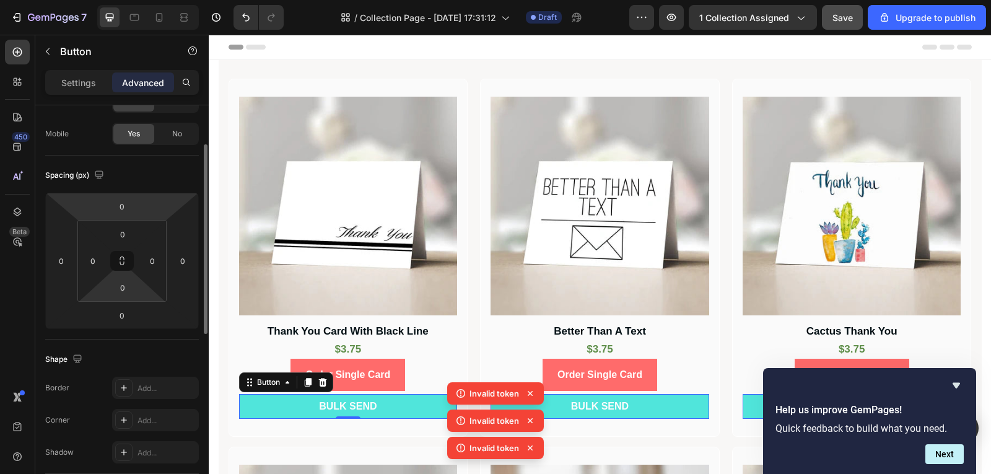
scroll to position [22, 0]
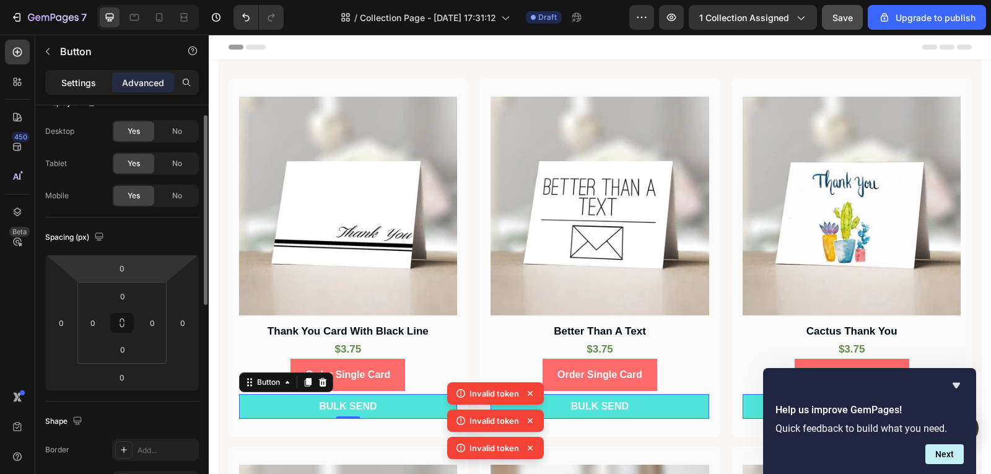
click at [81, 88] on p "Settings" at bounding box center [78, 82] width 35 height 13
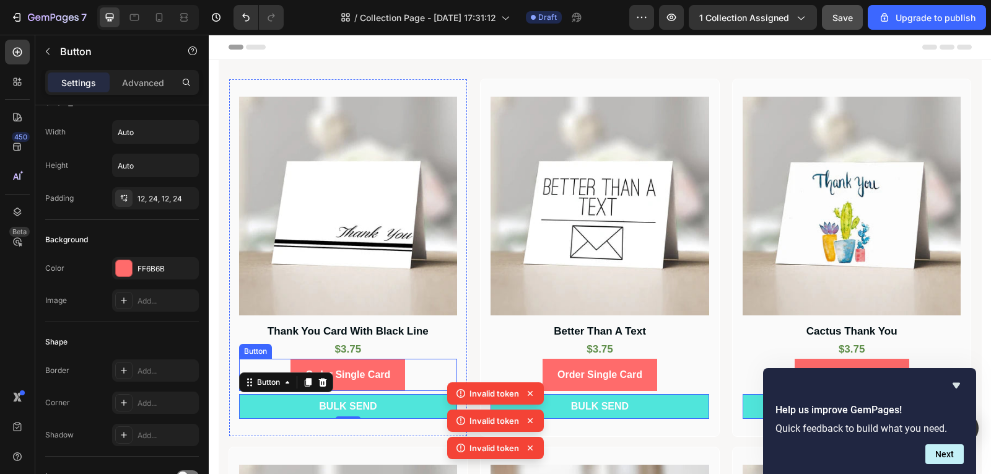
click at [414, 371] on div "Order Single Card Button" at bounding box center [348, 375] width 219 height 33
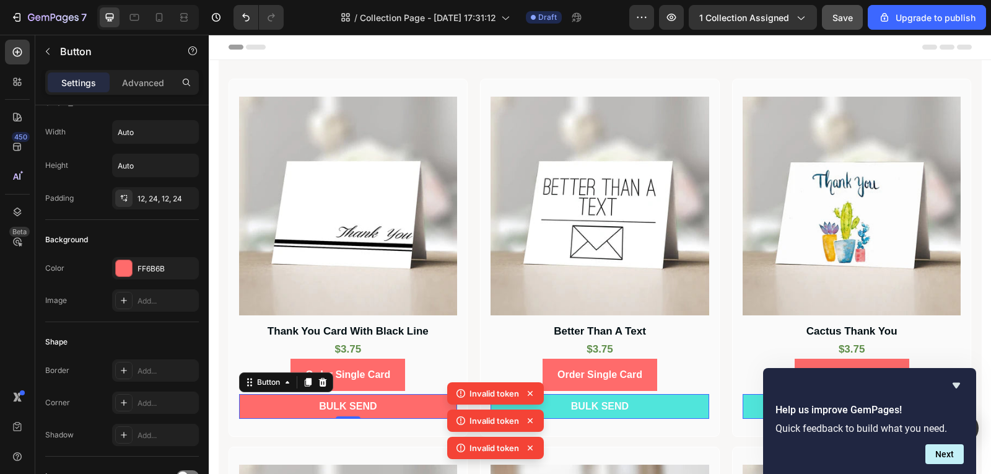
click at [404, 405] on button "BULK SEND" at bounding box center [348, 406] width 219 height 25
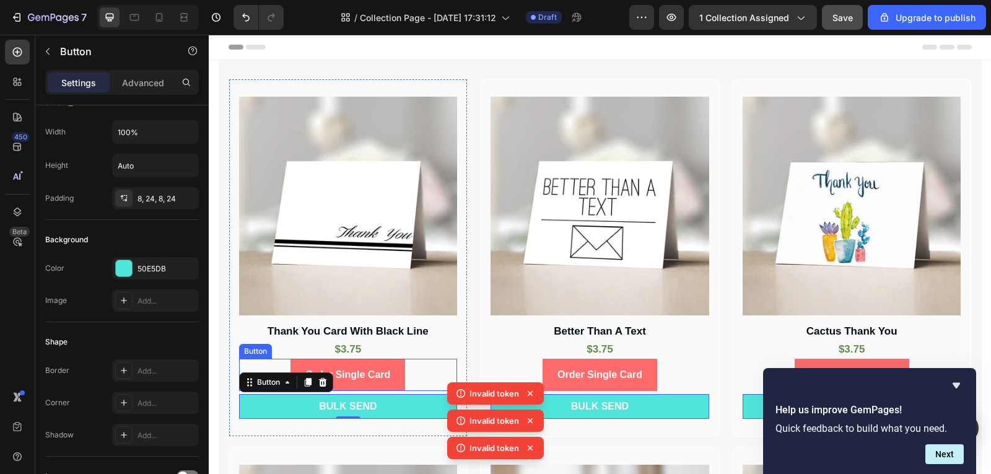
click at [419, 379] on div "Order Single Card Button" at bounding box center [348, 375] width 219 height 33
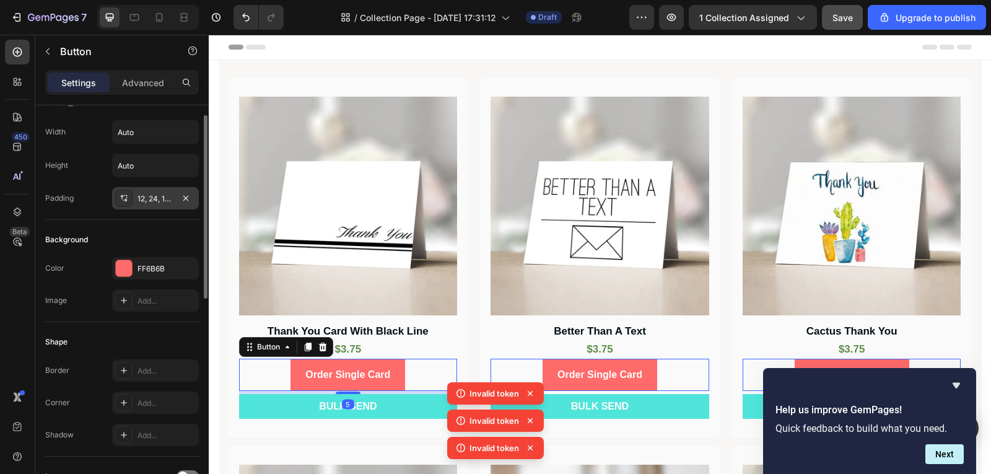
click at [160, 199] on div "12, 24, 12, 24" at bounding box center [156, 198] width 36 height 11
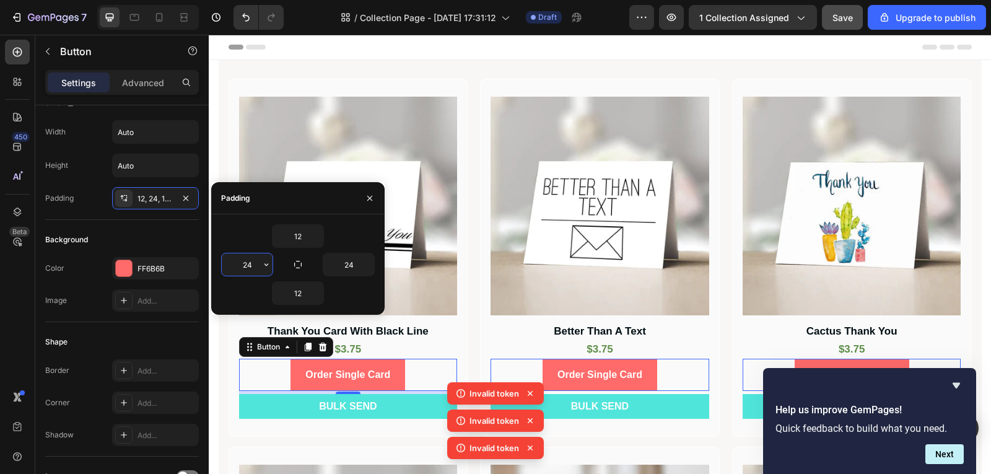
click at [254, 273] on input "24" at bounding box center [247, 264] width 51 height 22
type input "8"
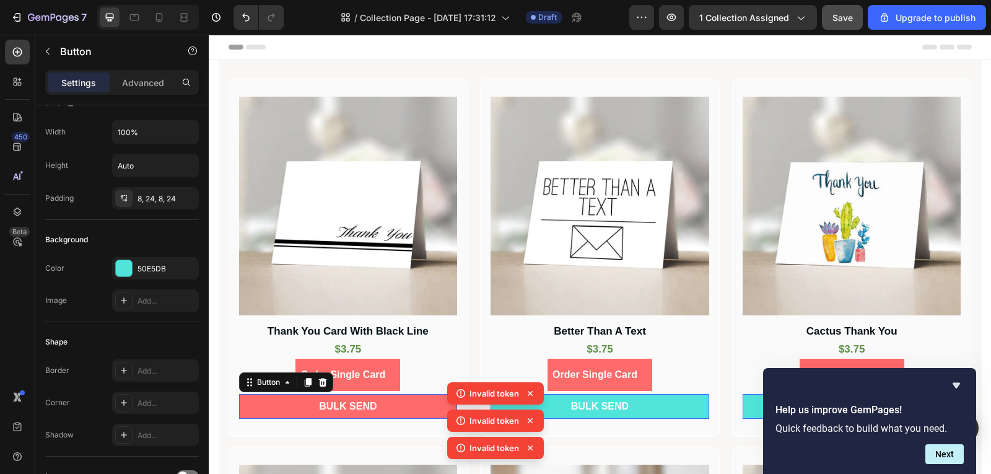
click at [408, 403] on button "BULK SEND" at bounding box center [348, 406] width 219 height 25
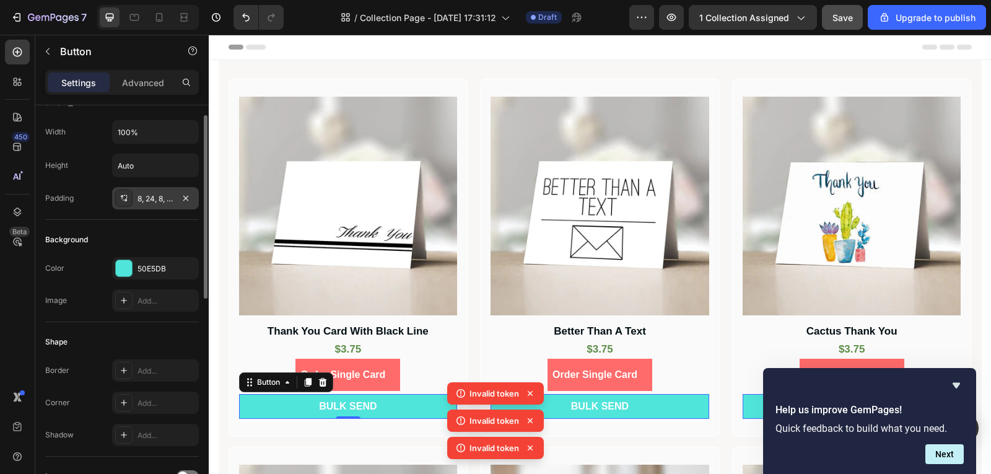
click at [149, 196] on div "8, 24, 8, 24" at bounding box center [156, 198] width 36 height 11
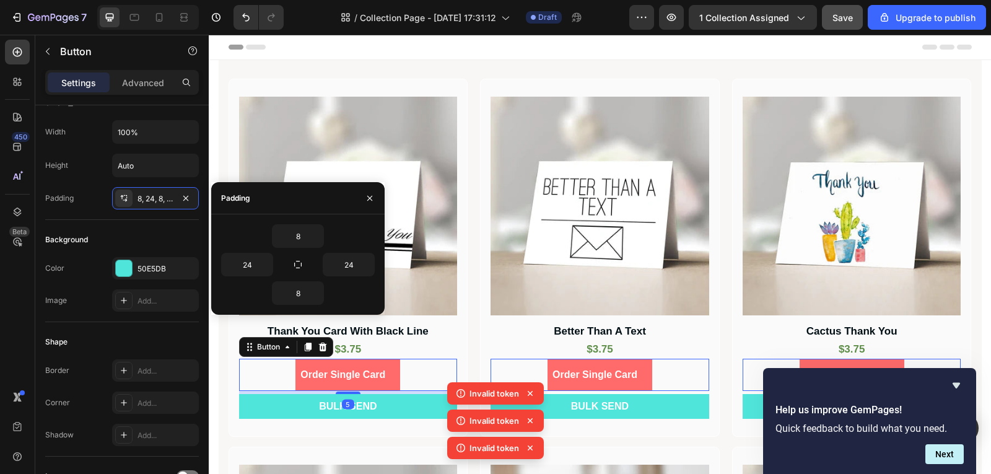
click at [410, 376] on div "Order Single Card Button 5" at bounding box center [348, 375] width 219 height 33
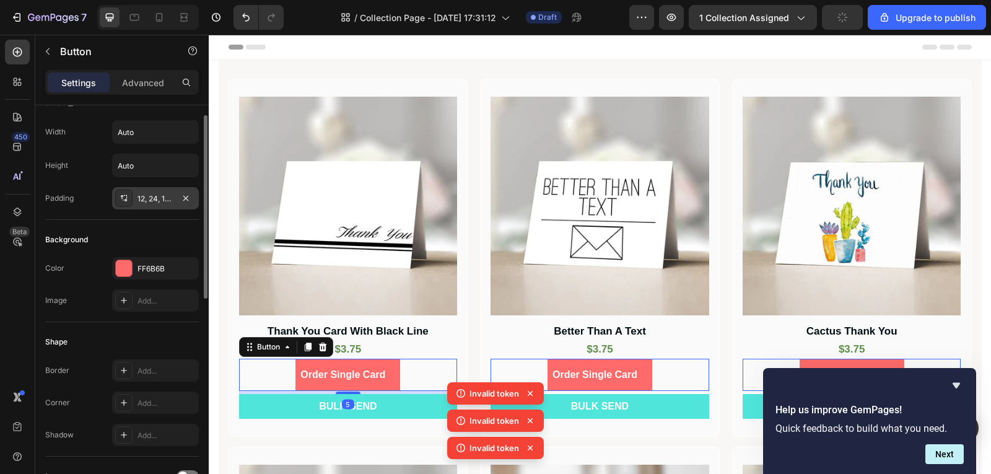
click at [138, 200] on div "12, 24, 12, 8" at bounding box center [156, 198] width 36 height 11
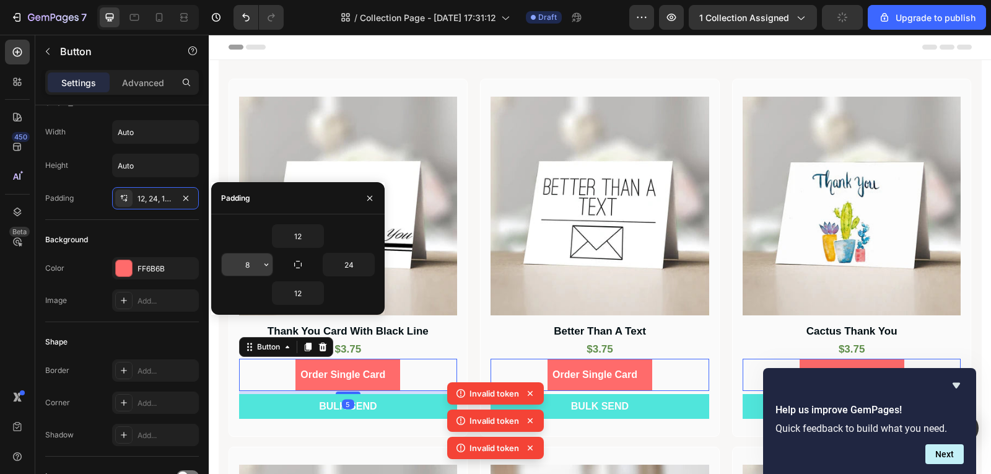
click at [256, 266] on input "8" at bounding box center [247, 264] width 51 height 22
type input "24"
click at [303, 241] on input "12" at bounding box center [298, 236] width 51 height 22
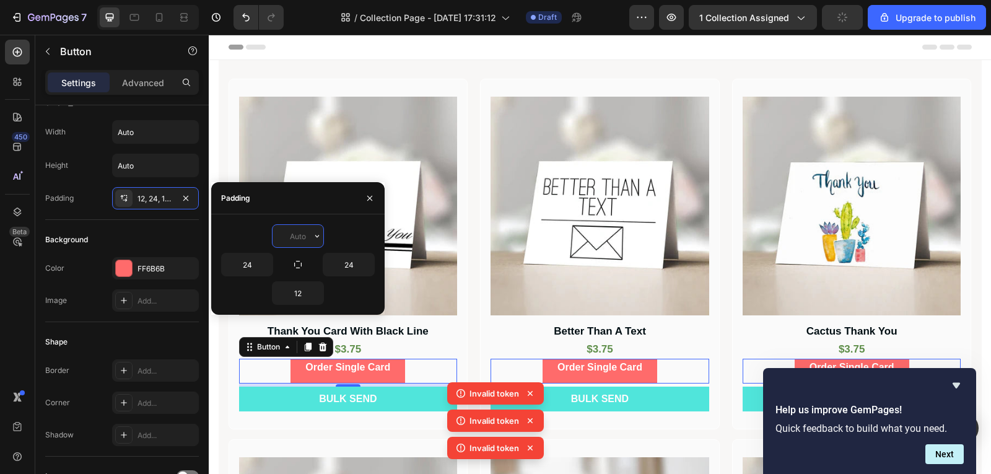
type input "8"
type input "0"
click at [300, 266] on icon "button" at bounding box center [298, 265] width 10 height 10
type input "0"
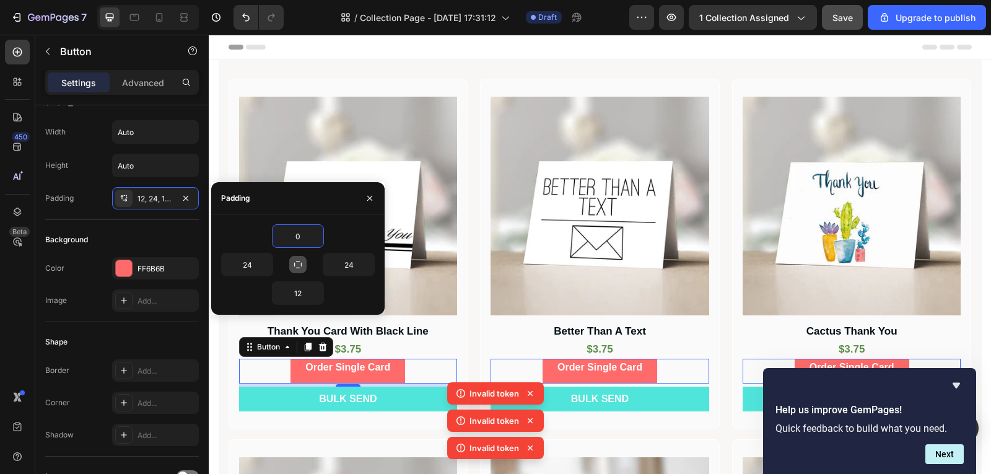
type input "0"
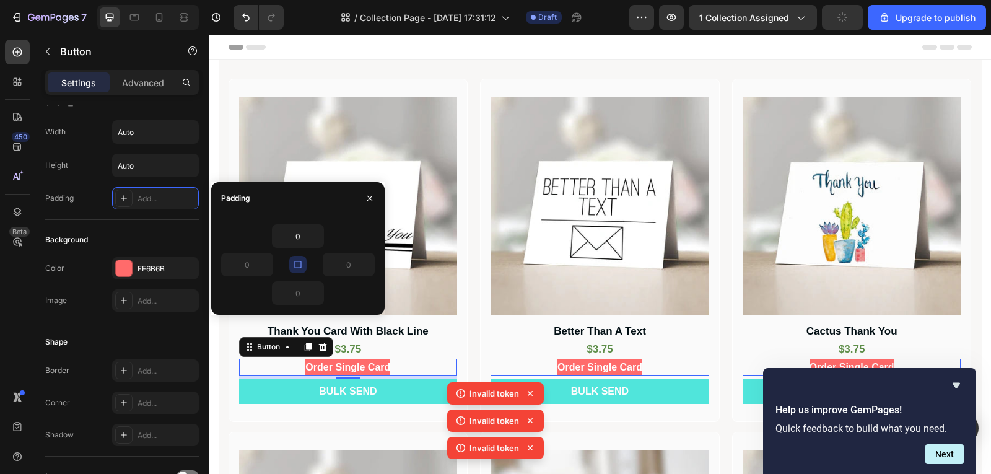
click at [300, 266] on icon "button" at bounding box center [298, 265] width 10 height 10
type input "24"
type input "12"
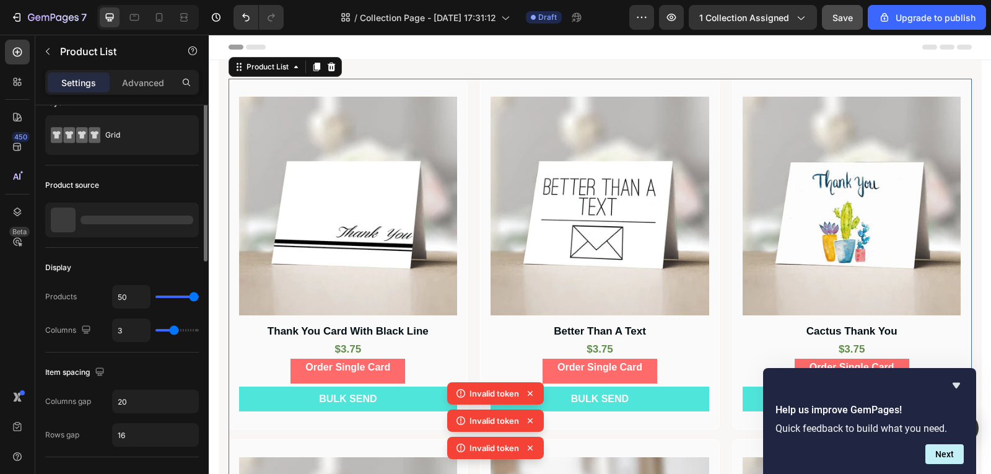
scroll to position [0, 0]
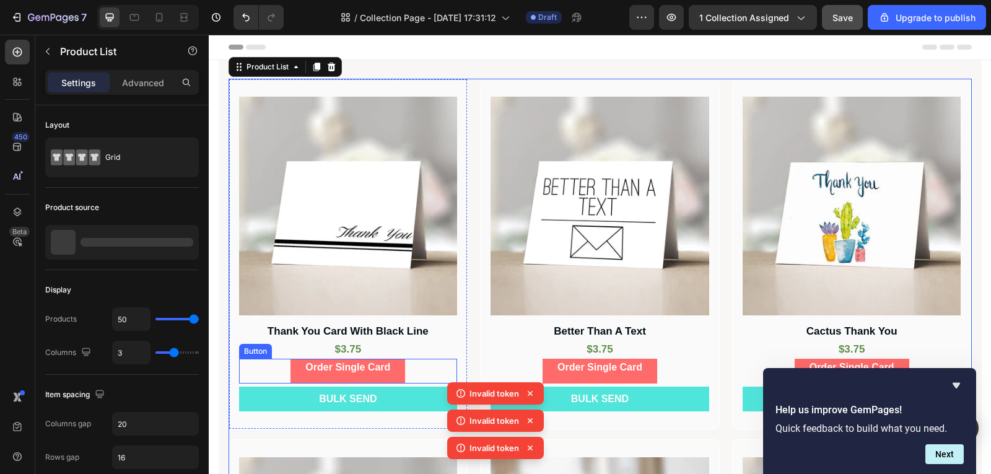
click at [410, 373] on div "Order Single Card Button" at bounding box center [348, 371] width 219 height 25
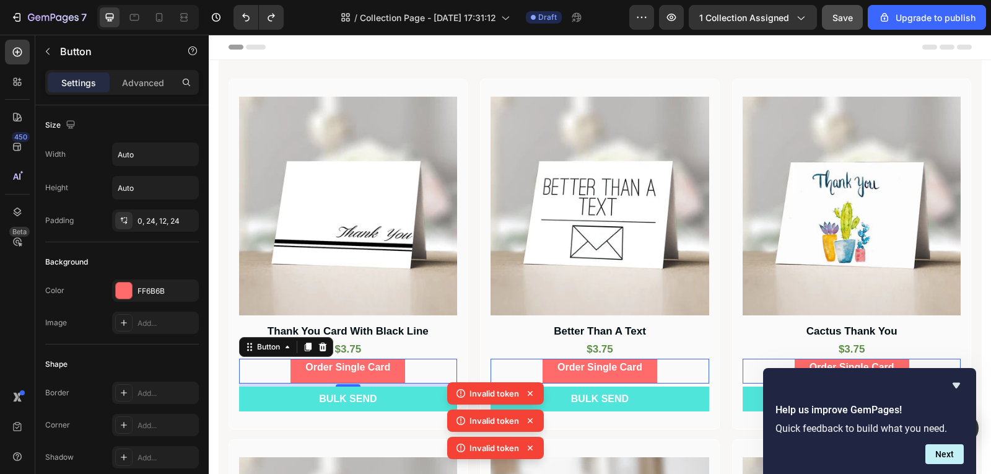
click at [416, 373] on div "Order Single Card Button 5" at bounding box center [348, 371] width 219 height 25
click at [158, 227] on div "0, 24, 12, 24" at bounding box center [155, 220] width 87 height 22
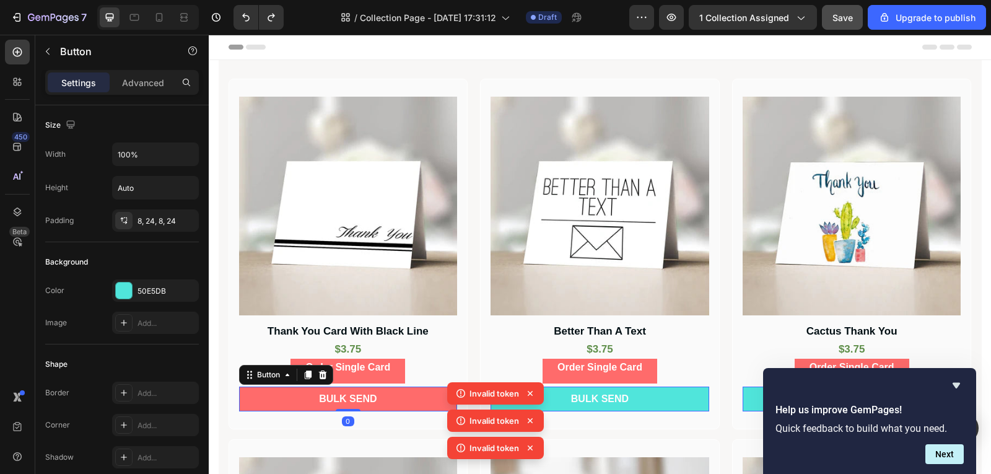
click at [383, 401] on button "BULK SEND" at bounding box center [348, 399] width 219 height 25
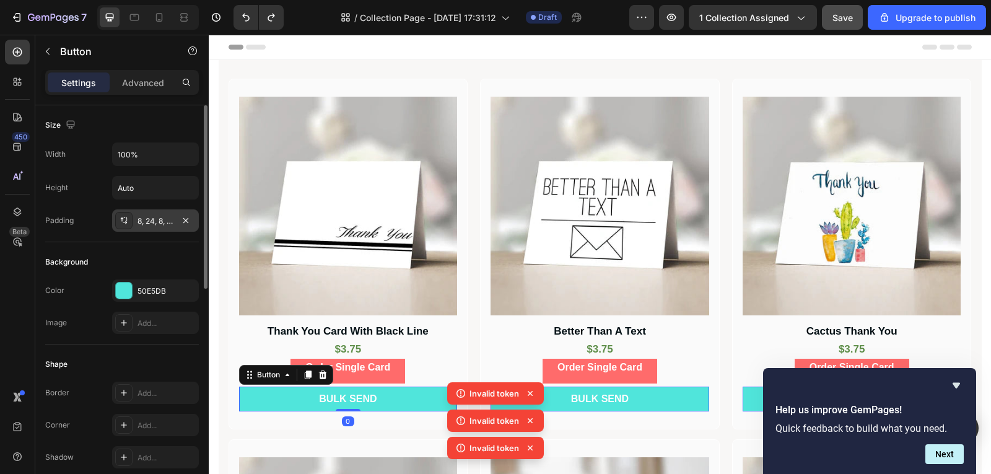
click at [165, 227] on div "8, 24, 8, 24" at bounding box center [155, 220] width 87 height 22
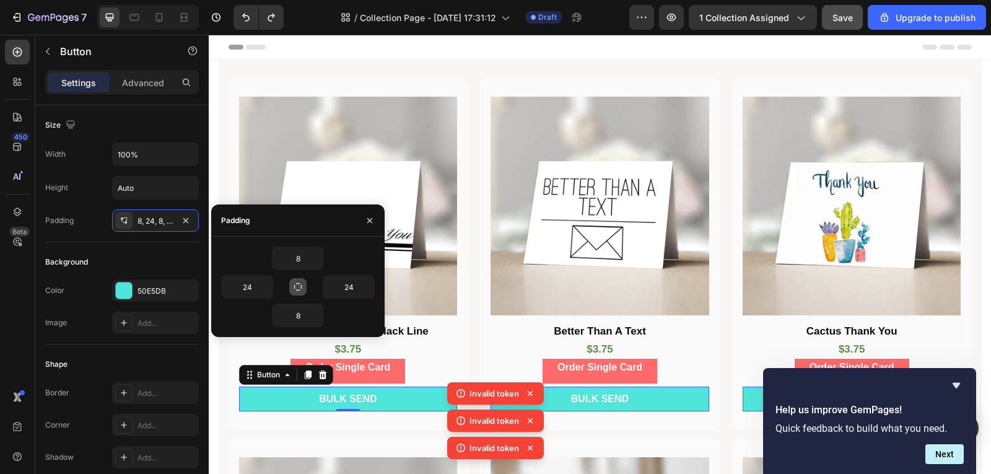
click at [301, 286] on icon "button" at bounding box center [298, 287] width 10 height 10
type input "8"
click at [301, 286] on icon "button" at bounding box center [298, 287] width 10 height 10
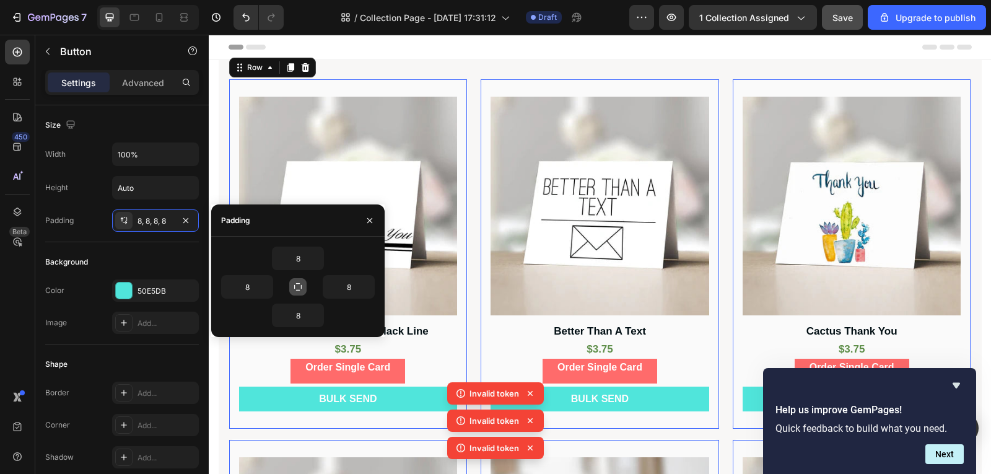
click at [405, 426] on div "Product Images Thank You Card With Black Line Product Title $3.75 Text Block Or…" at bounding box center [349, 254] width 240 height 351
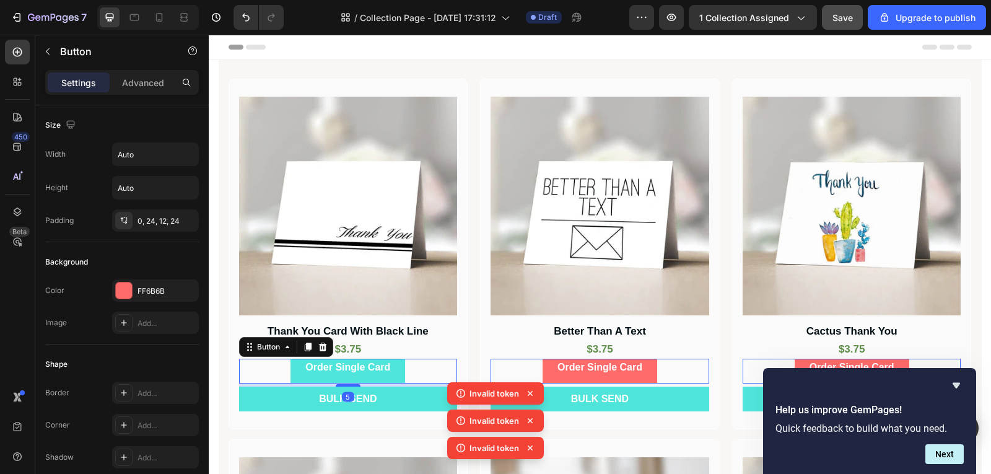
click at [393, 364] on button "Order Single Card" at bounding box center [348, 371] width 115 height 25
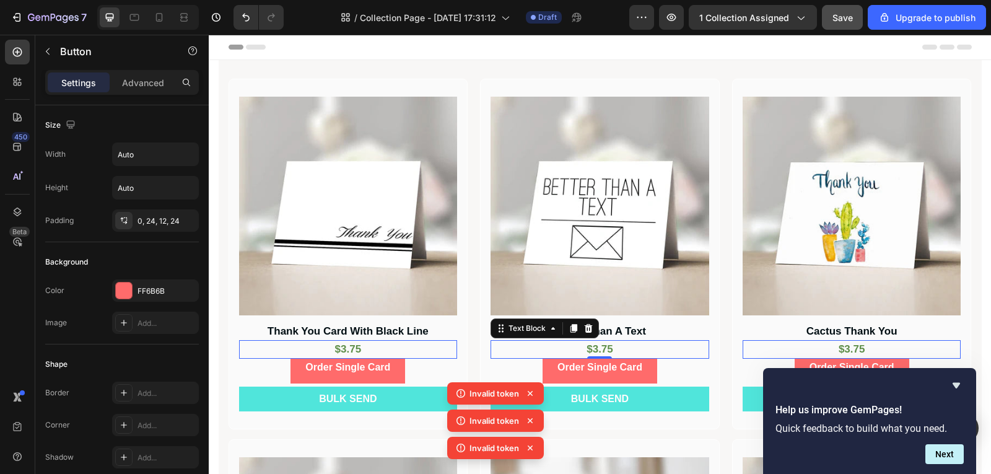
click at [579, 348] on div "$3.75" at bounding box center [600, 349] width 219 height 19
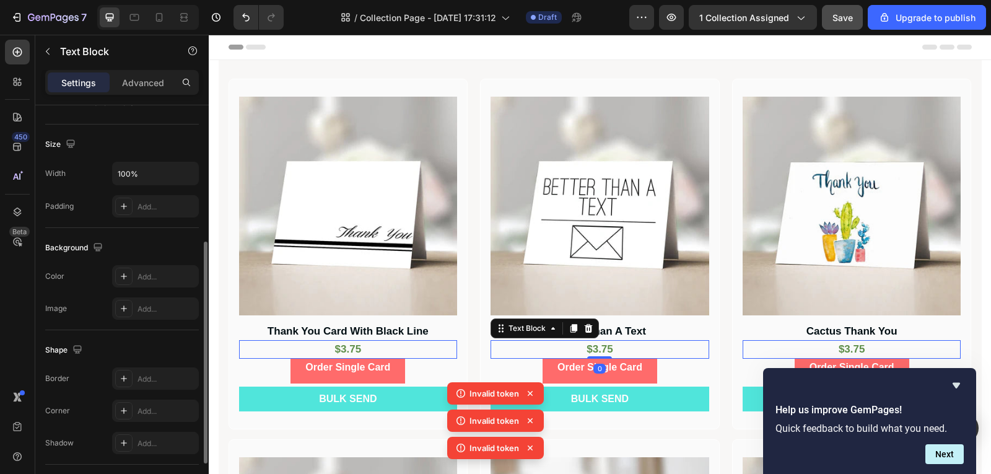
scroll to position [330, 0]
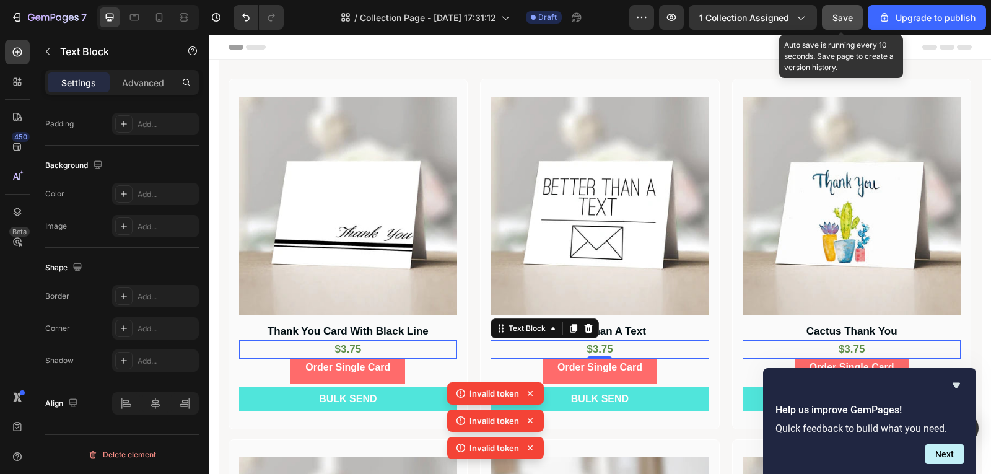
click at [845, 11] on div "Save" at bounding box center [843, 17] width 20 height 13
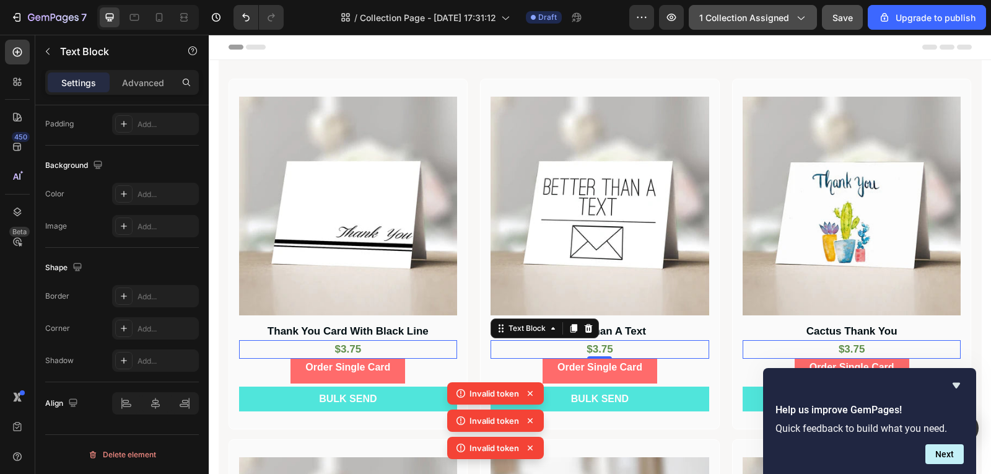
click at [744, 22] on span "1 collection assigned" at bounding box center [745, 17] width 90 height 13
